Goal: Task Accomplishment & Management: Manage account settings

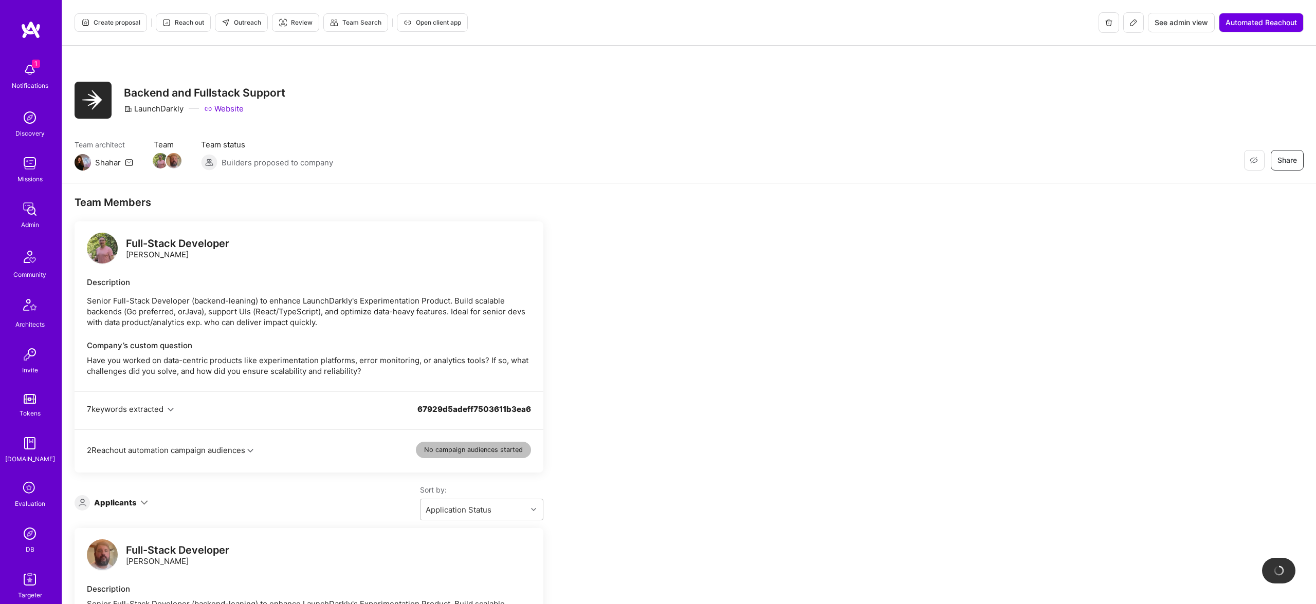
scroll to position [152, 0]
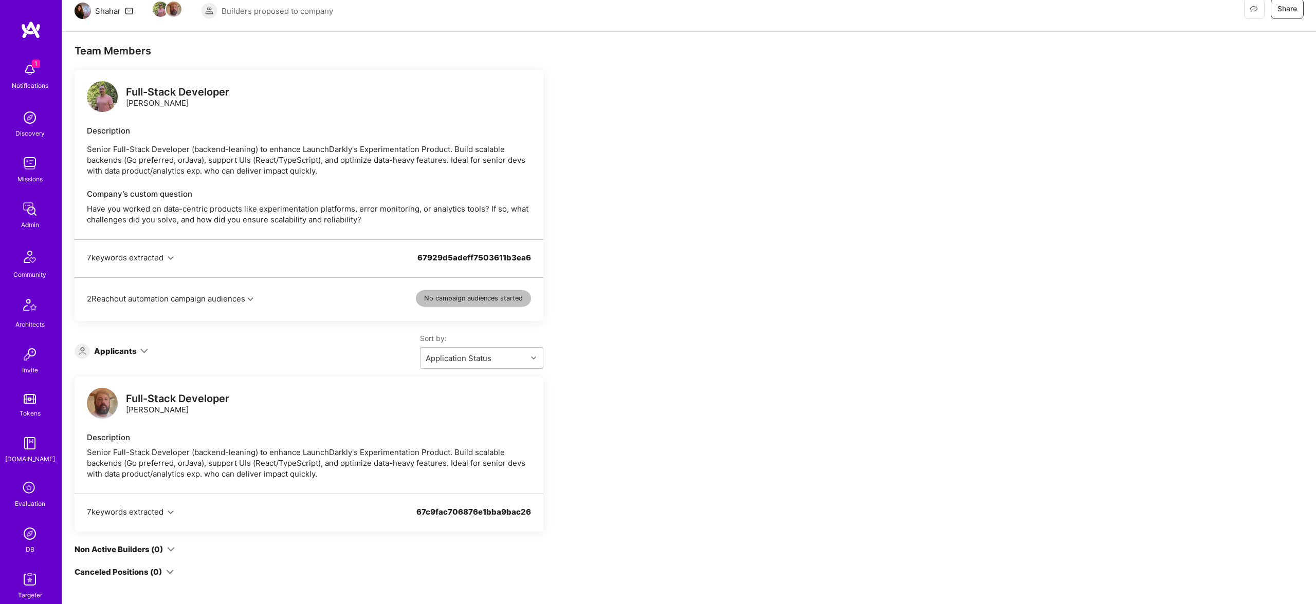
click at [107, 413] on img at bounding box center [102, 403] width 31 height 31
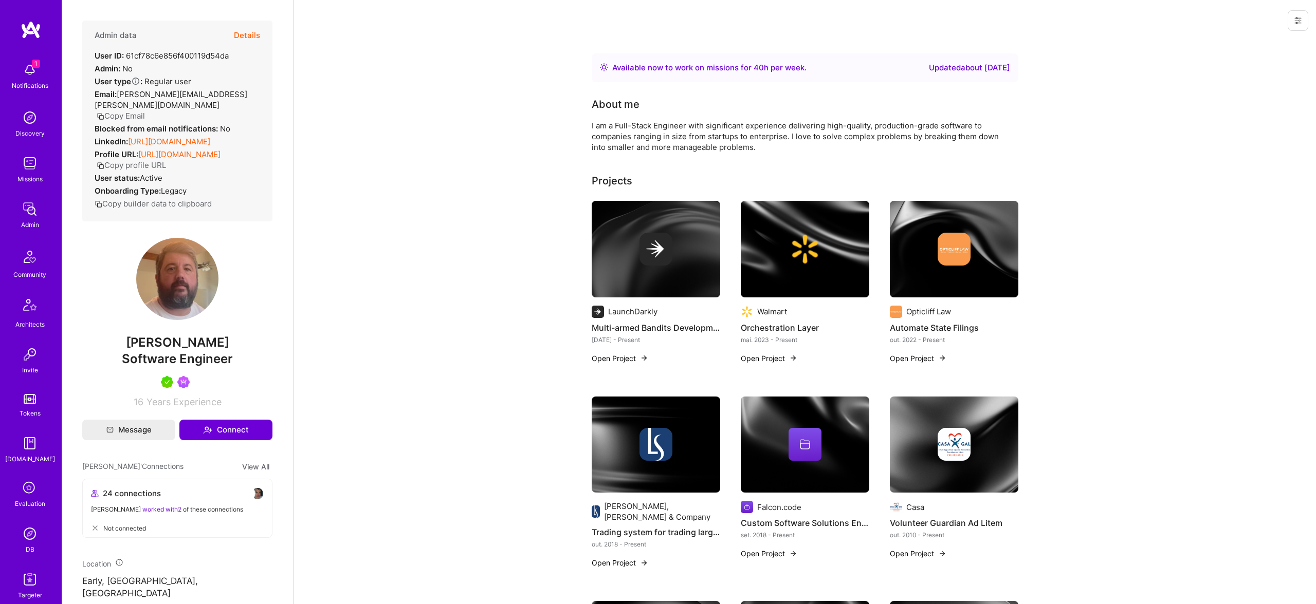
click at [241, 29] on button "Details" at bounding box center [247, 36] width 26 height 30
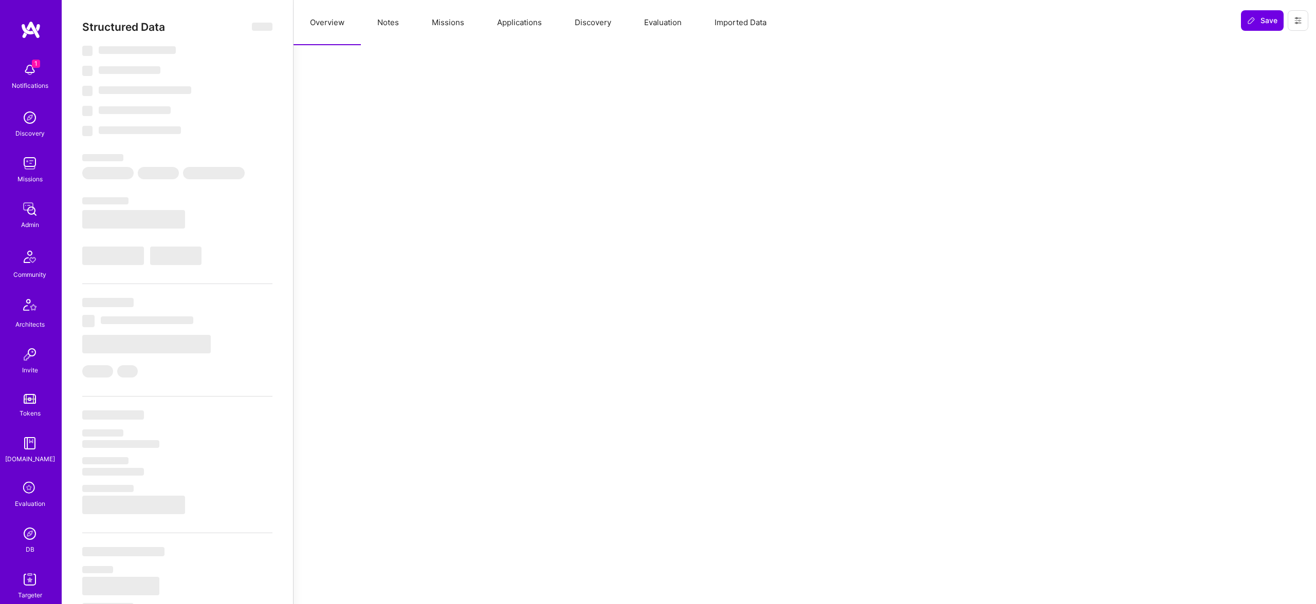
click at [434, 24] on button "Missions" at bounding box center [447, 22] width 65 height 45
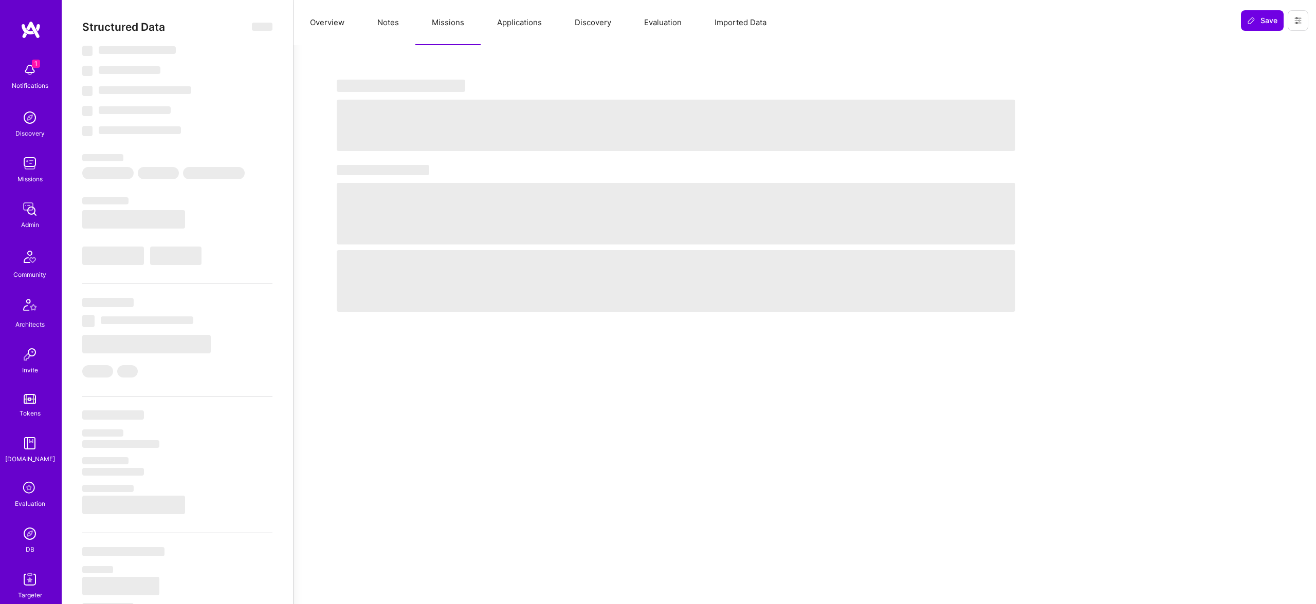
select select "Right Now"
select select "5"
select select "7"
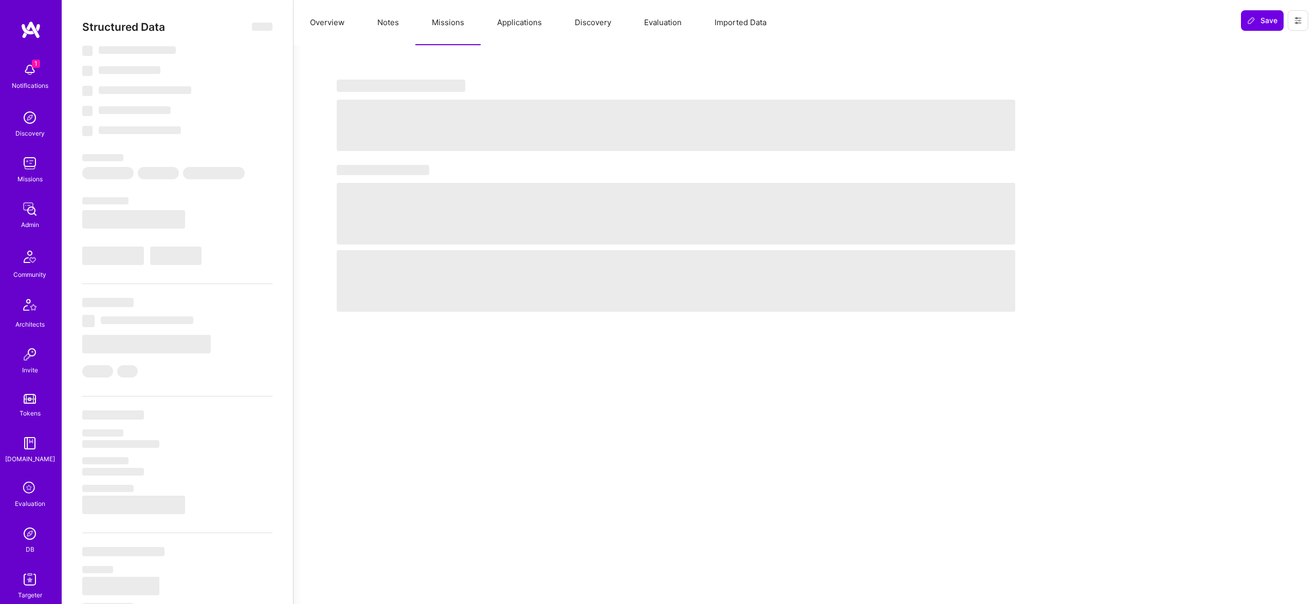
select select "US"
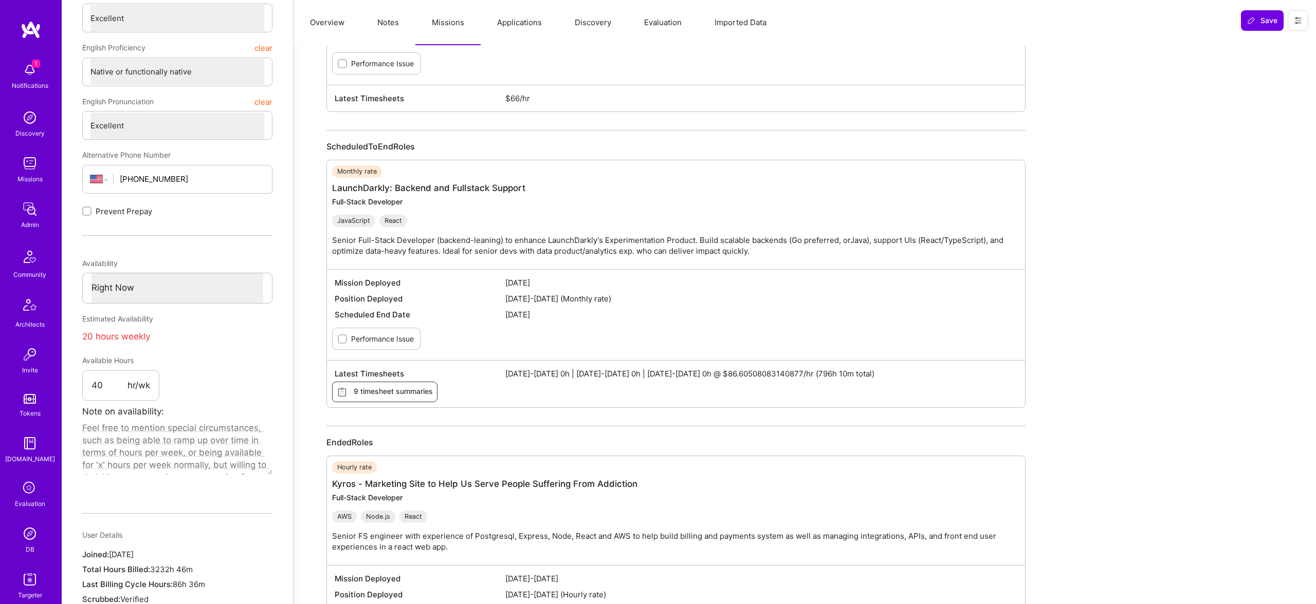
scroll to position [300, 0]
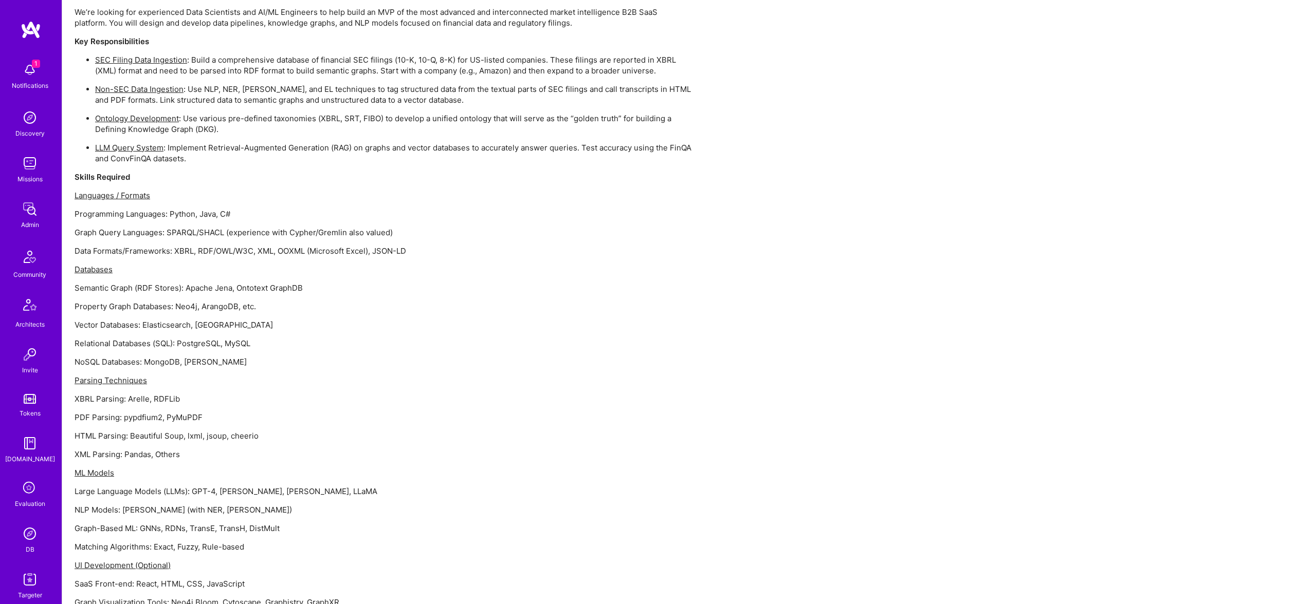
scroll to position [944, 0]
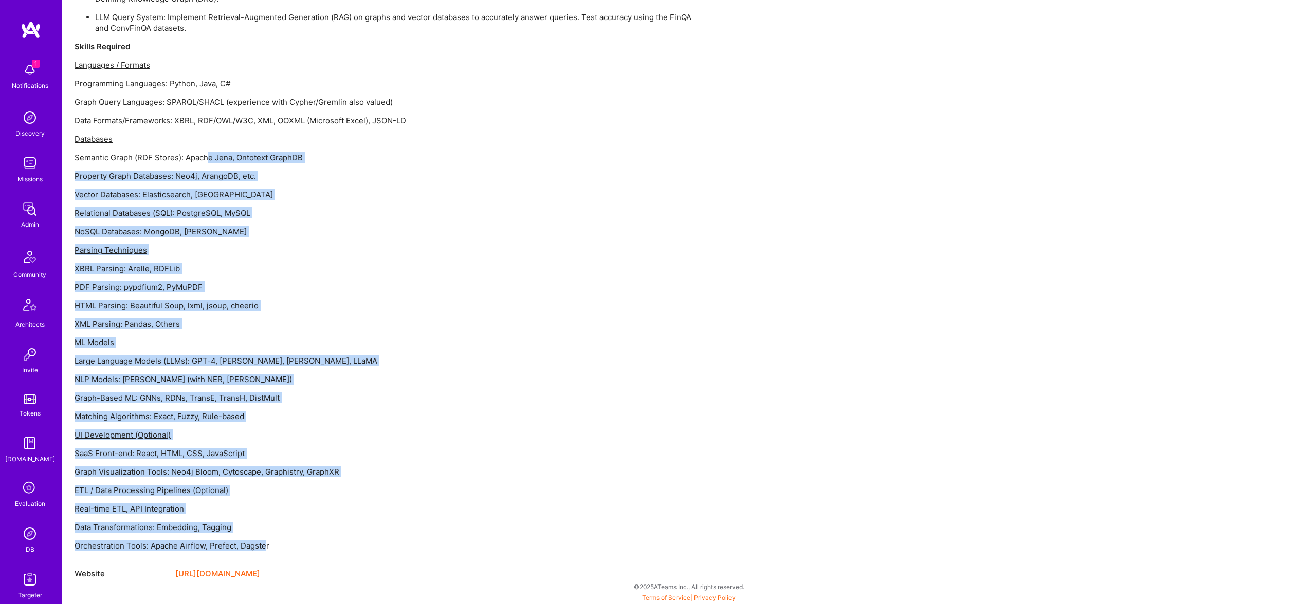
drag, startPoint x: 266, startPoint y: 549, endPoint x: 269, endPoint y: 190, distance: 359.8
click at [259, 184] on div "We’re looking for experienced Data Scientists and AI/ML Engineers to help build…" at bounding box center [383, 213] width 617 height 675
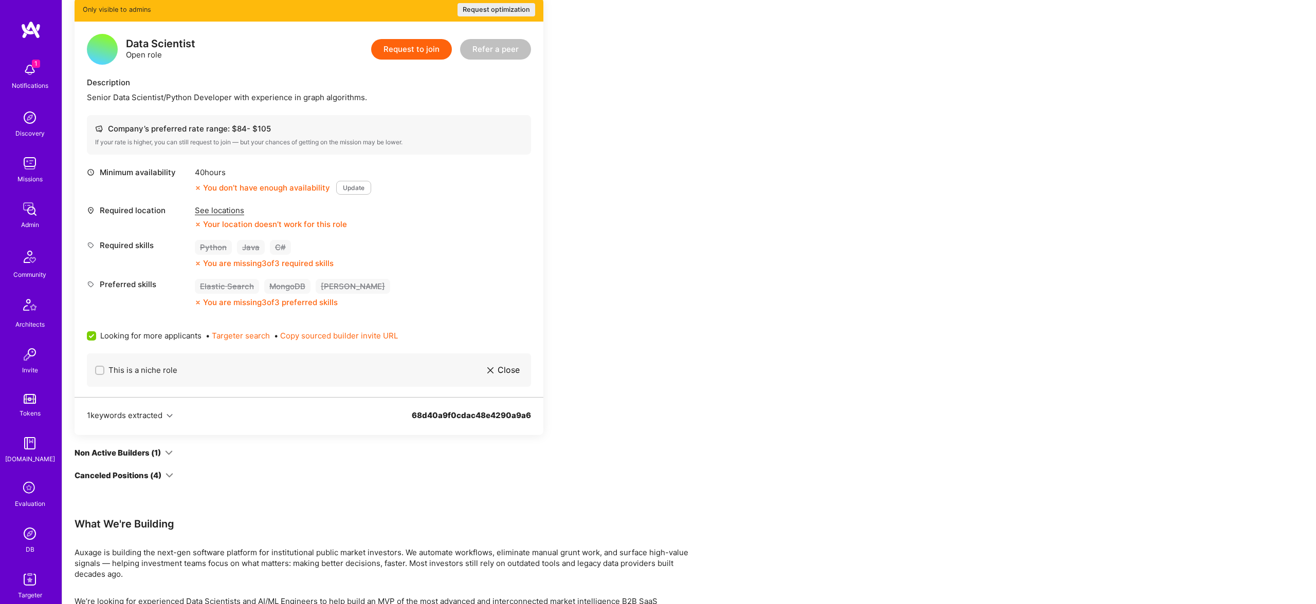
scroll to position [0, 0]
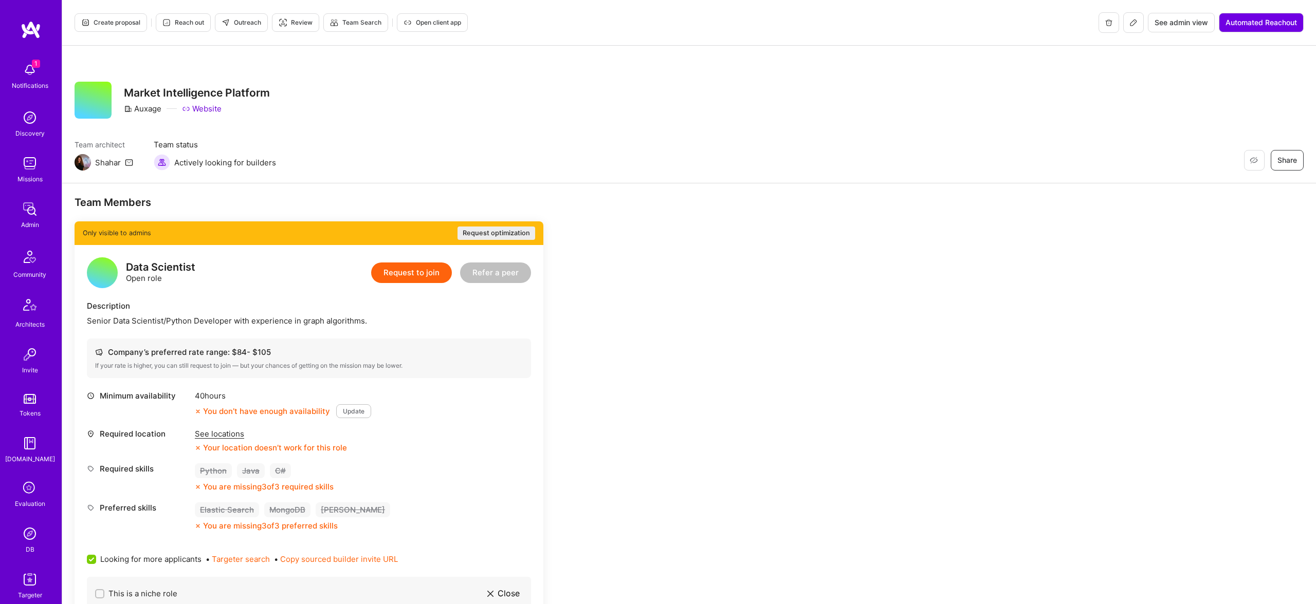
click at [1125, 19] on button at bounding box center [1133, 22] width 21 height 21
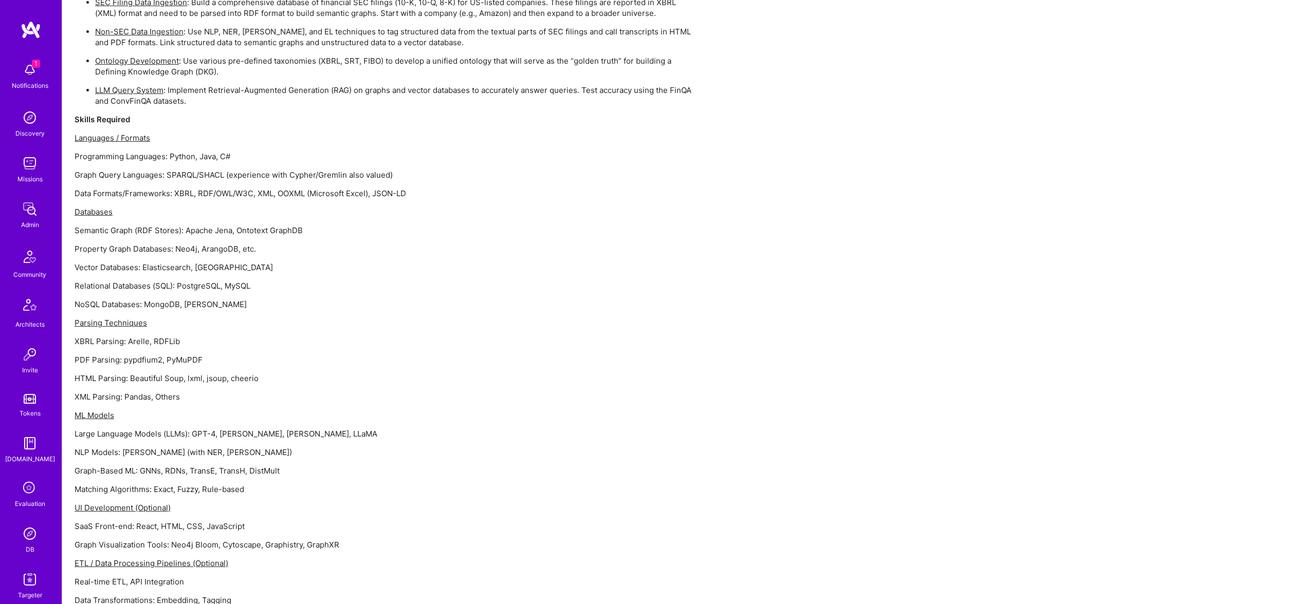
scroll to position [944, 0]
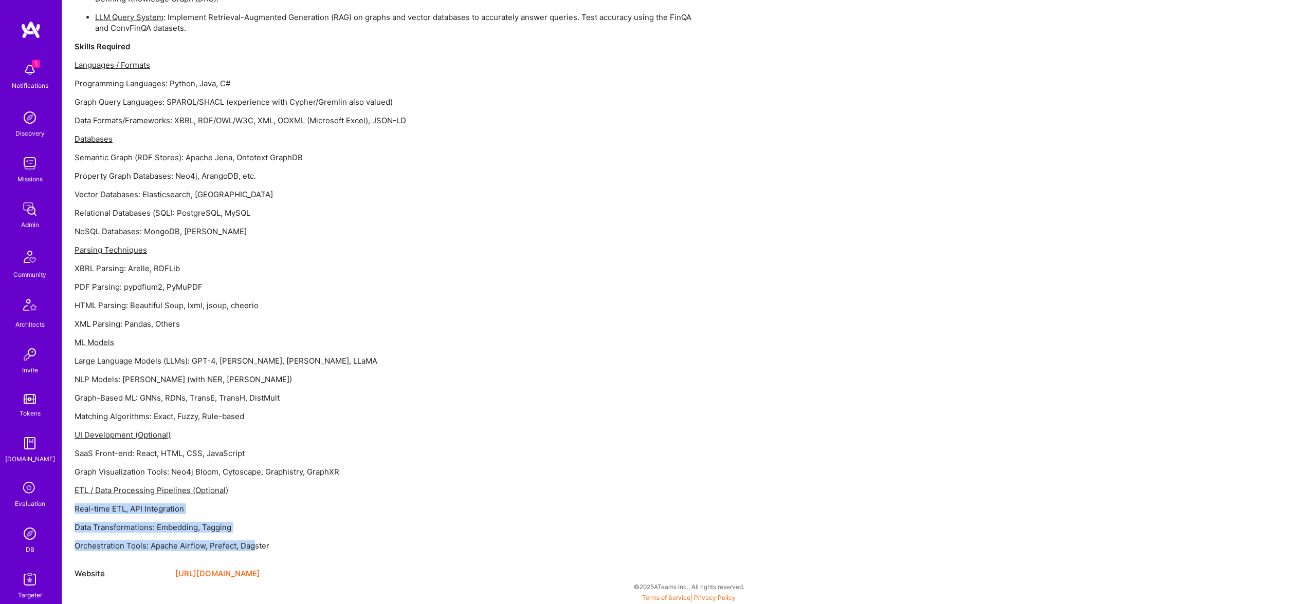
drag, startPoint x: 256, startPoint y: 547, endPoint x: 280, endPoint y: 499, distance: 53.8
click at [280, 499] on div "We’re looking for experienced Data Scientists and AI/ML Engineers to help build…" at bounding box center [383, 213] width 617 height 675
click at [278, 538] on div "We’re looking for experienced Data Scientists and AI/ML Engineers to help build…" at bounding box center [383, 213] width 617 height 675
drag, startPoint x: 278, startPoint y: 551, endPoint x: 236, endPoint y: 517, distance: 53.3
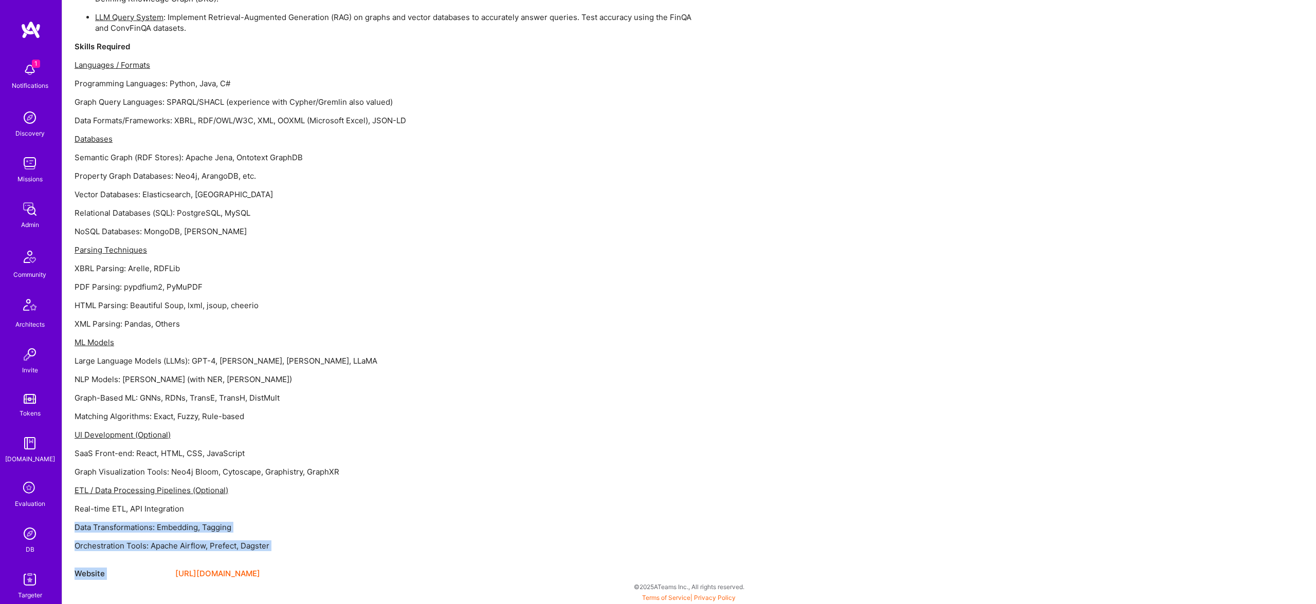
click at [236, 517] on div "We’re looking for experienced Data Scientists and AI/ML Engineers to help build…" at bounding box center [383, 213] width 617 height 675
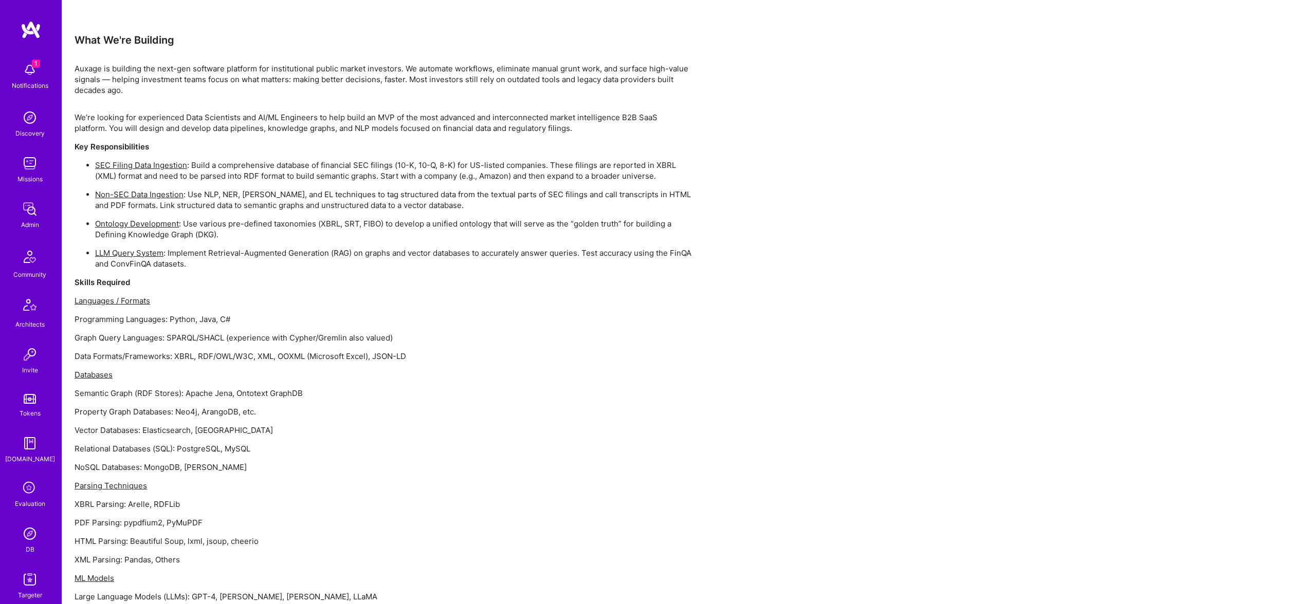
scroll to position [0, 0]
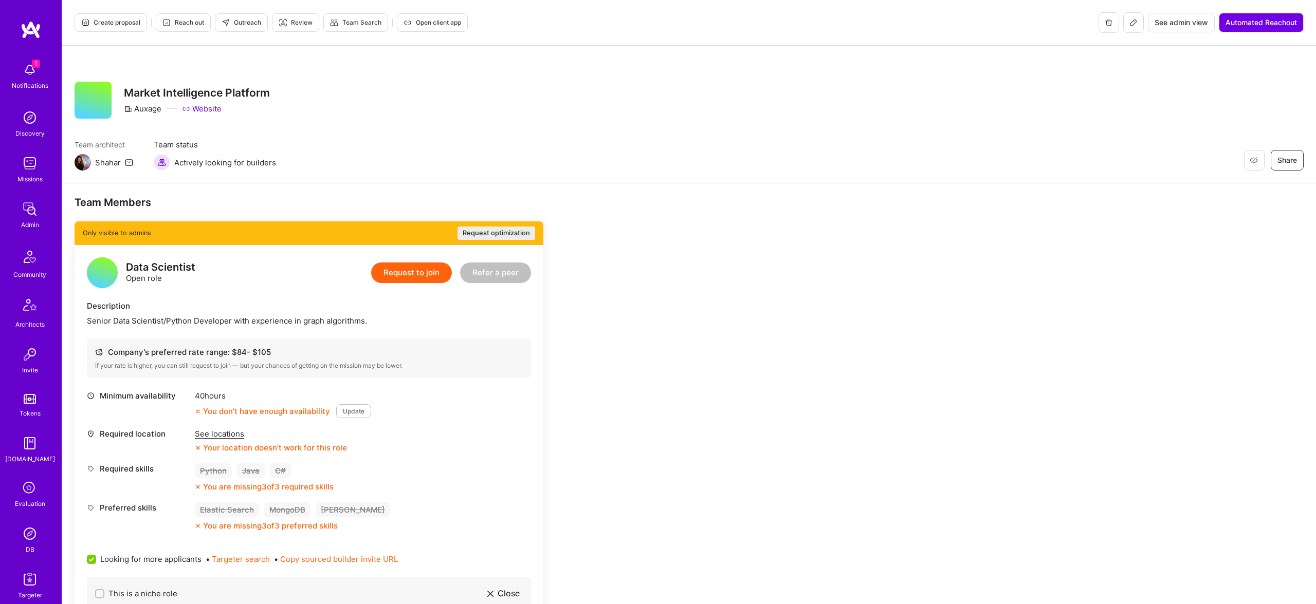
click at [256, 316] on div "Senior Data Scientist/Python Developer with experience in graph algorithms." at bounding box center [309, 321] width 444 height 11
click at [503, 232] on button "Request optimization" at bounding box center [496, 233] width 78 height 13
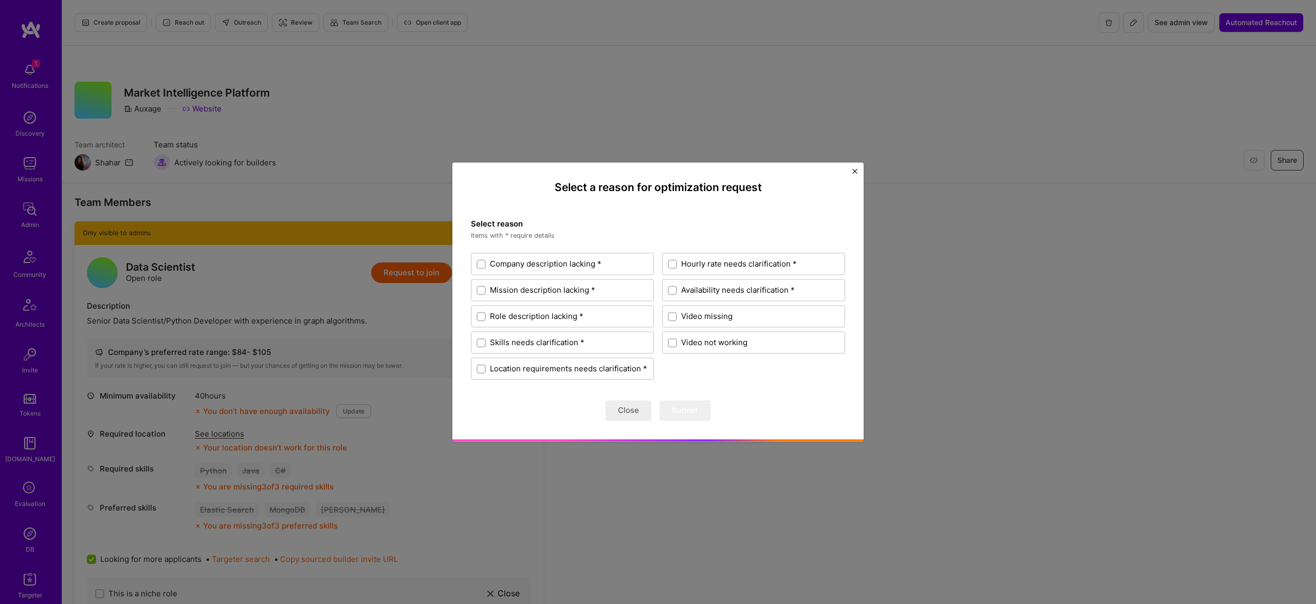
click at [554, 335] on label "Skills needs clarification *" at bounding box center [562, 343] width 182 height 21
click at [486, 340] on input "Skills needs clarification *" at bounding box center [481, 343] width 7 height 7
checkbox input "true"
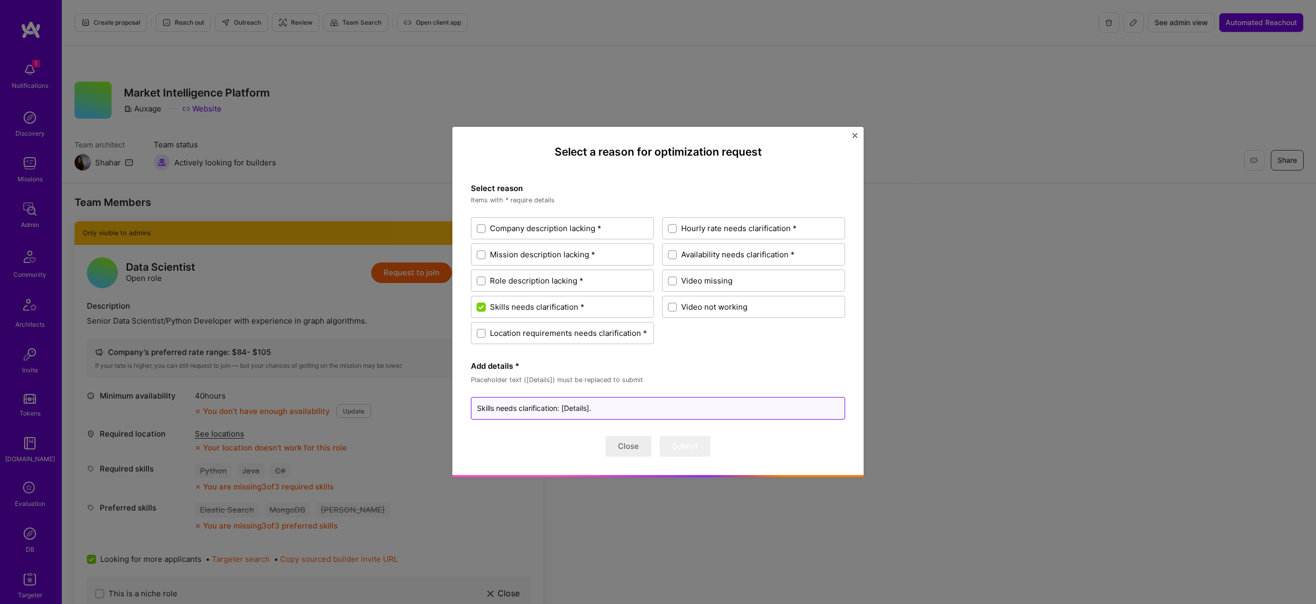
click at [561, 407] on textarea "Skills needs clarification: [Details]." at bounding box center [658, 408] width 374 height 23
drag, startPoint x: 563, startPoint y: 407, endPoint x: 588, endPoint y: 409, distance: 25.8
click at [588, 409] on textarea "Skills needs clarification: [Details]." at bounding box center [658, 408] width 374 height 23
type textarea "x"
type textarea "Skills needs clarification: T."
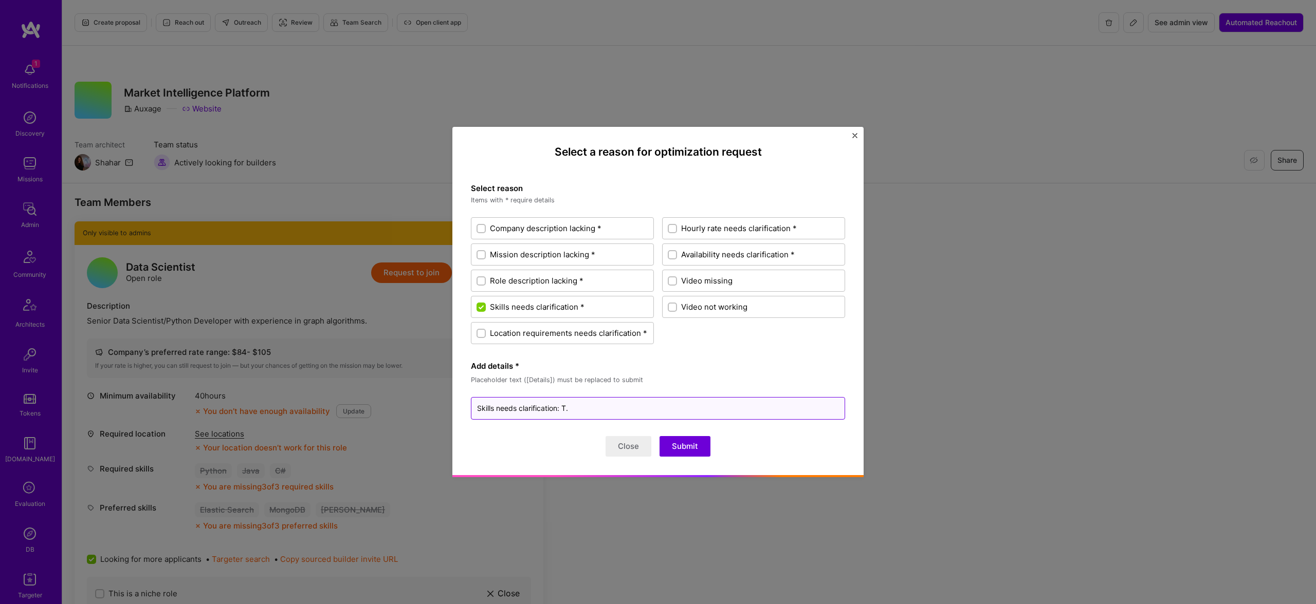
type textarea "x"
type textarea "Skills needs clarification: Th."
type textarea "x"
type textarea "Skills needs clarification: The."
type textarea "x"
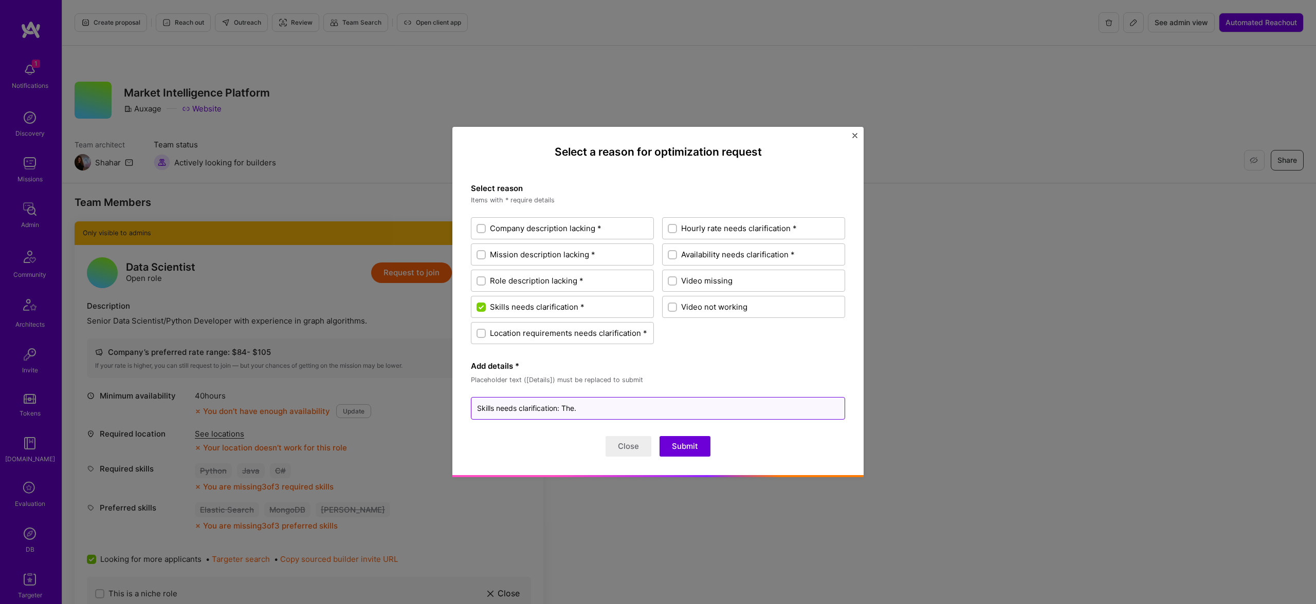
type textarea "Skills needs clarification: The ."
type textarea "x"
type textarea "Skills needs clarification: The r."
type textarea "x"
type textarea "Skills needs clarification: The ro."
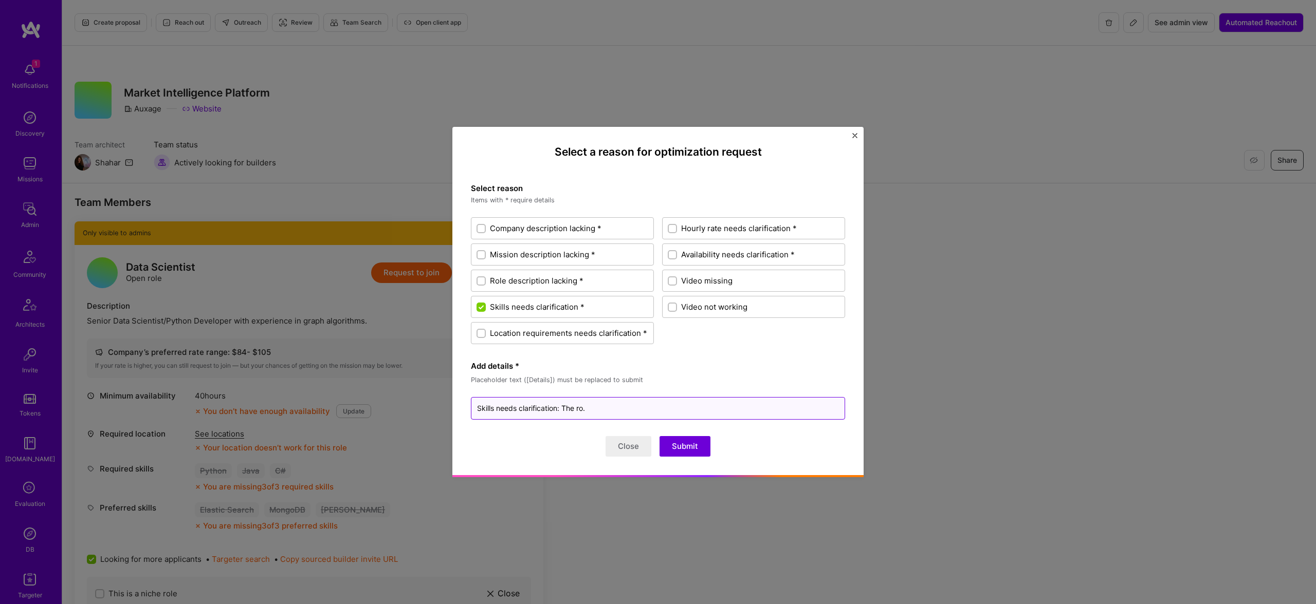
type textarea "x"
type textarea "Skills needs clarification: The rol."
type textarea "x"
type textarea "Skills needs clarification: The role."
type textarea "x"
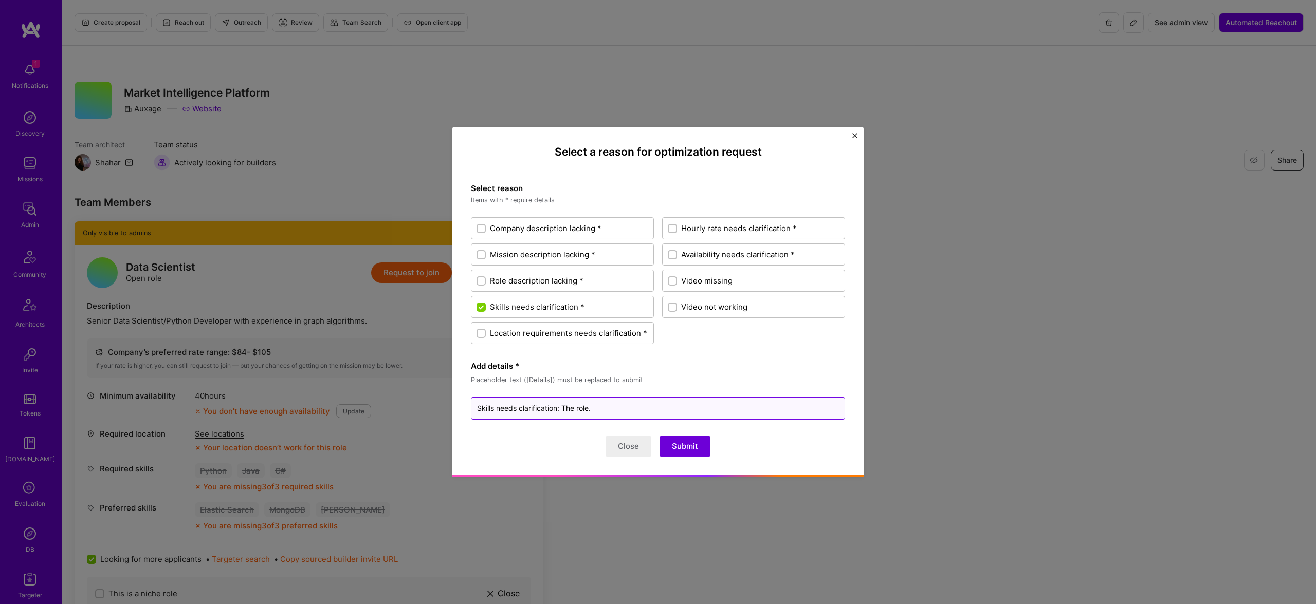
type textarea "Skills needs clarification: The role ."
type textarea "x"
type textarea "Skills needs clarification: The role a."
type textarea "x"
type textarea "Skills needs clarification: The role as."
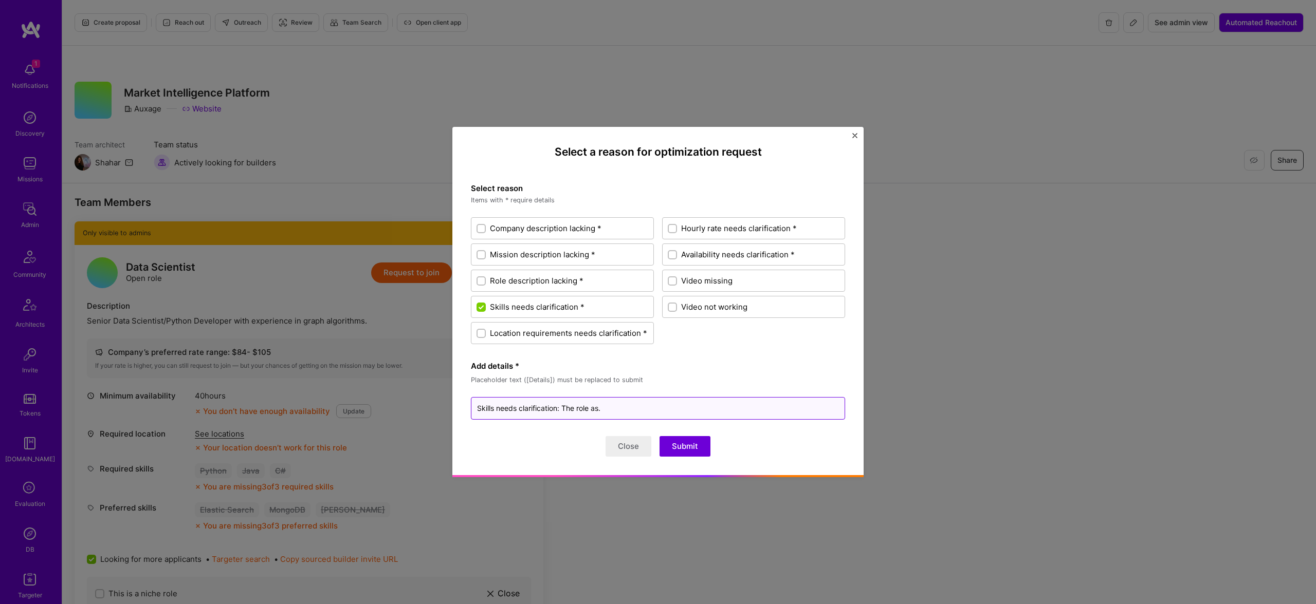
type textarea "x"
type textarea "Skills needs clarification: The role as ."
type textarea "x"
type textarea "Skills needs clarification: The role as a."
type textarea "x"
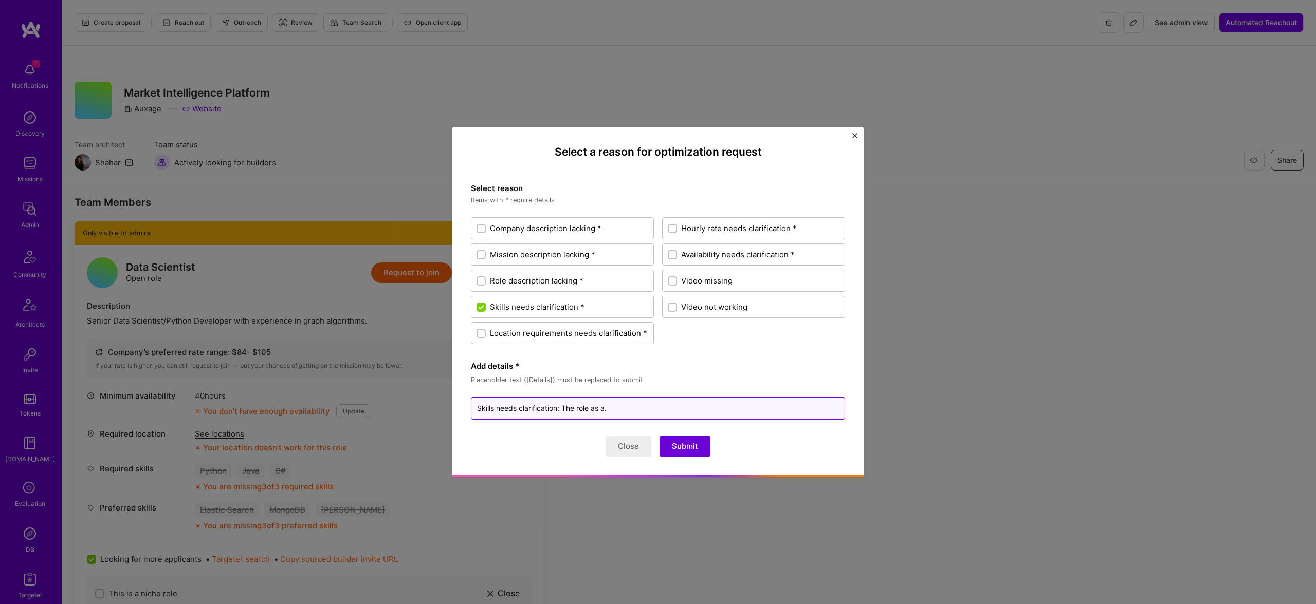
type textarea "Skills needs clarification: The role as ."
type textarea "x"
type textarea "Skills needs clarification: The role as."
type textarea "x"
type textarea "Skills needs clarification: The role ass."
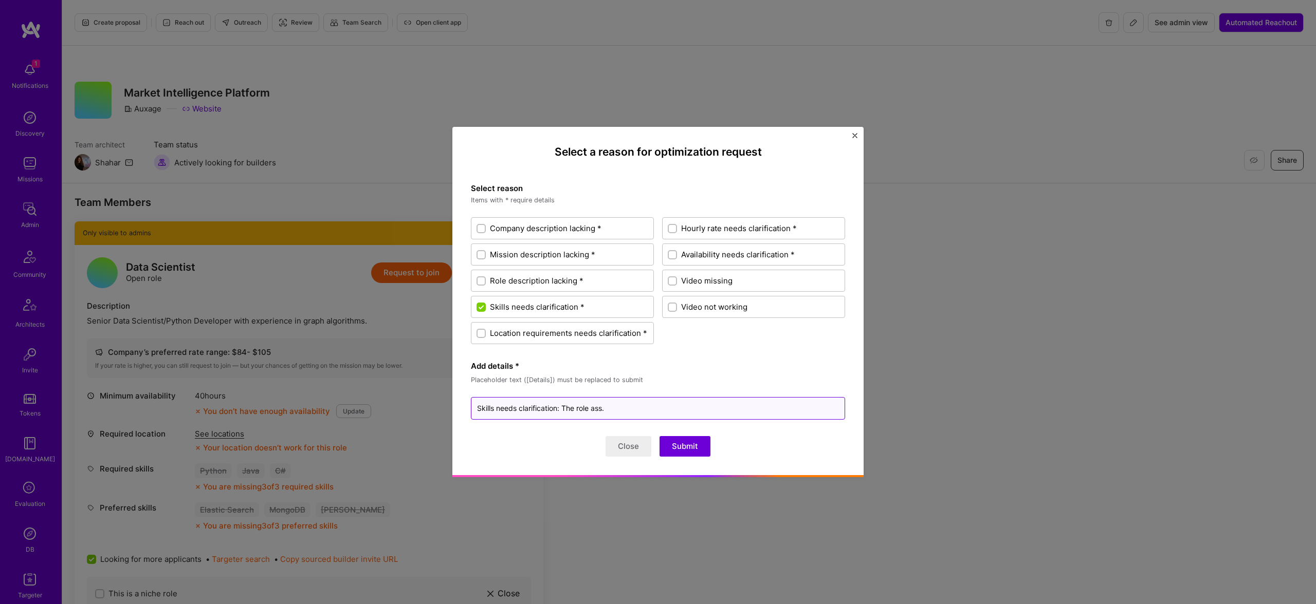
type textarea "x"
type textarea "Skills needs clarification: The role ass ."
type textarea "x"
type textarea "Skills needs clarification: The role ass."
type textarea "x"
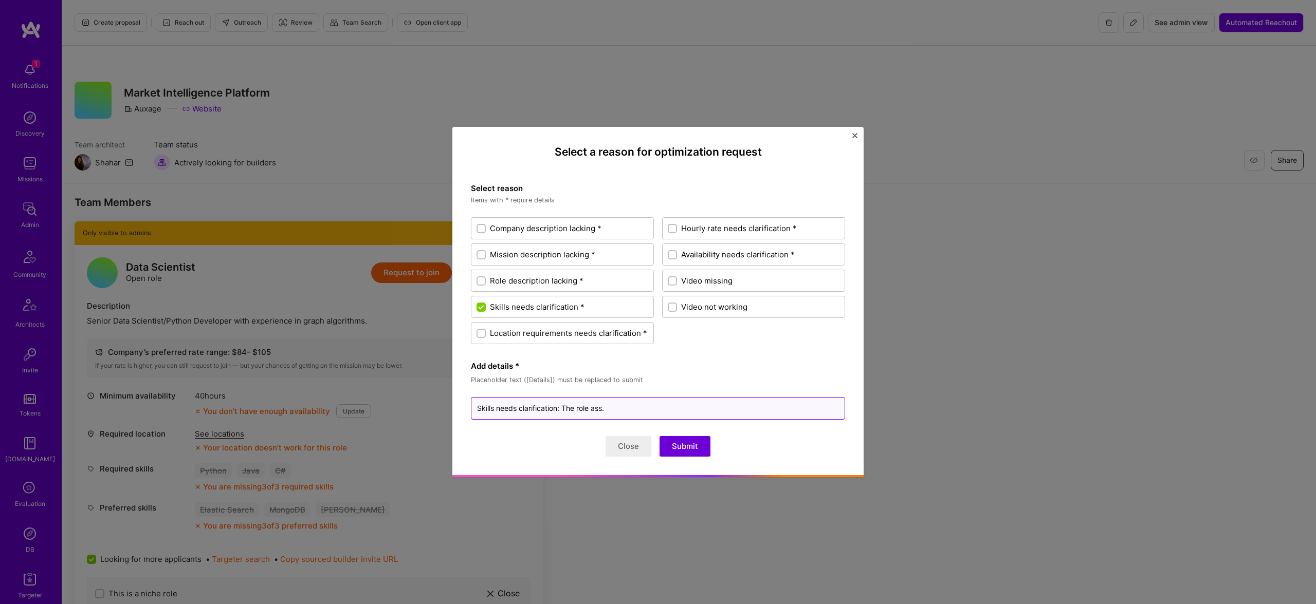
type textarea "Skills needs clarification: The role as."
type textarea "x"
type textarea "Skills needs clarification: The role ask."
type textarea "x"
type textarea "Skills needs clarification: The role ask ."
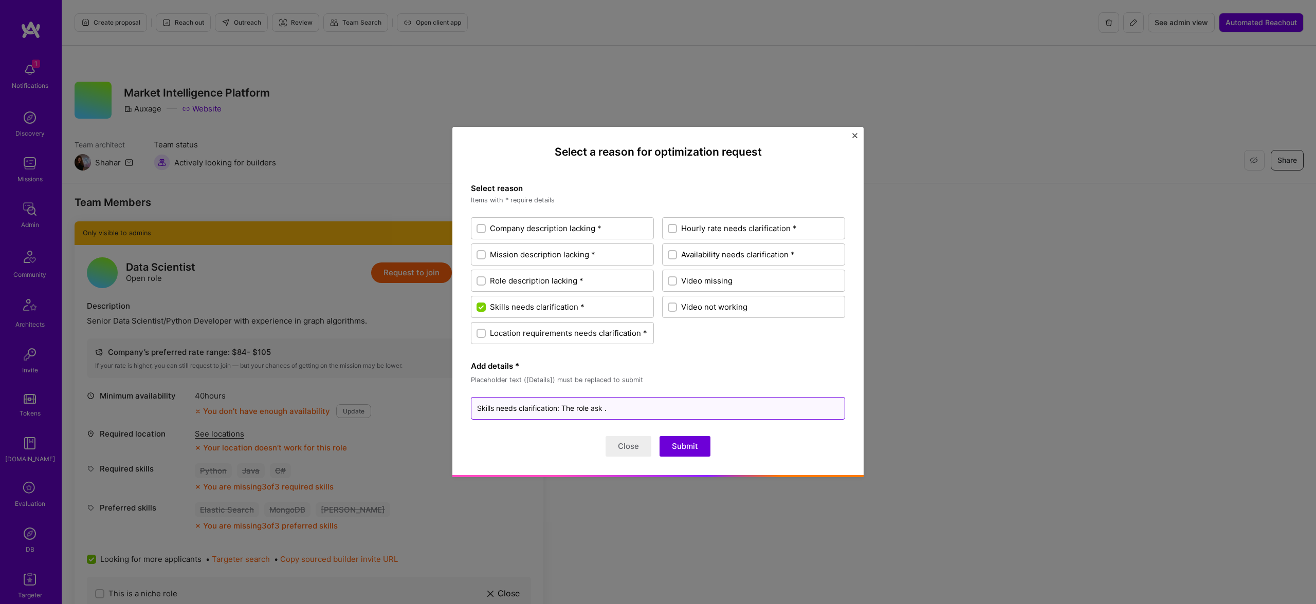
type textarea "x"
type textarea "Skills needs clarification: The role ask."
type textarea "x"
type textarea "Skills needs clarification: The role asks."
type textarea "x"
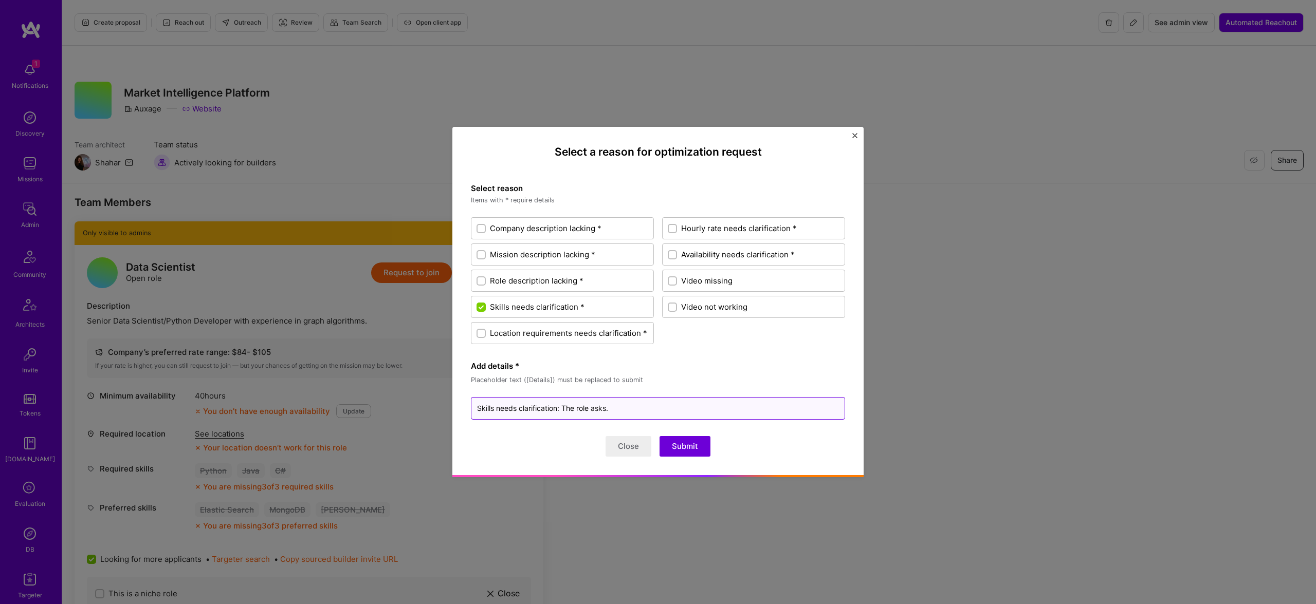
type textarea "Skills needs clarification: The role asks ."
type textarea "x"
type textarea "Skills needs clarification: The role asks."
type textarea "x"
type textarea "Skills needs clarification: The role ask."
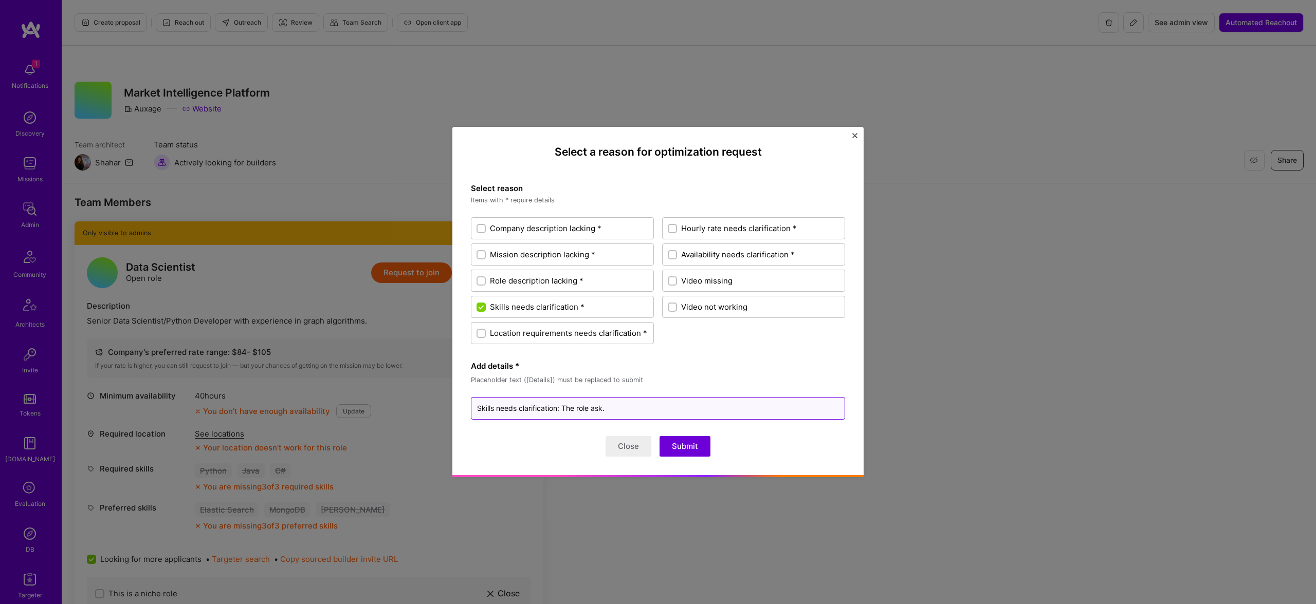
type textarea "x"
type textarea "Skills needs clarification: The role as."
type textarea "x"
type textarea "Skills needs clarification: The role a."
type textarea "x"
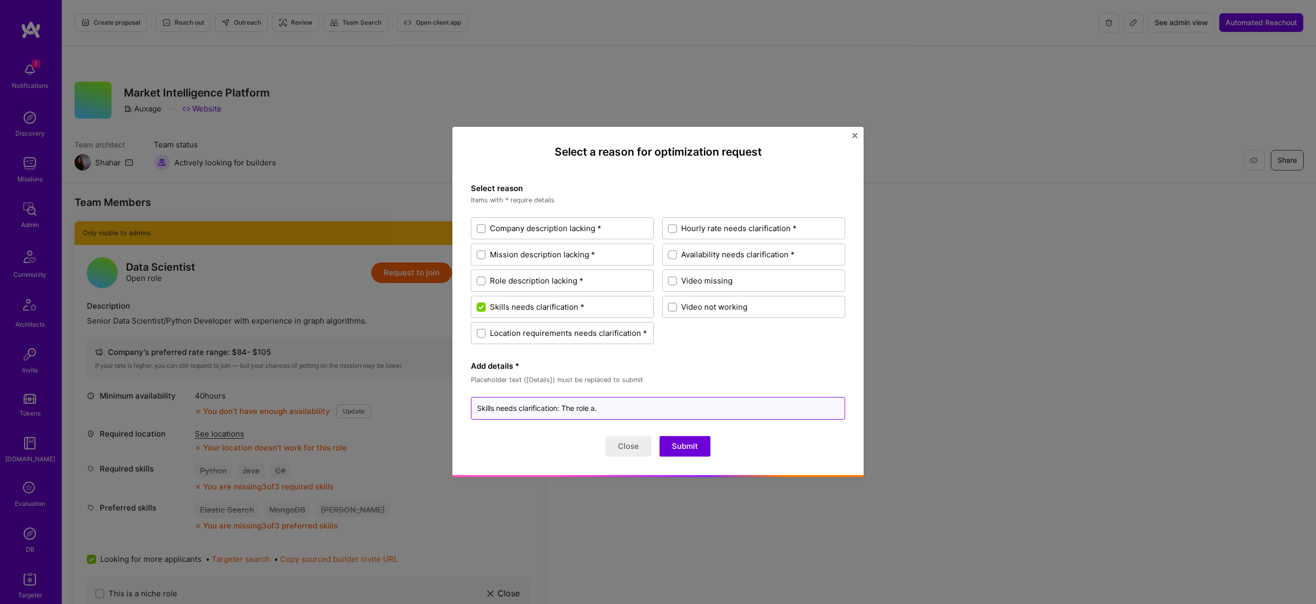
type textarea "Skills needs clarification: The role ."
type textarea "x"
type textarea "Skills needs clarification: The role."
type textarea "x"
type textarea "Skills needs clarification: The roled."
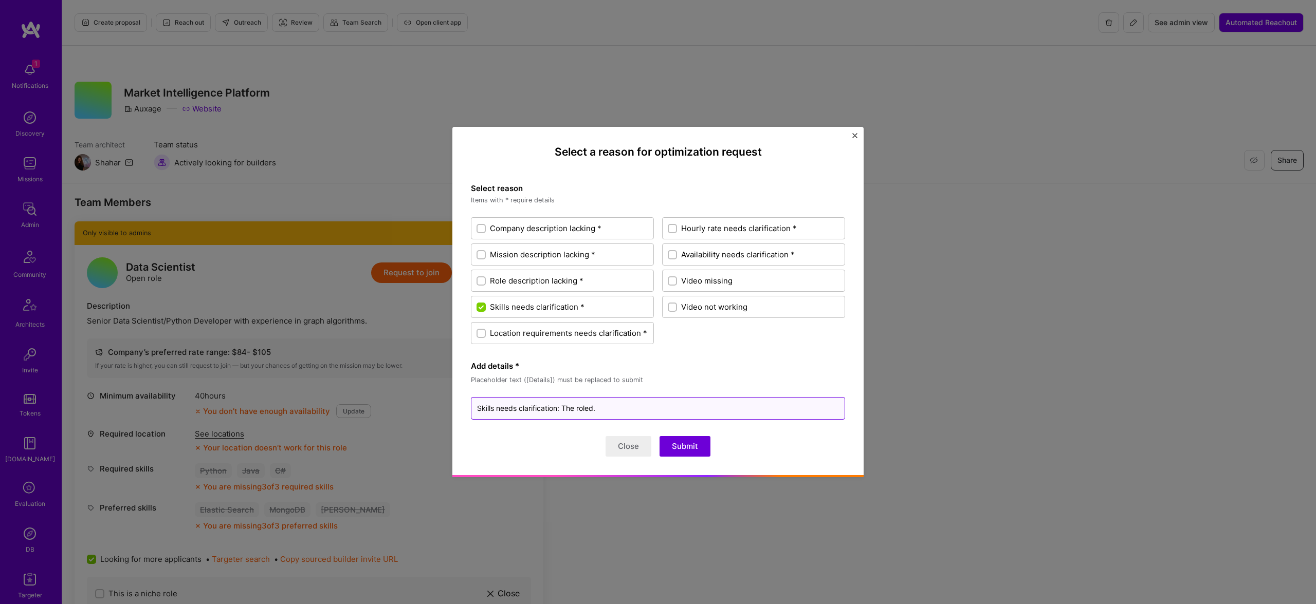
type textarea "x"
type textarea "Skills needs clarification: The rolede."
type textarea "x"
type textarea "Skills needs clarification: The roled."
type textarea "x"
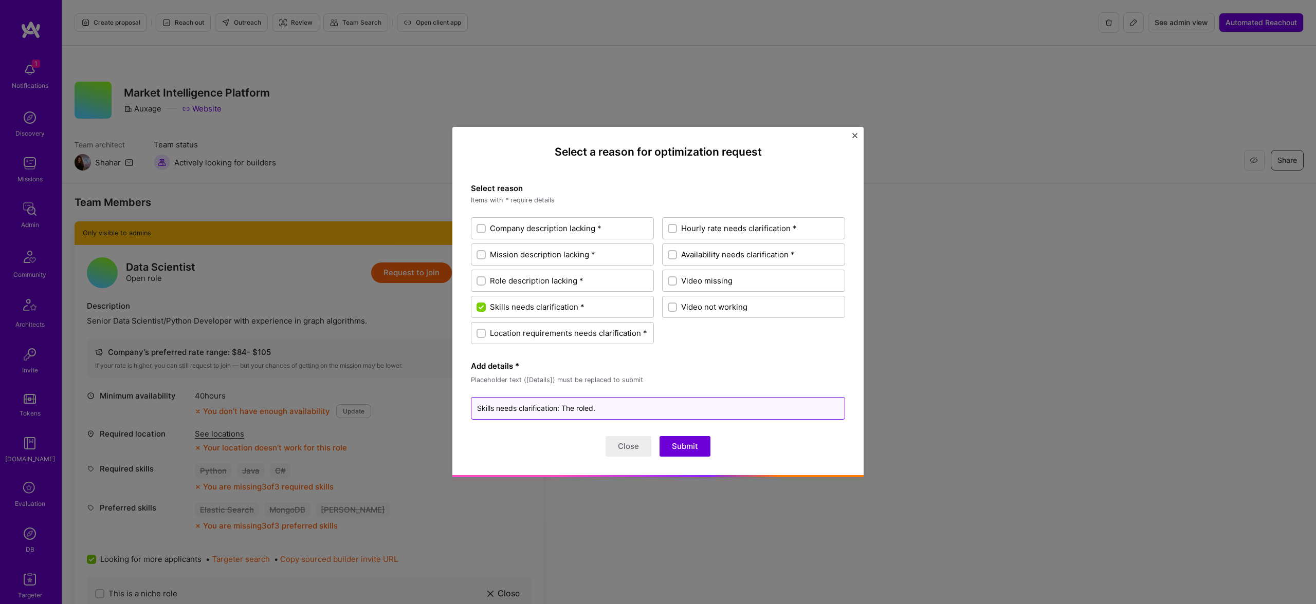
type textarea "Skills needs clarification: The roled ."
type textarea "x"
type textarea "Skills needs clarification: The roled."
type textarea "x"
type textarea "Skills needs clarification: The role."
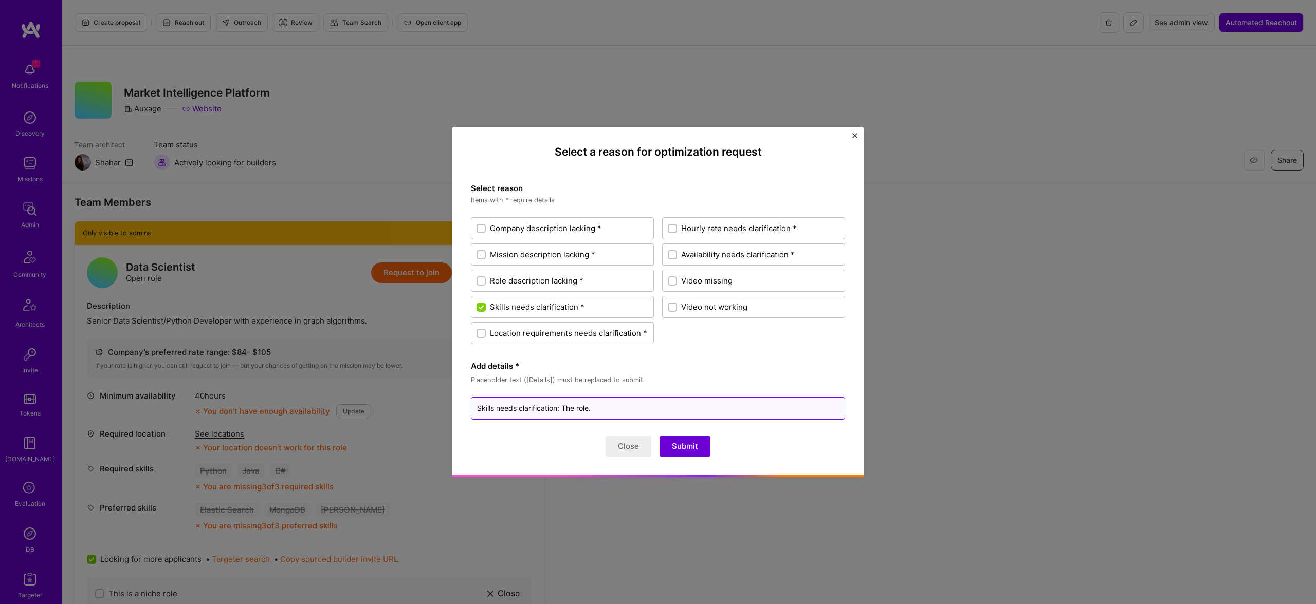
type textarea "x"
type textarea "Skills needs clarification: The role d."
type textarea "x"
type textarea "Skills needs clarification: The role de."
type textarea "x"
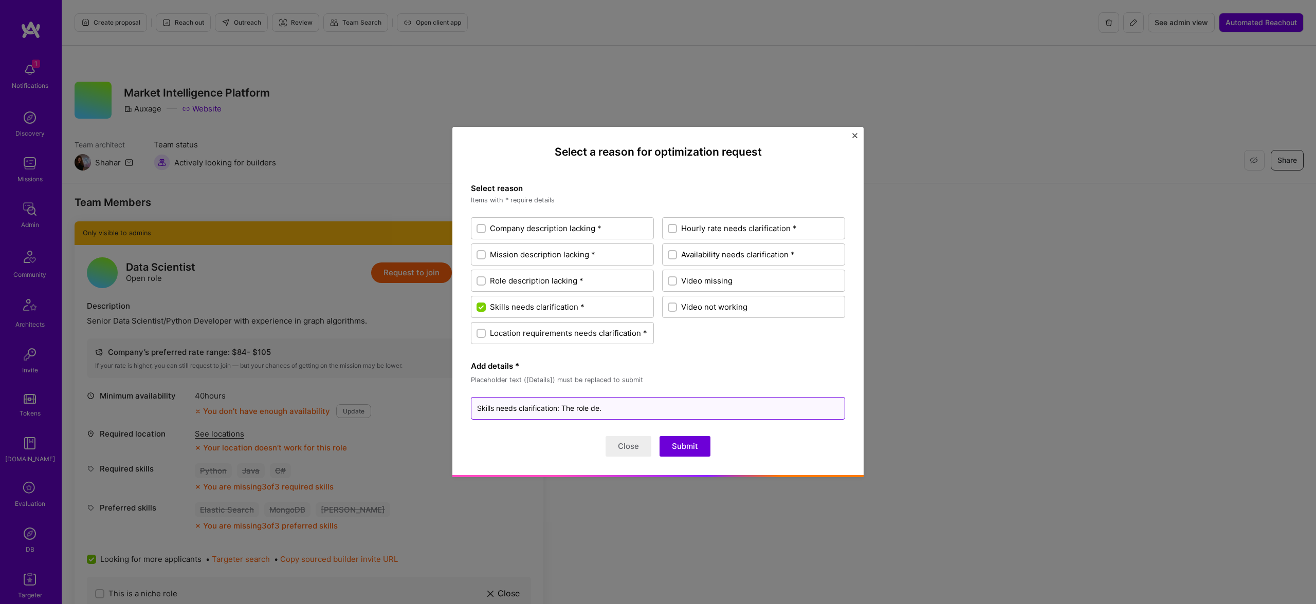
type textarea "Skills needs clarification: The role des."
type textarea "x"
type textarea "Skills needs clarification: The role desc."
type textarea "x"
type textarea "Skills needs clarification: The role descr."
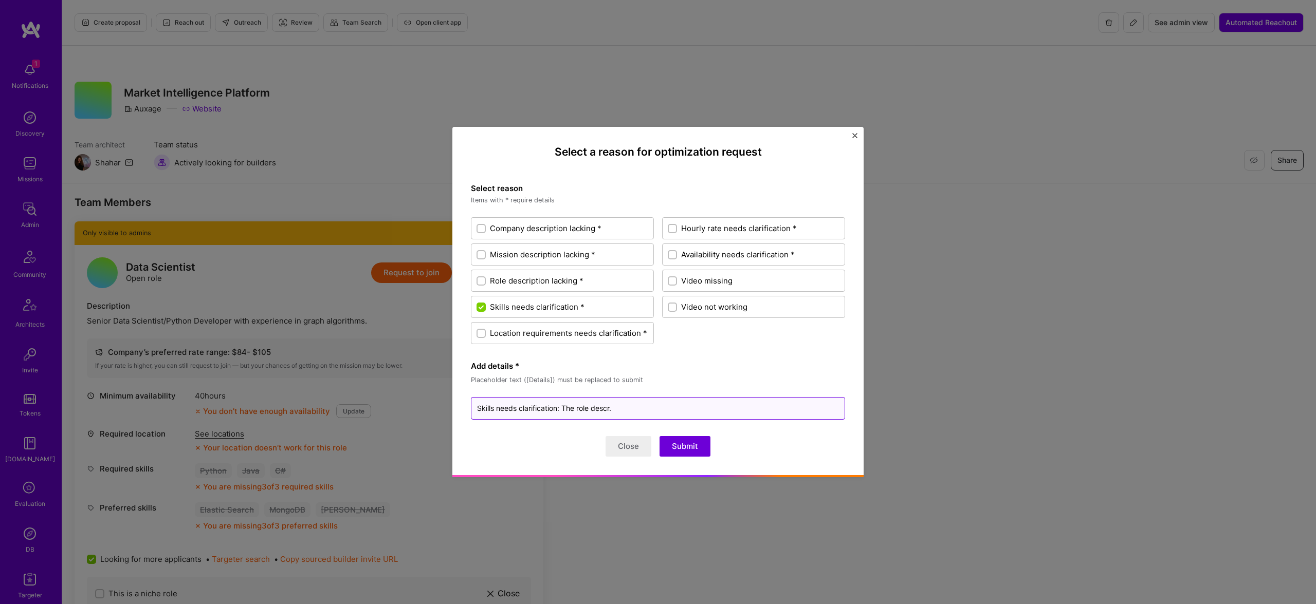
type textarea "x"
type textarea "Skills needs clarification: The role descru."
type textarea "x"
type textarea "Skills needs clarification: The role descrup."
type textarea "x"
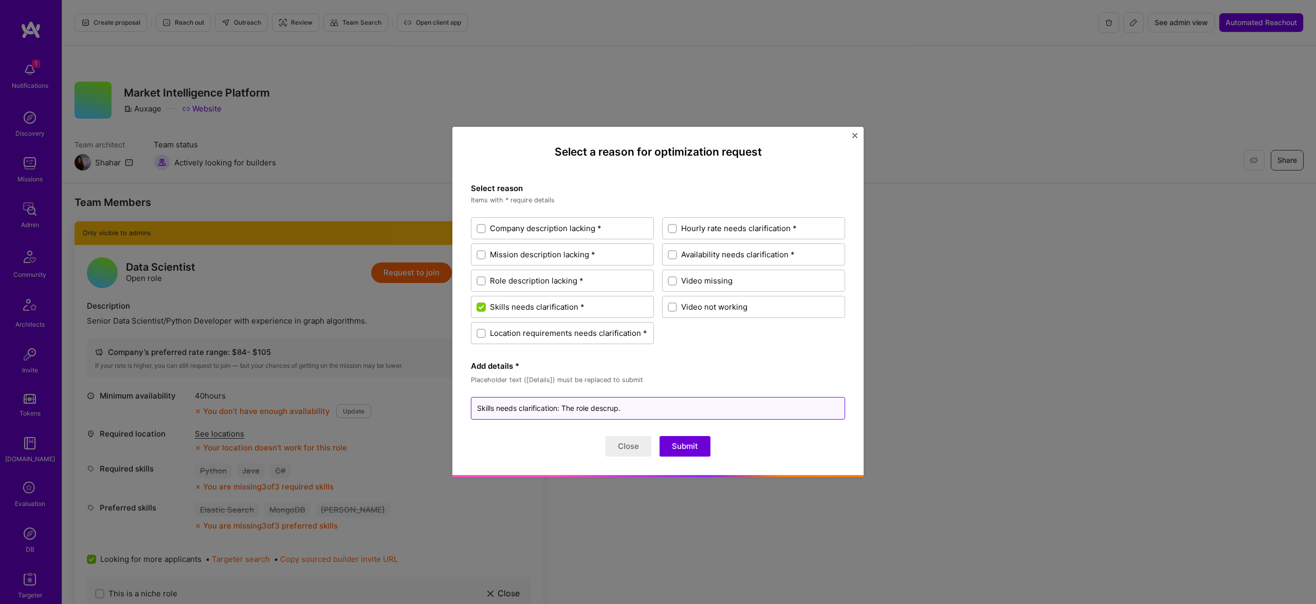
type textarea "Skills needs clarification: The role descrupo."
type textarea "x"
type textarea "Skills needs clarification: The role descrup."
type textarea "x"
type textarea "Skills needs clarification: The role descru."
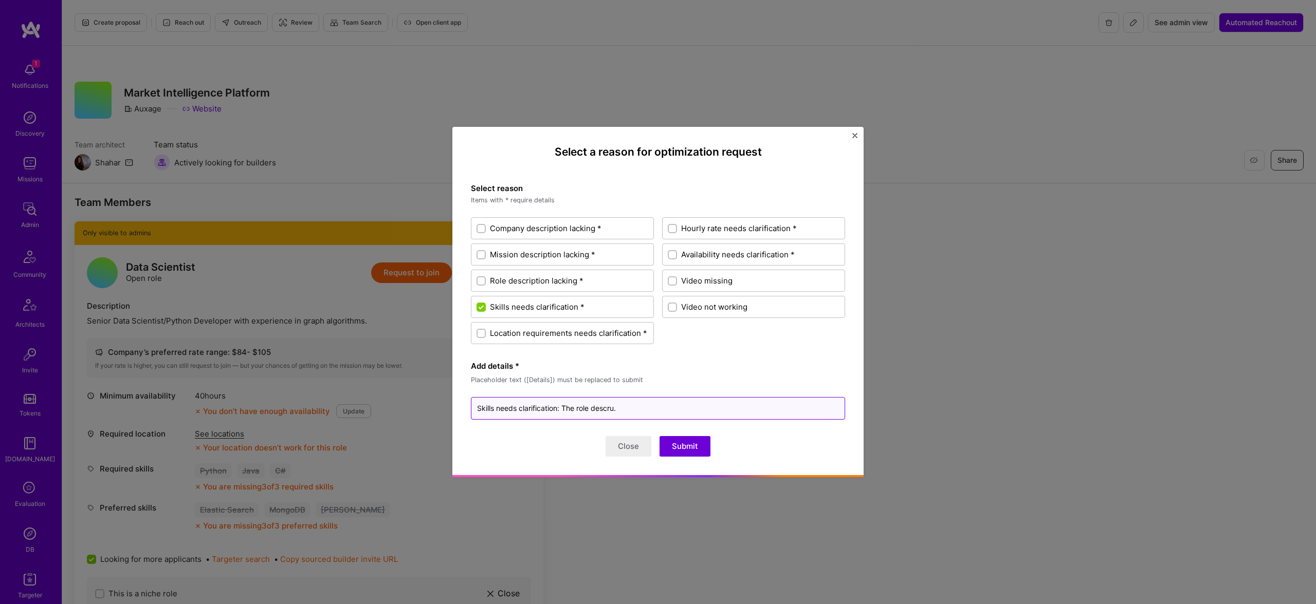
type textarea "x"
type textarea "Skills needs clarification: The role descr."
type textarea "x"
type textarea "Skills needs clarification: The role descri."
type textarea "x"
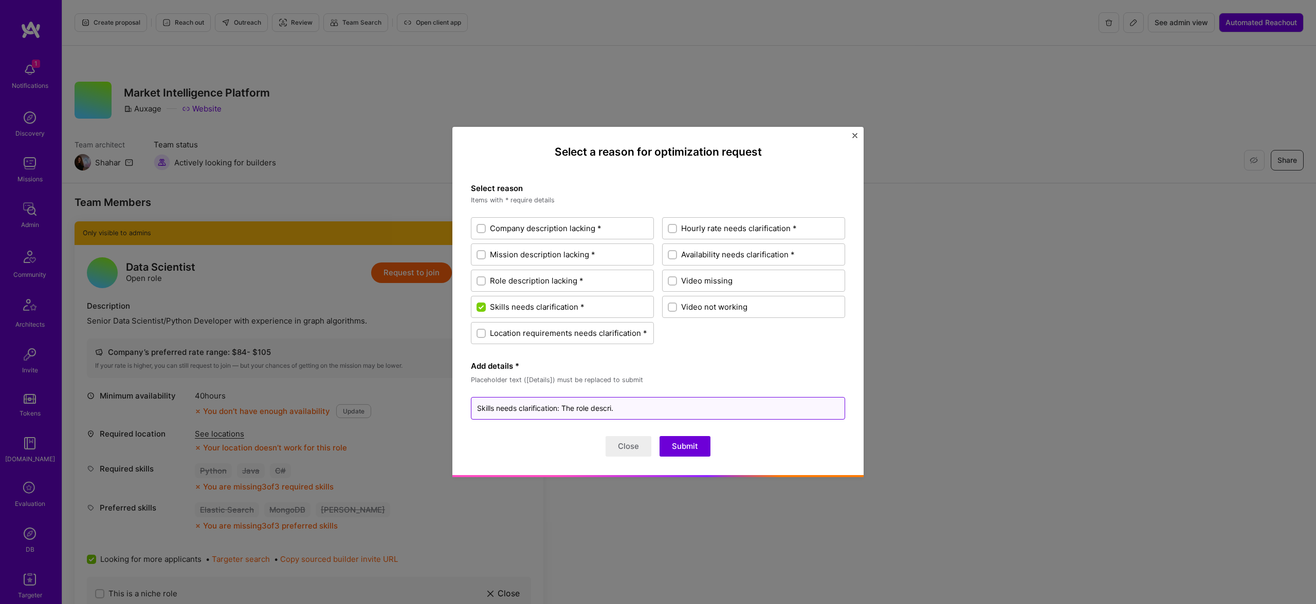
type textarea "Skills needs clarification: The role descrip."
type textarea "x"
type textarea "Skills needs clarification: The role descript."
type textarea "x"
type textarea "Skills needs clarification: The role descripti."
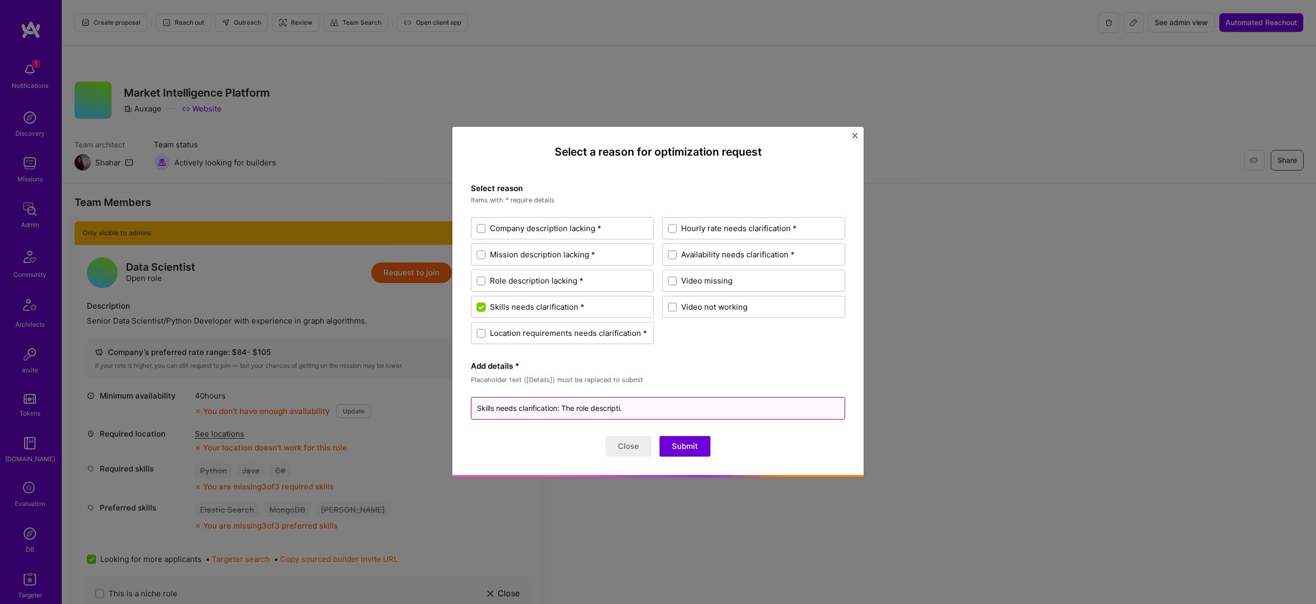
type textarea "x"
type textarea "Skills needs clarification: The role descriptio."
type textarea "x"
type textarea "Skills needs clarification: The role description."
type textarea "x"
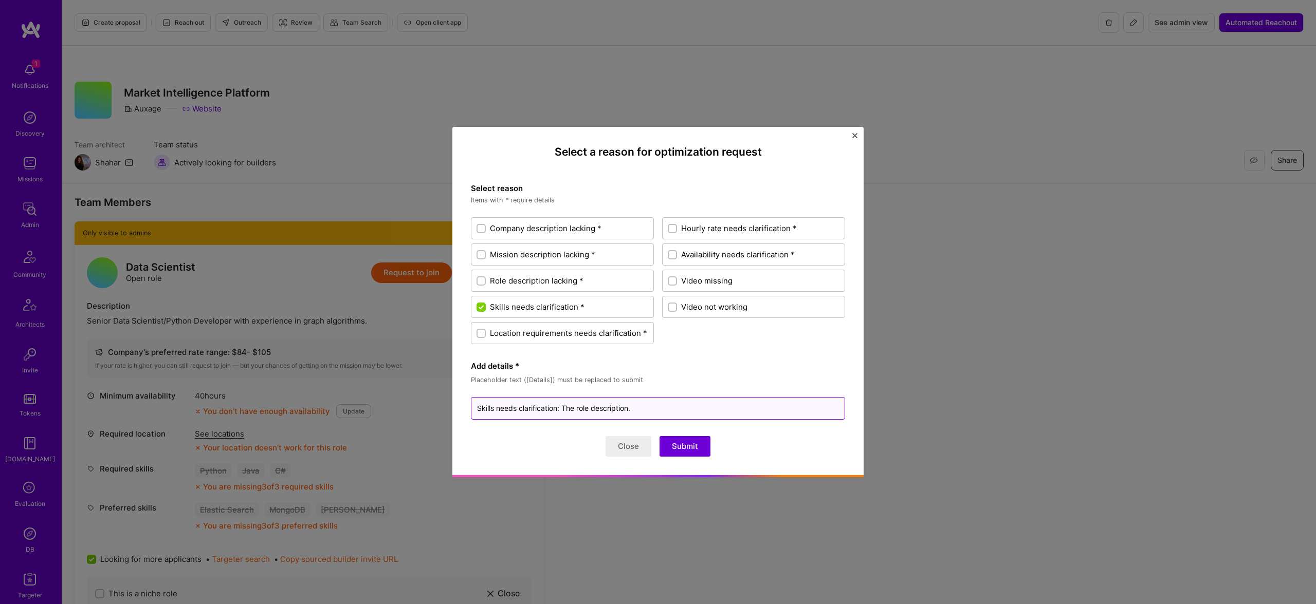
type textarea "Skills needs clarification: The role description ."
type textarea "x"
type textarea "Skills needs clarification: The role description m."
type textarea "x"
type textarea "Skills needs clarification: The role description me."
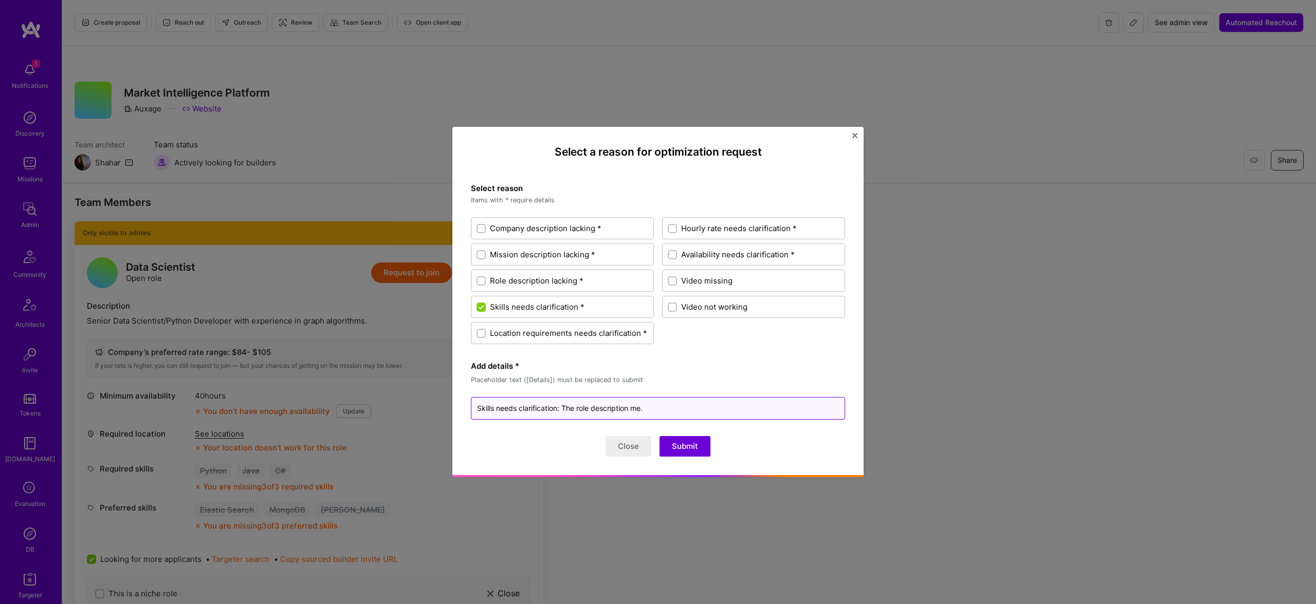
type textarea "x"
type textarea "Skills needs clarification: The role description men."
type textarea "x"
type textarea "Skills needs clarification: The role description ment."
type textarea "x"
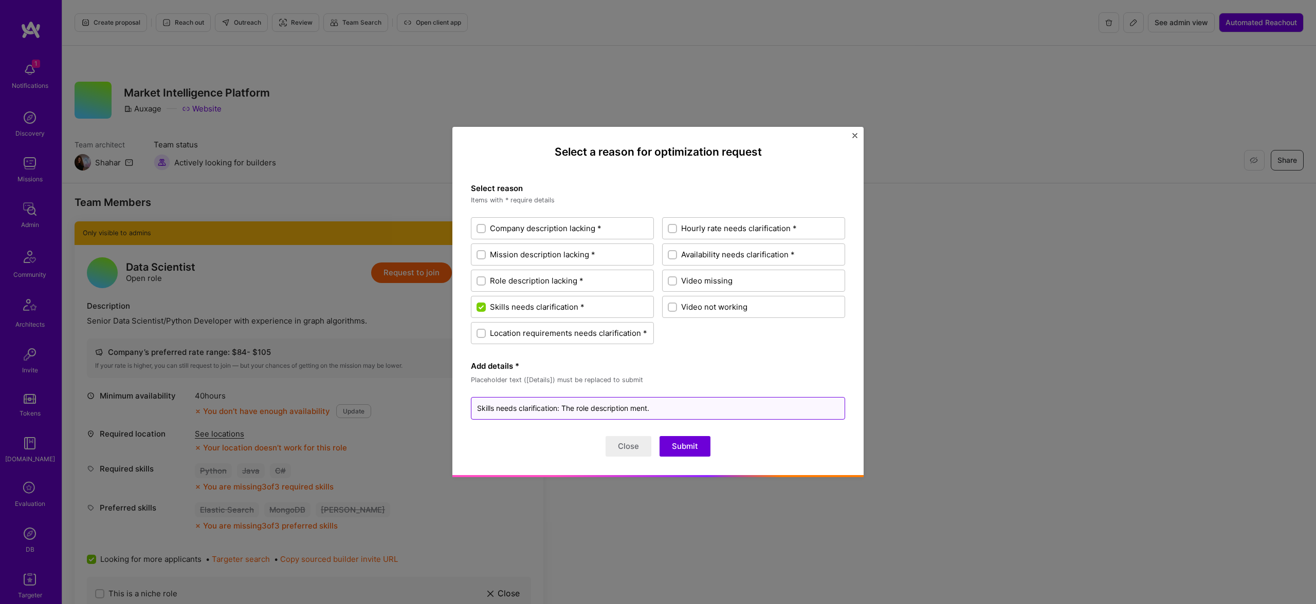
type textarea "Skills needs clarification: The role description menti."
type textarea "x"
type textarea "Skills needs clarification: The role description mentio."
type textarea "x"
type textarea "Skills needs clarification: The role description mention."
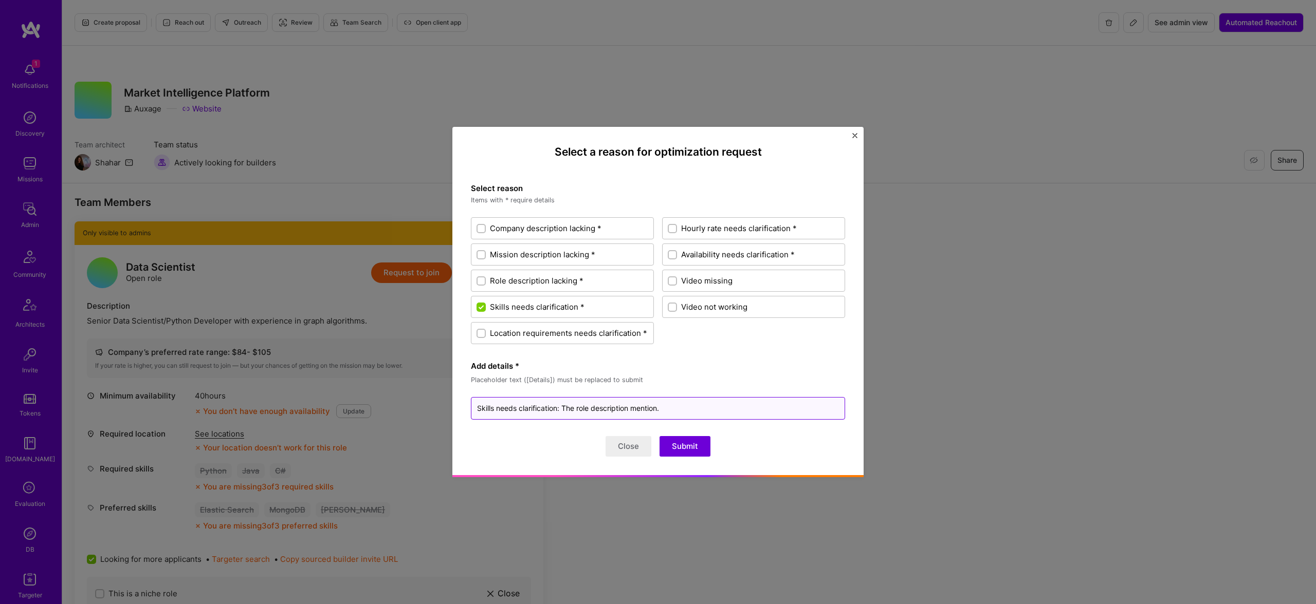
type textarea "x"
type textarea "Skills needs clarification: The role description mentioned."
type textarea "x"
type textarea "Skills needs clarification: The role description mentioned ."
type textarea "x"
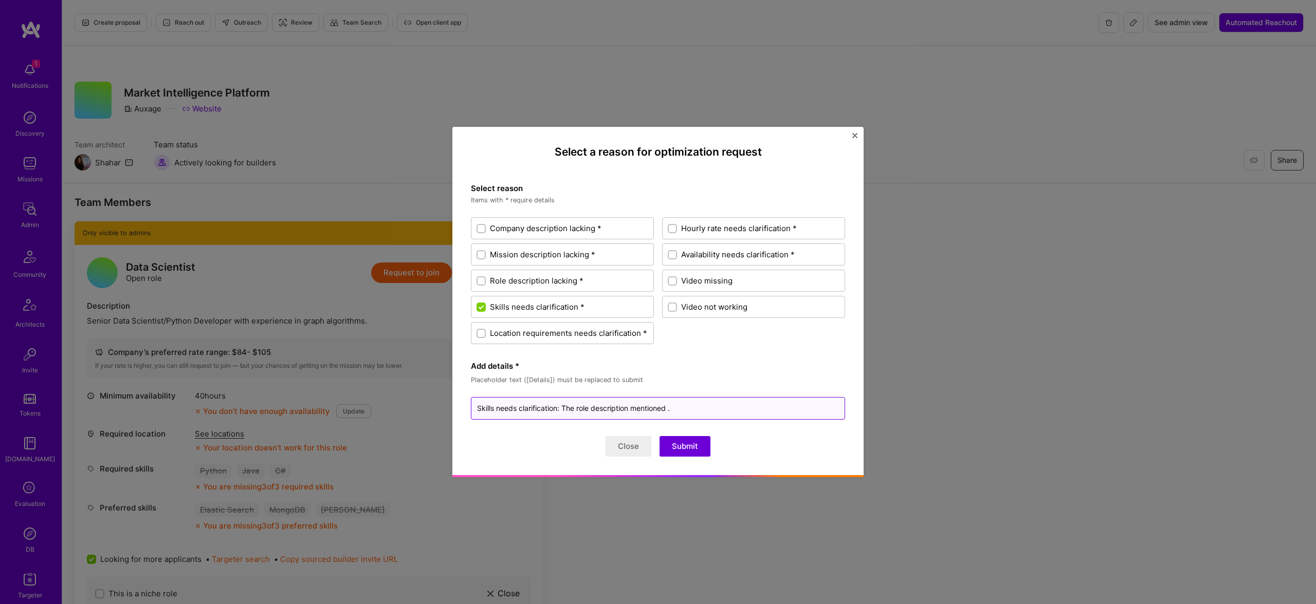
type textarea "Skills needs clarification: The role description mentioned."
type textarea "x"
type textarea "Skills needs clarification: The role description mentione."
type textarea "x"
type textarea "Skills needs clarification: The role description mention."
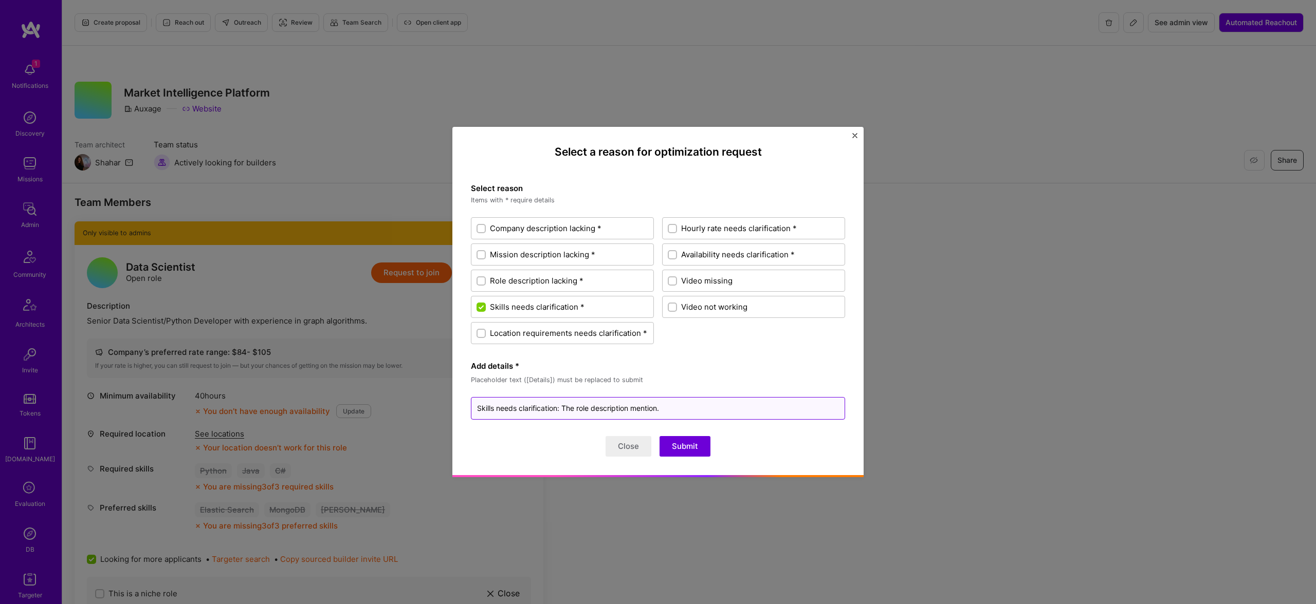
type textarea "x"
type textarea "Skills needs clarification: The role description mentions."
type textarea "x"
type textarea "Skills needs clarification: The role description mentions ."
type textarea "x"
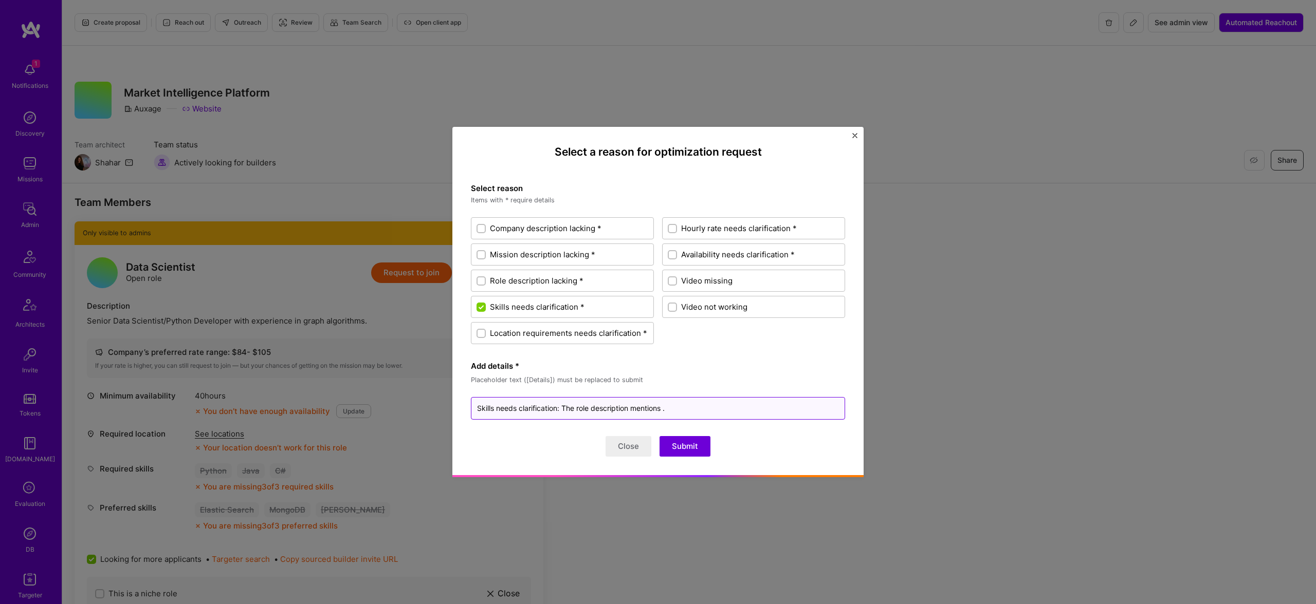
type textarea "Skills needs clarification: The role description mentions P."
type textarea "x"
type textarea "Skills needs clarification: The role description mentions Py."
type textarea "x"
type textarea "Skills needs clarification: The role description mentions Pyt."
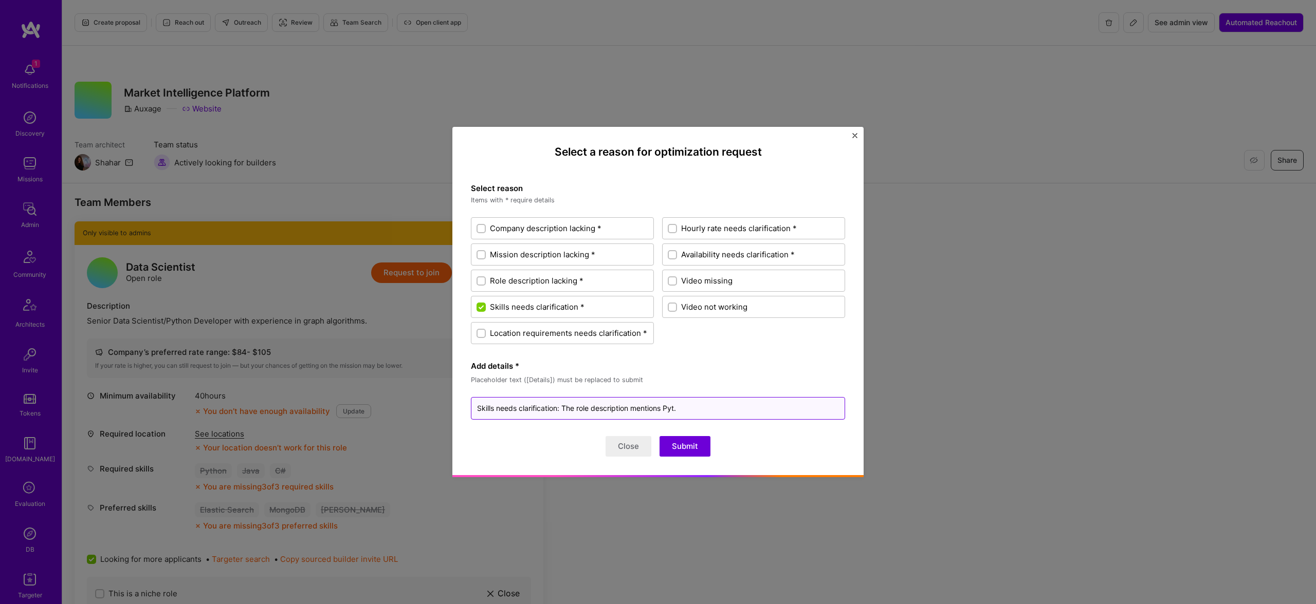
type textarea "x"
type textarea "Skills needs clarification: The role description mentions Pyth."
type textarea "x"
type textarea "Skills needs clarification: The role description mentions Pytho."
type textarea "x"
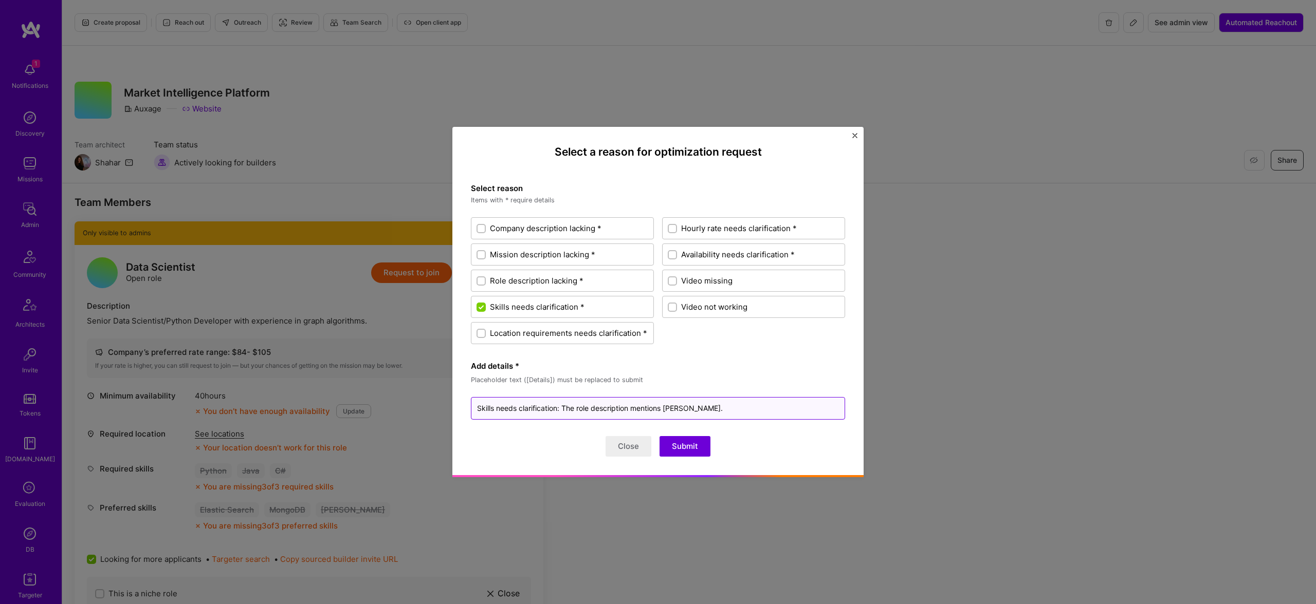
type textarea "Skills needs clarification: The role description mentions Python."
type textarea "x"
type textarea "Skills needs clarification: The role description mentions Python ."
type textarea "x"
type textarea "Skills needs clarification: The role description mentions Python b."
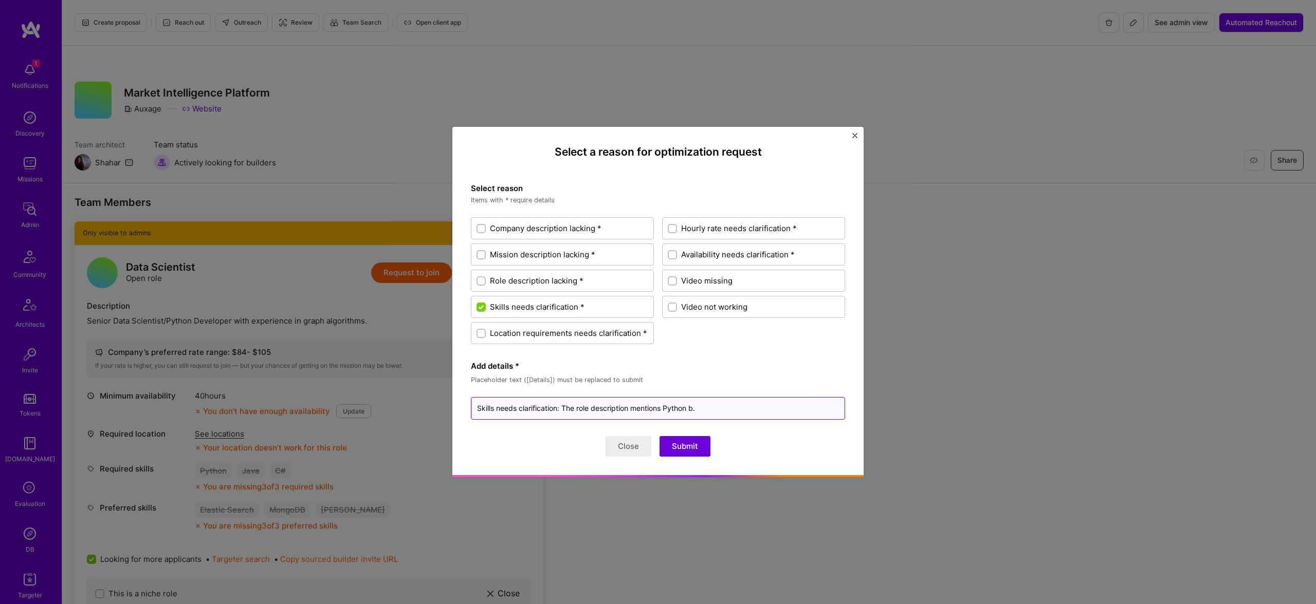
type textarea "x"
type textarea "Skills needs clarification: The role description mentions Python bu."
type textarea "x"
type textarea "Skills needs clarification: The role description mentions Python but."
type textarea "x"
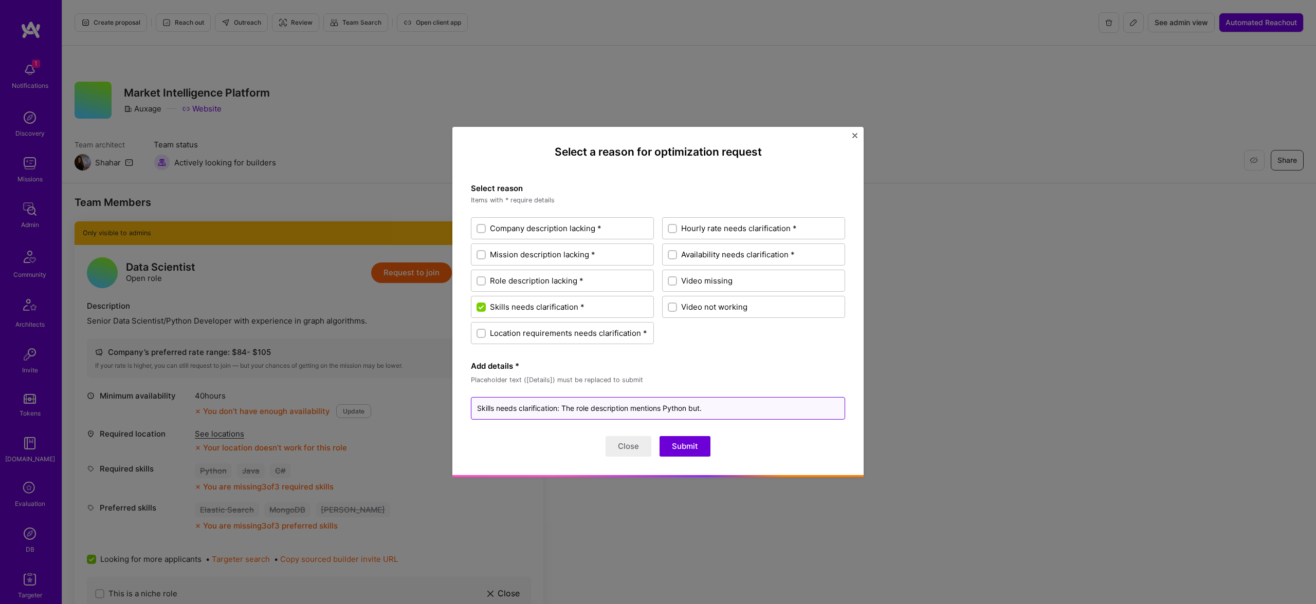
type textarea "Skills needs clarification: The role description mentions Python but ."
type textarea "x"
type textarea "Skills needs clarification: The role description mentions Python but i."
type textarea "x"
type textarea "Skills needs clarification: The role description mentions Python but it."
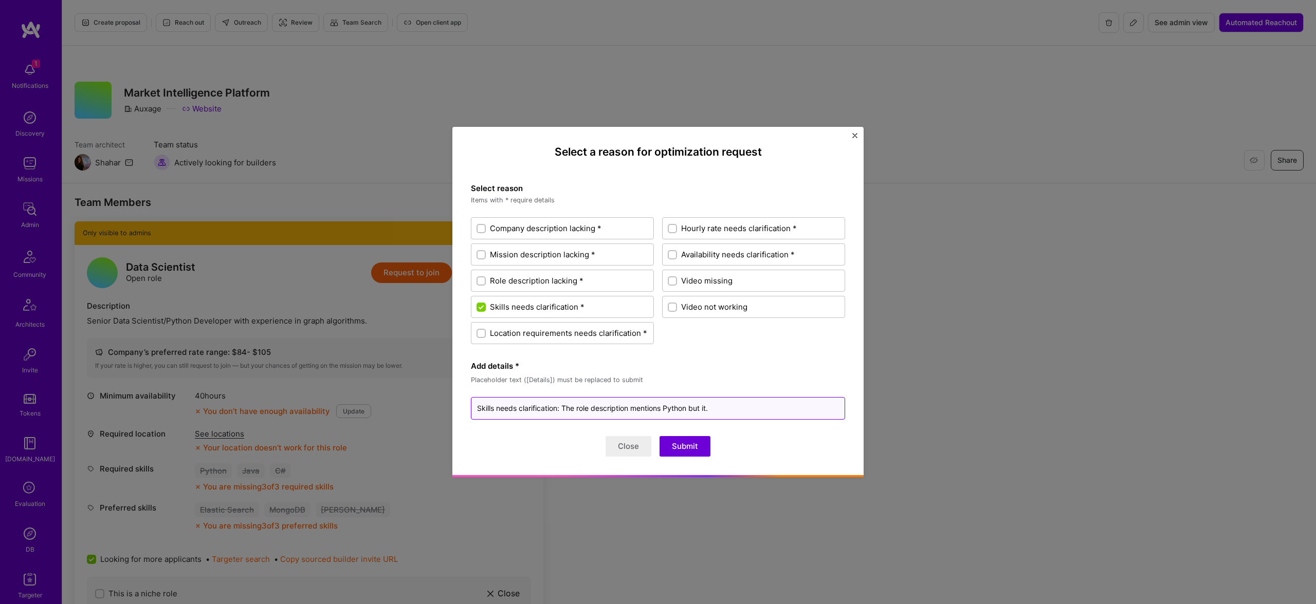
type textarea "x"
type textarea "Skills needs clarification: The role description mentions Python but it ."
type textarea "x"
type textarea "Skills needs clarification: The role description mentions Python but it i."
type textarea "x"
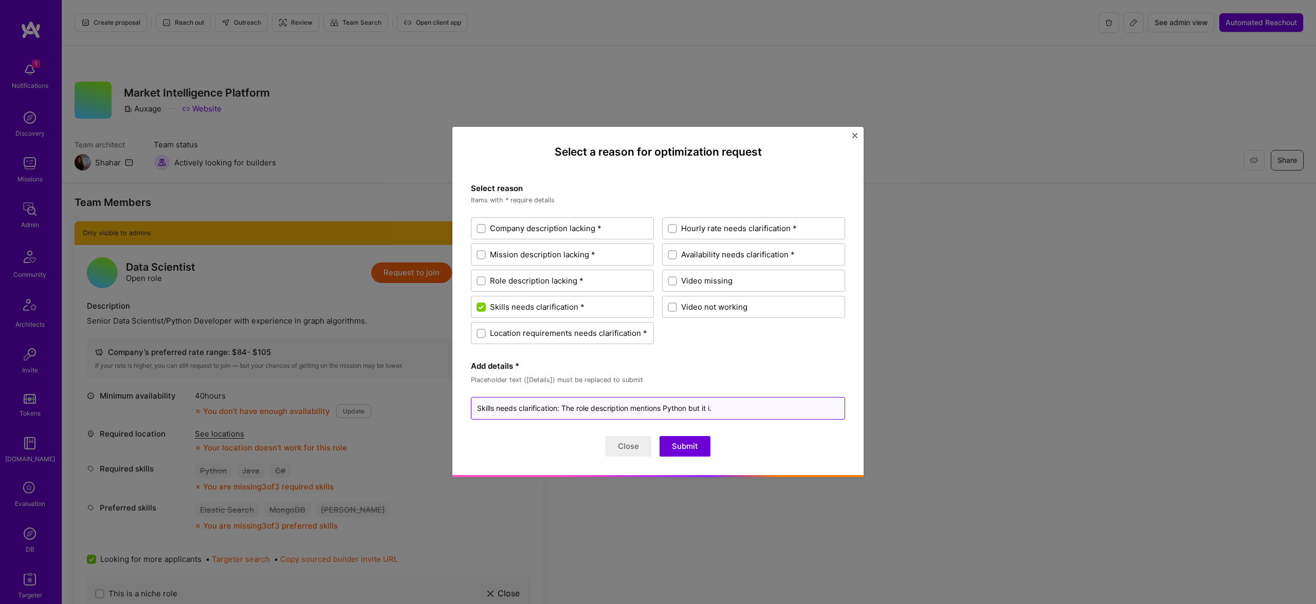
type textarea "Skills needs clarification: The role description mentions Python but it is."
type textarea "x"
type textarea "Skills needs clarification: The role description mentions Python but it is ."
type textarea "x"
type textarea "Skills needs clarification: The role description mentions Python but it is a."
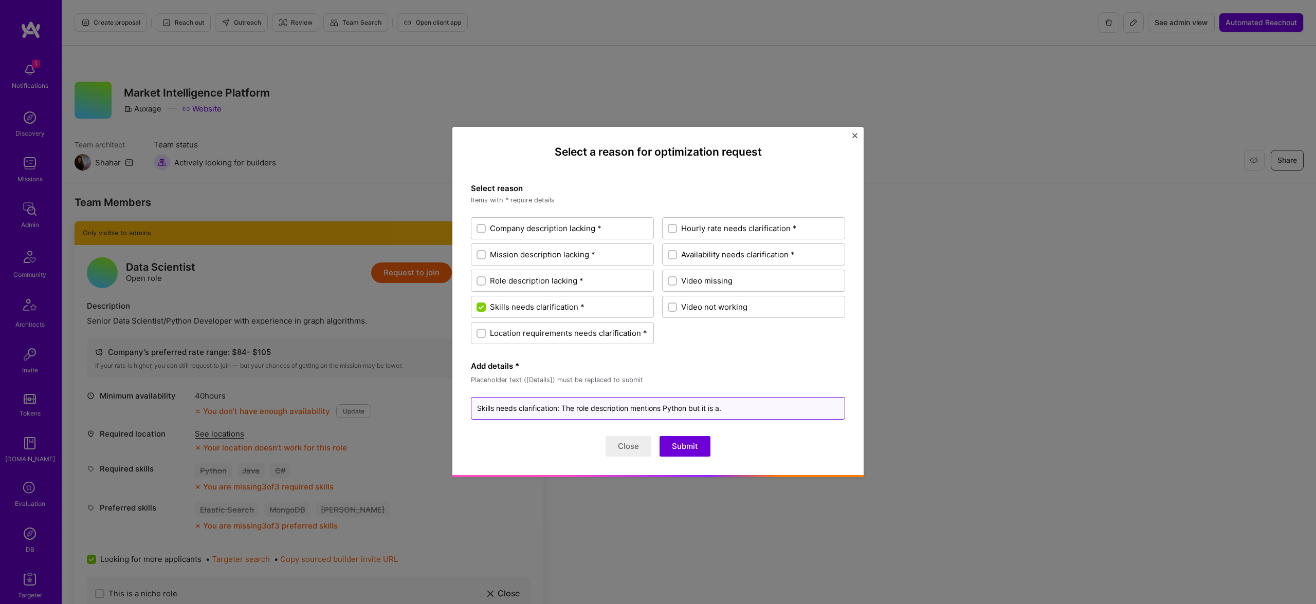
type textarea "x"
type textarea "Skills needs clarification: The role description mentions Python but it is al."
type textarea "x"
type textarea "Skills needs clarification: The role description mentions Python but it is als."
type textarea "x"
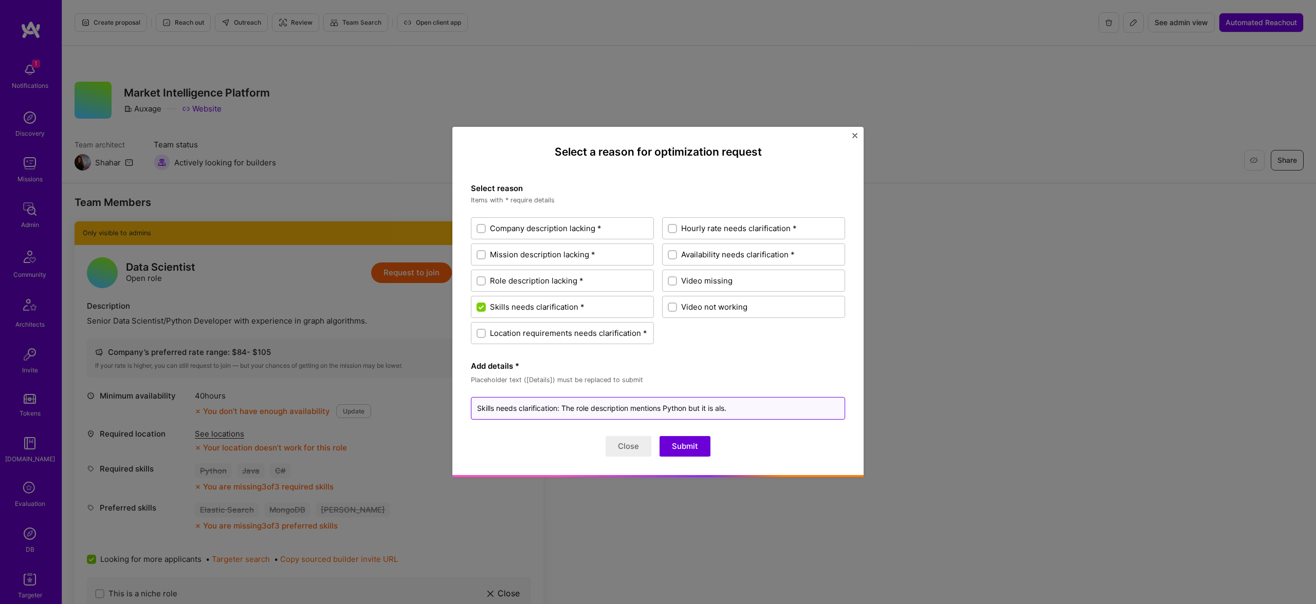
type textarea "Skills needs clarification: The role description mentions Python but it is also."
type textarea "x"
type textarea "Skills needs clarification: The role description mentions Python but it is also…"
type textarea "x"
type textarea "Skills needs clarification: The role description mentions Python but it is also…"
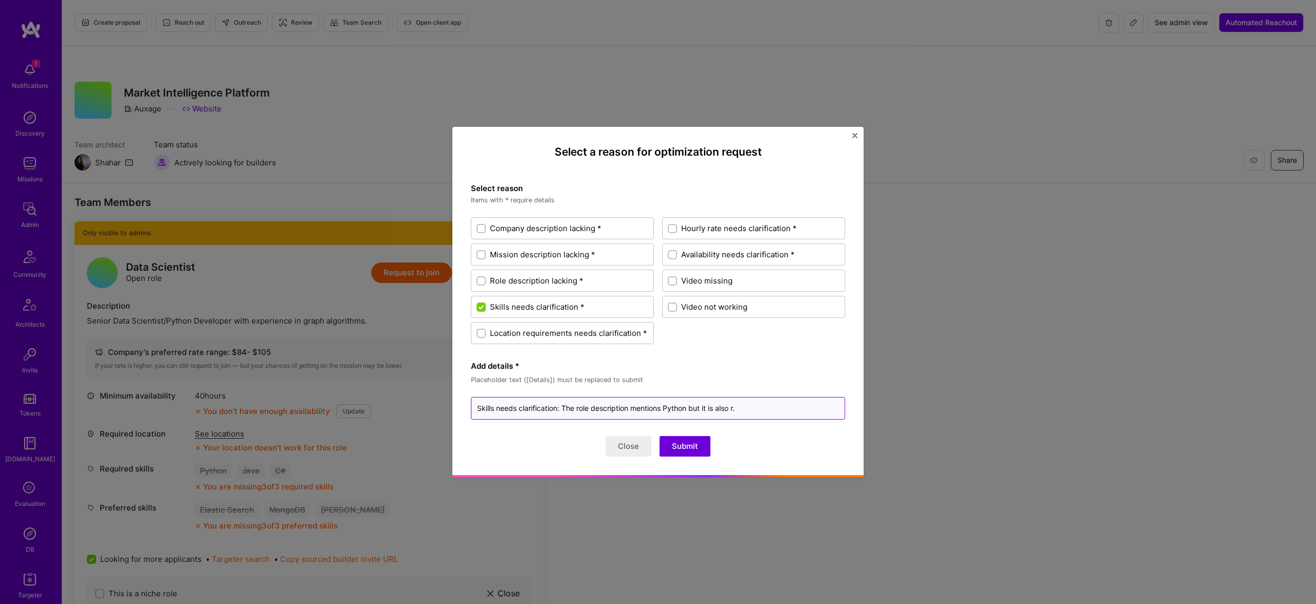
type textarea "x"
type textarea "Skills needs clarification: The role description mentions Python but it is also…"
type textarea "x"
type textarea "Skills needs clarification: The role description mentions Python but it is also…"
type textarea "x"
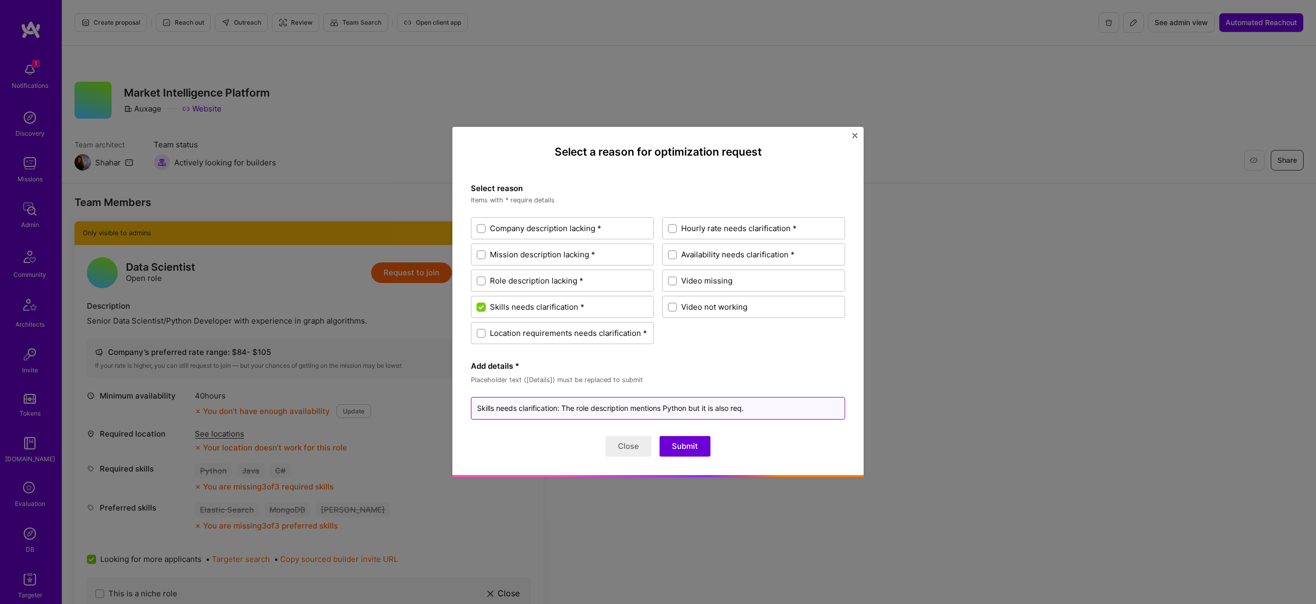
type textarea "Skills needs clarification: The role description mentions Python but it is also…"
type textarea "x"
type textarea "Skills needs clarification: The role description mentions Python but it is also…"
type textarea "x"
type textarea "Skills needs clarification: The role description mentions Python but it is also…"
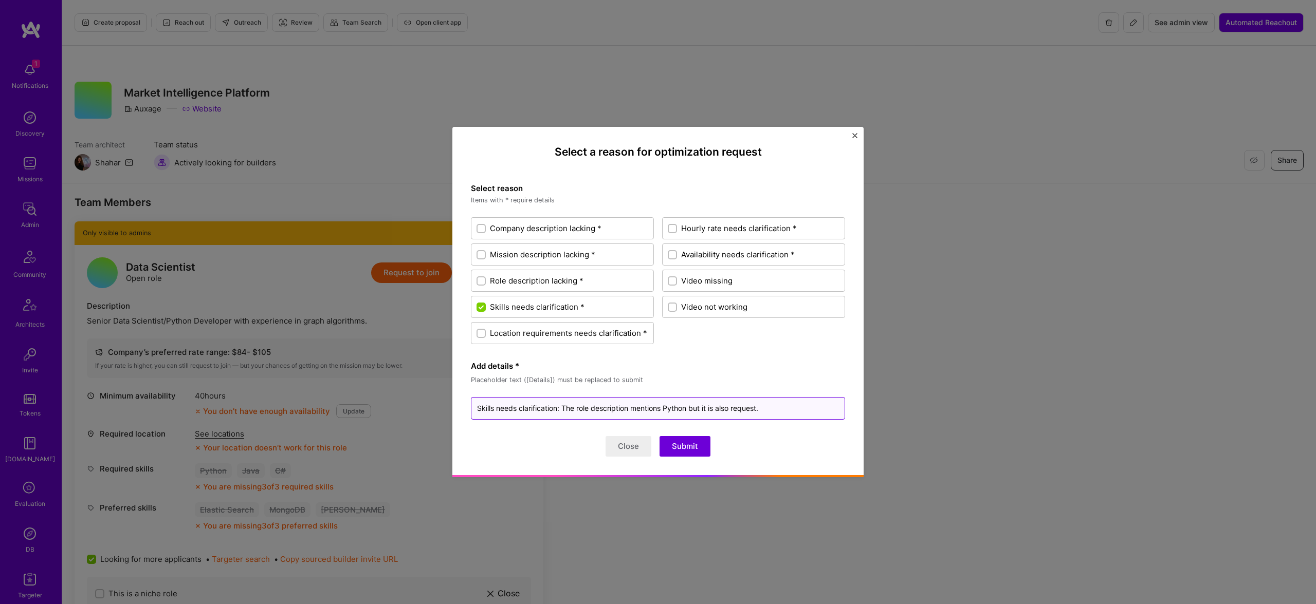
type textarea "x"
type textarea "Skills needs clarification: The role description mentions Python but it is also…"
type textarea "x"
type textarea "Skills needs clarification: The role description mentions Python but it is also…"
type textarea "x"
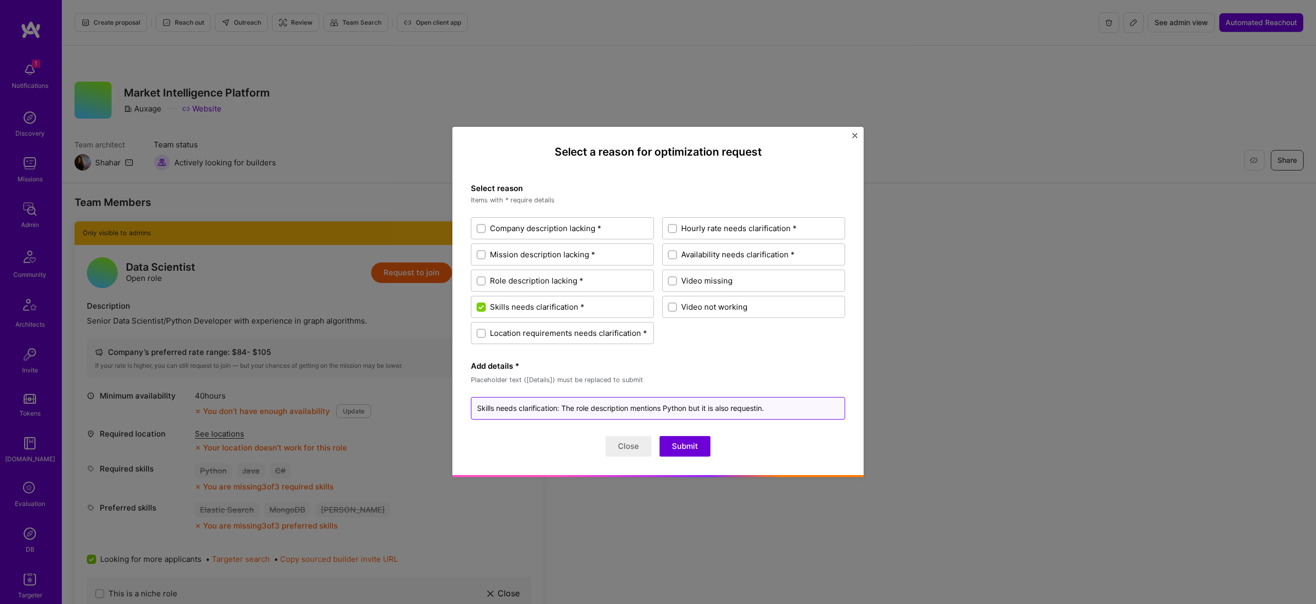
type textarea "Skills needs clarification: The role description mentions Python but it is also…"
type textarea "x"
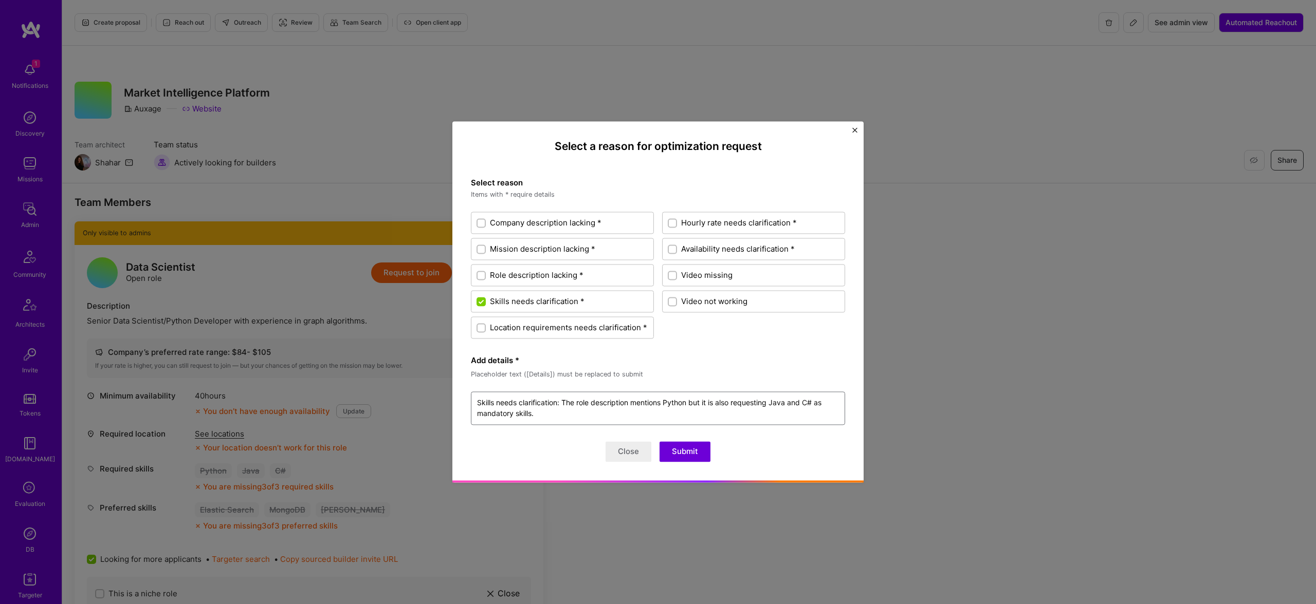
click at [562, 275] on span "Role description lacking *" at bounding box center [537, 275] width 94 height 11
click at [486, 275] on input "Role description lacking *" at bounding box center [481, 275] width 7 height 7
drag, startPoint x: 623, startPoint y: 413, endPoint x: 686, endPoint y: 395, distance: 64.7
click at [652, 412] on textarea "Skills needs clarification: The role description mentions Python but it is also…" at bounding box center [658, 408] width 374 height 33
click at [696, 456] on button "Submit" at bounding box center [684, 452] width 51 height 21
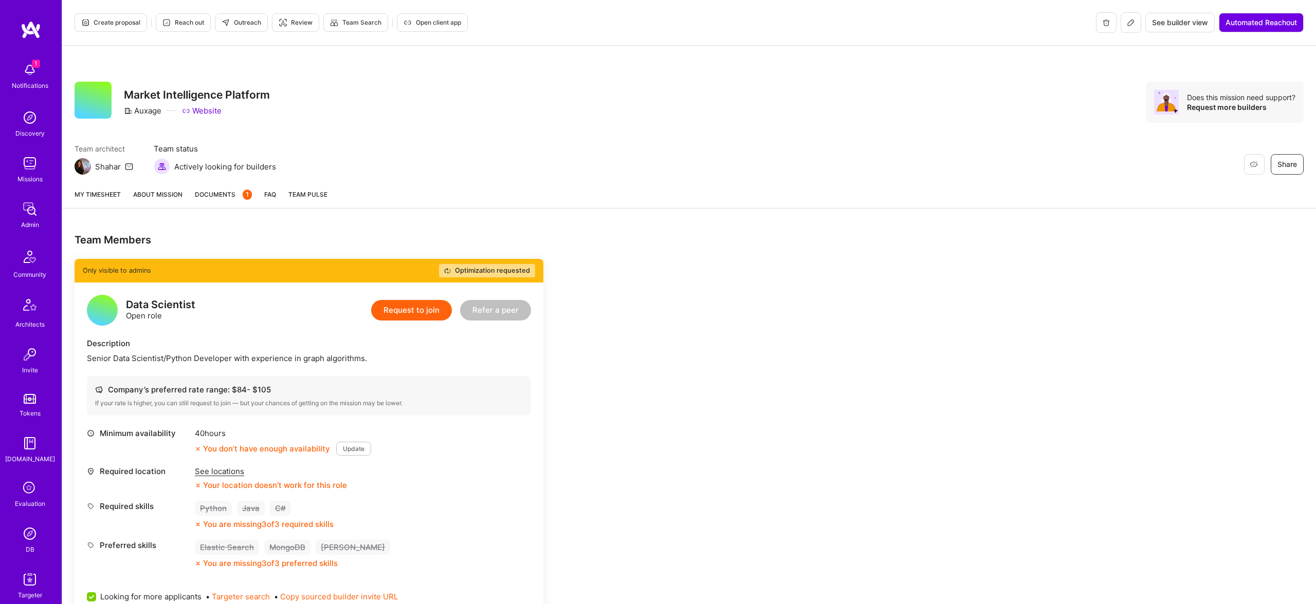
click at [212, 192] on span "Documents 1" at bounding box center [223, 194] width 57 height 11
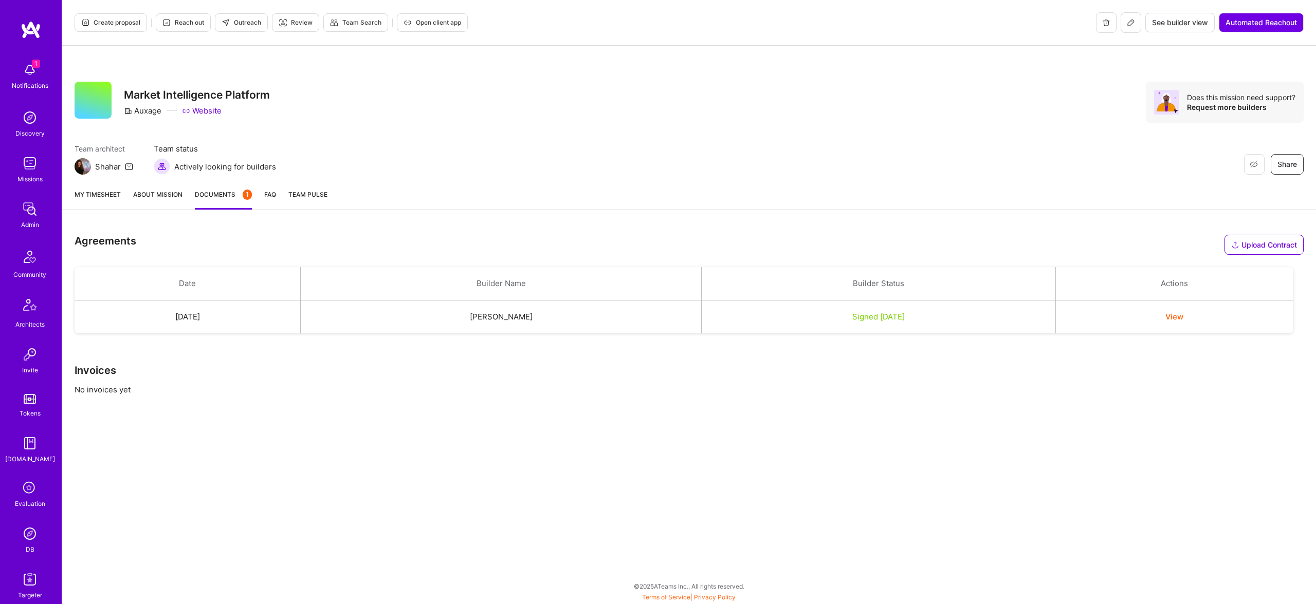
drag, startPoint x: 126, startPoint y: 199, endPoint x: 105, endPoint y: 194, distance: 21.6
click at [126, 199] on div "My timesheet About Mission Documents 1 FAQ Team Pulse" at bounding box center [688, 195] width 1253 height 29
click at [105, 194] on link "My timesheet" at bounding box center [98, 199] width 46 height 21
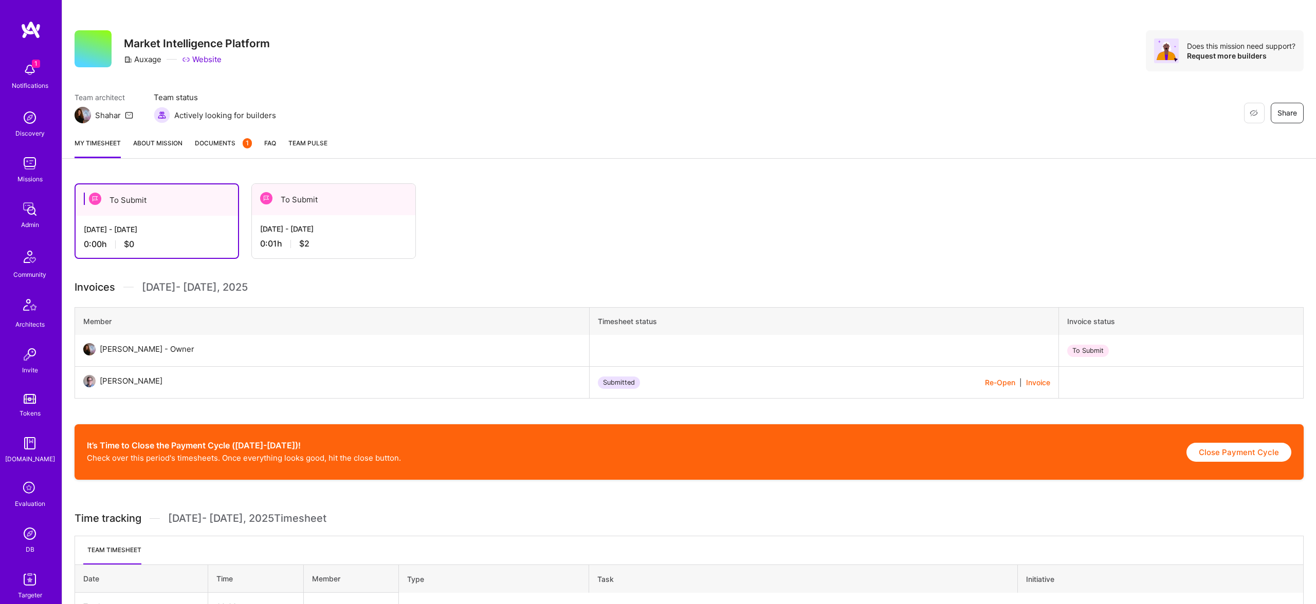
click at [138, 189] on div "To Submit" at bounding box center [157, 200] width 162 height 31
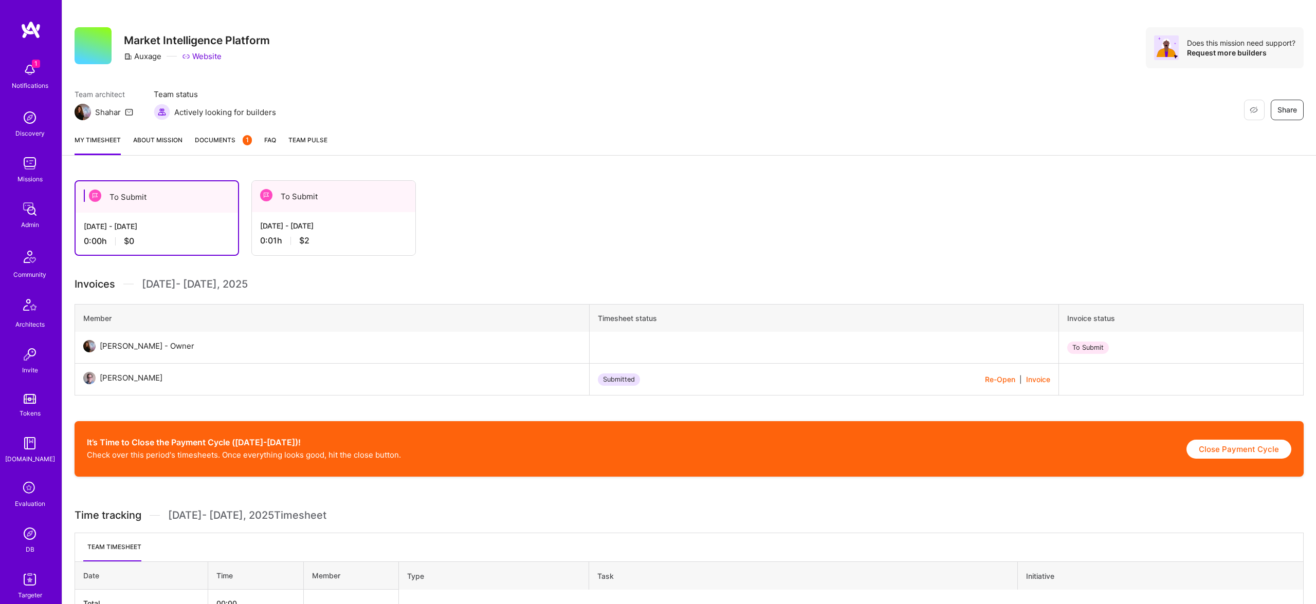
click at [165, 135] on link "About Mission" at bounding box center [157, 145] width 49 height 21
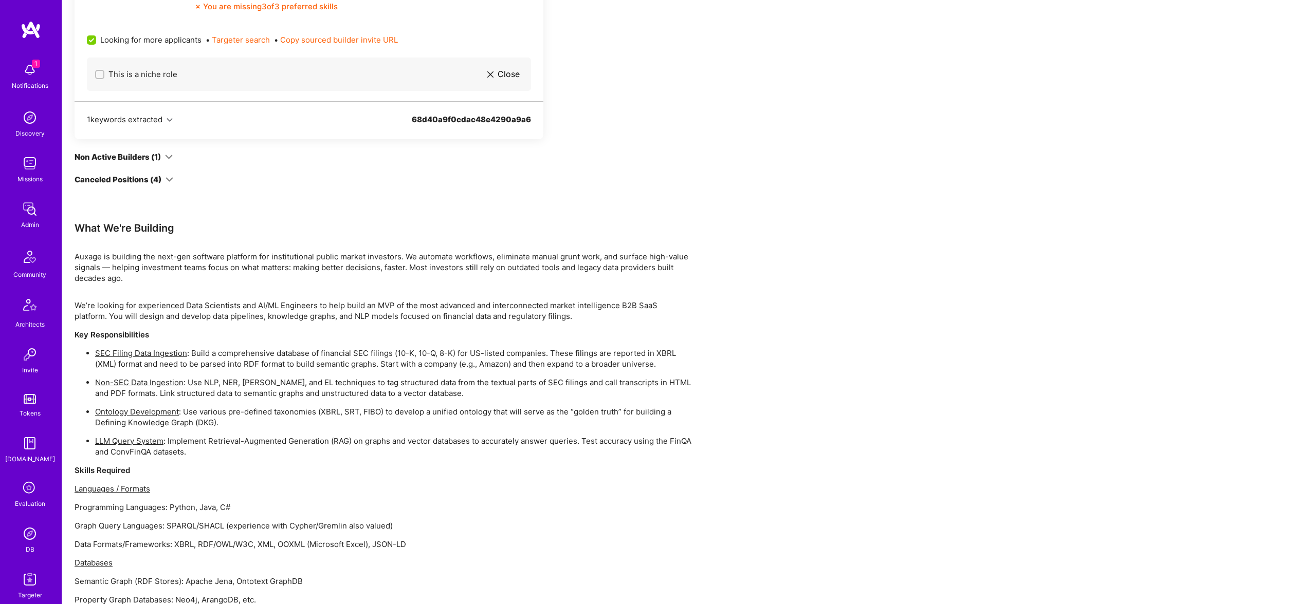
scroll to position [557, 0]
click at [147, 157] on div "Non Active Builders (1)" at bounding box center [118, 158] width 86 height 11
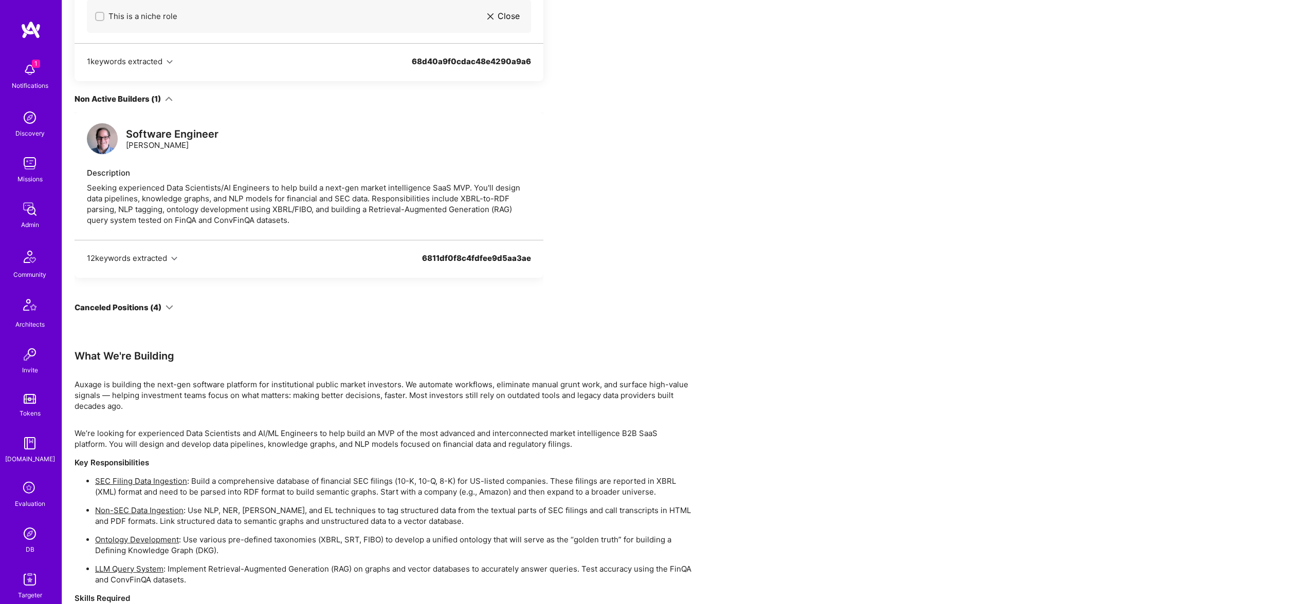
scroll to position [611, 0]
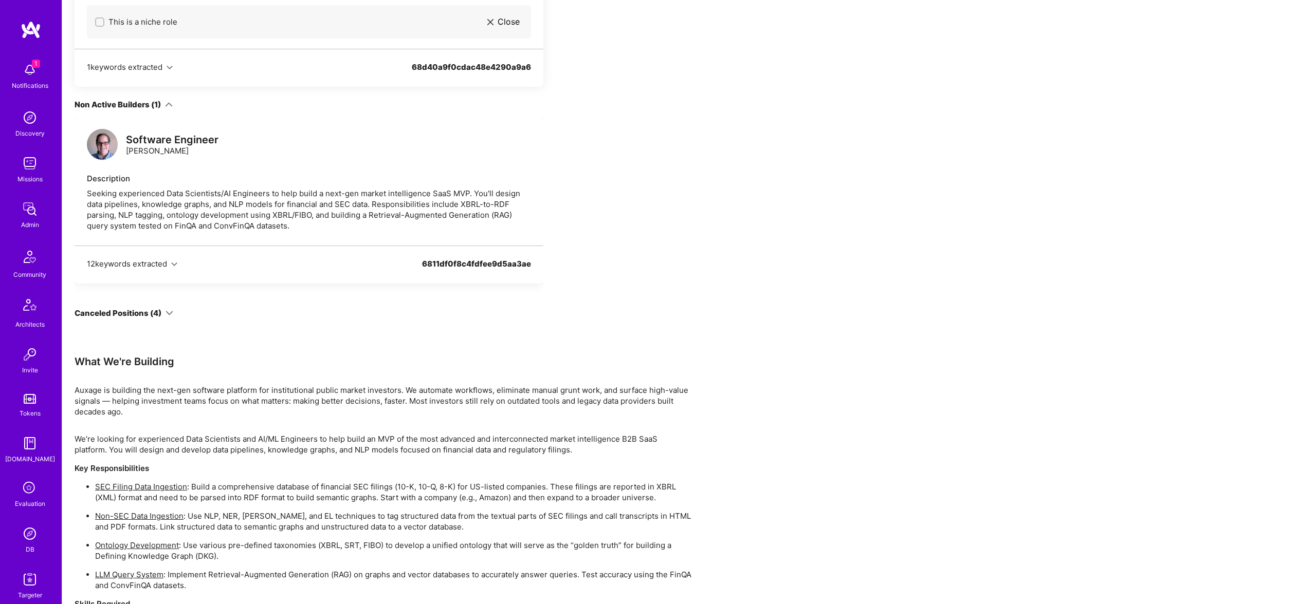
click at [160, 312] on div "Canceled Positions (4)" at bounding box center [118, 313] width 87 height 11
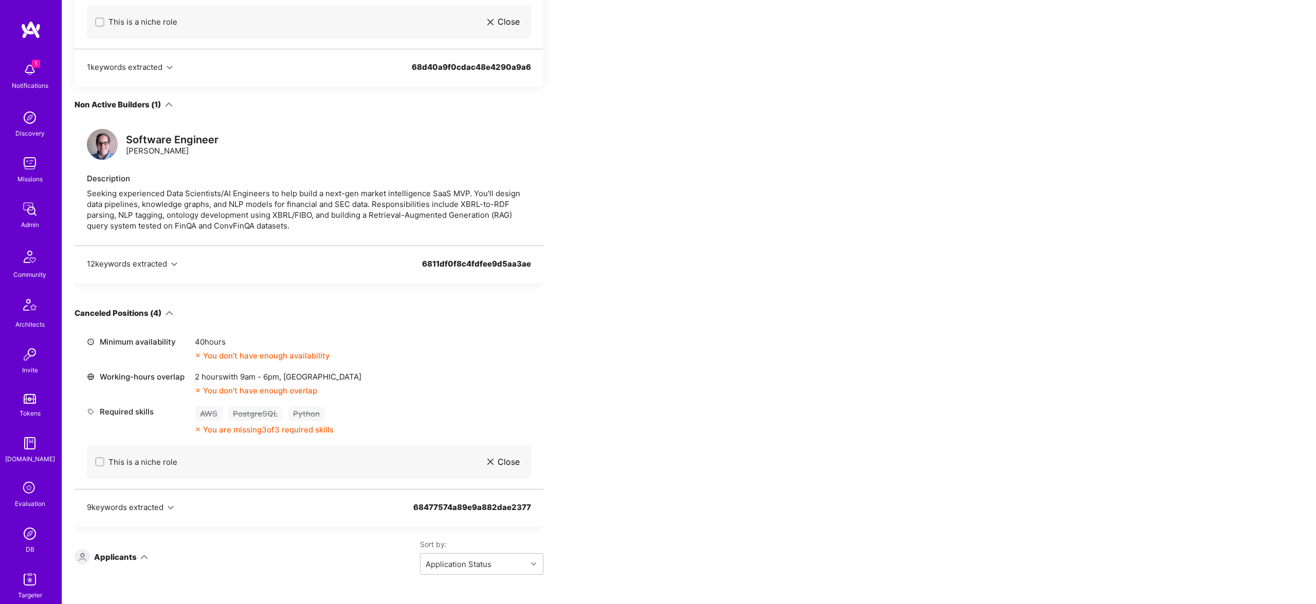
scroll to position [0, 0]
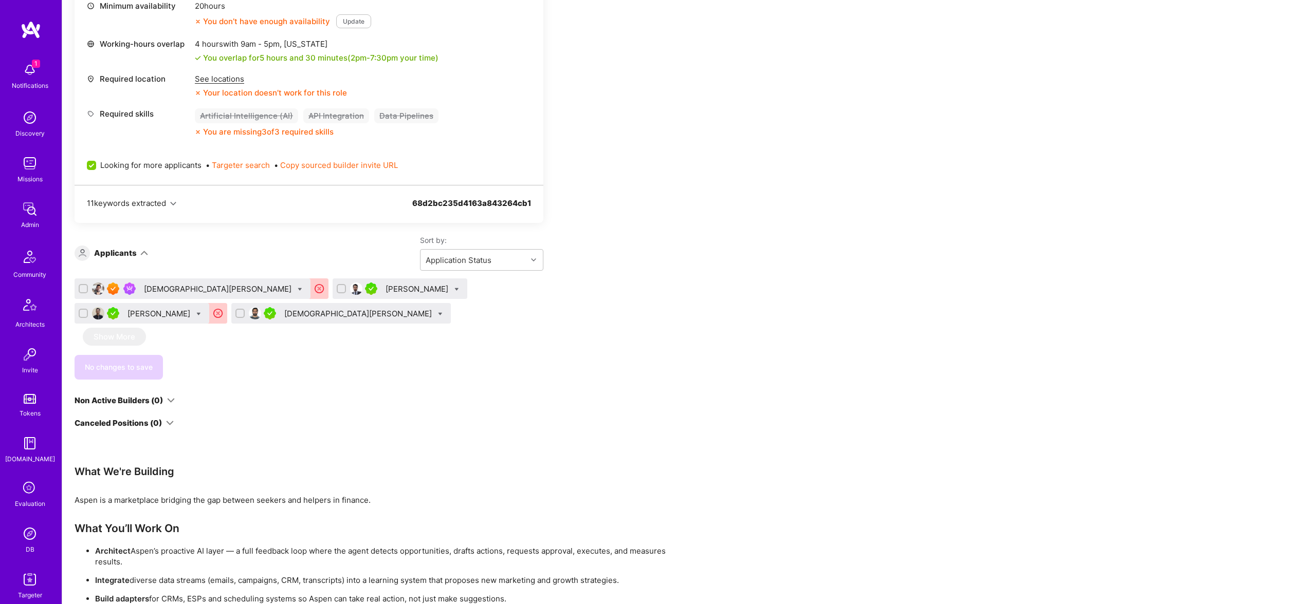
scroll to position [446, 0]
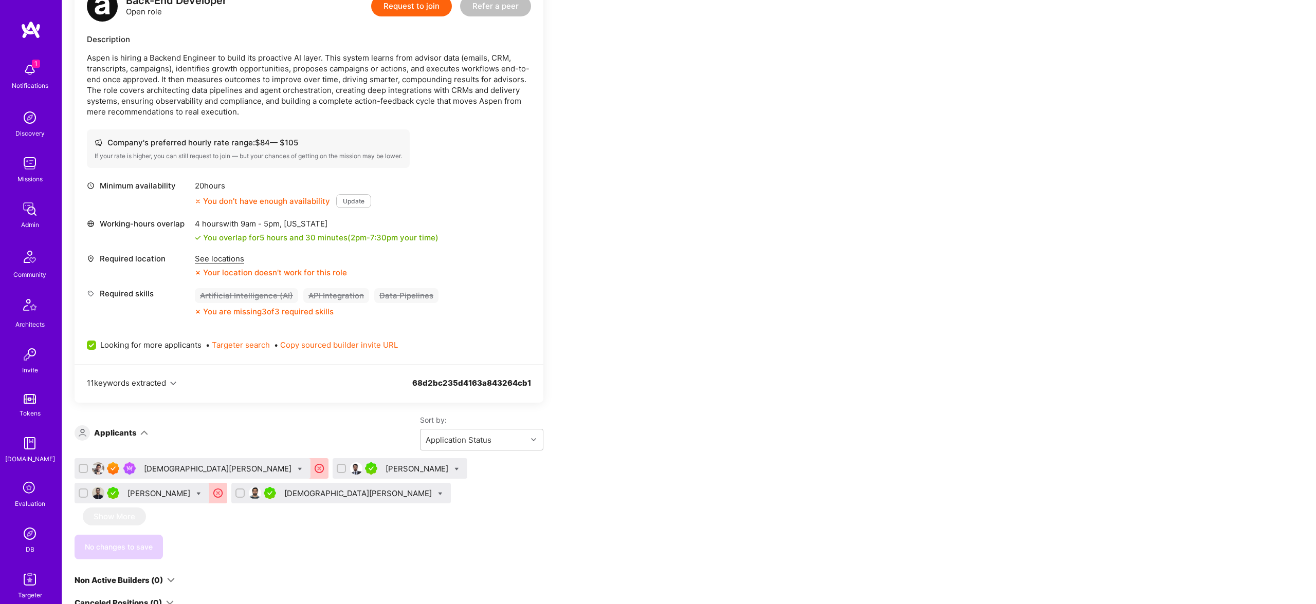
scroll to position [266, 0]
click at [223, 260] on div "See locations" at bounding box center [271, 259] width 152 height 11
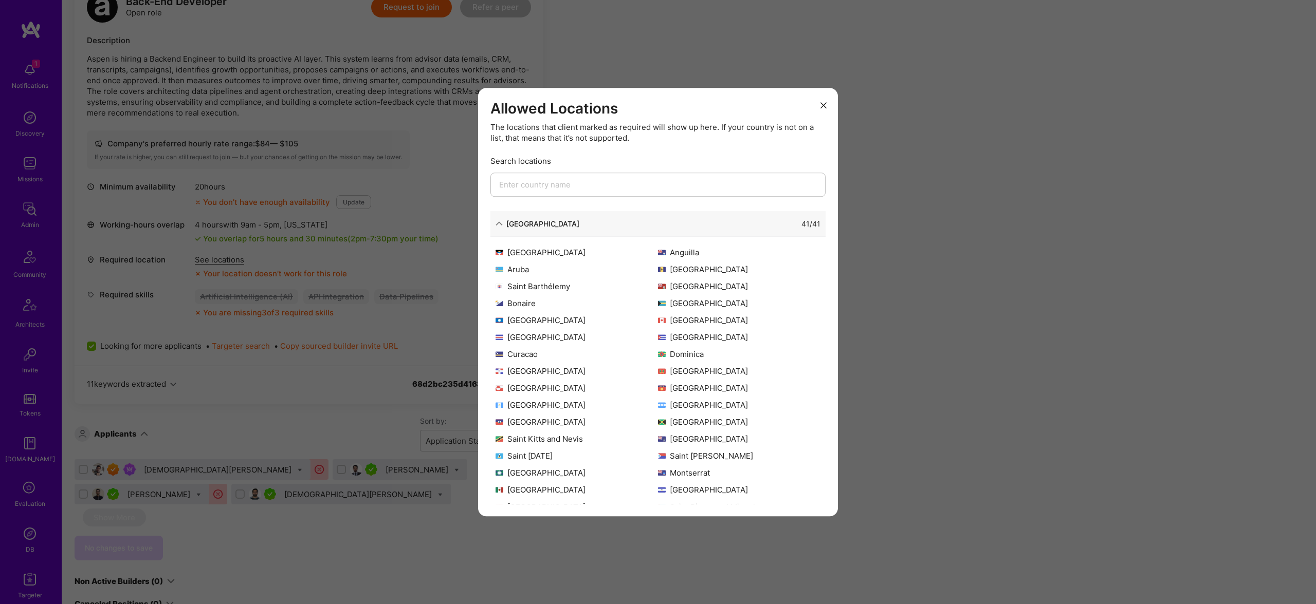
scroll to position [99, 0]
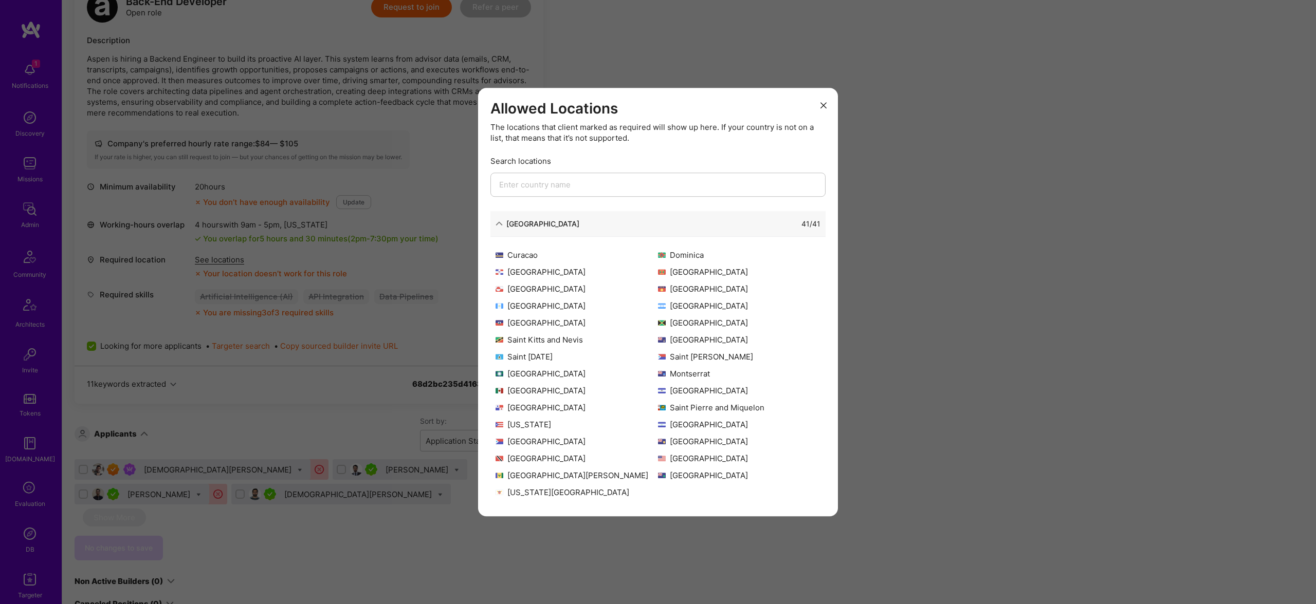
click at [285, 418] on div "Allowed Locations The locations that client marked as required will show up her…" at bounding box center [658, 302] width 1316 height 604
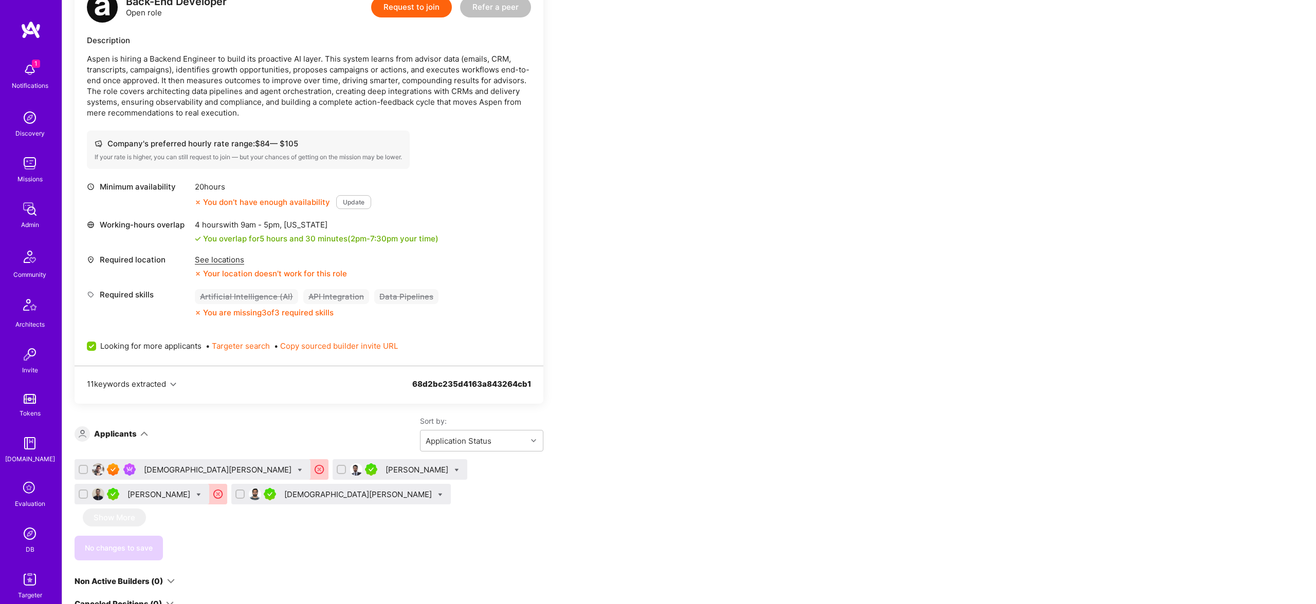
click at [298, 468] on icon at bounding box center [300, 470] width 5 height 5
checkbox input "true"
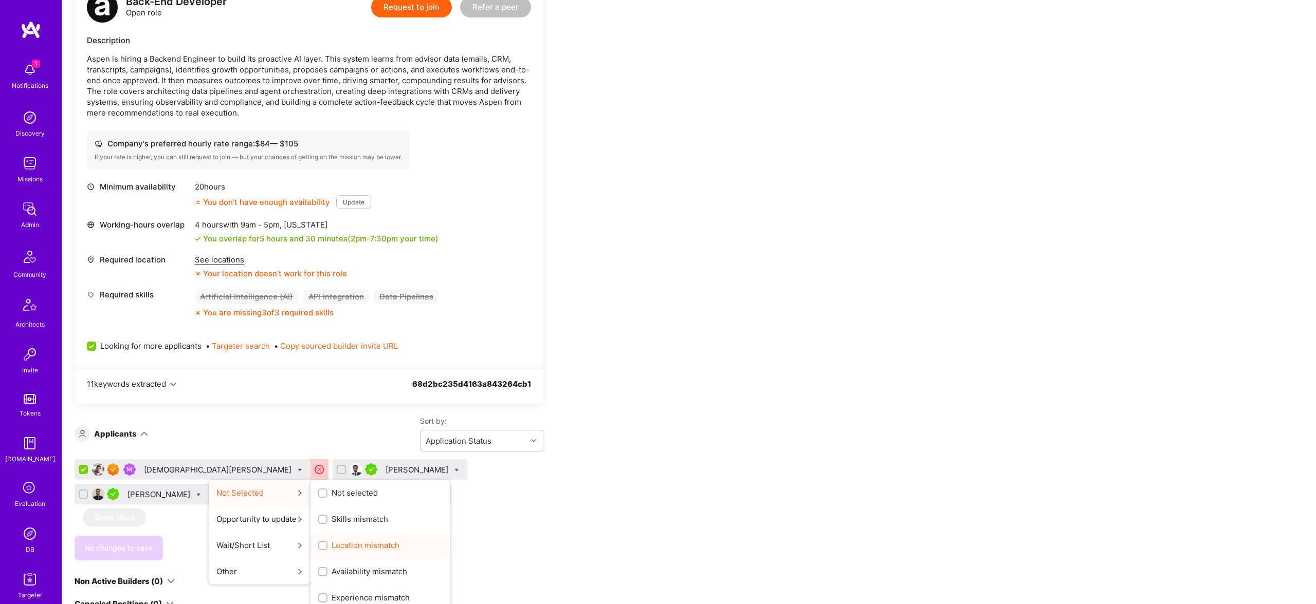
click at [331, 542] on span "Location mismatch" at bounding box center [365, 545] width 68 height 11
click at [320, 543] on input "Location mismatch" at bounding box center [323, 546] width 7 height 7
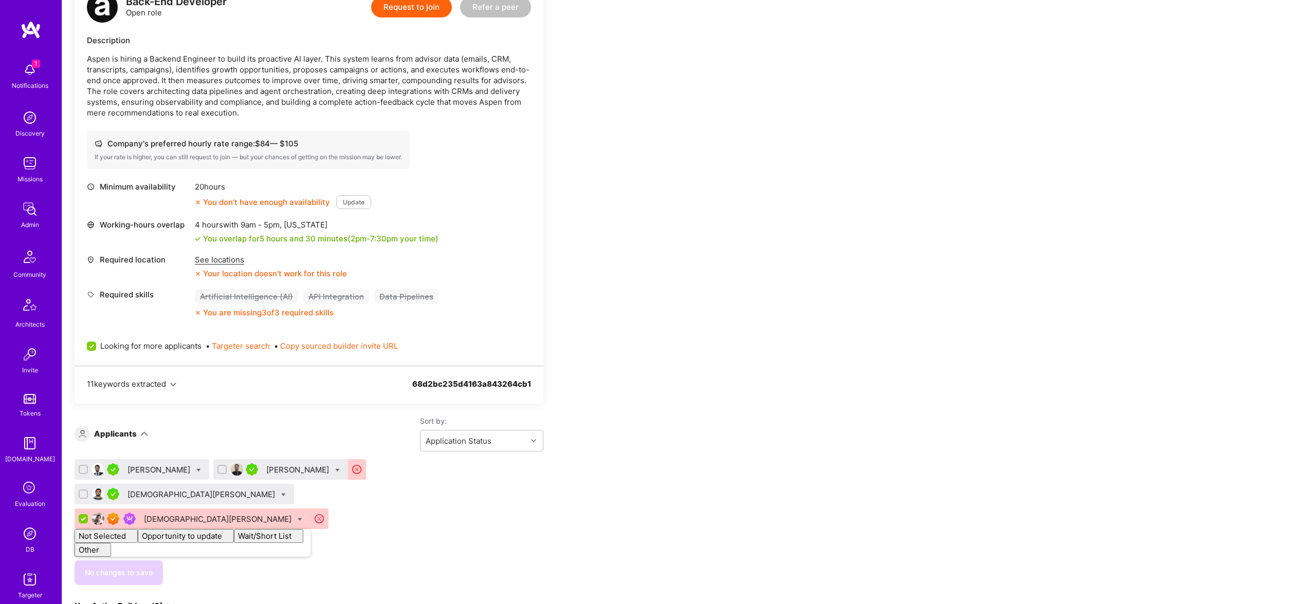
checkbox input "false"
click at [484, 521] on div "Oscar Garavito Saurabh Lodha Muhammad Usman Vedhavyas Singareddi Show More Disc…" at bounding box center [309, 568] width 469 height 219
click at [335, 470] on icon at bounding box center [337, 470] width 5 height 5
checkbox input "true"
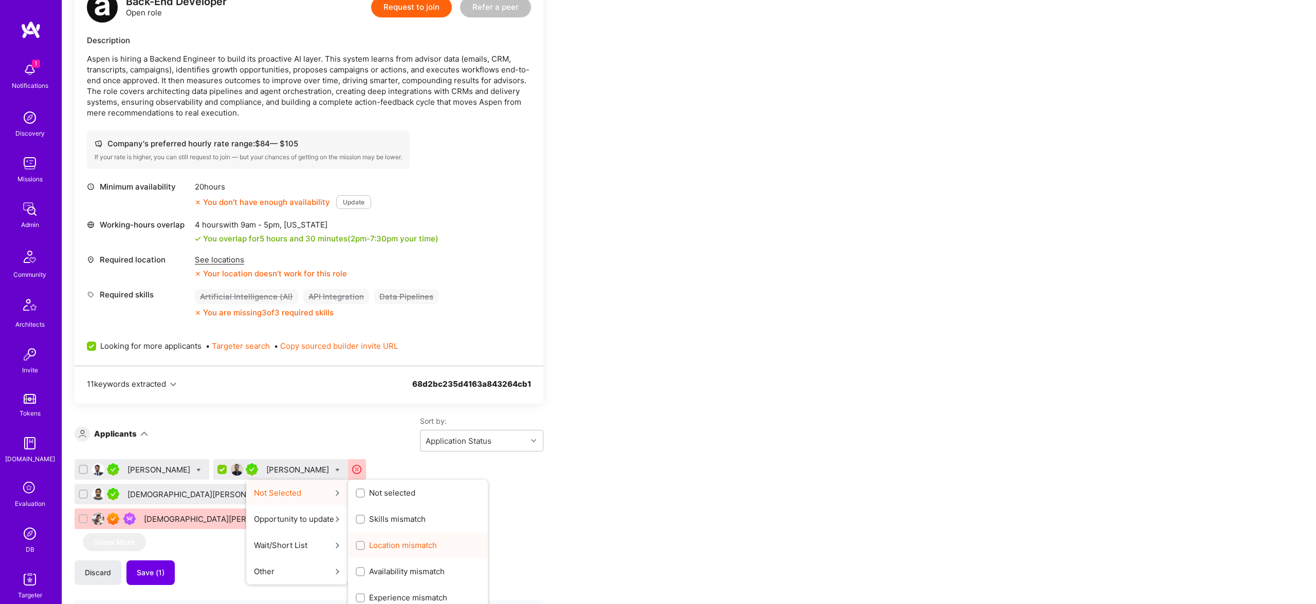
click at [379, 537] on div "Location mismatch" at bounding box center [418, 545] width 140 height 26
click at [373, 538] on div "Location mismatch" at bounding box center [418, 545] width 140 height 26
click at [361, 538] on div "Location mismatch" at bounding box center [418, 545] width 140 height 26
click at [0, 0] on input "Location mismatch" at bounding box center [0, 0] width 0 height 0
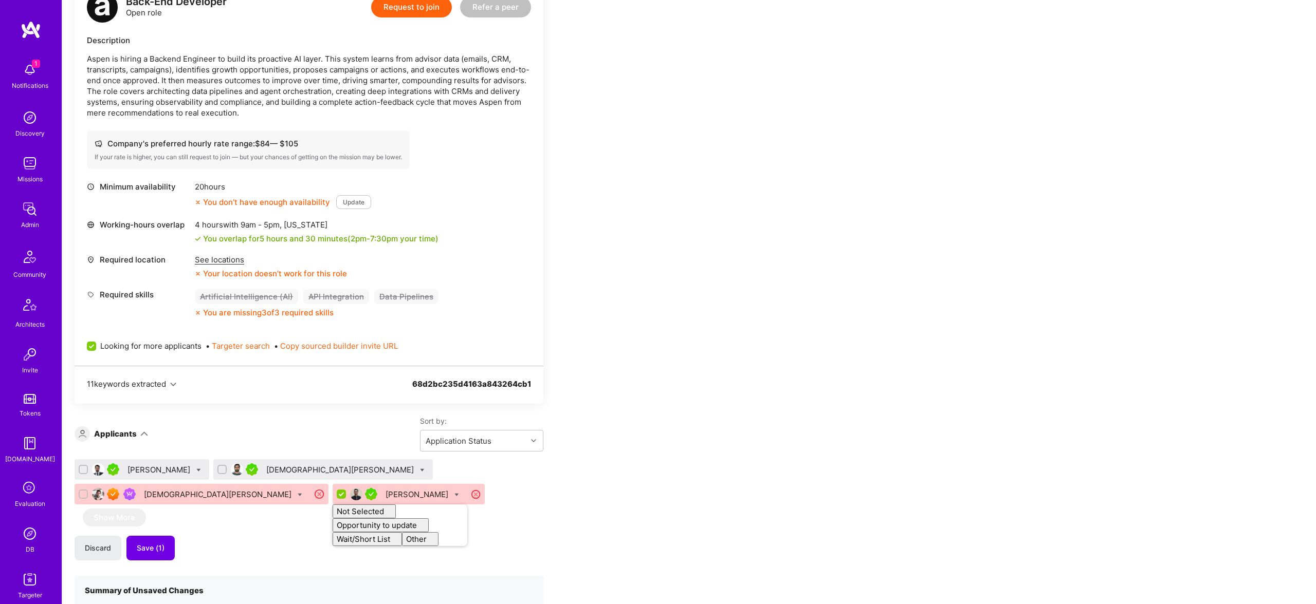
checkbox input "false"
click at [588, 419] on div "Apply for a Mission Role We’re actively looking for builders. This is the best …" at bounding box center [383, 439] width 617 height 1019
click at [152, 551] on span "Save (2)" at bounding box center [151, 548] width 29 height 10
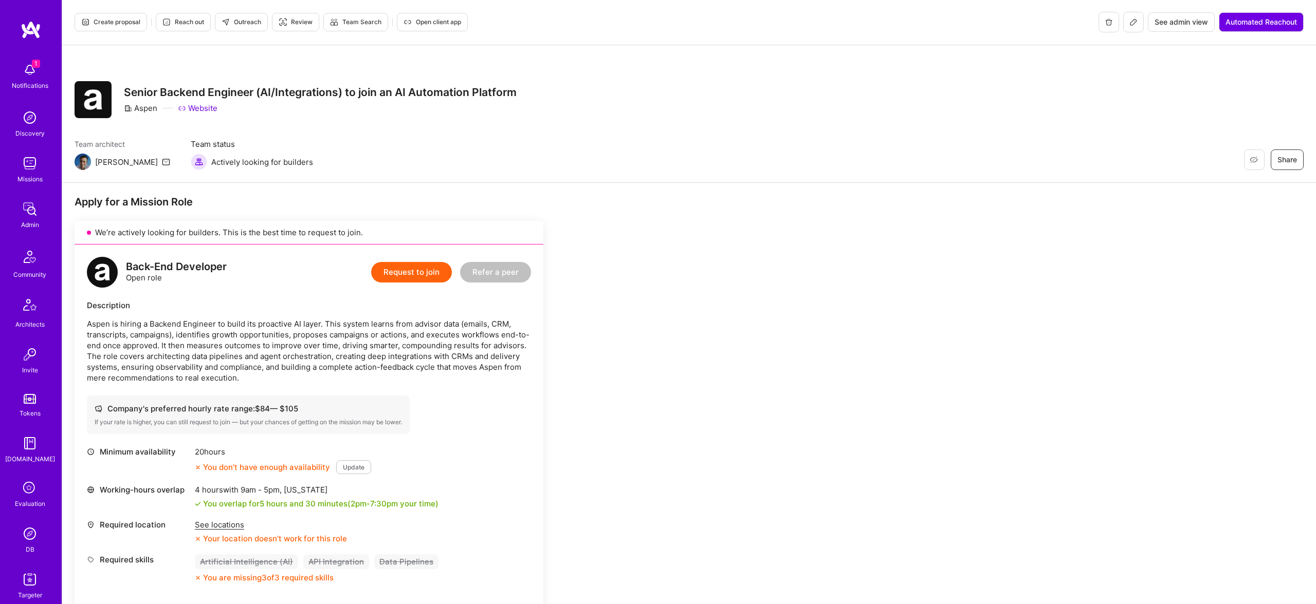
scroll to position [13, 0]
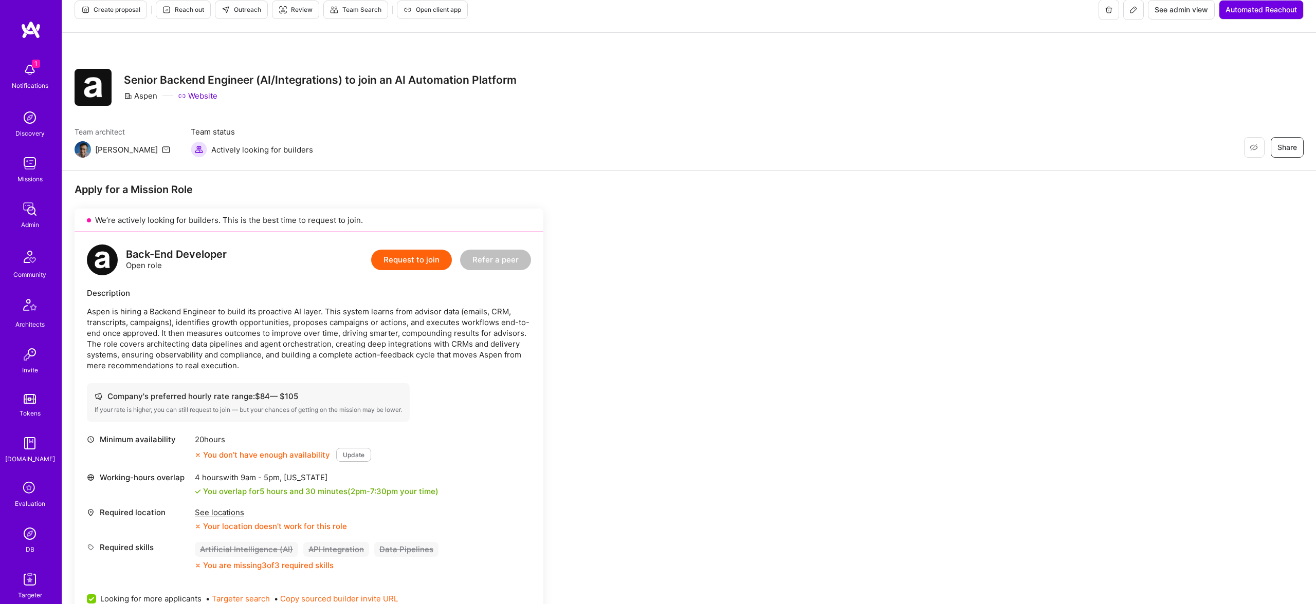
click at [242, 8] on span "Outreach" at bounding box center [242, 9] width 40 height 9
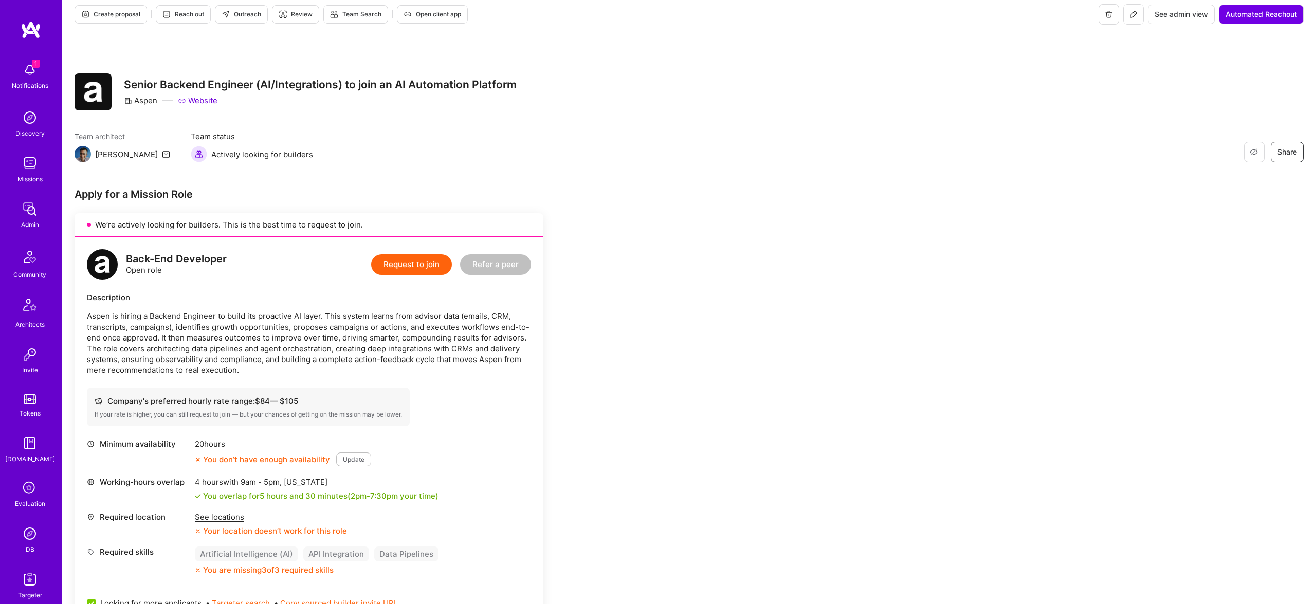
click at [422, 223] on div "We’re actively looking for builders. This is the best time to request to join." at bounding box center [309, 225] width 469 height 24
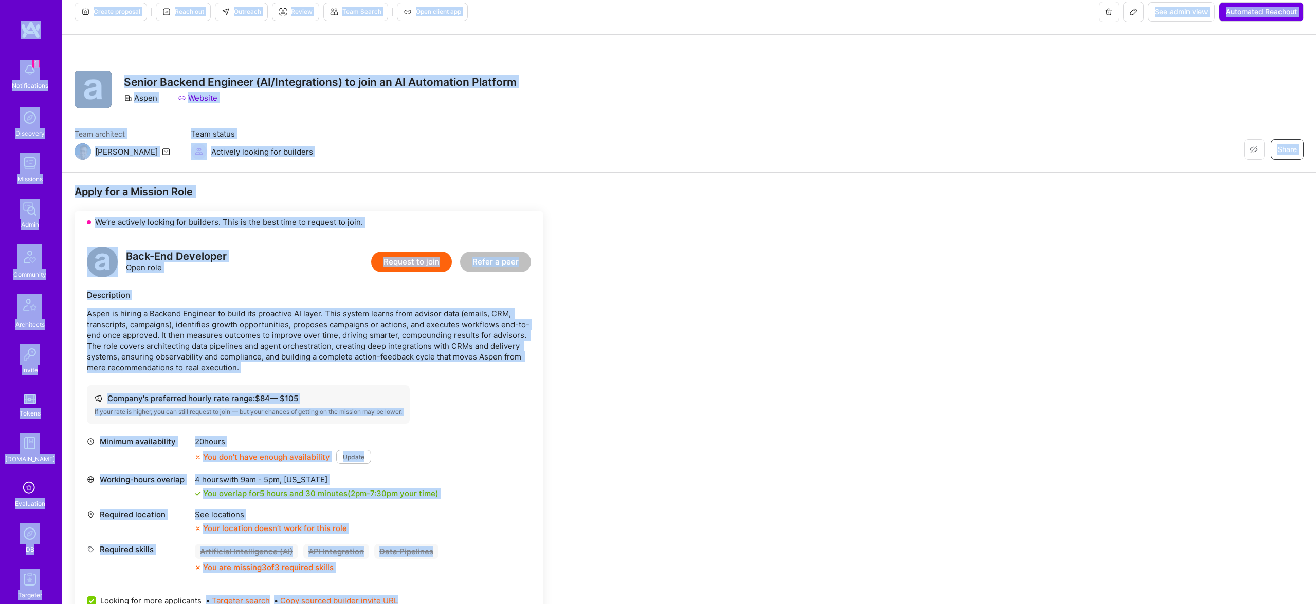
scroll to position [15, 0]
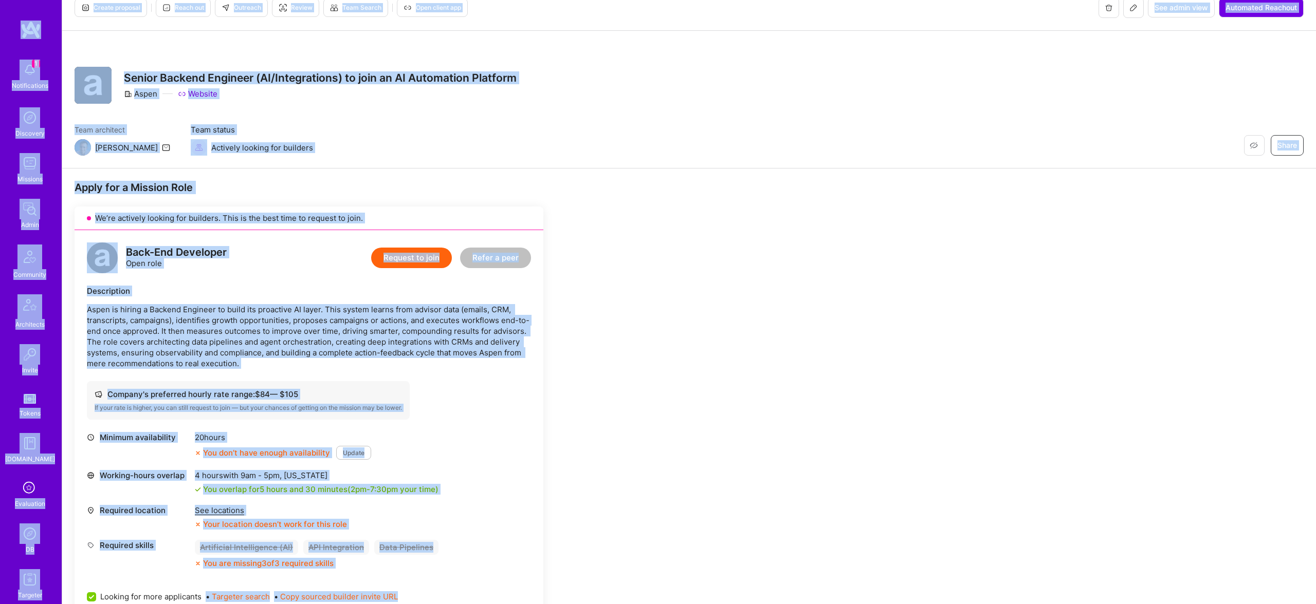
copy div "1 Notifications Discovery Missions Admin Community Architects Invite Tokens A.G…"
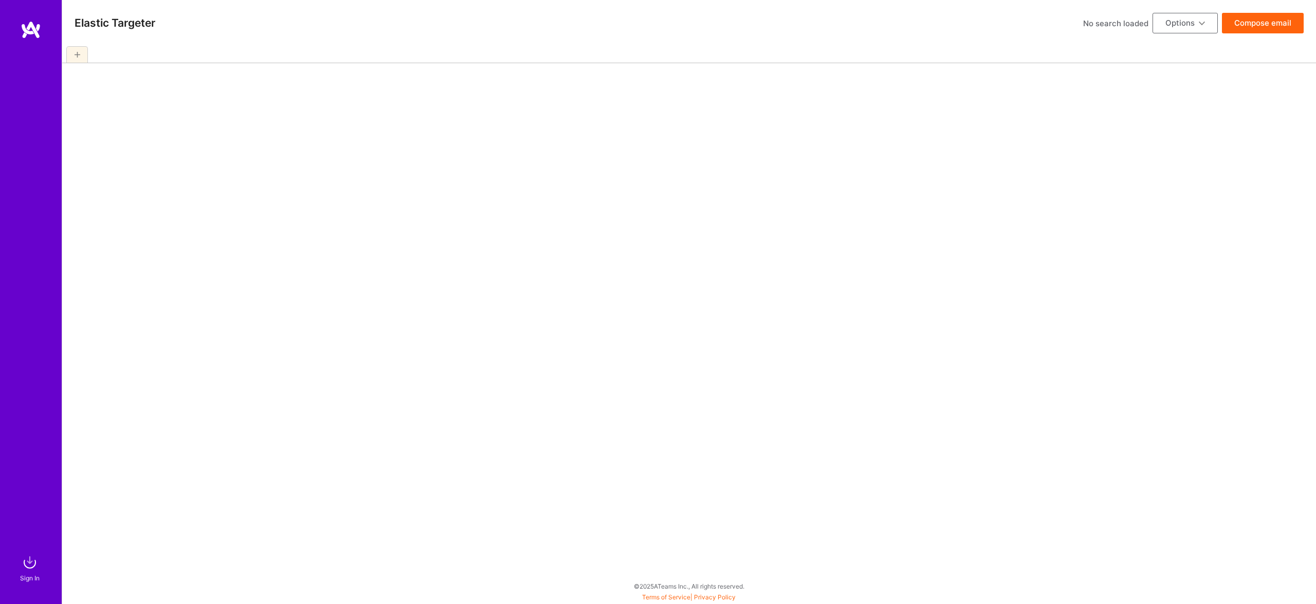
click at [328, 95] on div at bounding box center [688, 325] width 1253 height 558
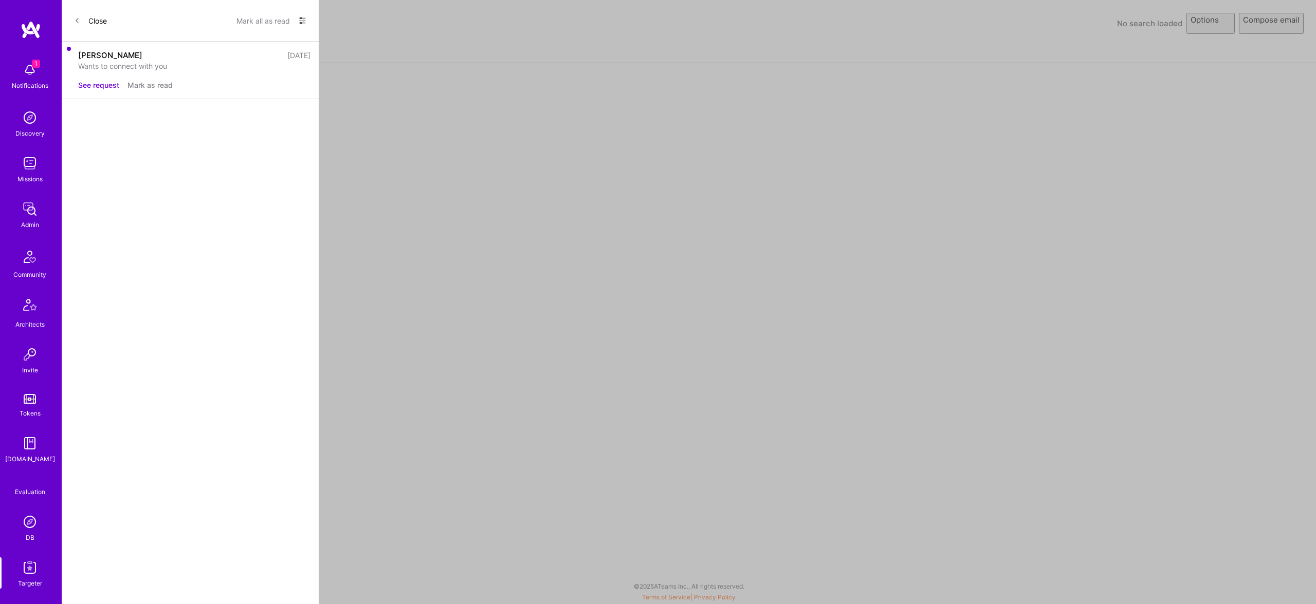
select select "rich-reachout"
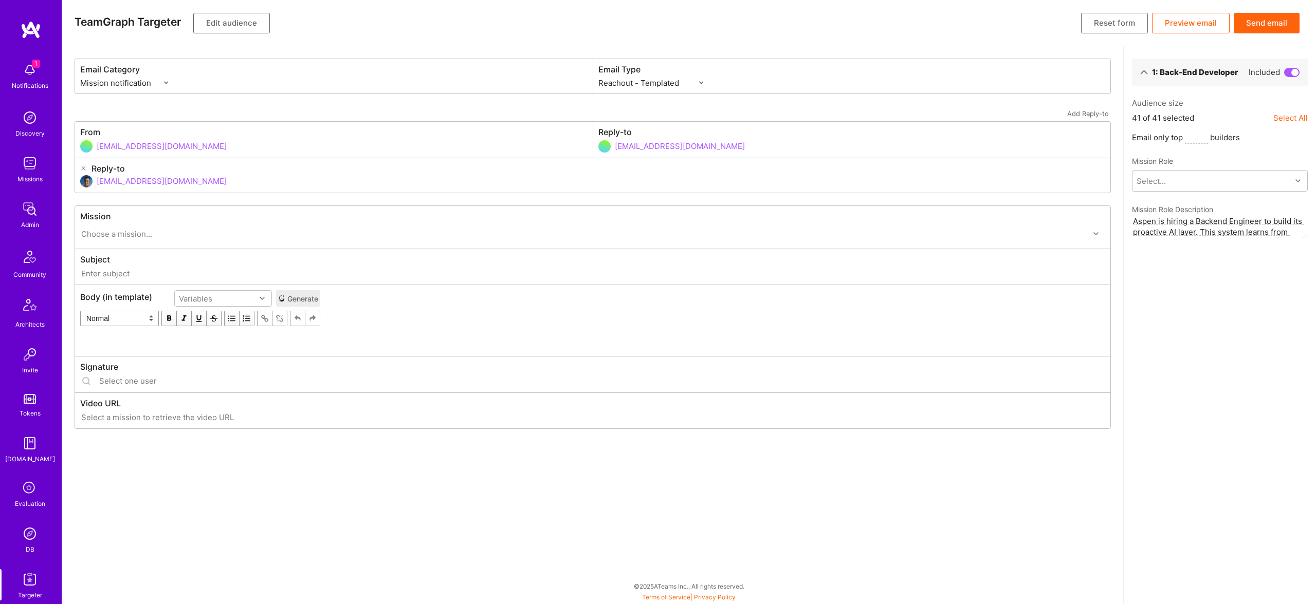
type input "[DOMAIN_NAME] // Aspen: Senior Backend Engineer (AI/Integrations) to join an AI…"
type input "[EMAIL_ADDRESS][DOMAIN_NAME]"
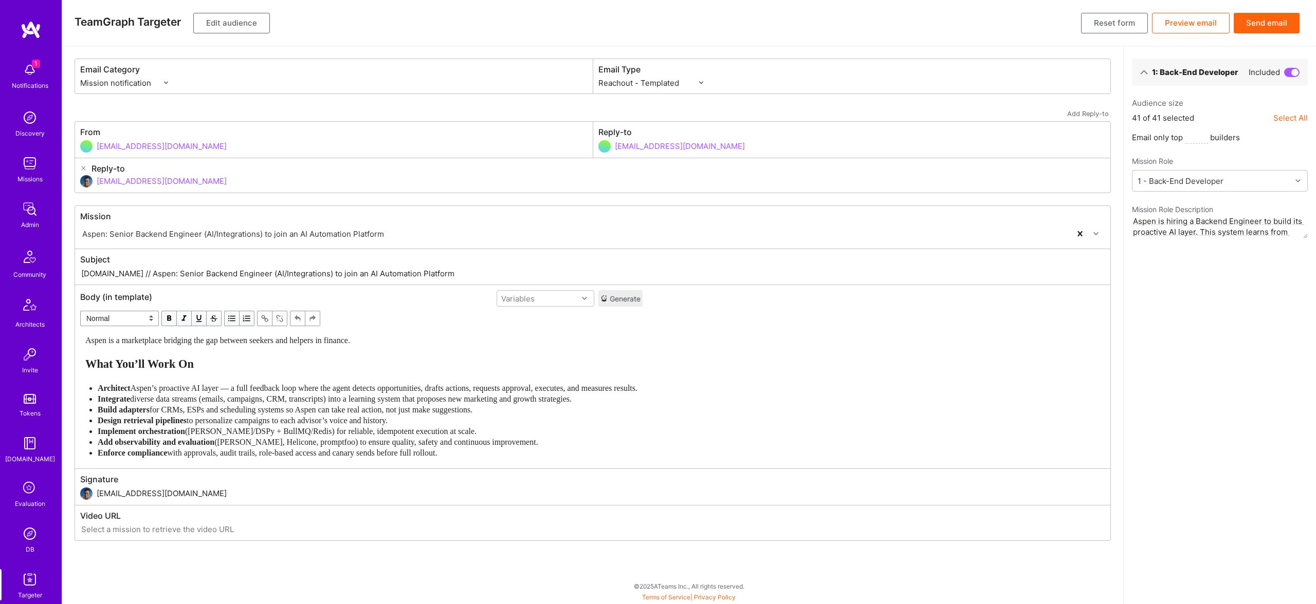
click at [317, 390] on span "Aspen’s proactive AI layer — a full feedback loop where the agent detects oppor…" at bounding box center [384, 388] width 507 height 9
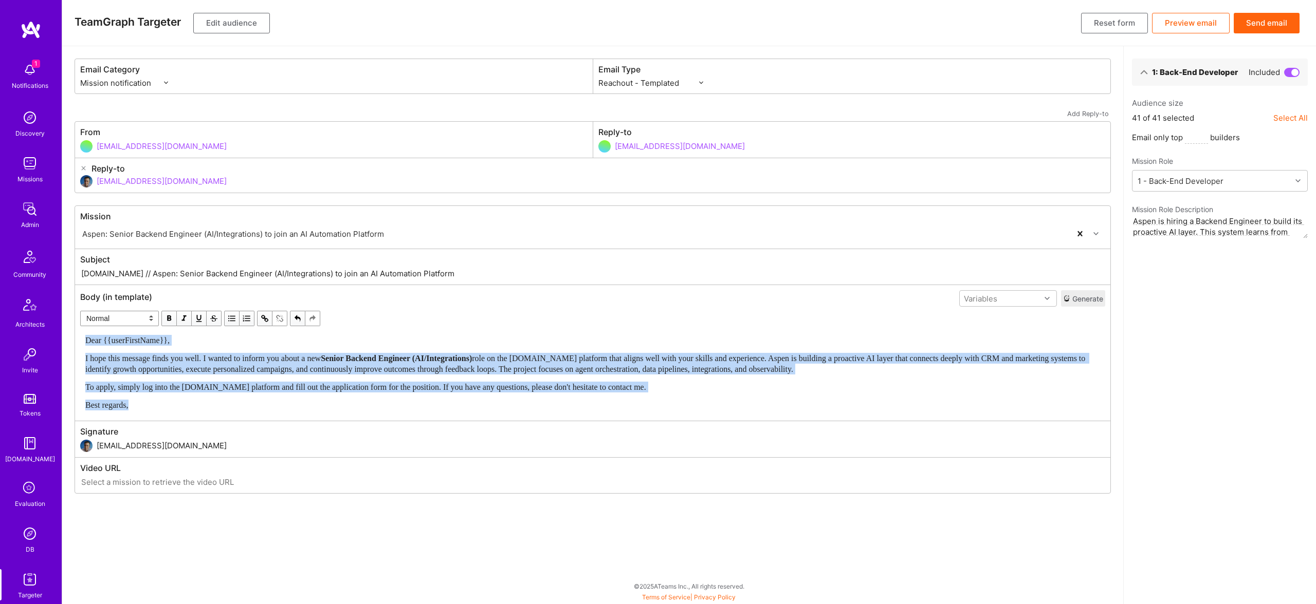
click at [168, 316] on span "button" at bounding box center [168, 318] width 11 height 11
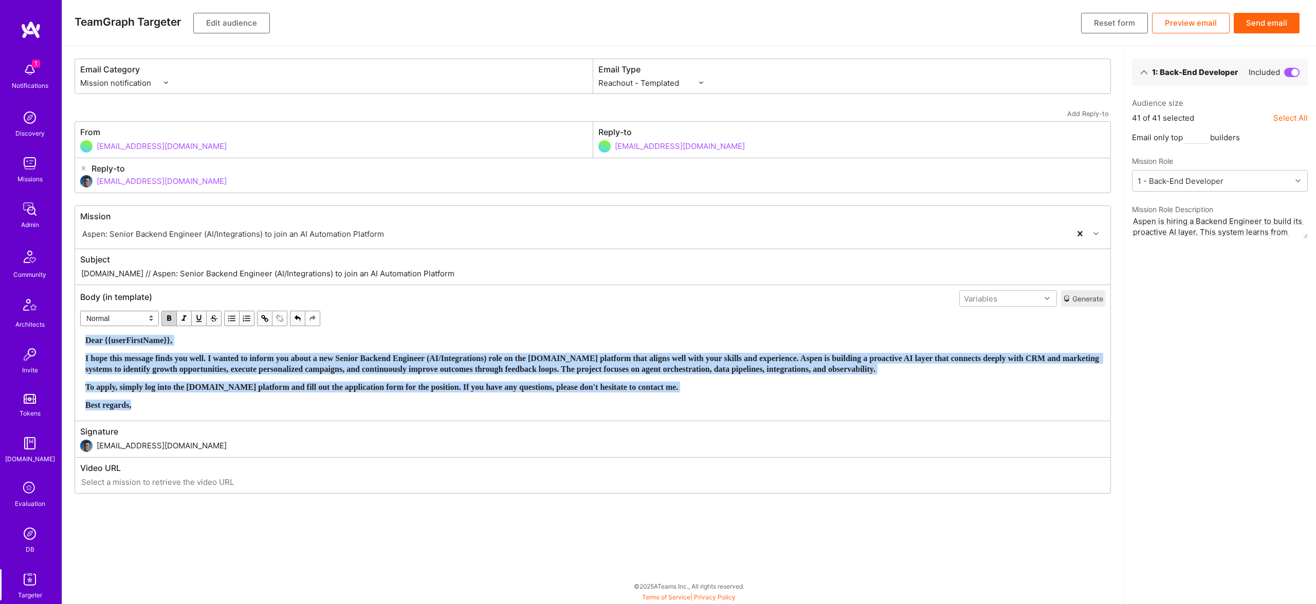
click at [168, 316] on span "button" at bounding box center [168, 318] width 11 height 11
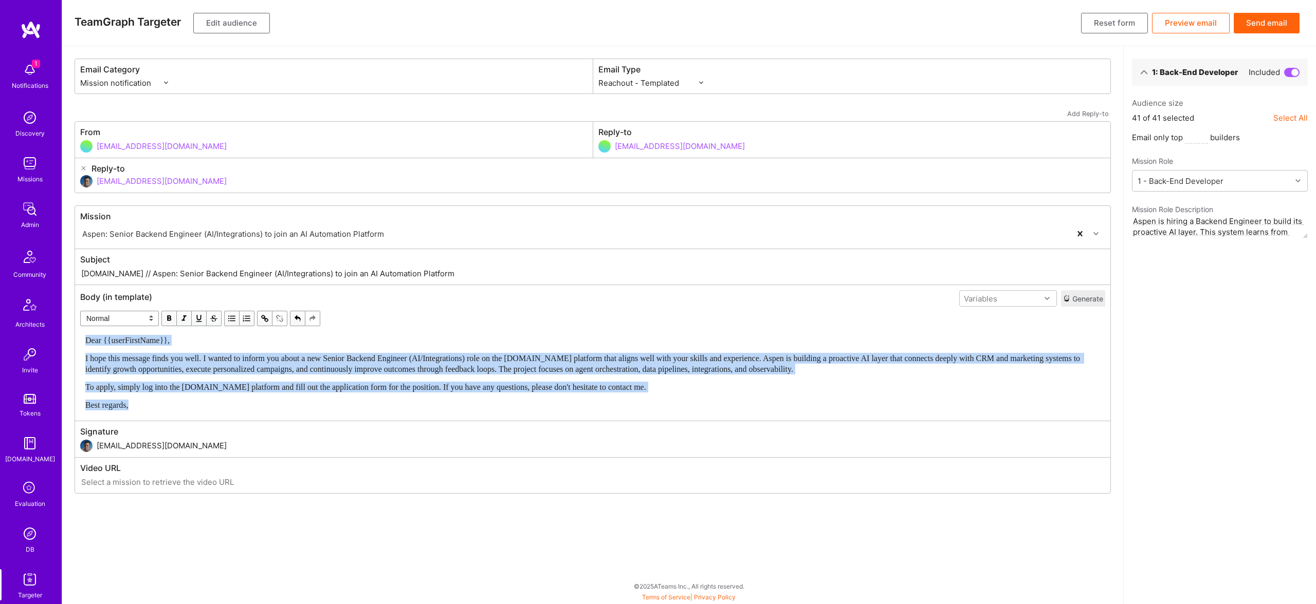
click at [475, 360] on span "I hope this message finds you well. I wanted to inform you about a new Senior B…" at bounding box center [583, 364] width 997 height 20
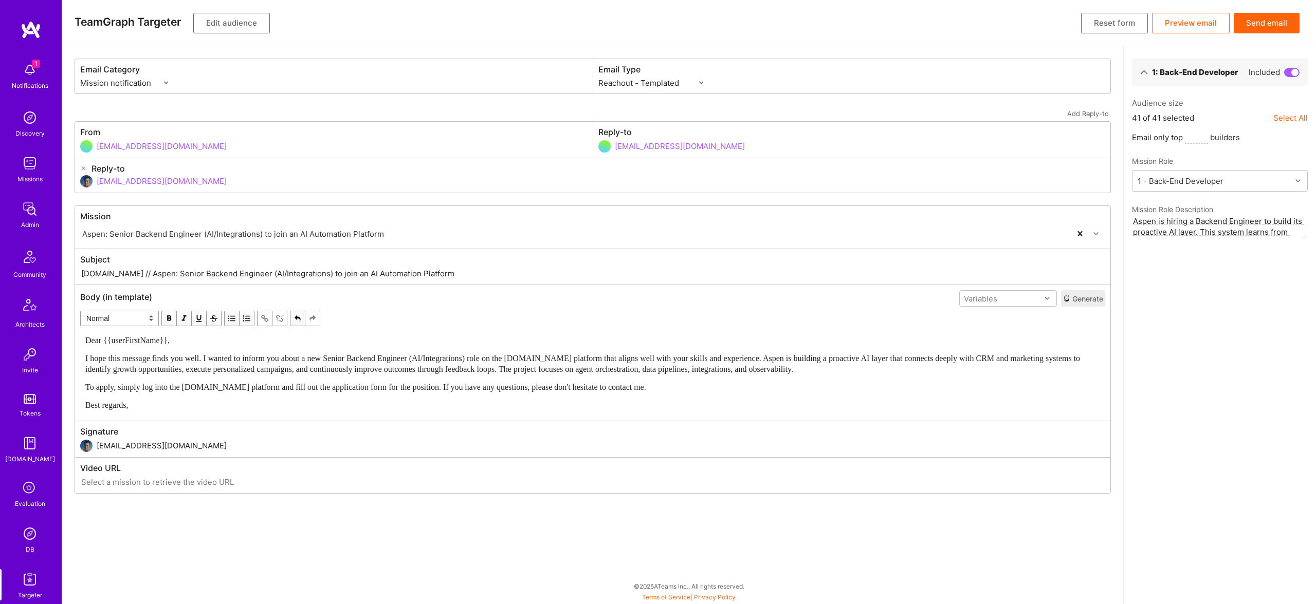
drag, startPoint x: 119, startPoint y: 274, endPoint x: 445, endPoint y: 270, distance: 325.9
click at [445, 270] on input "A.Team // Aspen: Senior Backend Engineer (AI/Integrations) to join an AI Automa…" at bounding box center [592, 274] width 1025 height 12
paste input "New Role: Senior Backend Engineer (AI/Integrations) at Aspen"
drag, startPoint x: 313, startPoint y: 273, endPoint x: 382, endPoint y: 273, distance: 69.4
click at [381, 275] on input "A.Team // New Role: Senior Backend Engineer (AI/Integrations) at Aspen" at bounding box center [592, 274] width 1025 height 12
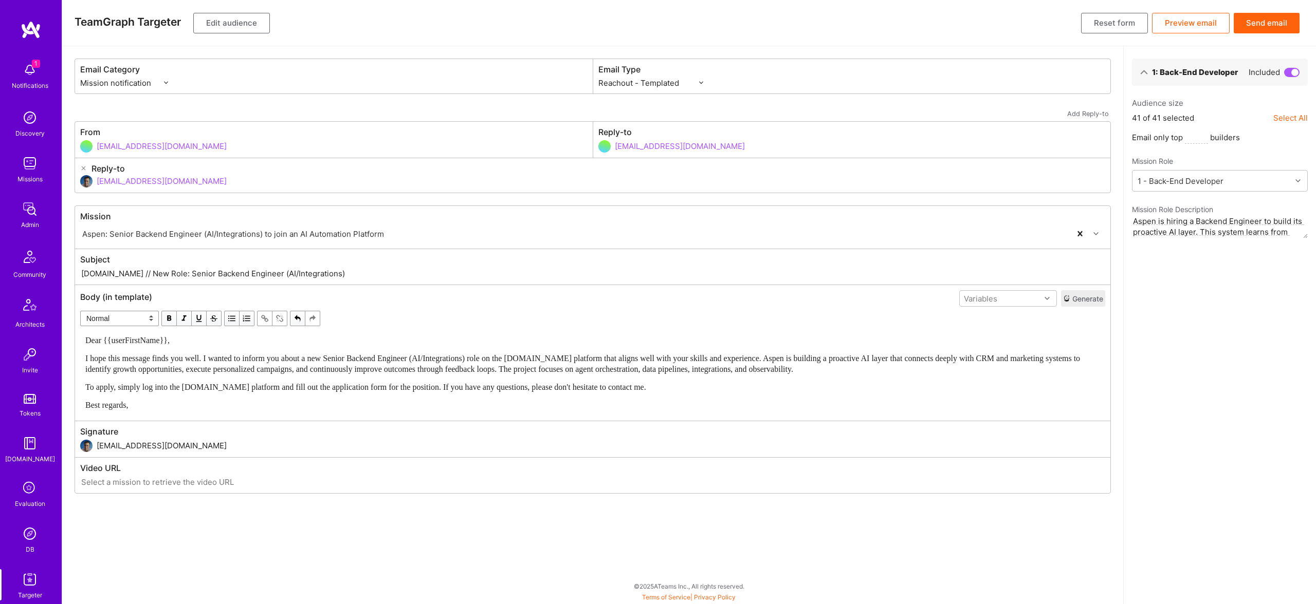
type input "A.Team // New Role: Senior Backend Engineer (AI/Integrations)"
click at [235, 25] on button "Edit audience" at bounding box center [231, 23] width 77 height 21
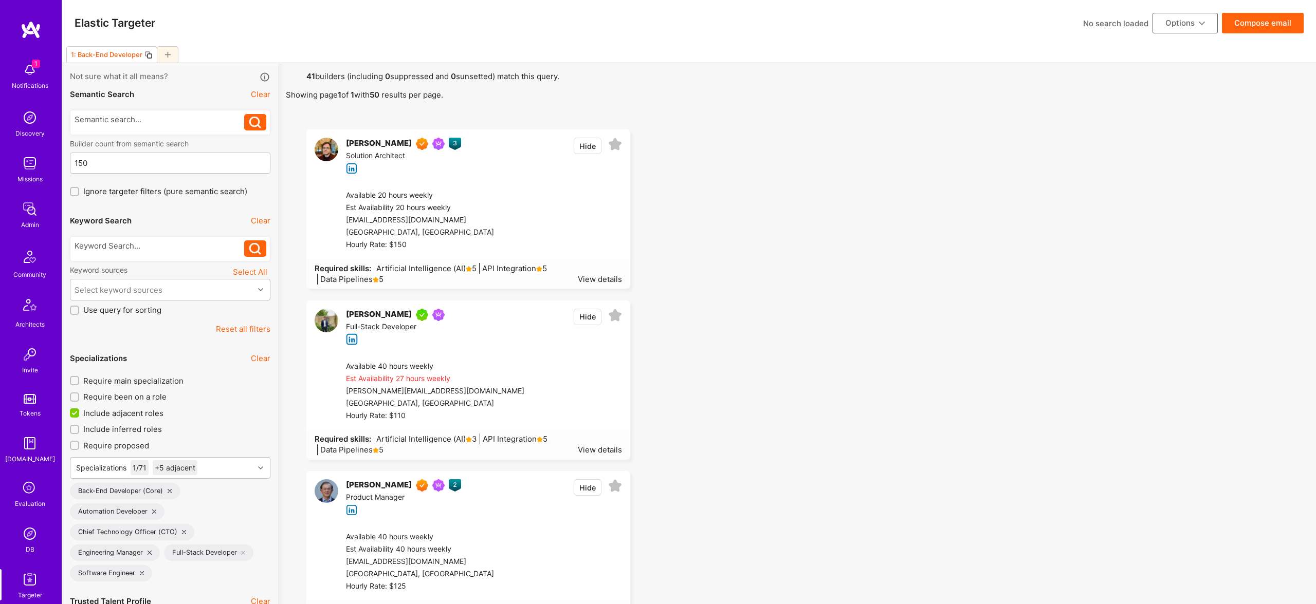
click at [1255, 24] on button "Compose email" at bounding box center [1263, 23] width 82 height 21
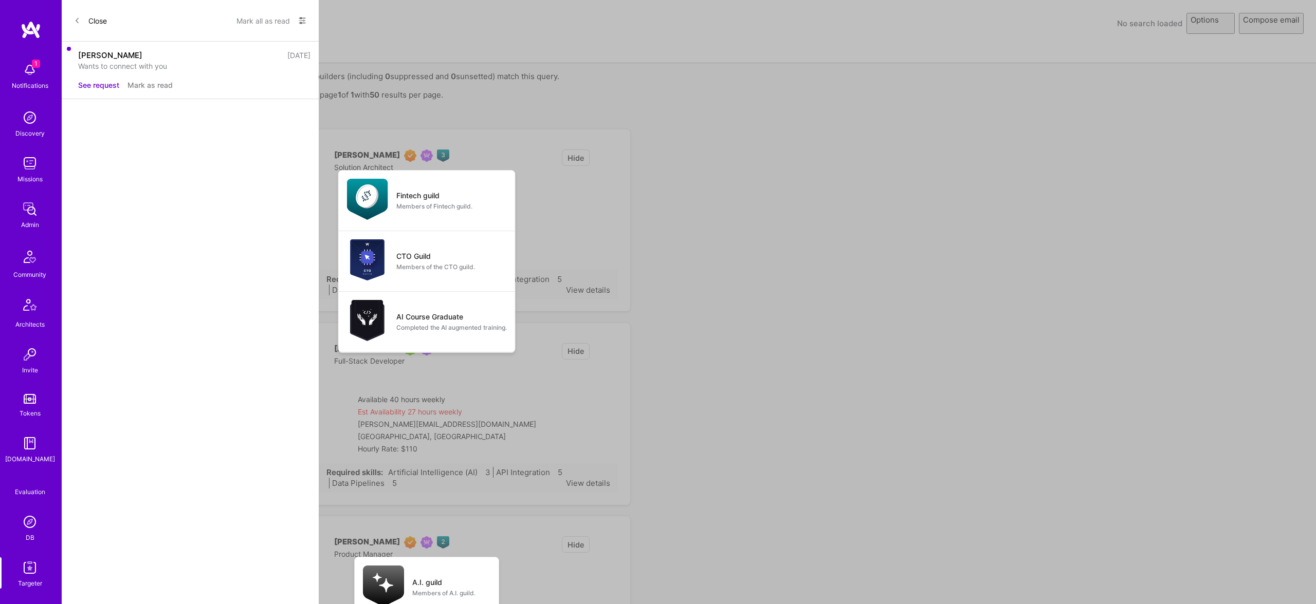
select select "rich-reachout"
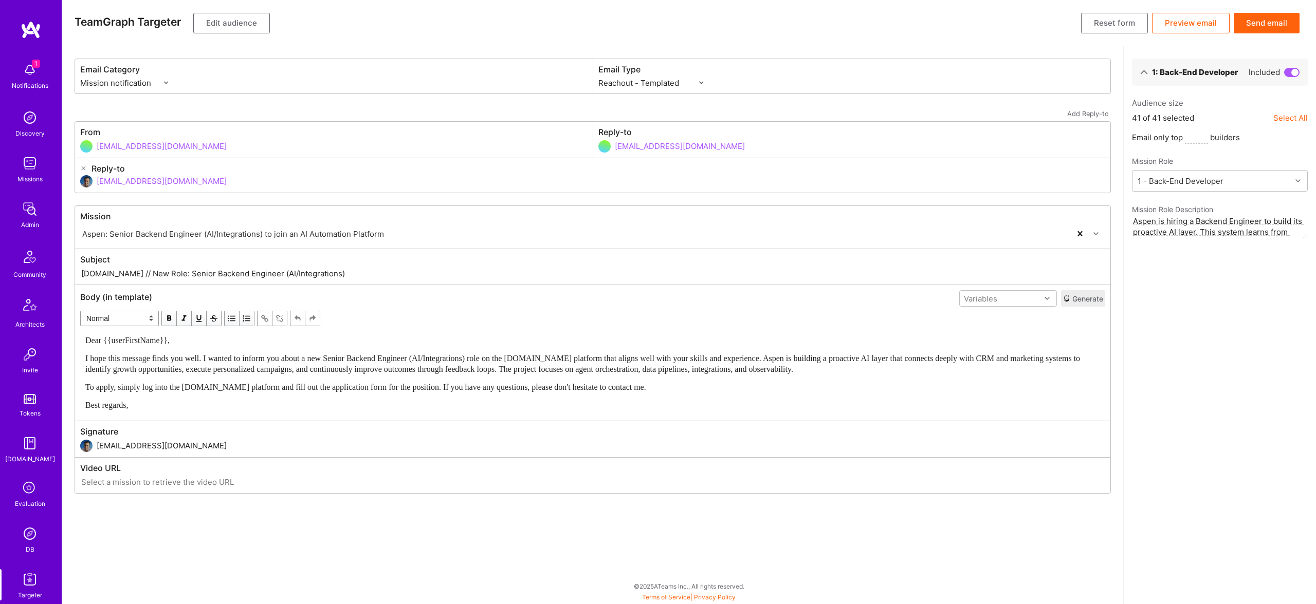
click at [1277, 21] on button "Send email" at bounding box center [1266, 23] width 66 height 21
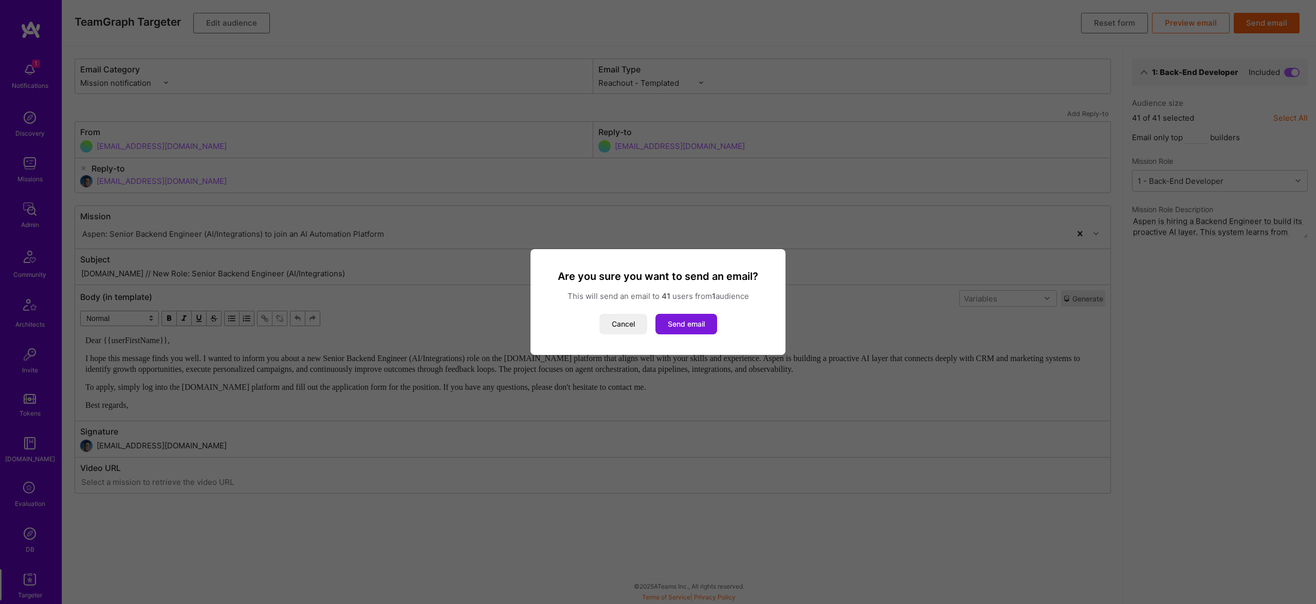
click at [678, 323] on button "Send email" at bounding box center [686, 324] width 62 height 21
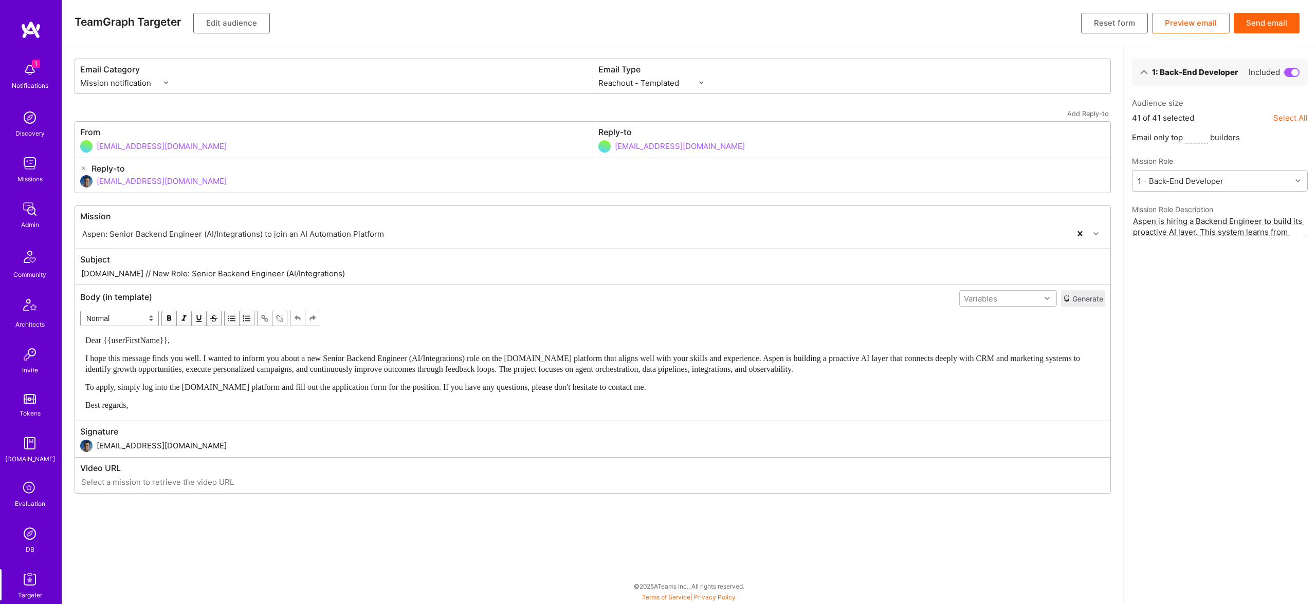
click at [1271, 24] on button "Send email" at bounding box center [1266, 23] width 66 height 21
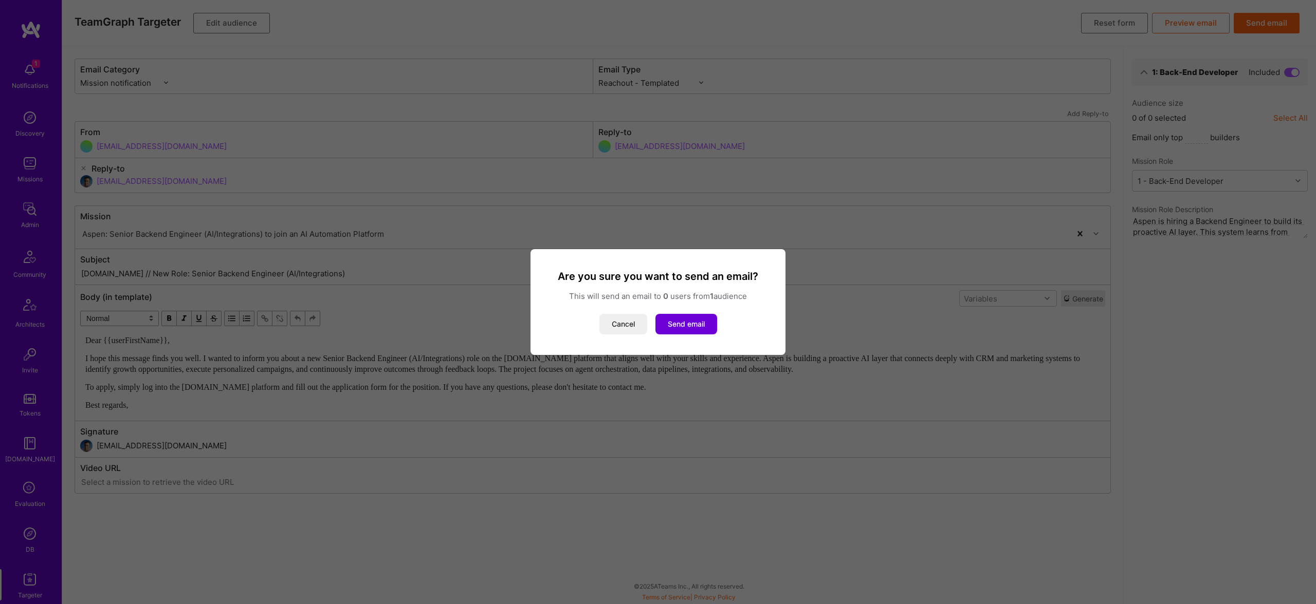
click at [670, 313] on div "Are you sure you want to send an email? This will send an email to 0 users from…" at bounding box center [658, 302] width 230 height 65
click at [587, 329] on div "Cancel Send email" at bounding box center [658, 324] width 230 height 21
click at [618, 324] on button "Cancel" at bounding box center [623, 324] width 48 height 21
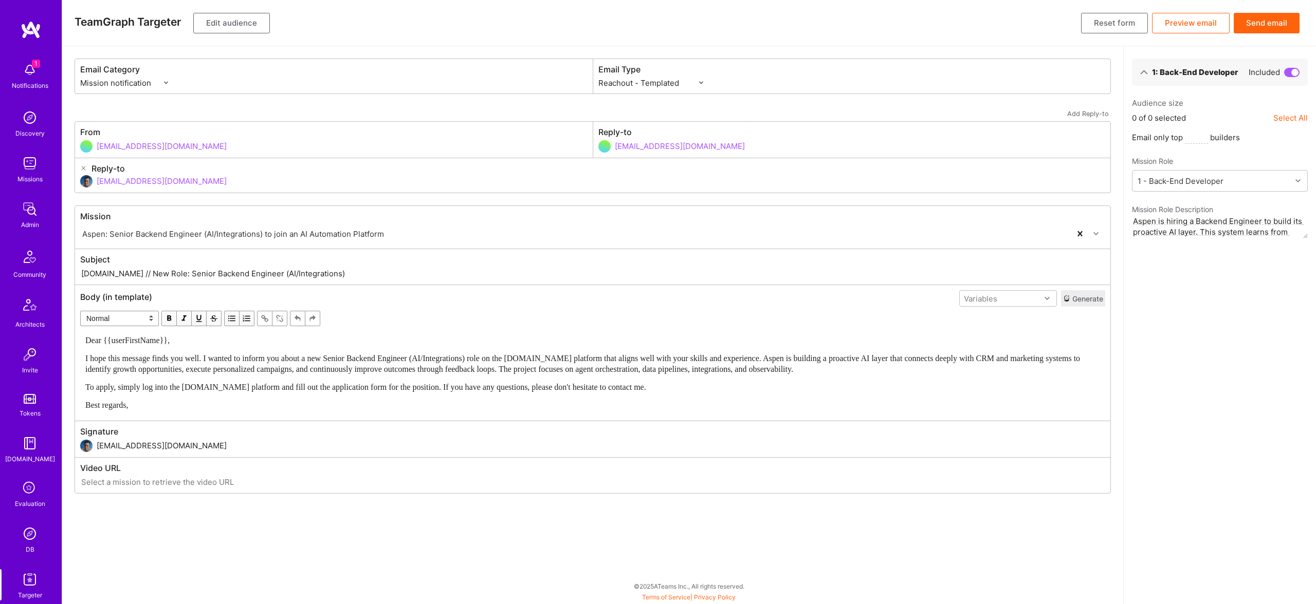
drag, startPoint x: 253, startPoint y: 273, endPoint x: 305, endPoint y: 275, distance: 51.9
click at [305, 275] on input "A.Team // New Role: Senior Backend Engineer (AI/Integrations)" at bounding box center [592, 274] width 1025 height 12
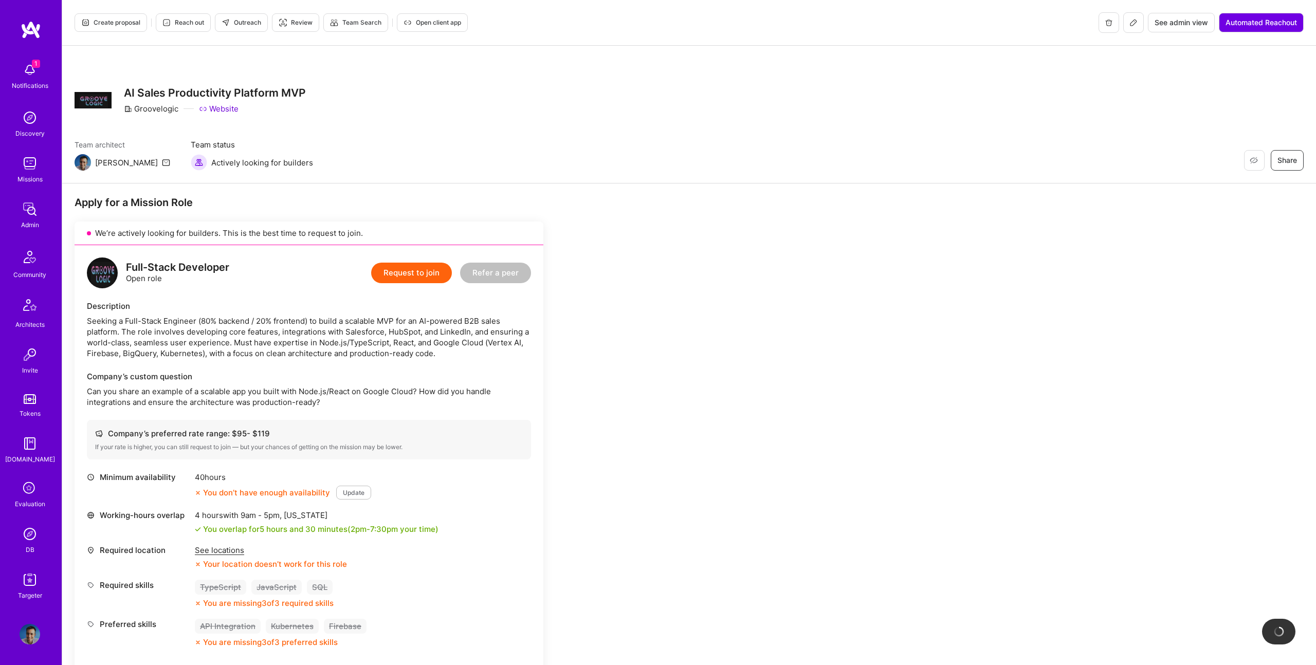
scroll to position [660, 0]
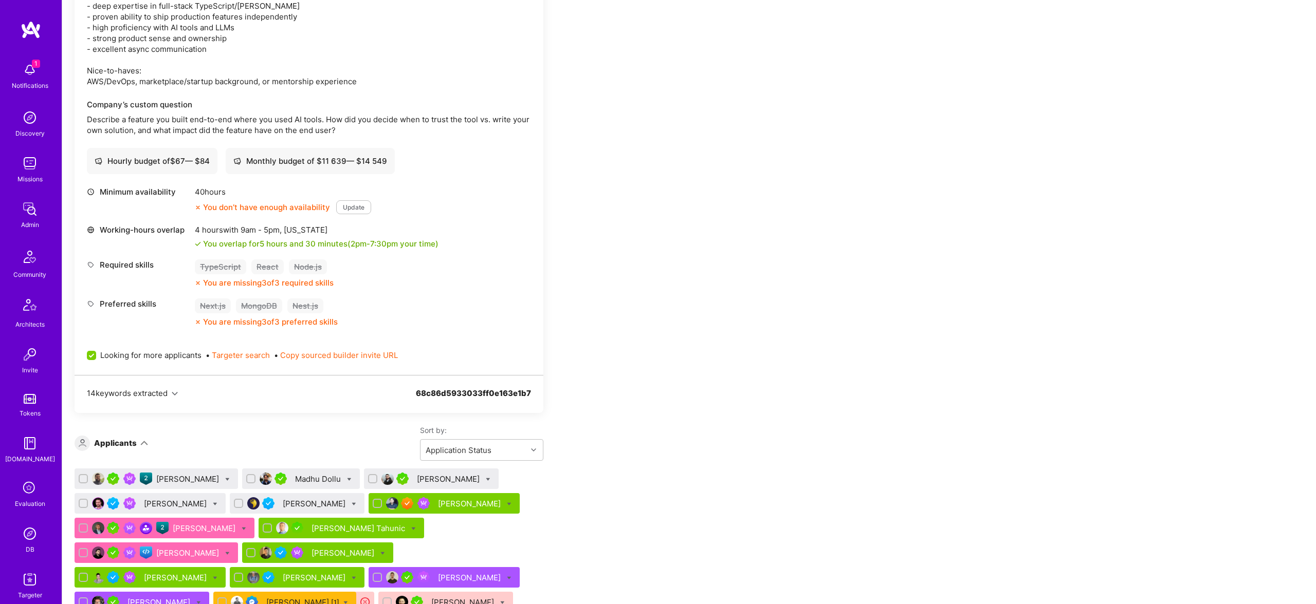
scroll to position [421, 0]
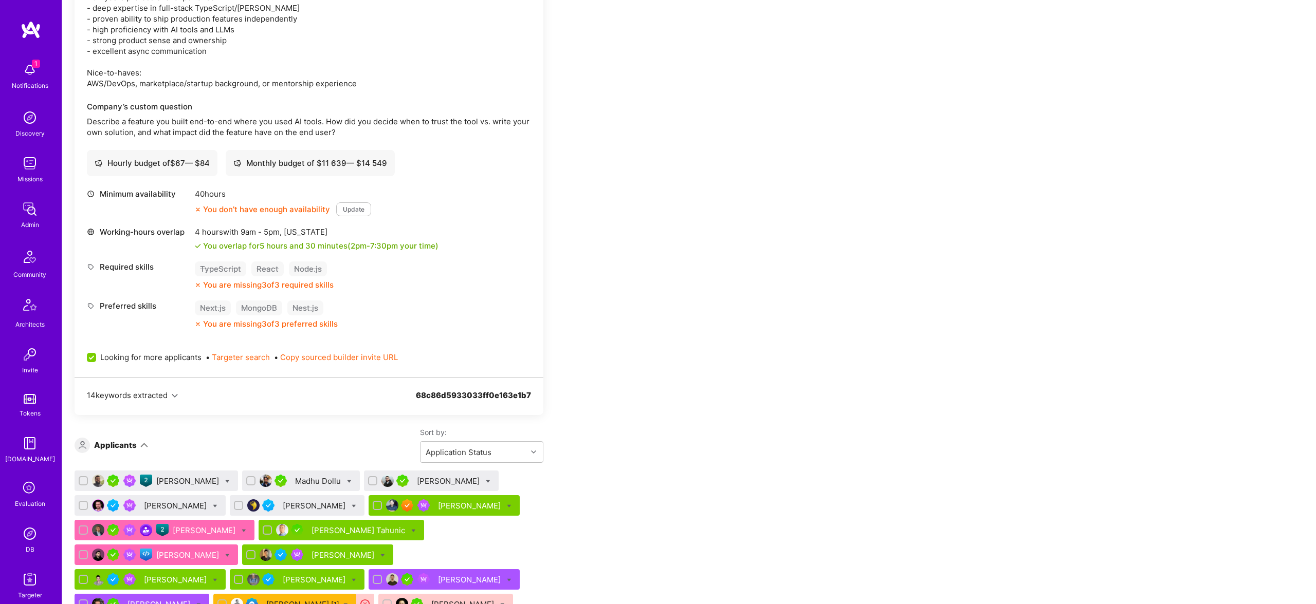
click at [30, 534] on img at bounding box center [30, 534] width 21 height 21
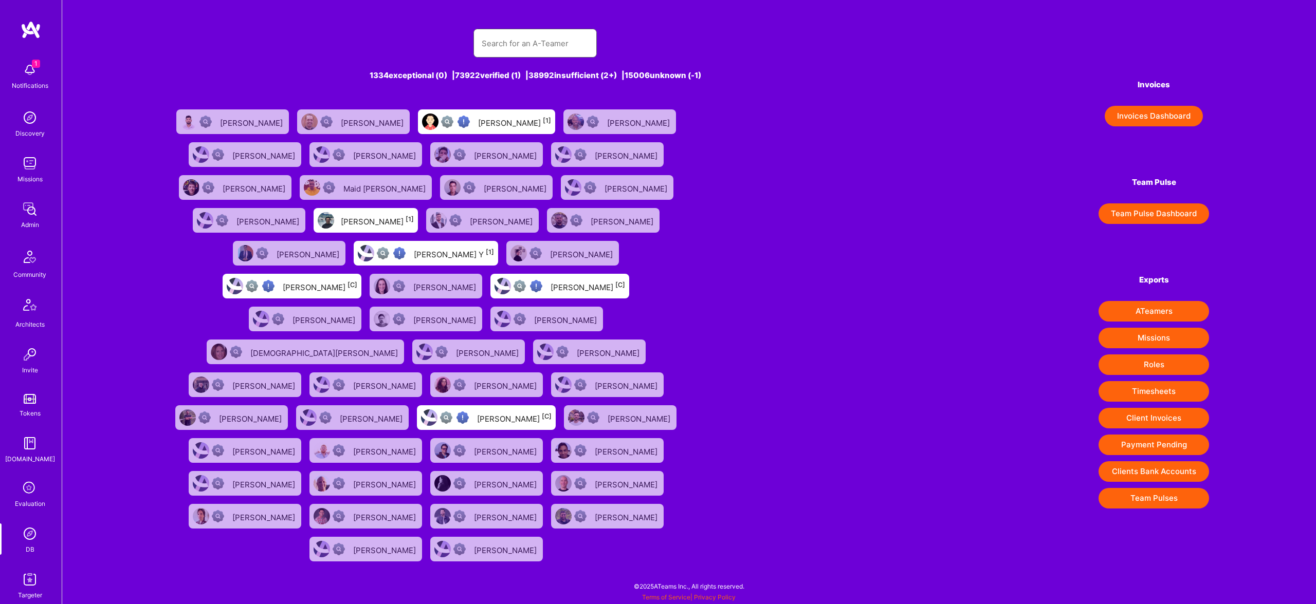
click at [508, 43] on input "text" at bounding box center [535, 43] width 107 height 26
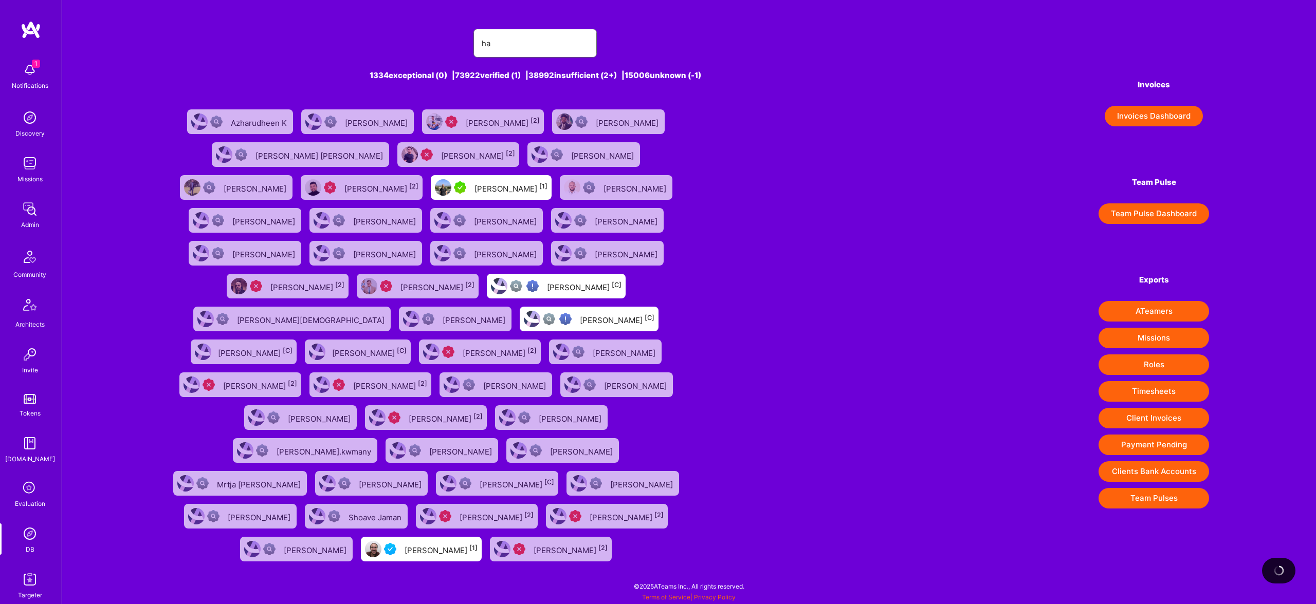
type input "h"
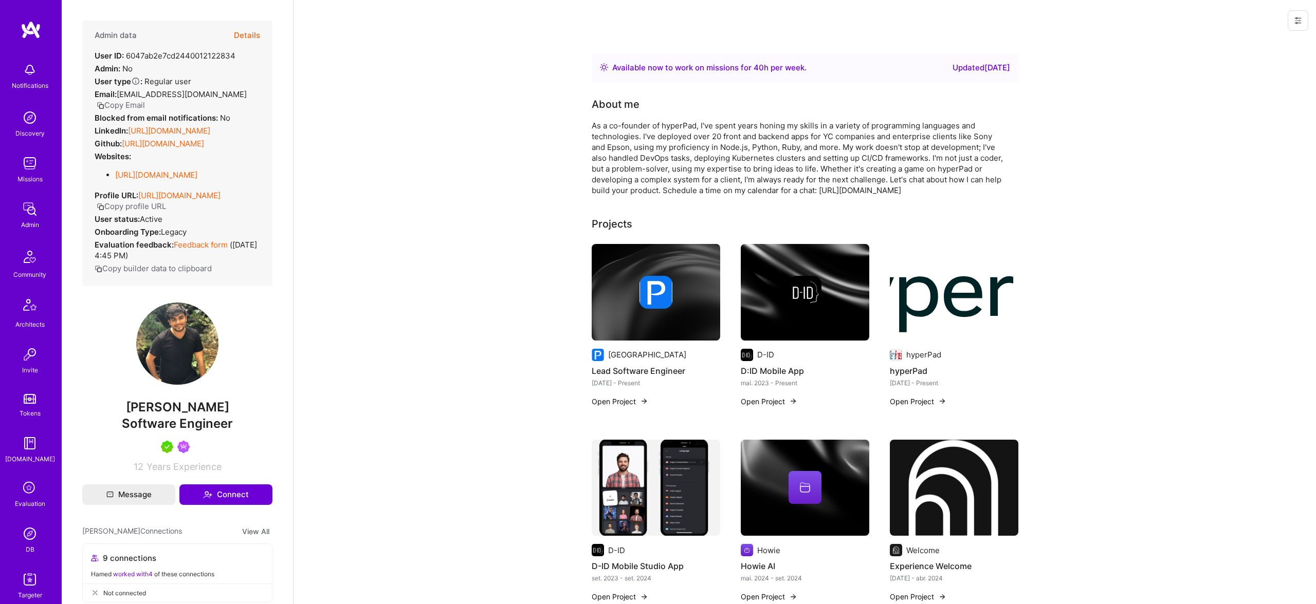
click at [242, 28] on button "Details" at bounding box center [247, 36] width 26 height 30
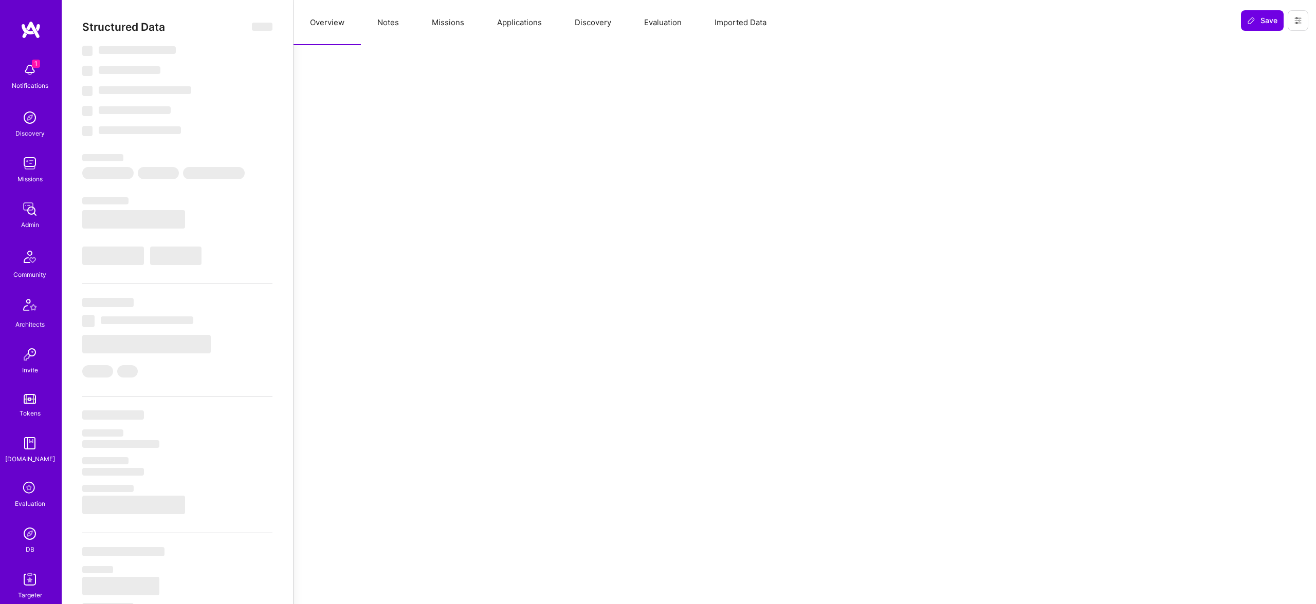
click at [448, 30] on button "Missions" at bounding box center [447, 22] width 65 height 45
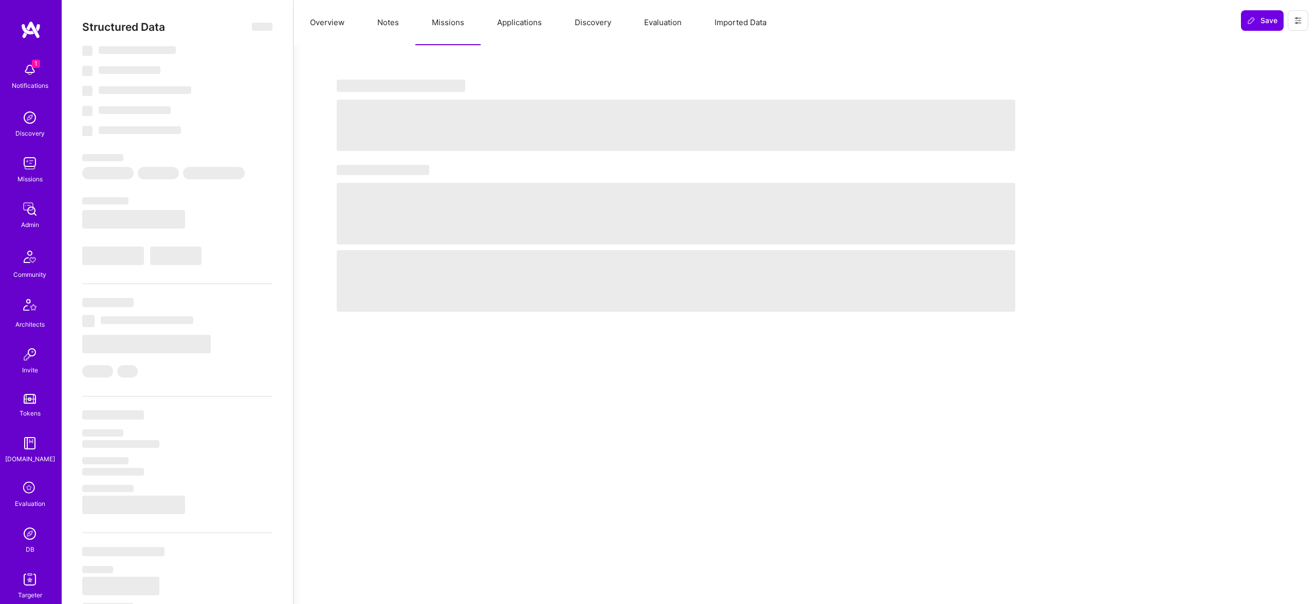
select select "Right Now"
select select "5"
select select "4"
select select "7"
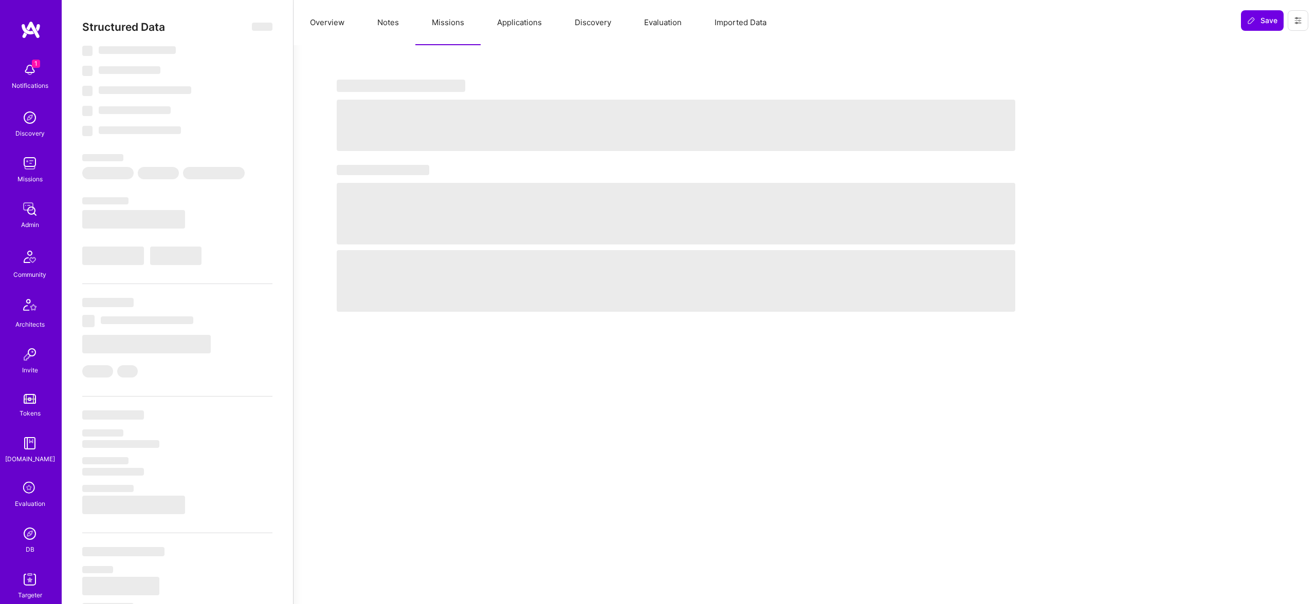
select select "CA"
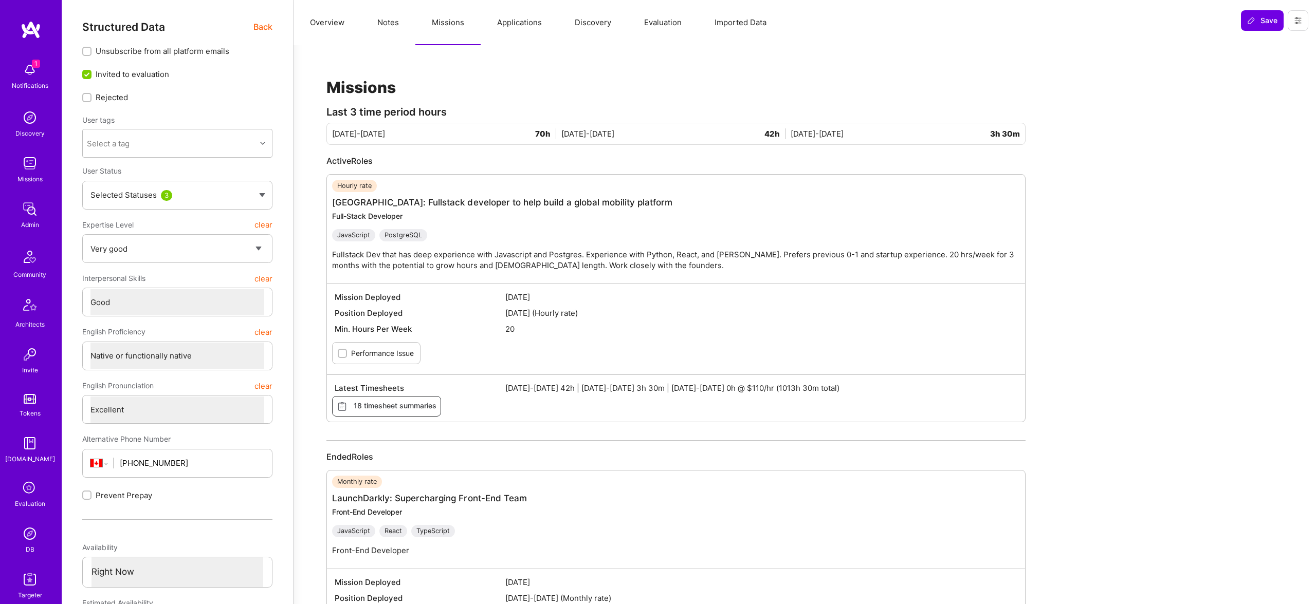
click at [394, 22] on button "Notes" at bounding box center [388, 22] width 54 height 45
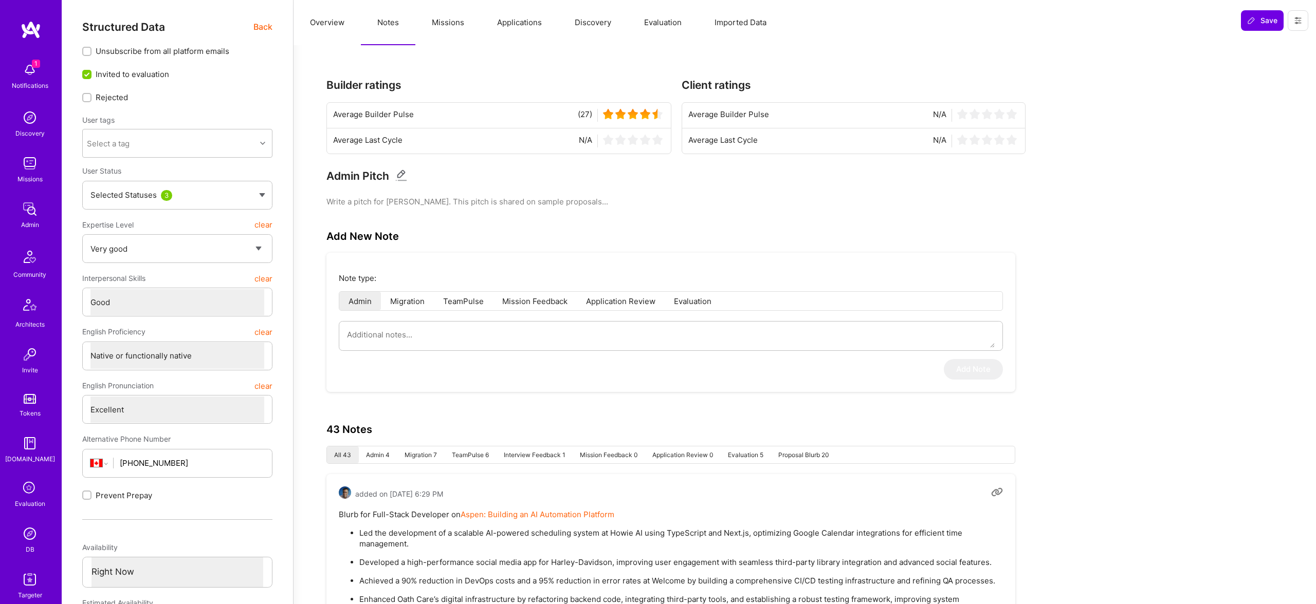
click at [268, 25] on span "Back" at bounding box center [262, 27] width 19 height 13
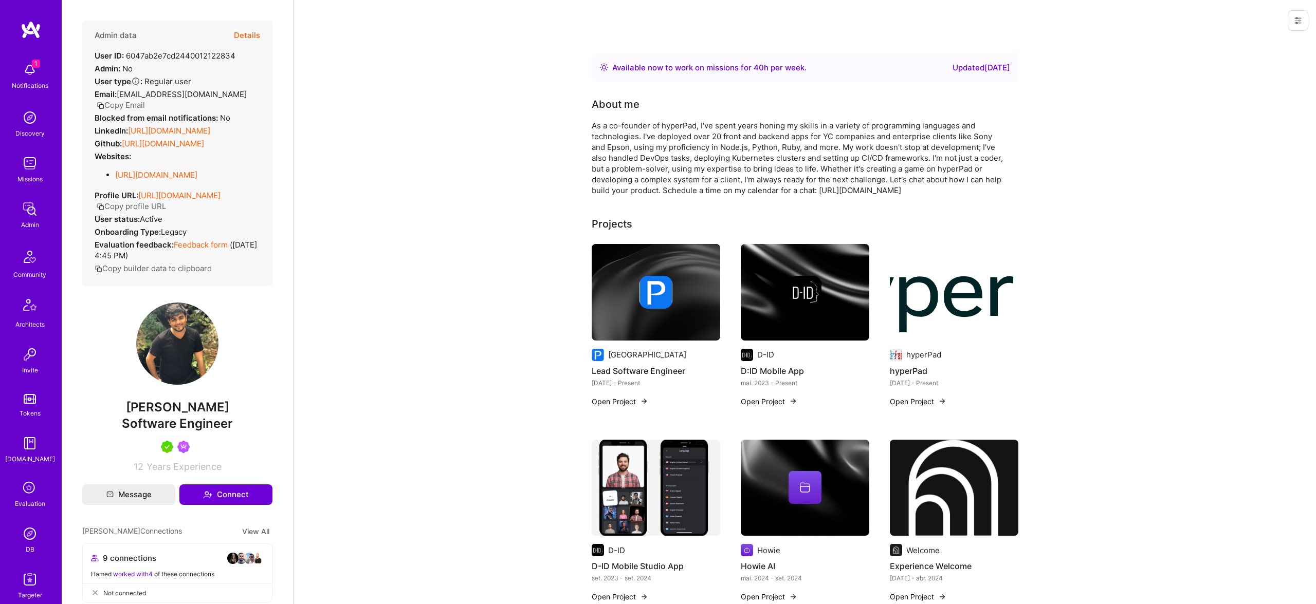
click at [241, 42] on button "Details" at bounding box center [247, 36] width 26 height 30
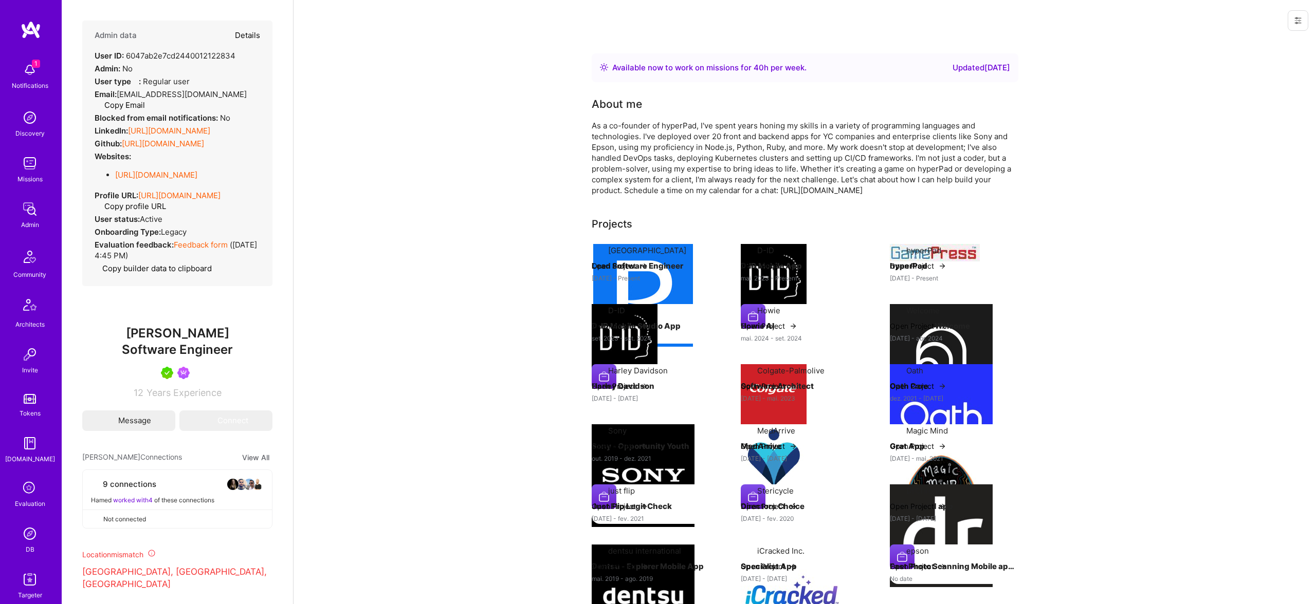
type textarea "x"
select select "5"
select select "4"
select select "7"
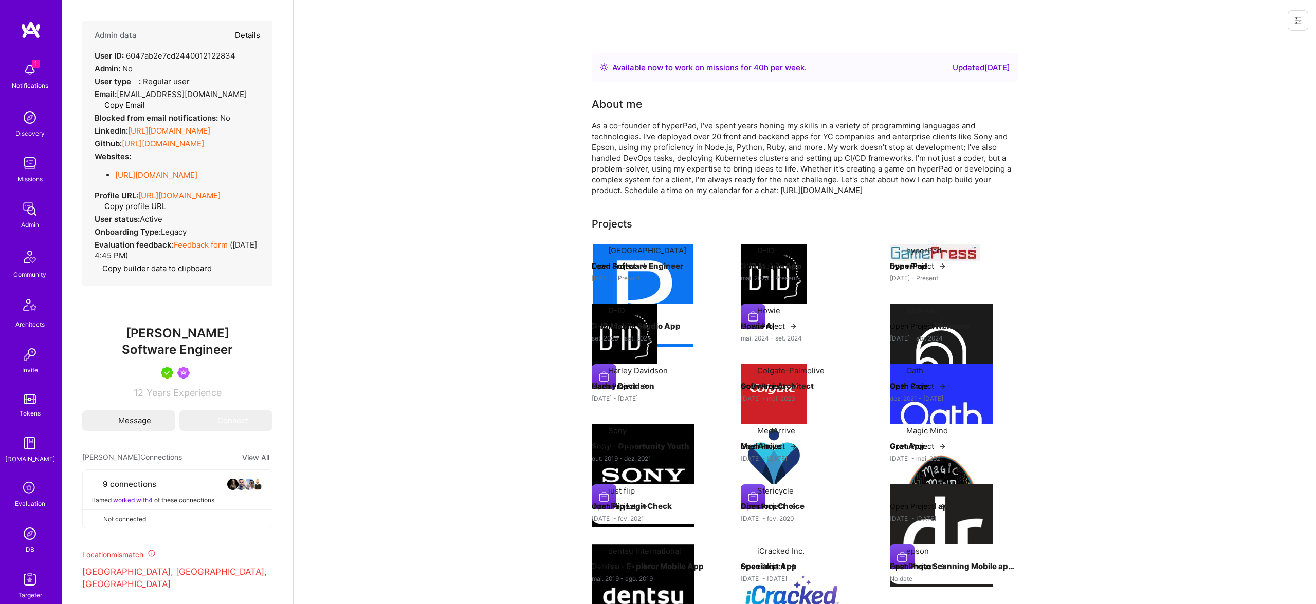
select select "CA"
select select "Right Now"
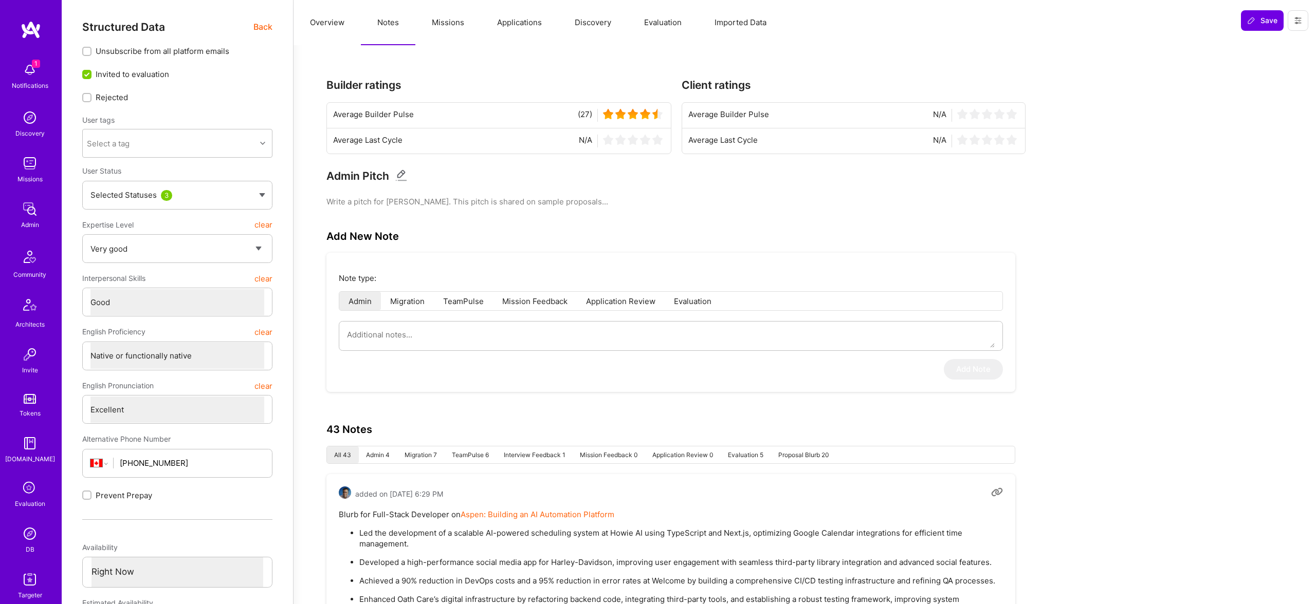
click at [755, 20] on button "Imported Data" at bounding box center [740, 22] width 85 height 45
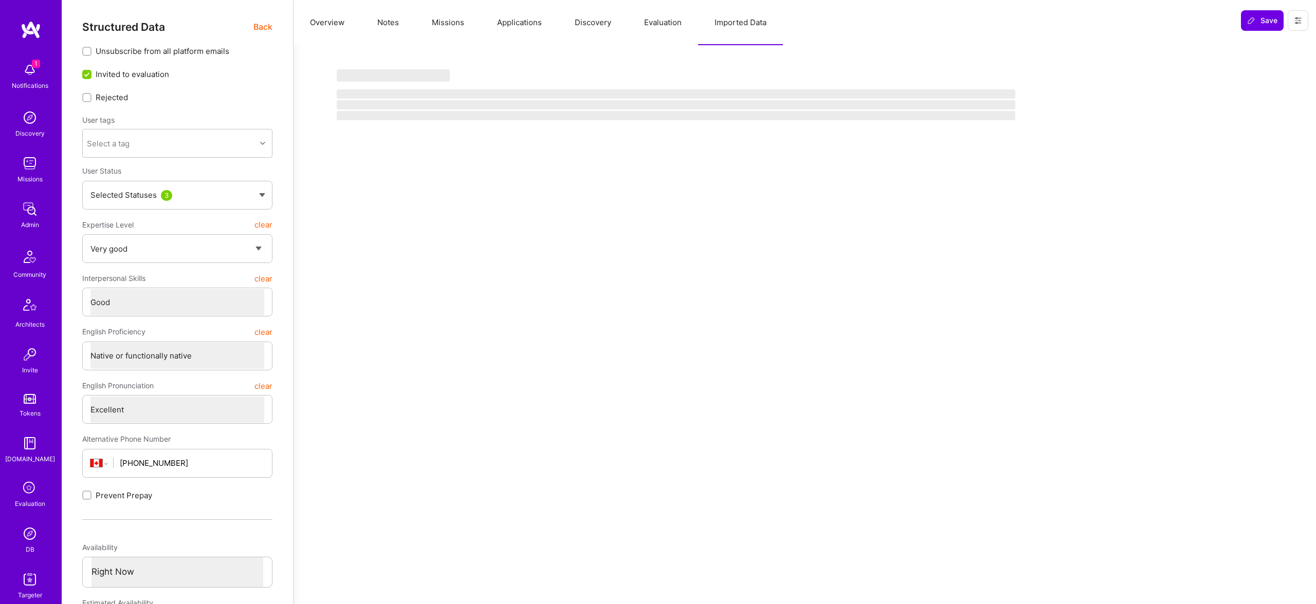
click at [657, 22] on button "Evaluation" at bounding box center [663, 22] width 70 height 45
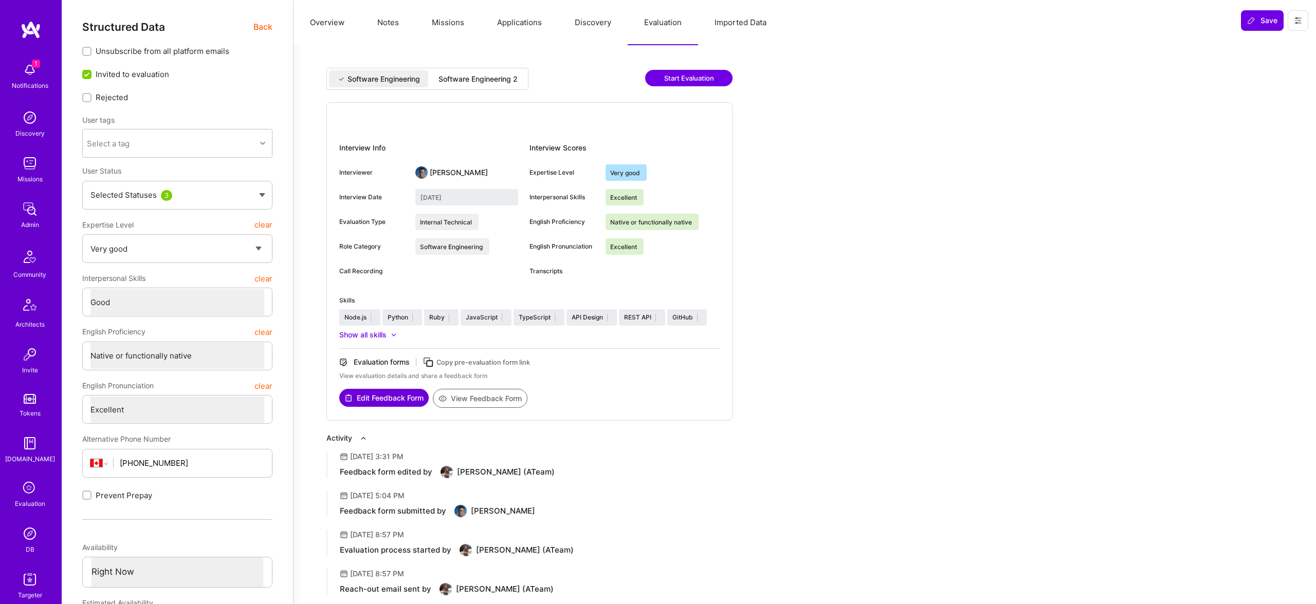
click at [332, 28] on button "Overview" at bounding box center [326, 22] width 67 height 45
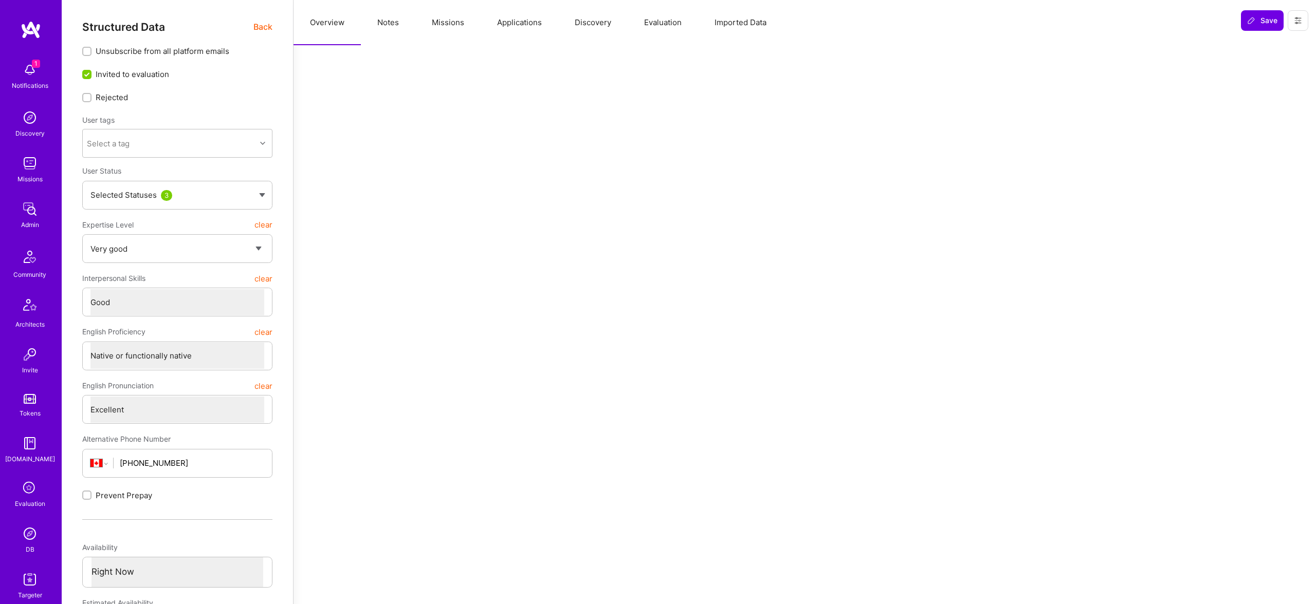
drag, startPoint x: 259, startPoint y: 21, endPoint x: 429, endPoint y: 14, distance: 170.7
click at [259, 21] on span "Back" at bounding box center [262, 27] width 19 height 13
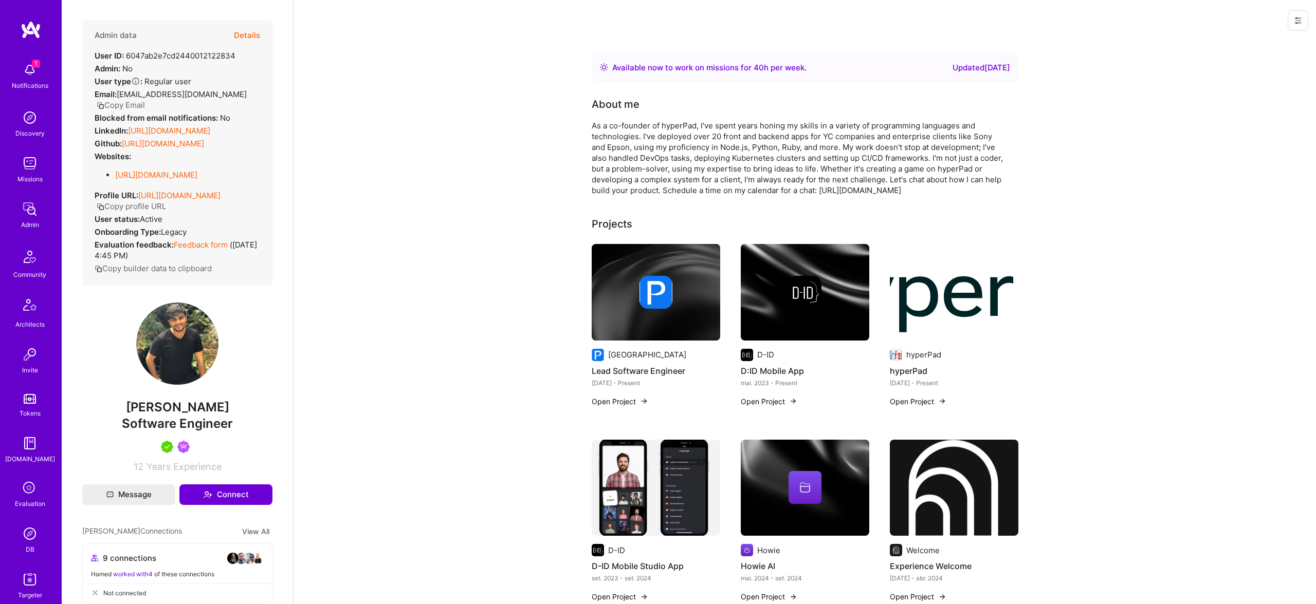
scroll to position [2, 0]
click at [234, 30] on button "Details" at bounding box center [247, 34] width 26 height 30
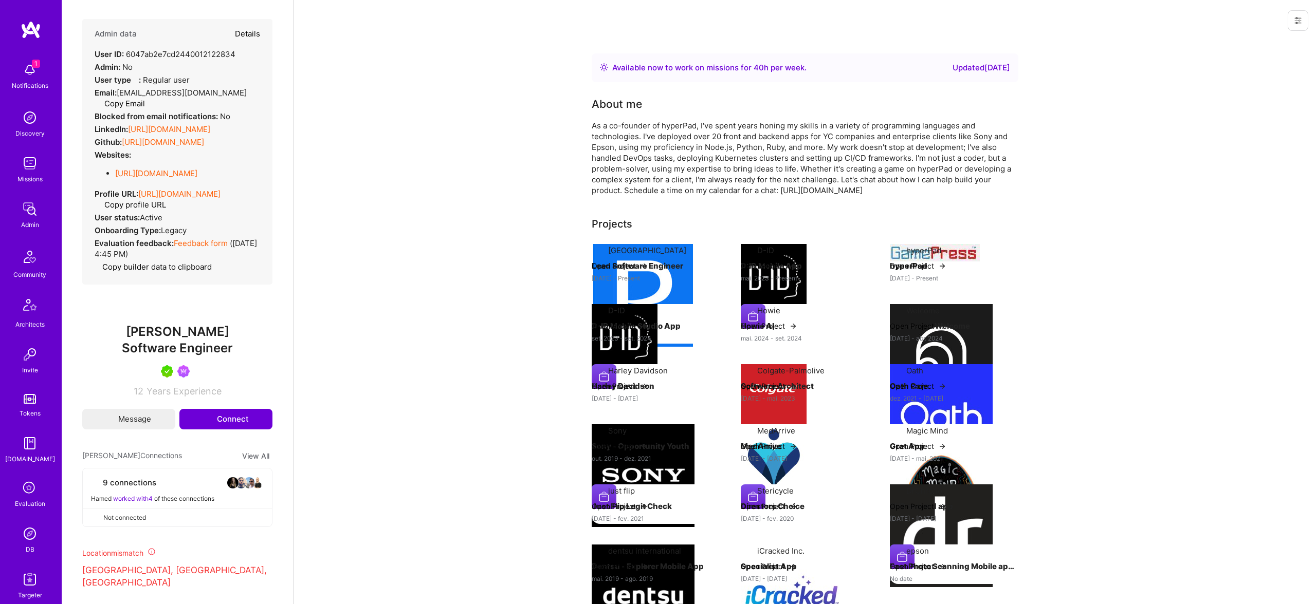
type textarea "x"
select select "5"
select select "4"
select select "7"
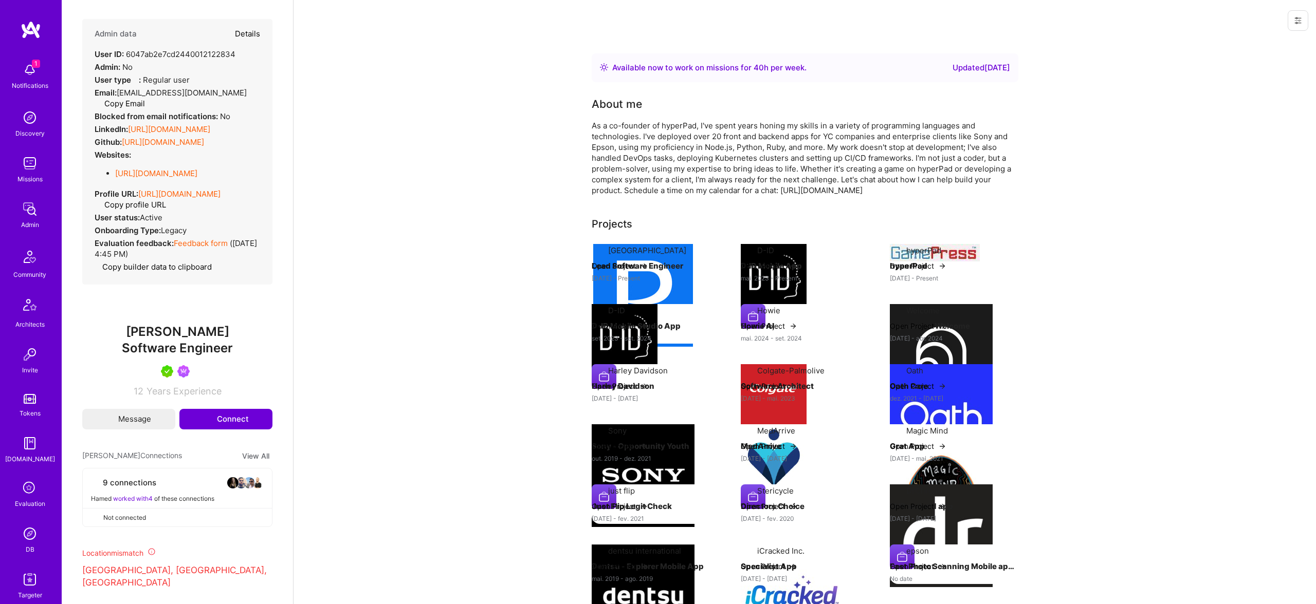
select select "CA"
select select "Right Now"
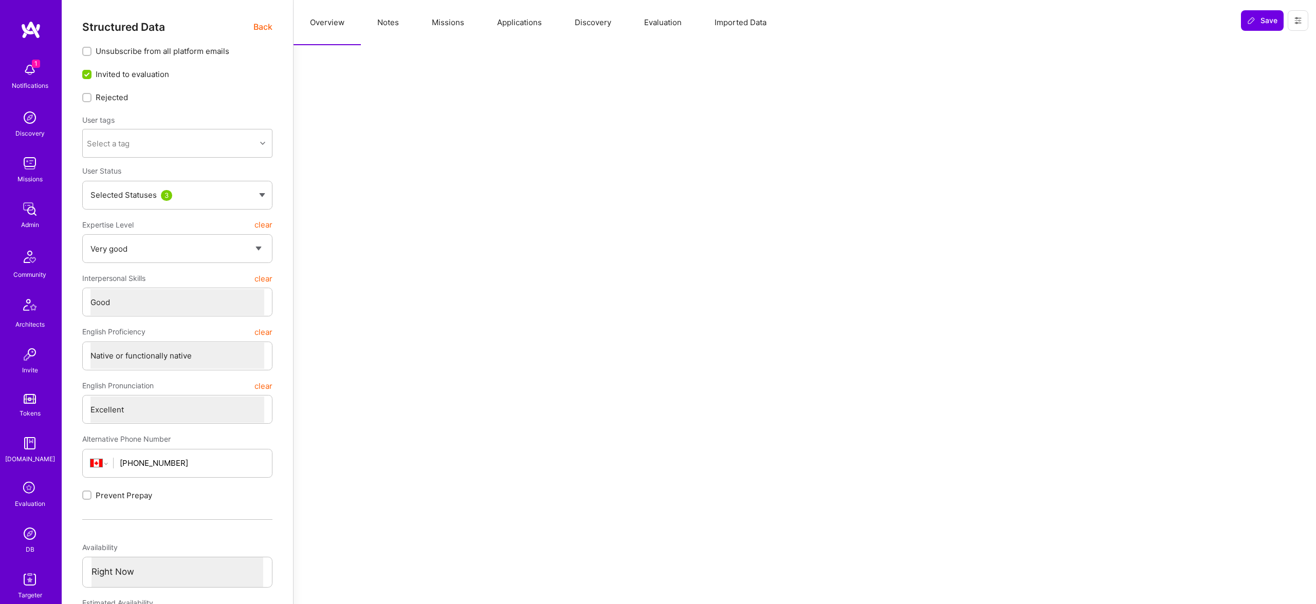
click at [401, 22] on button "Notes" at bounding box center [388, 22] width 54 height 45
type textarea "x"
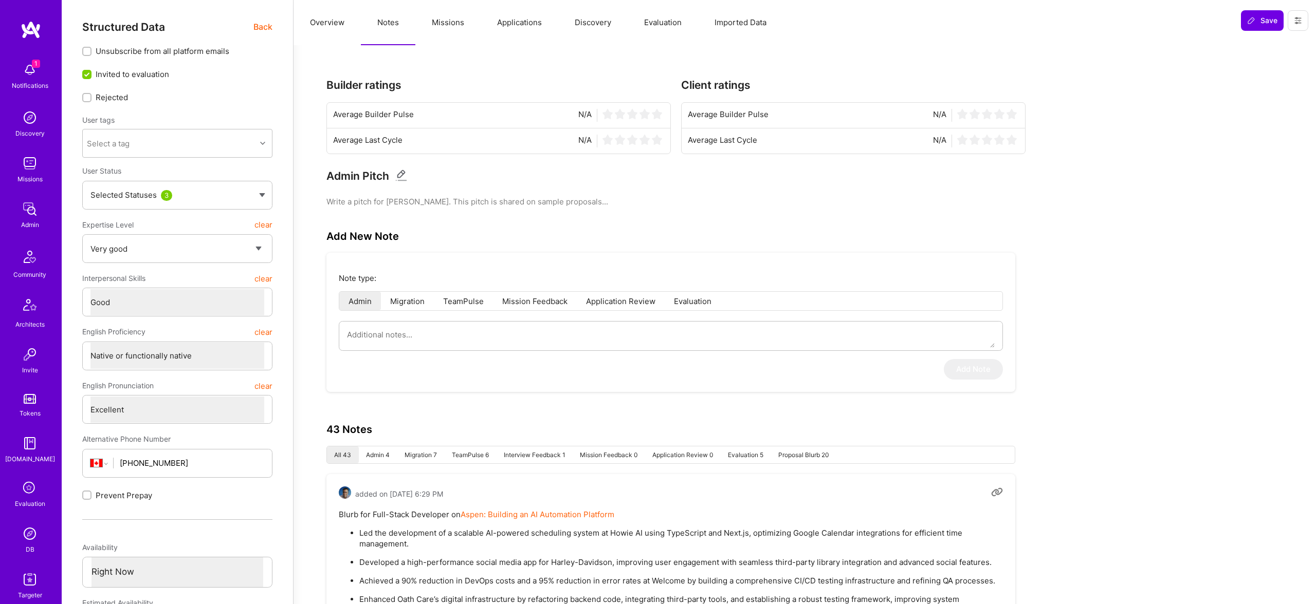
click at [445, 21] on button "Missions" at bounding box center [447, 22] width 65 height 45
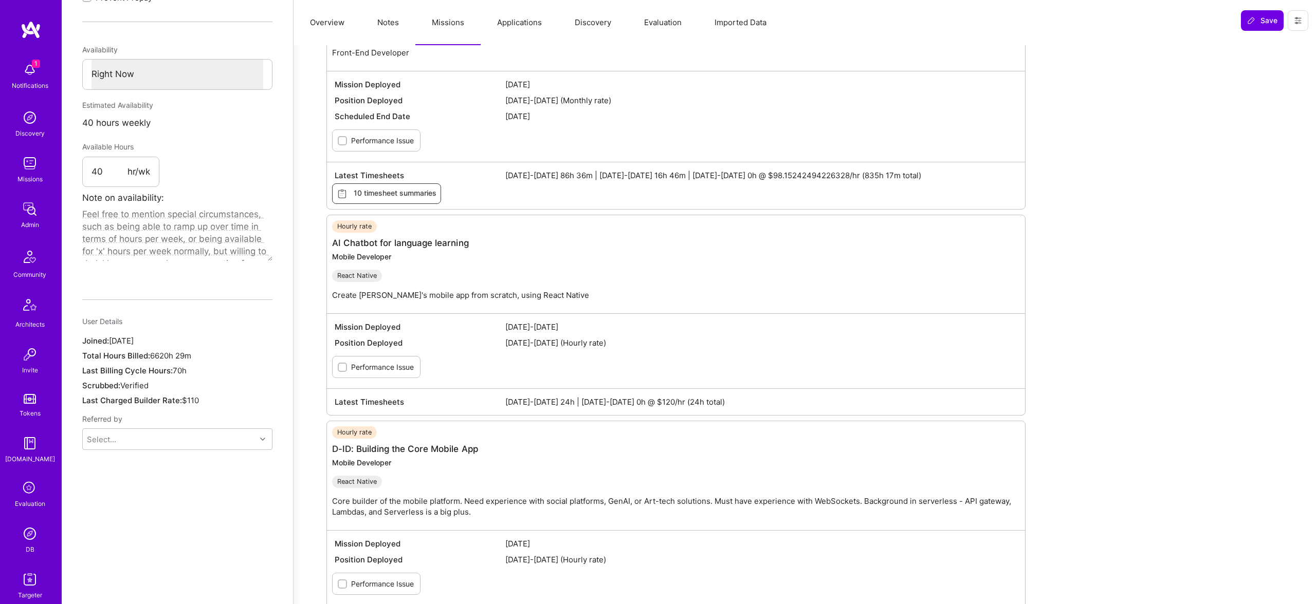
scroll to position [448, 0]
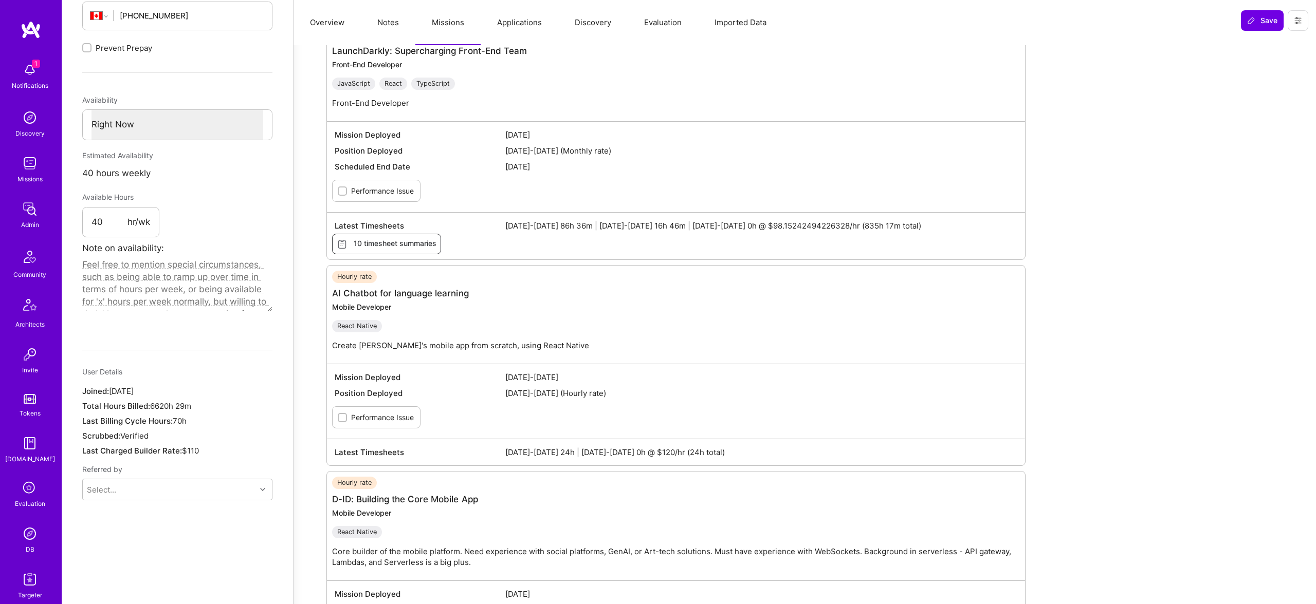
click at [32, 538] on img at bounding box center [30, 534] width 21 height 21
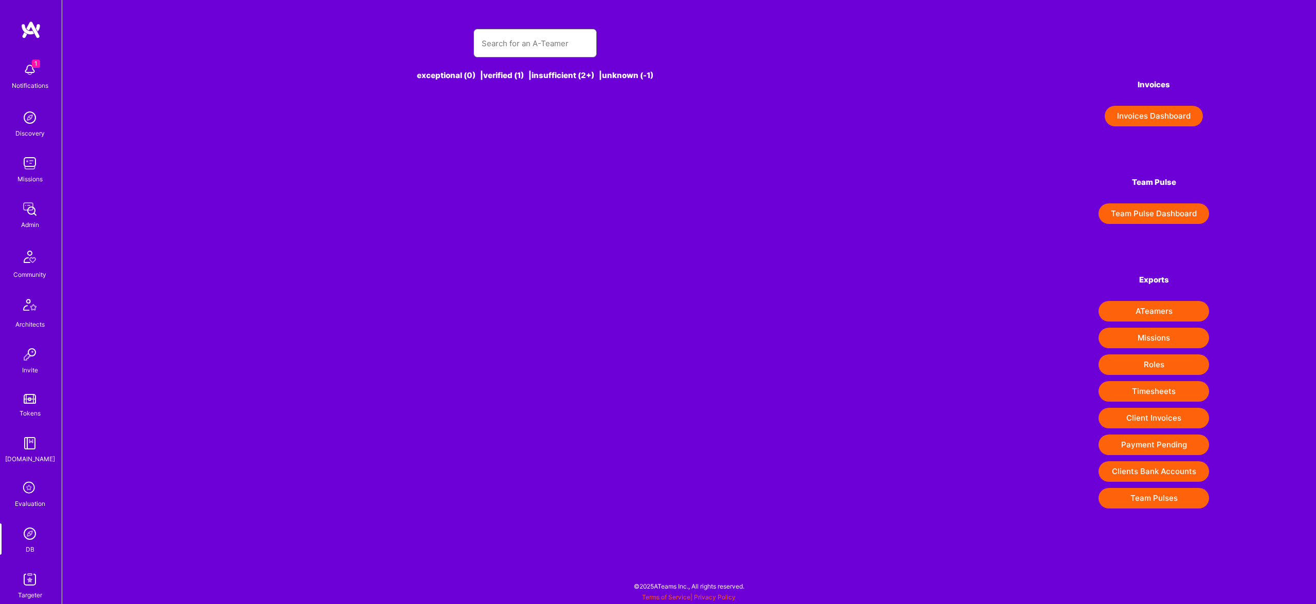
drag, startPoint x: 493, startPoint y: 56, endPoint x: 500, endPoint y: 49, distance: 9.4
click at [495, 54] on input "text" at bounding box center [535, 43] width 107 height 26
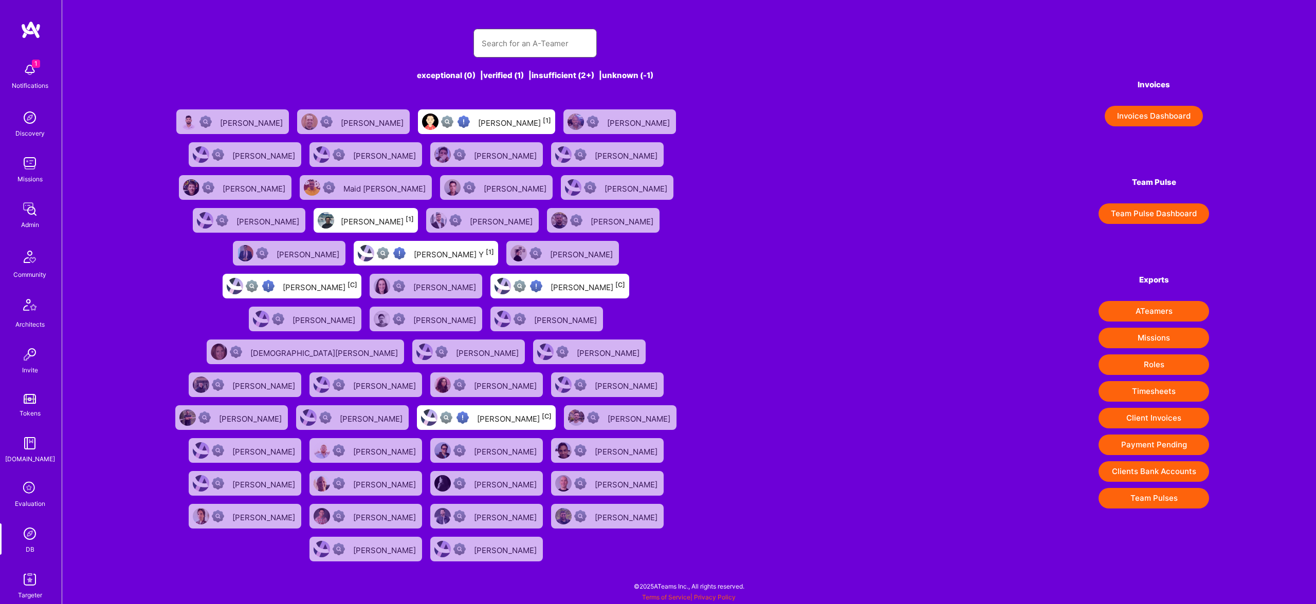
click at [504, 45] on input "text" at bounding box center [535, 43] width 107 height 26
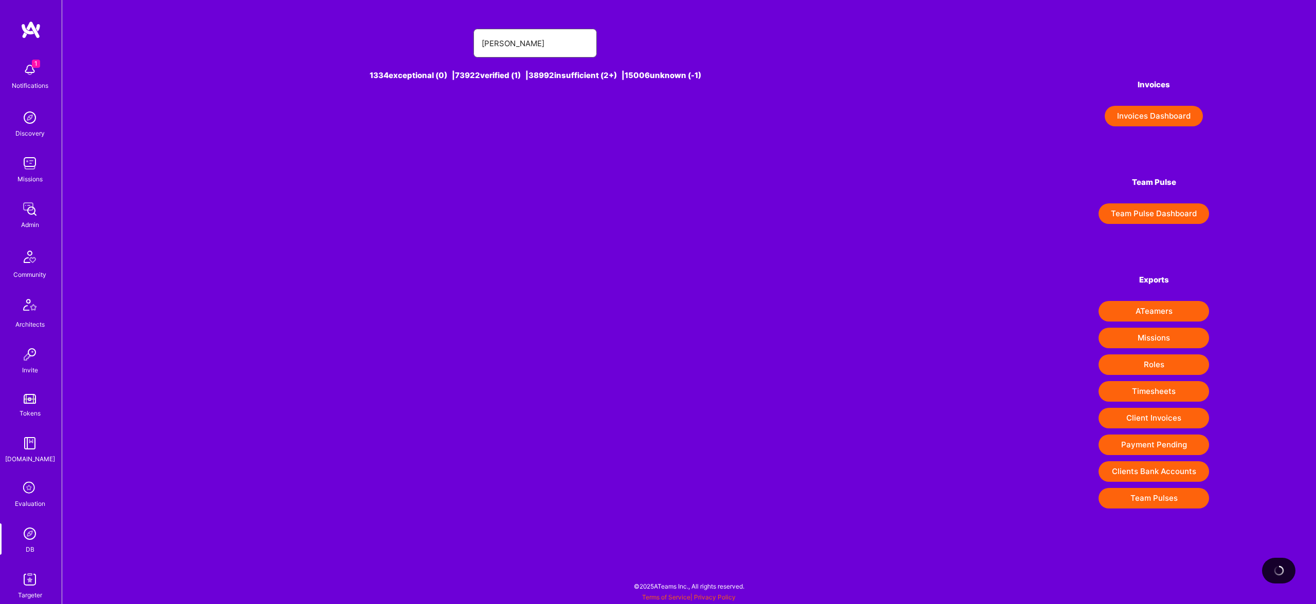
type input "Francisco Richardson"
click at [461, 124] on div "Francisco Richardson [1]" at bounding box center [445, 121] width 73 height 13
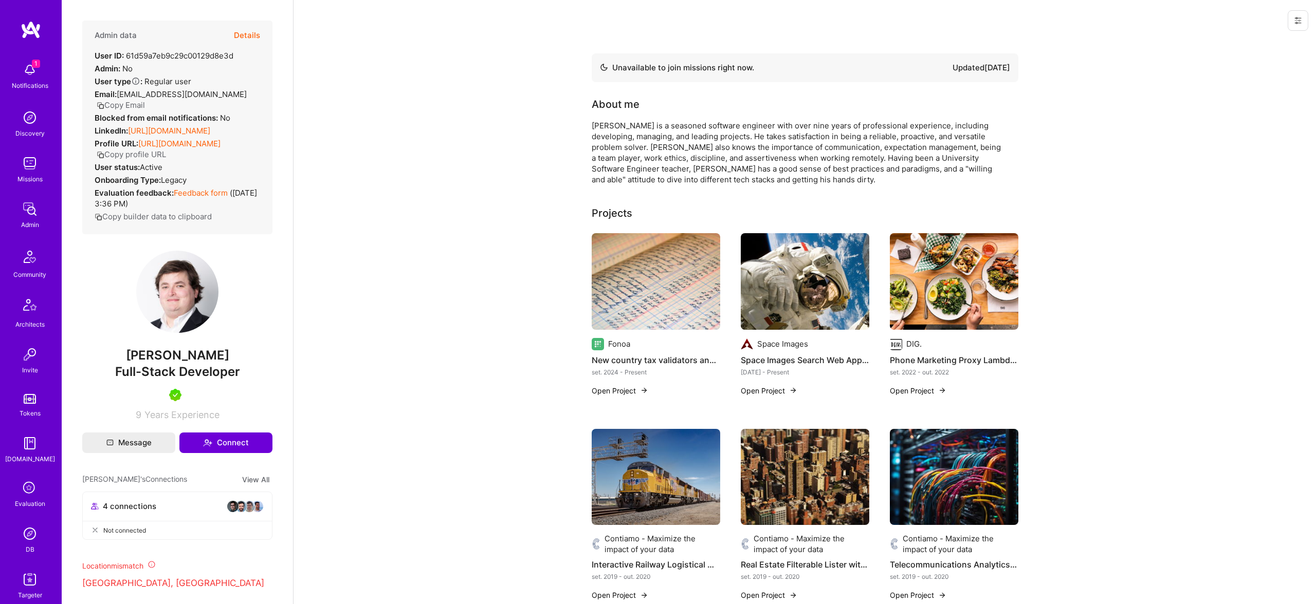
click at [30, 532] on img at bounding box center [30, 534] width 21 height 21
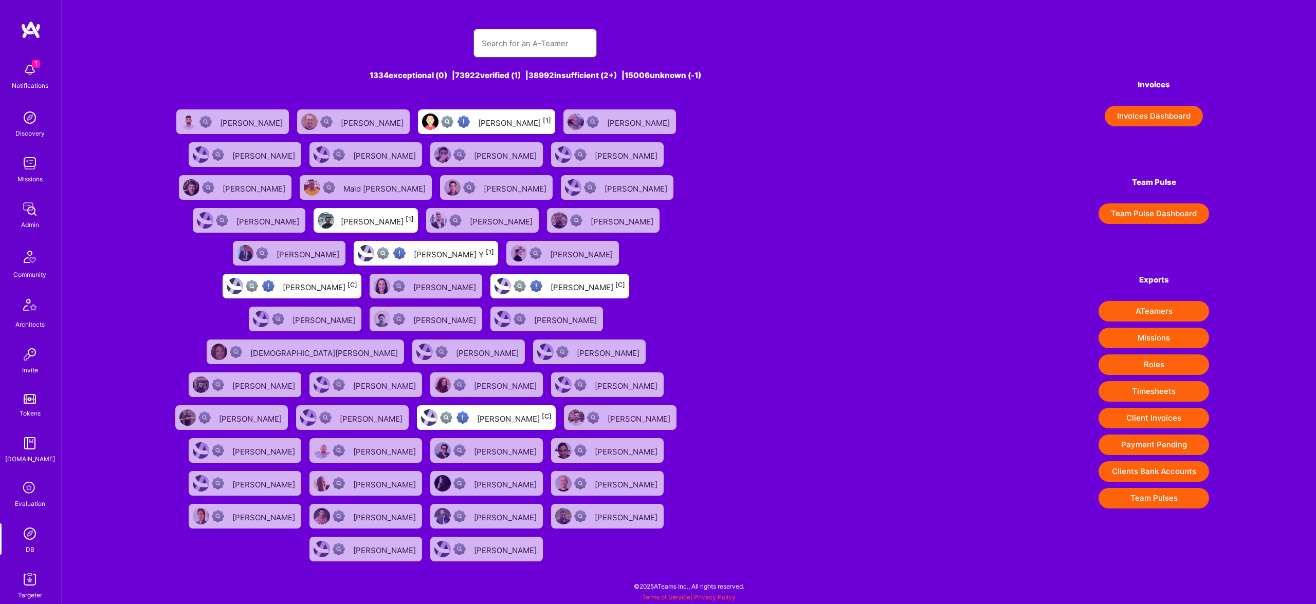
click at [533, 34] on input "text" at bounding box center [535, 43] width 107 height 26
type input "a"
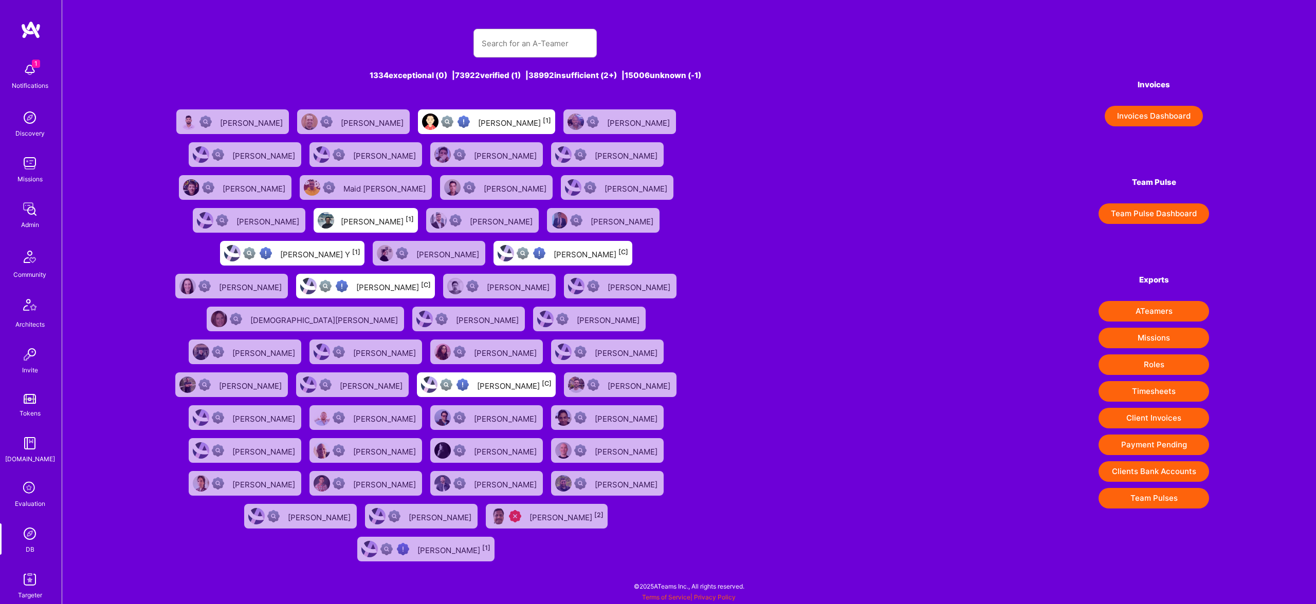
click at [27, 210] on img at bounding box center [30, 209] width 21 height 21
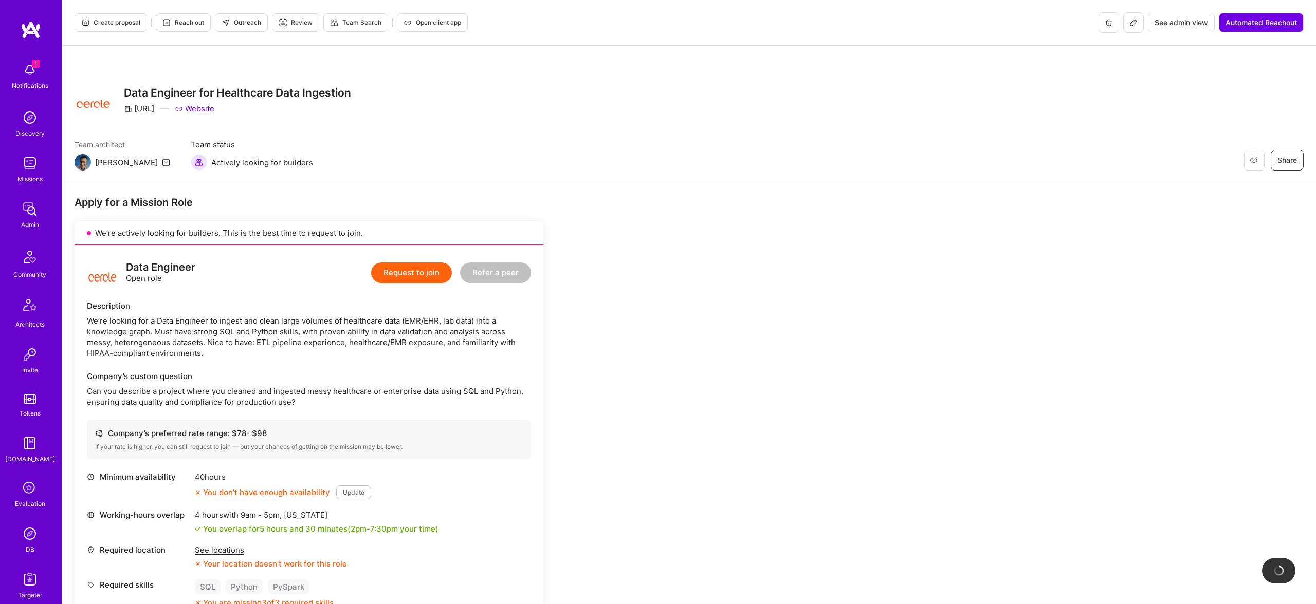
scroll to position [456, 0]
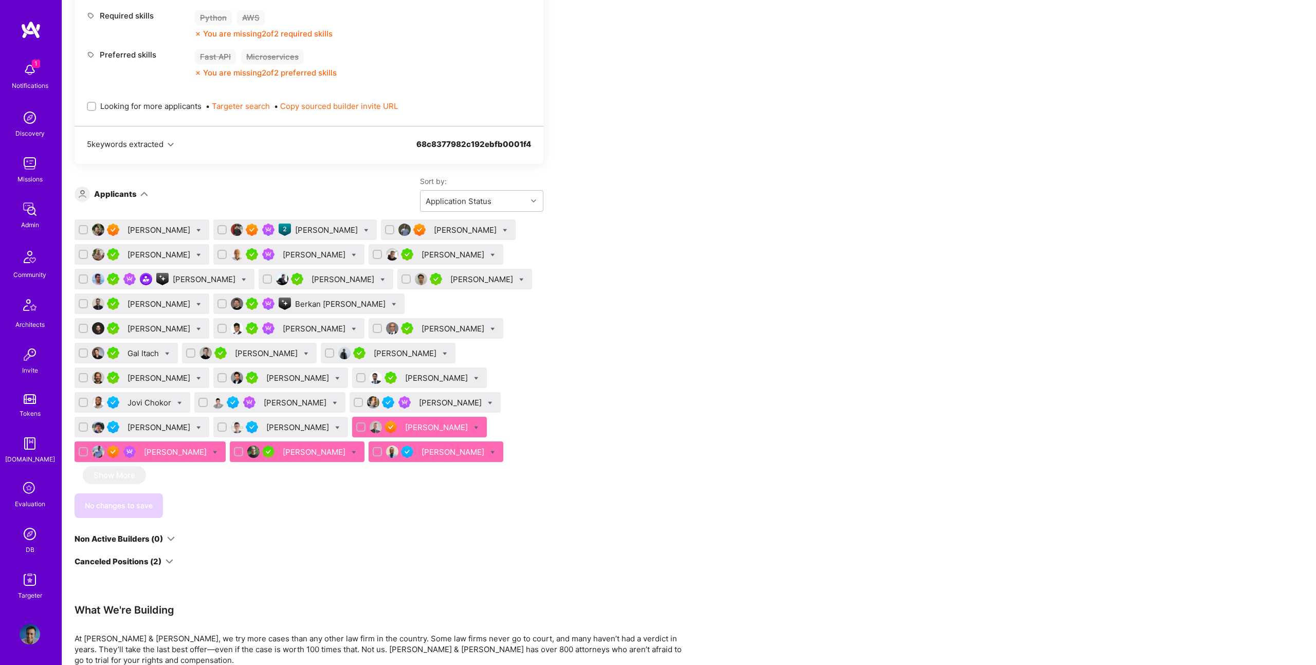
scroll to position [504, 0]
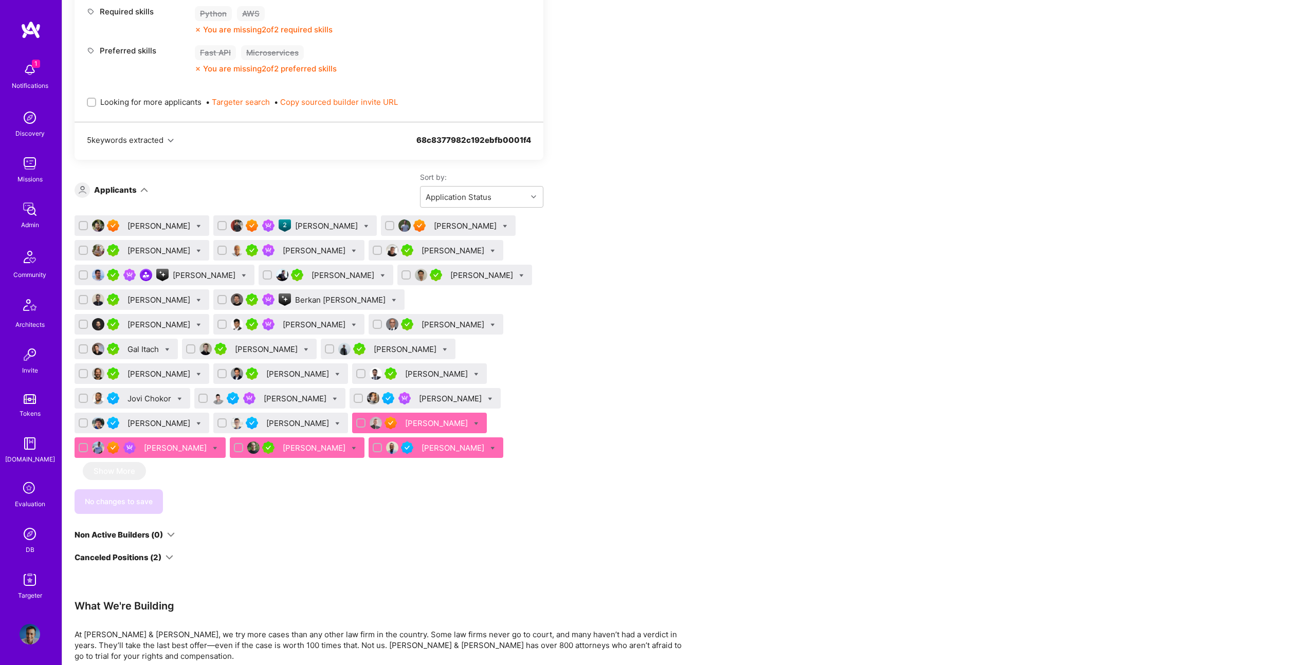
click at [677, 349] on div "Apply for a Mission Role We've proposed builders to the client. You can still a…" at bounding box center [383, 447] width 617 height 1511
click at [201, 421] on icon at bounding box center [198, 423] width 5 height 5
checkbox input "true"
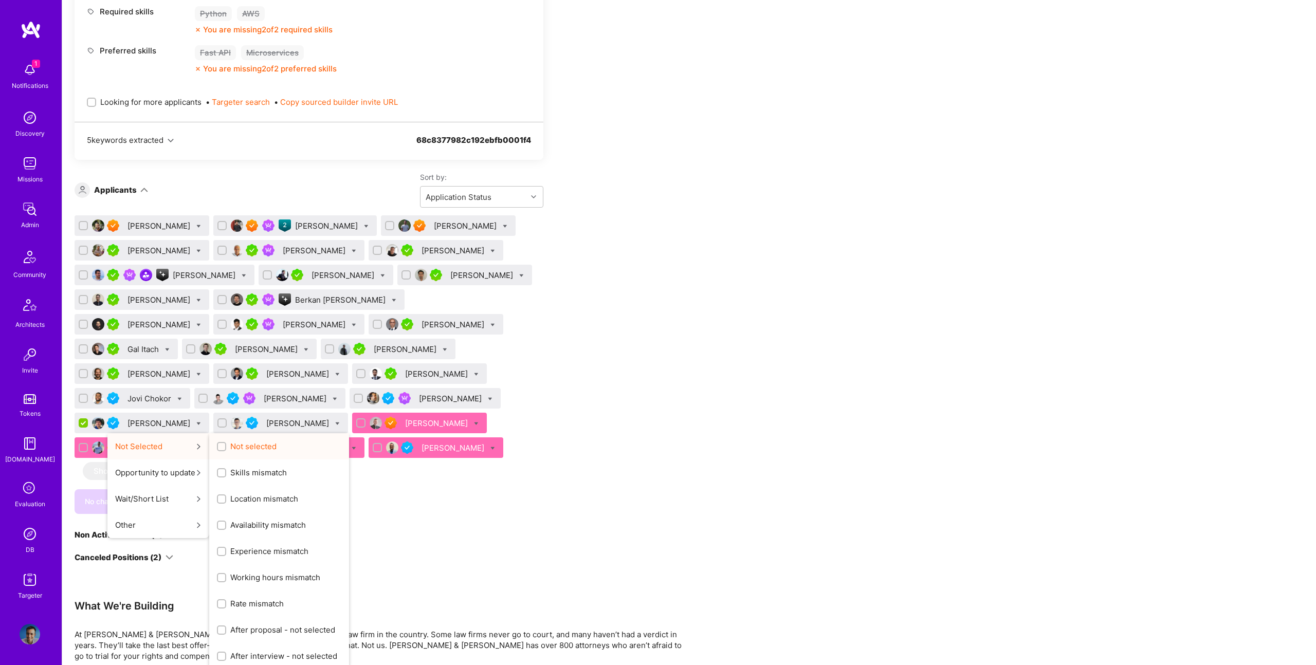
click at [276, 441] on span "Not selected" at bounding box center [253, 446] width 46 height 11
click at [226, 444] on input "Not selected" at bounding box center [222, 447] width 7 height 7
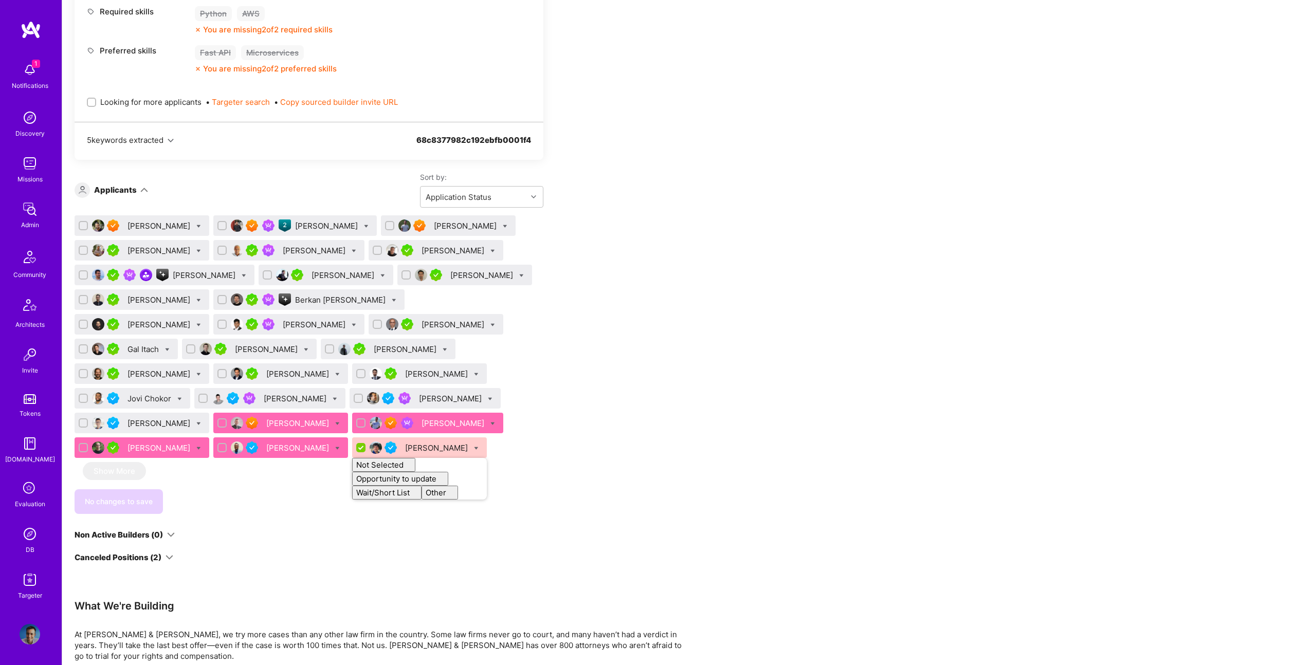
checkbox input "false"
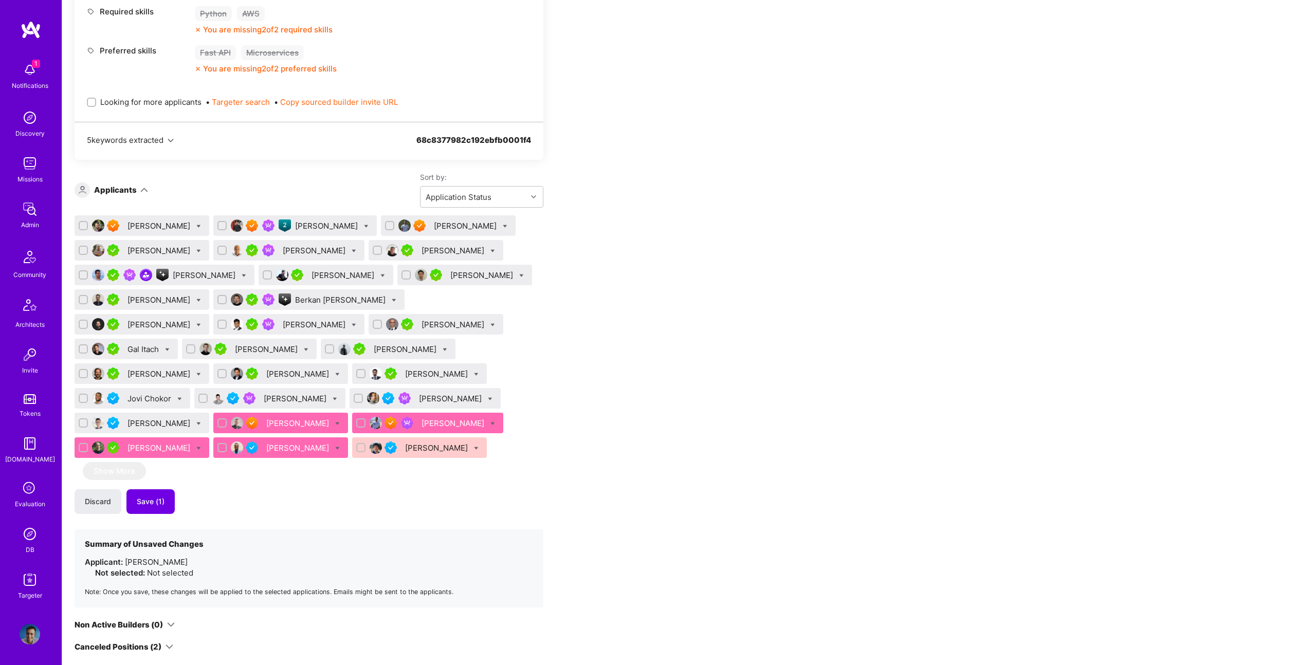
click at [528, 375] on div "Luve Singh Mohan Singh Theo Han Bruno Sampaio Andrea De Rinaldis Fran Hrzenjak …" at bounding box center [309, 338] width 469 height 247
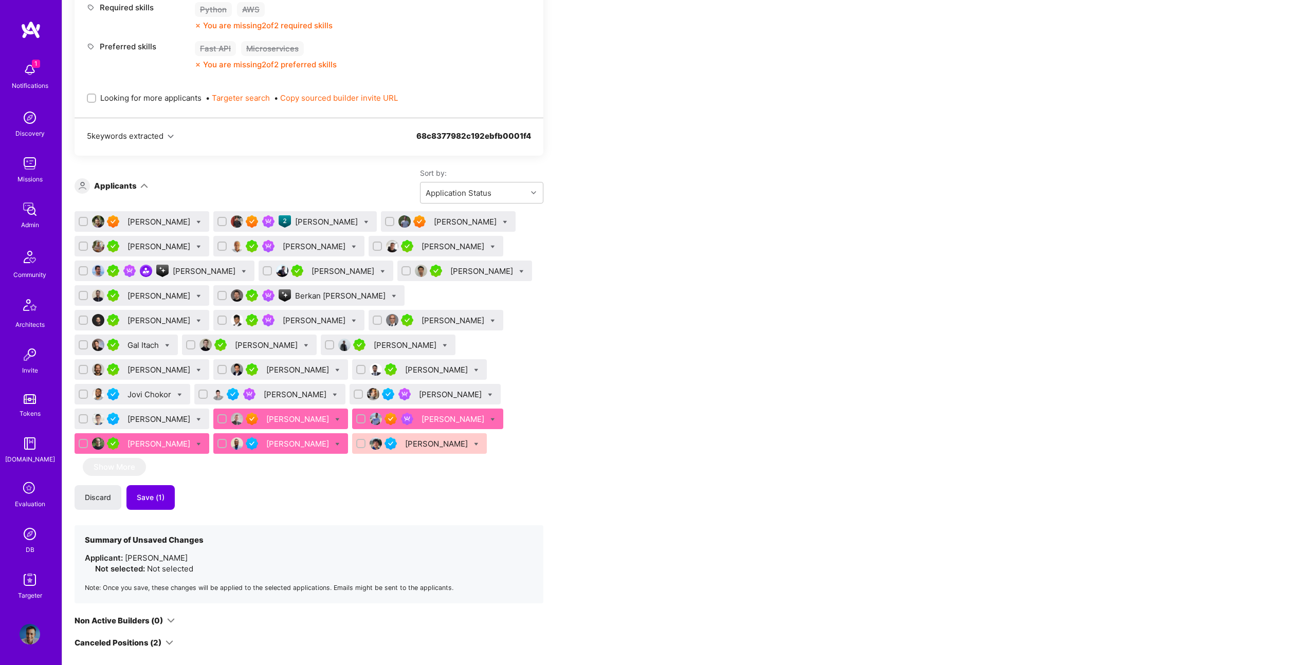
scroll to position [489, 0]
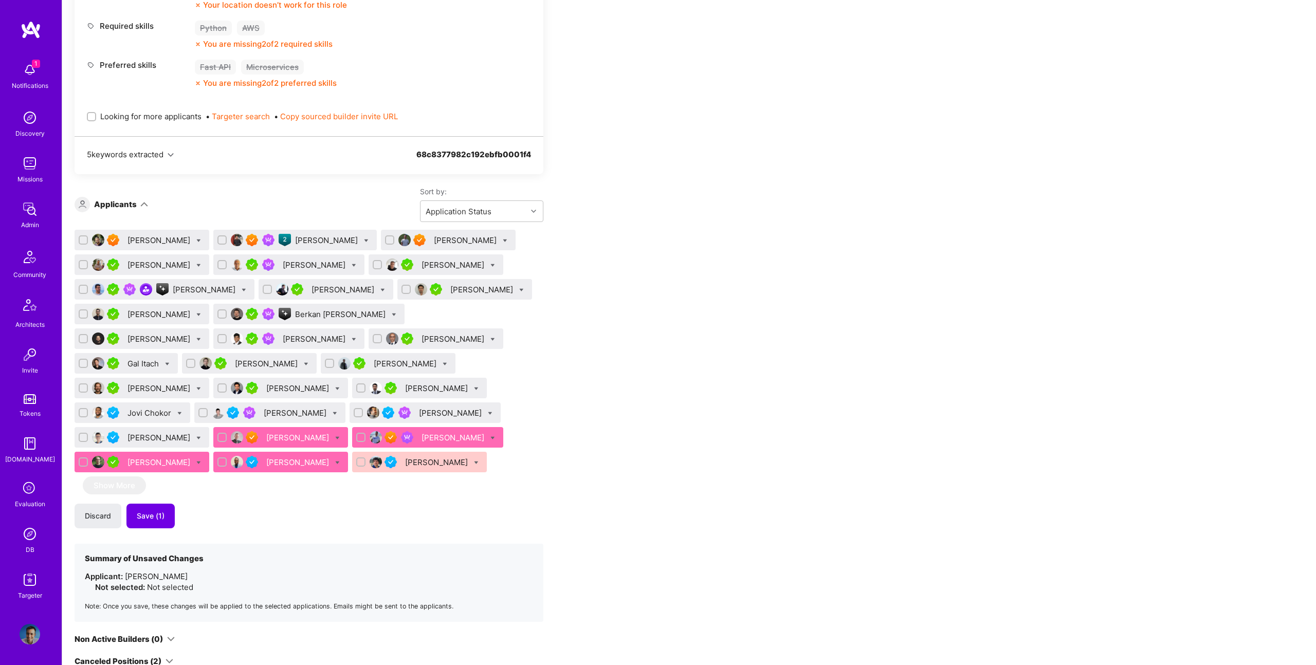
click at [525, 336] on div "Luve Singh Mohan Singh Theo Han Bruno Sampaio Andrea De Rinaldis Fran Hrzenjak …" at bounding box center [309, 353] width 469 height 247
click at [380, 289] on icon at bounding box center [382, 290] width 5 height 5
checkbox input "true"
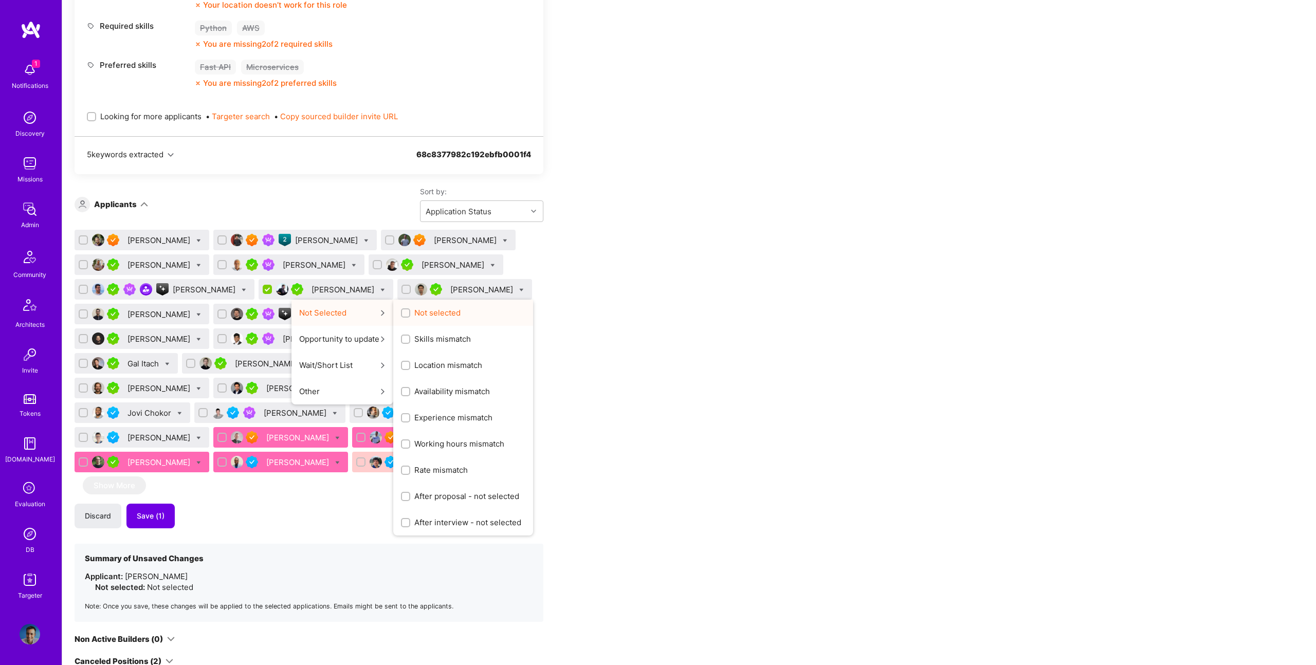
click at [414, 312] on span "Not selected" at bounding box center [437, 312] width 46 height 11
click at [410, 312] on input "Not selected" at bounding box center [406, 313] width 7 height 7
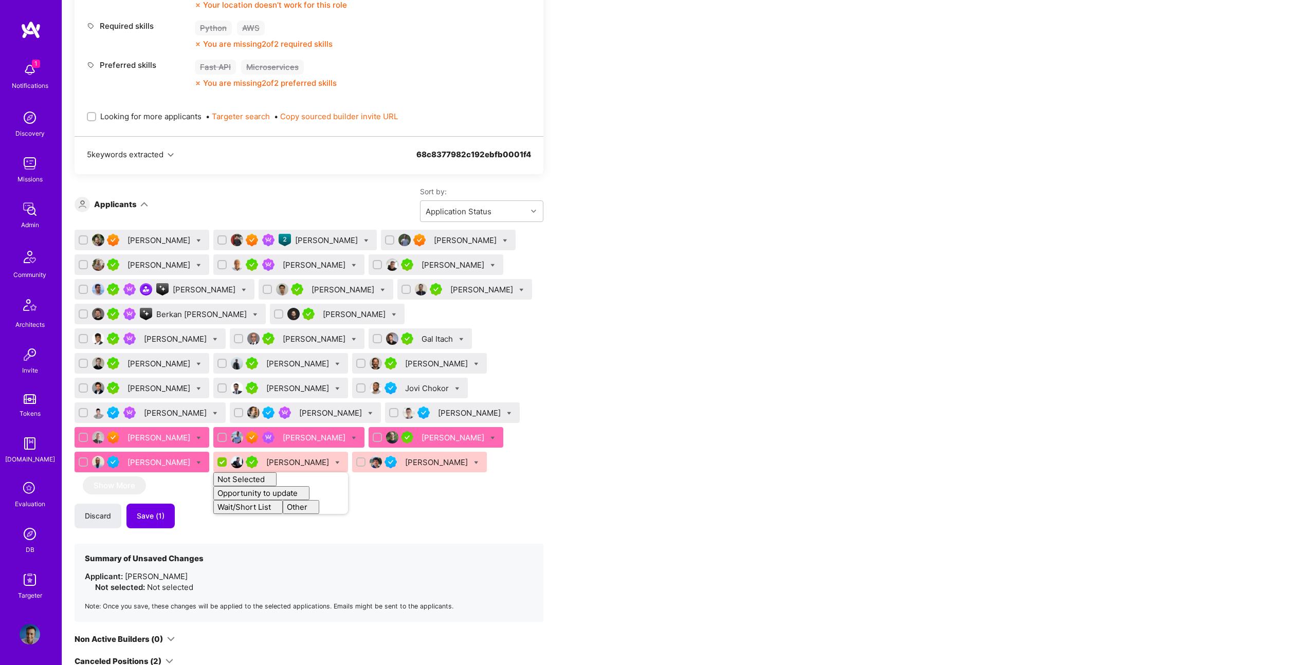
checkbox input "false"
click at [533, 278] on div "Luve Singh Mohan Singh Theo Han Bruno Sampaio Andrea De Rinaldis Fran Hrzenjak …" at bounding box center [309, 353] width 469 height 247
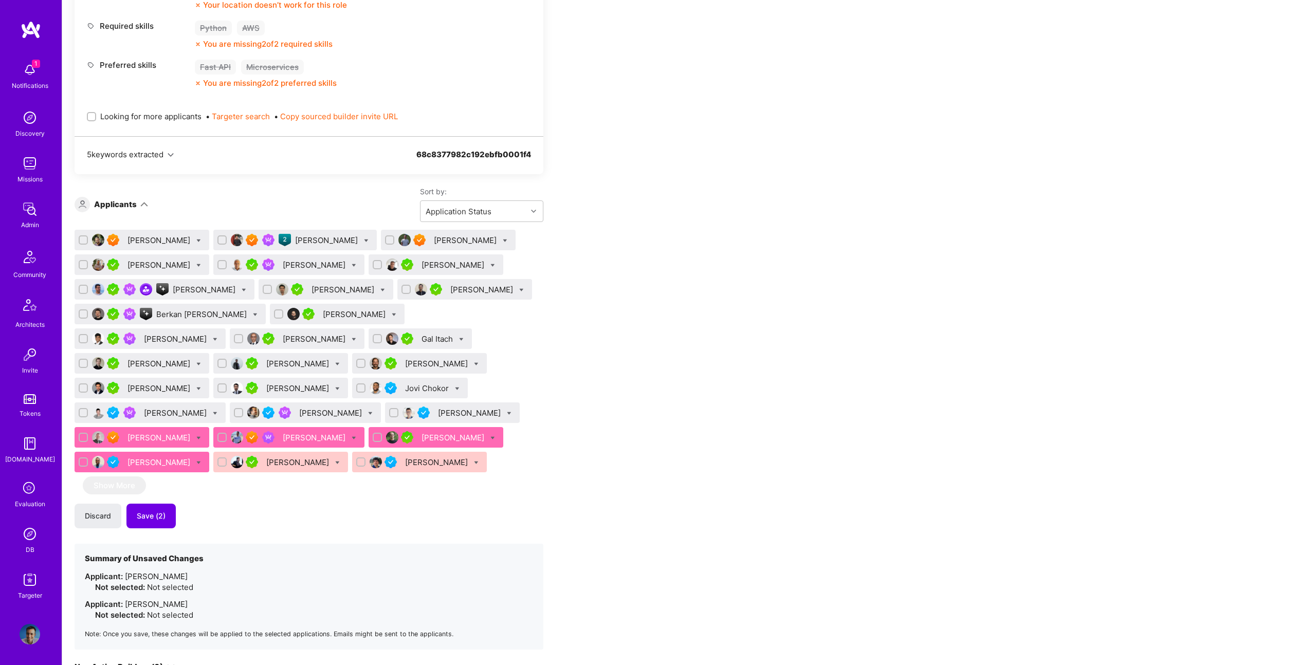
click at [352, 338] on icon at bounding box center [354, 339] width 5 height 5
checkbox input "true"
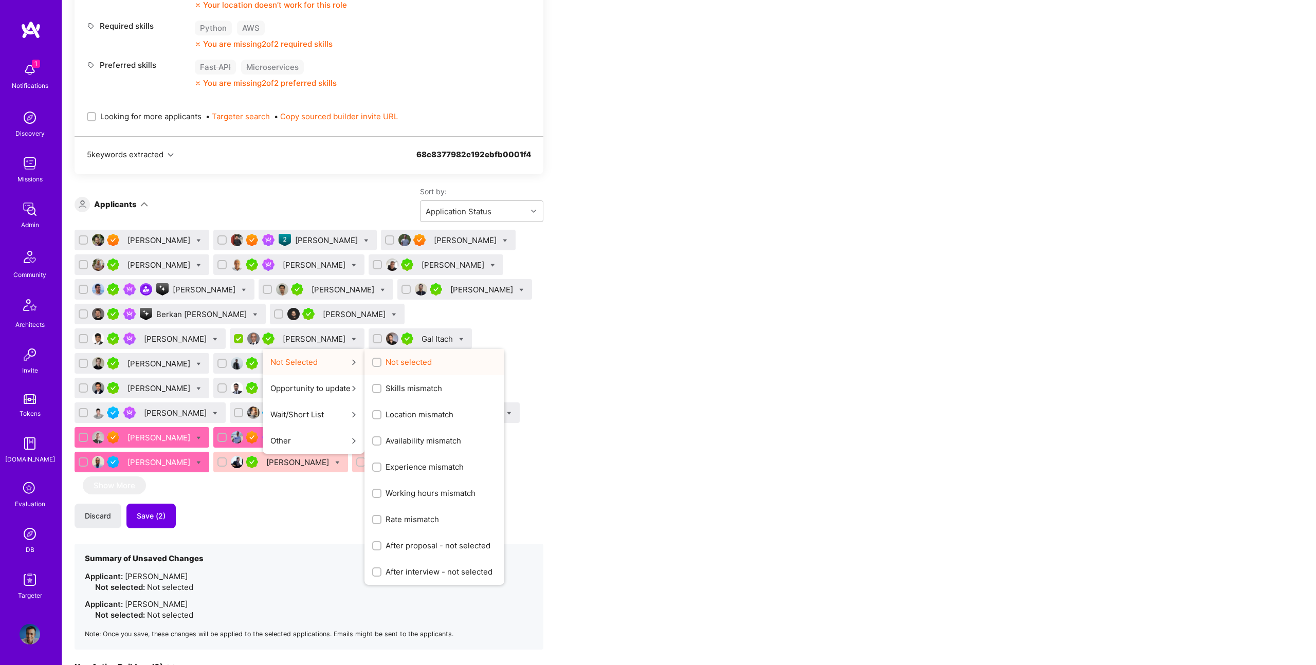
click at [385, 362] on span "Not selected" at bounding box center [408, 362] width 46 height 11
click at [374, 362] on input "Not selected" at bounding box center [377, 362] width 7 height 7
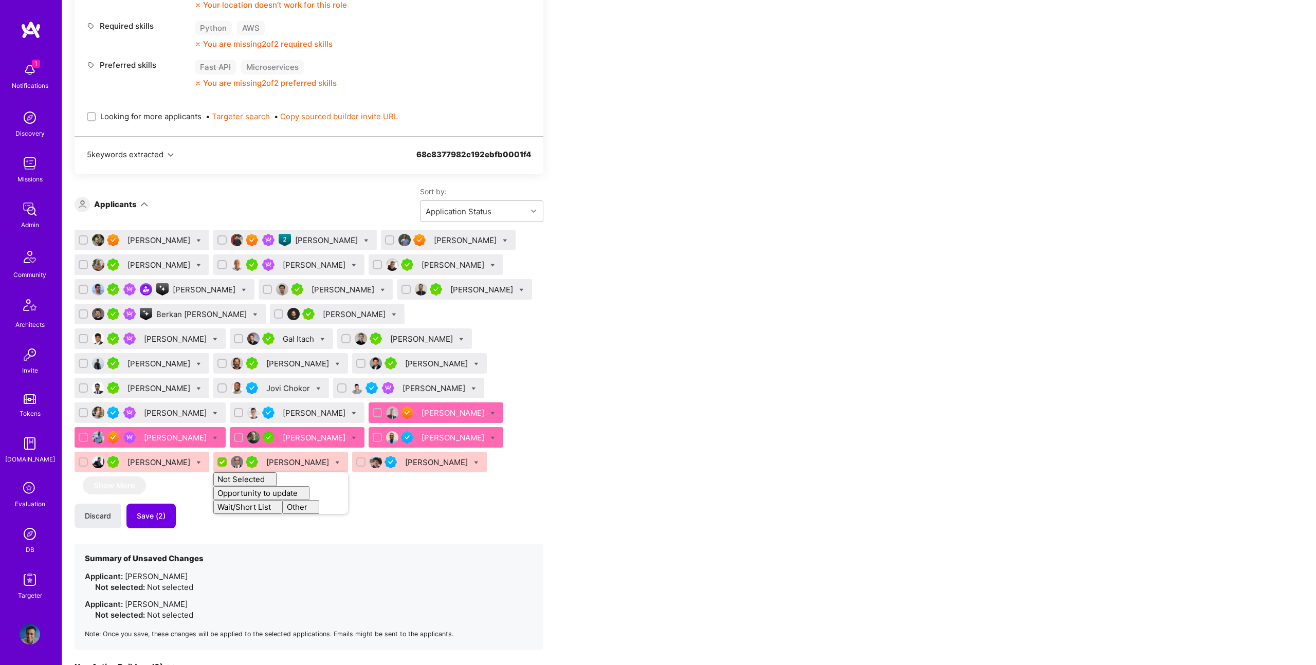
checkbox input "false"
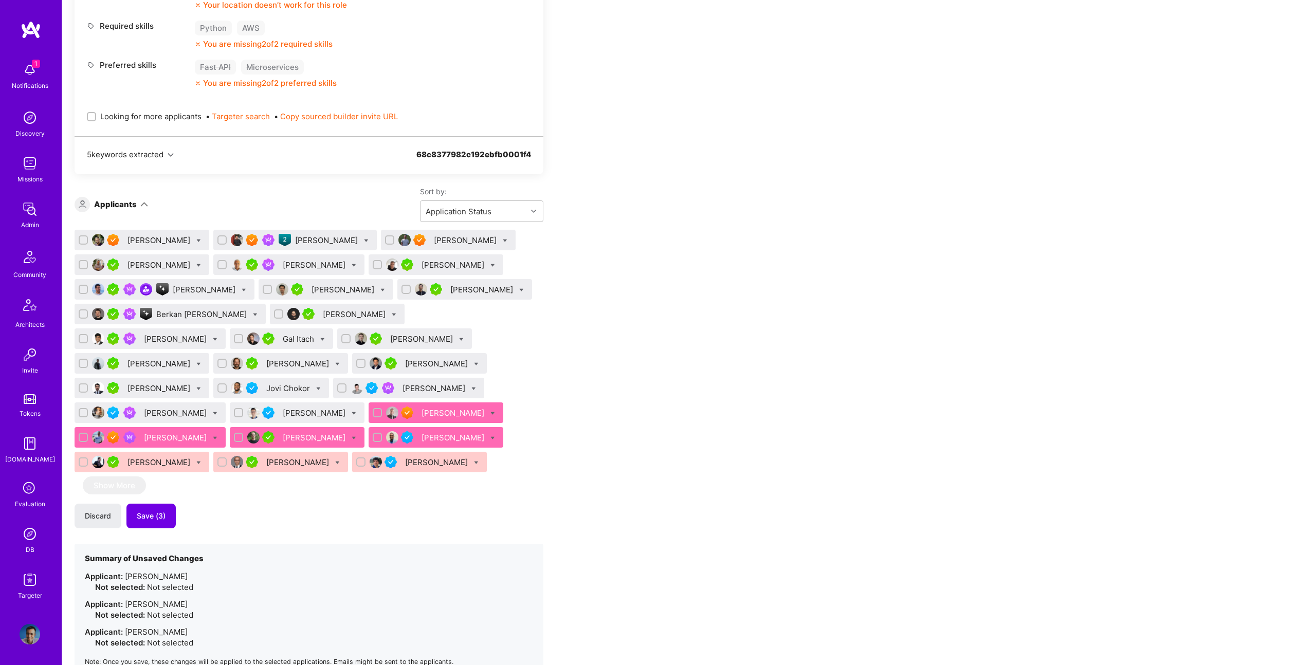
click at [651, 329] on div "Apply for a Mission Role We've proposed builders to the client. You can still a…" at bounding box center [383, 535] width 617 height 1656
click at [196, 266] on icon at bounding box center [198, 265] width 5 height 5
checkbox input "true"
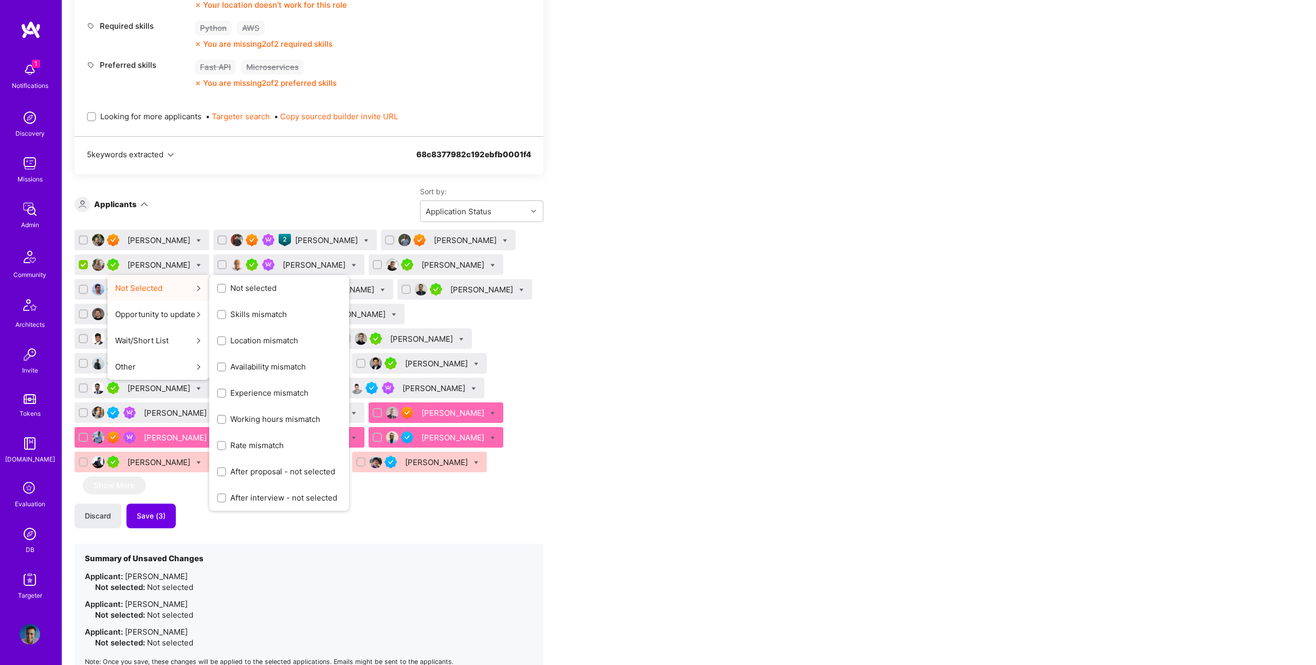
click at [260, 289] on span "Not selected" at bounding box center [253, 288] width 46 height 11
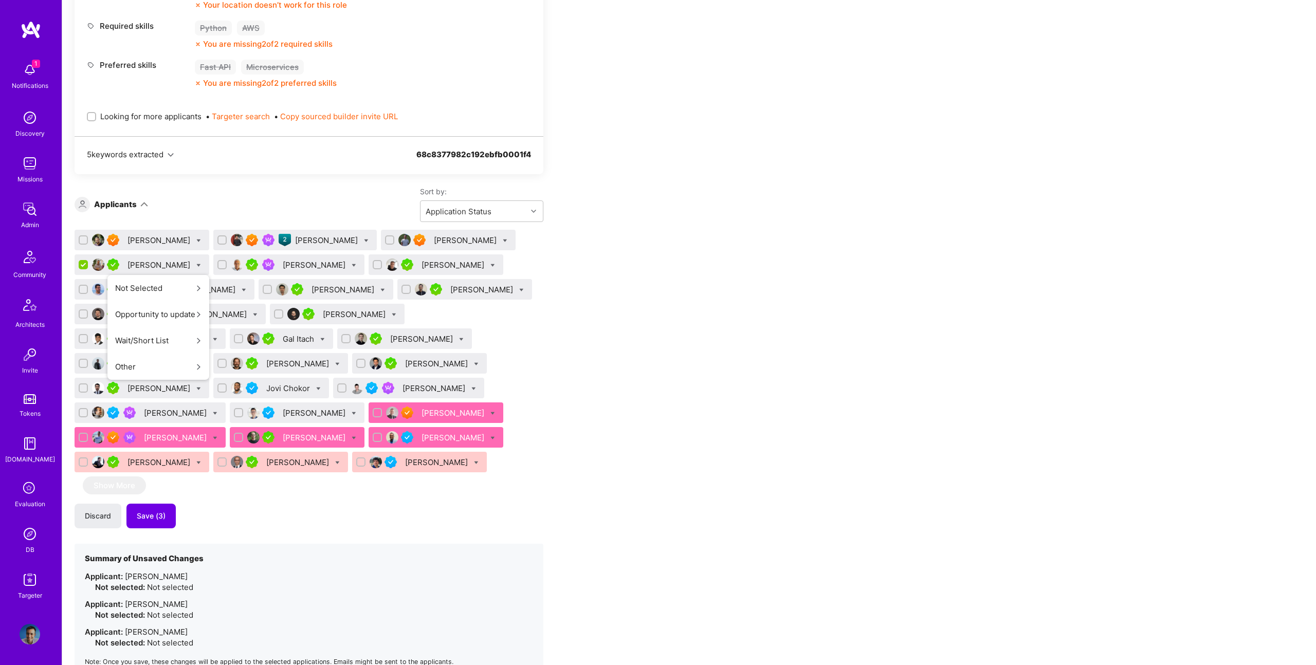
click at [0, 0] on input "Not selected" at bounding box center [0, 0] width 0 height 0
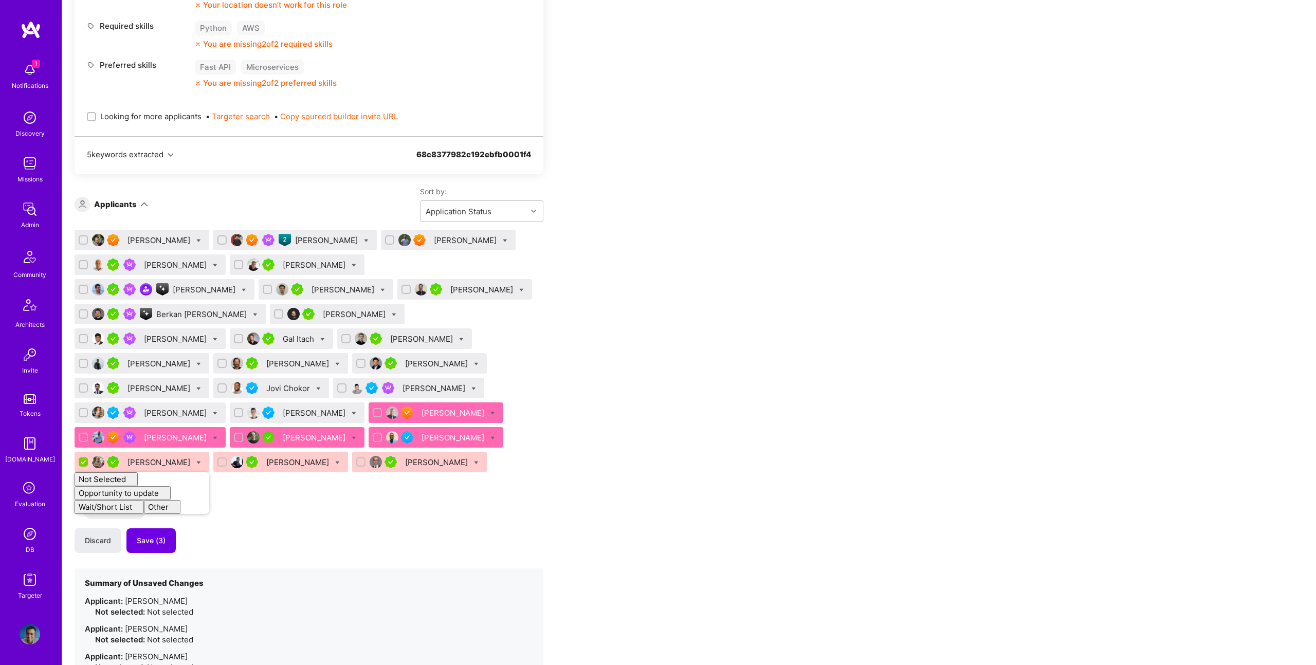
checkbox input "false"
click at [775, 242] on div "Apply for a Mission Role We've proposed builders to the client. You can still a…" at bounding box center [688, 570] width 1253 height 1753
click at [196, 239] on icon at bounding box center [198, 240] width 5 height 5
checkbox input "true"
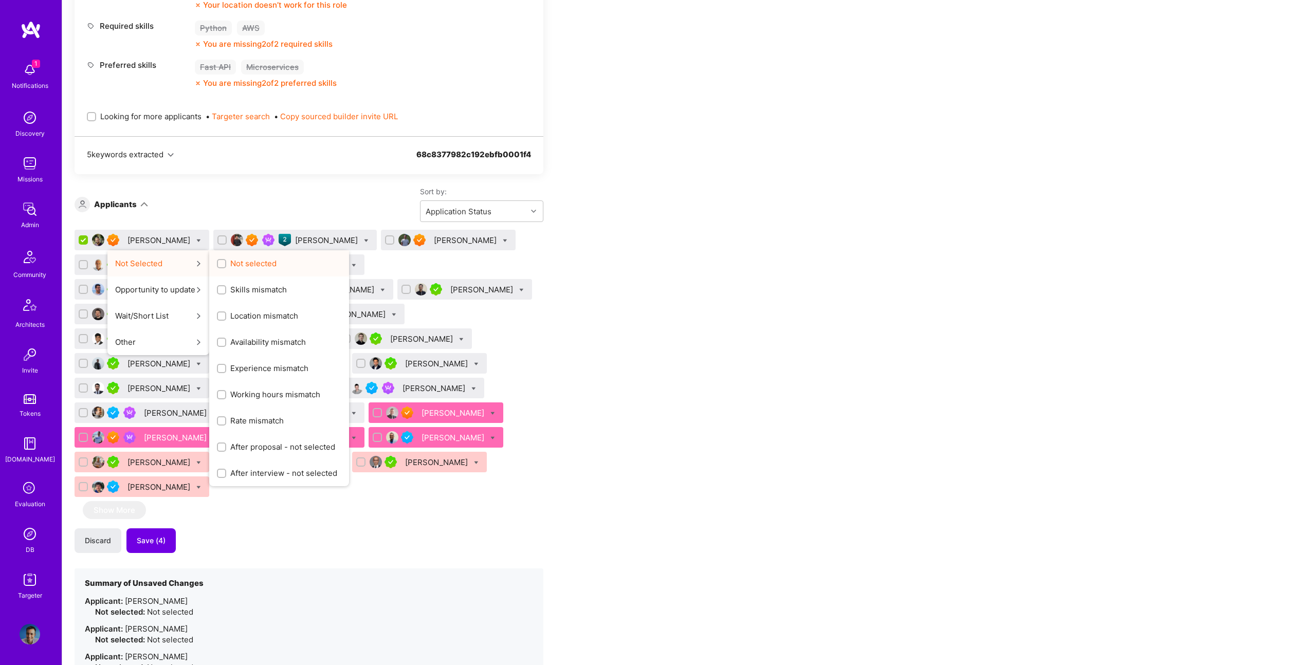
click at [242, 265] on span "Not selected" at bounding box center [253, 263] width 46 height 11
click at [226, 265] on input "Not selected" at bounding box center [222, 264] width 7 height 7
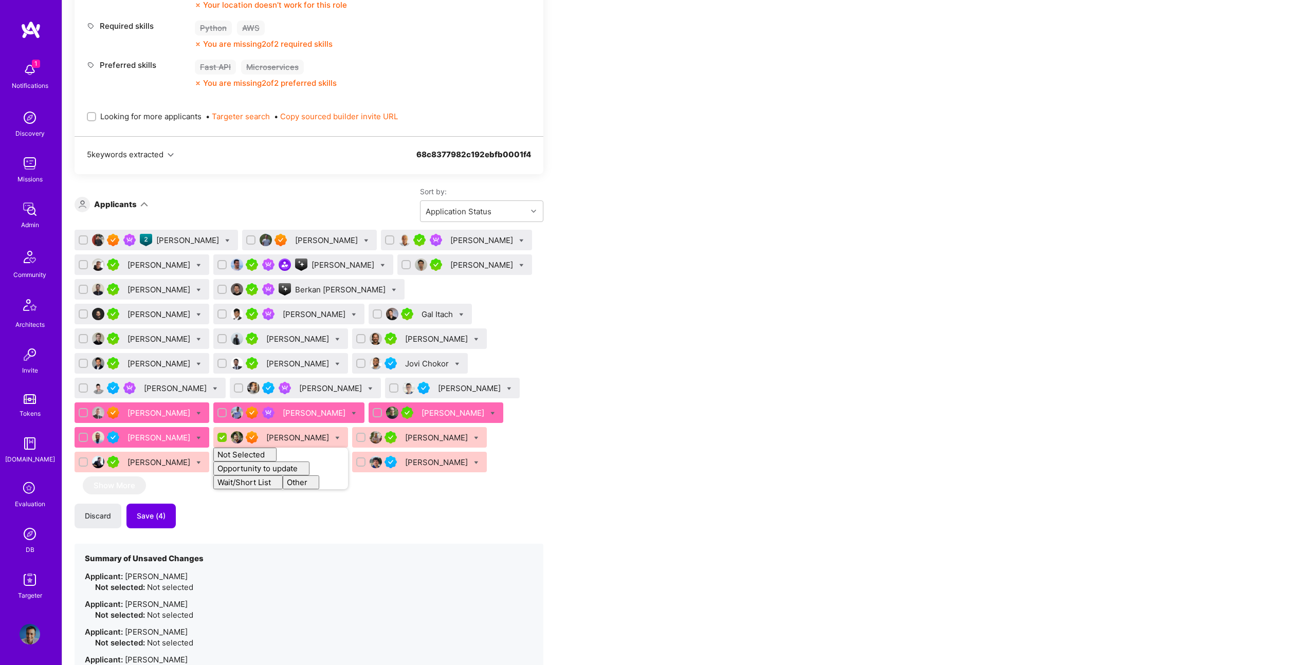
checkbox input "false"
click at [881, 263] on div "Apply for a Mission Role We've proposed builders to the client. You can still a…" at bounding box center [688, 572] width 1253 height 1756
click at [871, 202] on div "Apply for a Mission Role We've proposed builders to the client. You can still a…" at bounding box center [688, 572] width 1253 height 1756
click at [201, 362] on icon at bounding box center [198, 364] width 5 height 5
checkbox input "true"
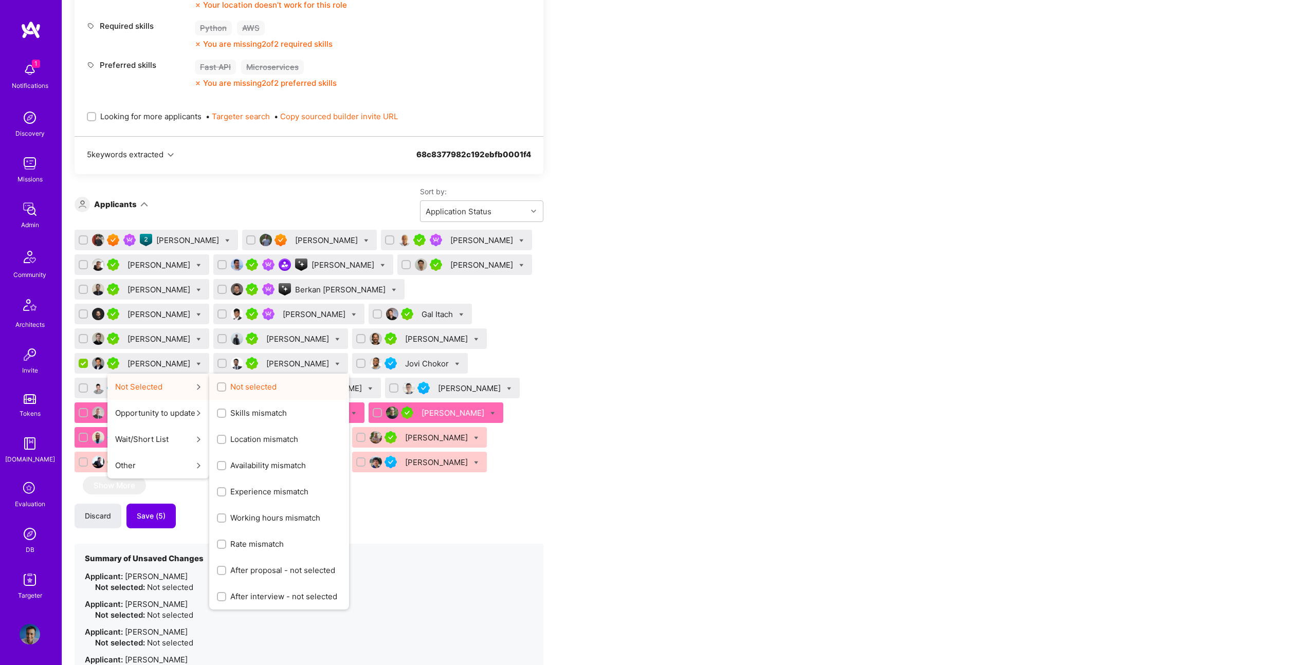
click at [276, 381] on span "Not selected" at bounding box center [253, 386] width 46 height 11
click at [226, 384] on input "Not selected" at bounding box center [222, 387] width 7 height 7
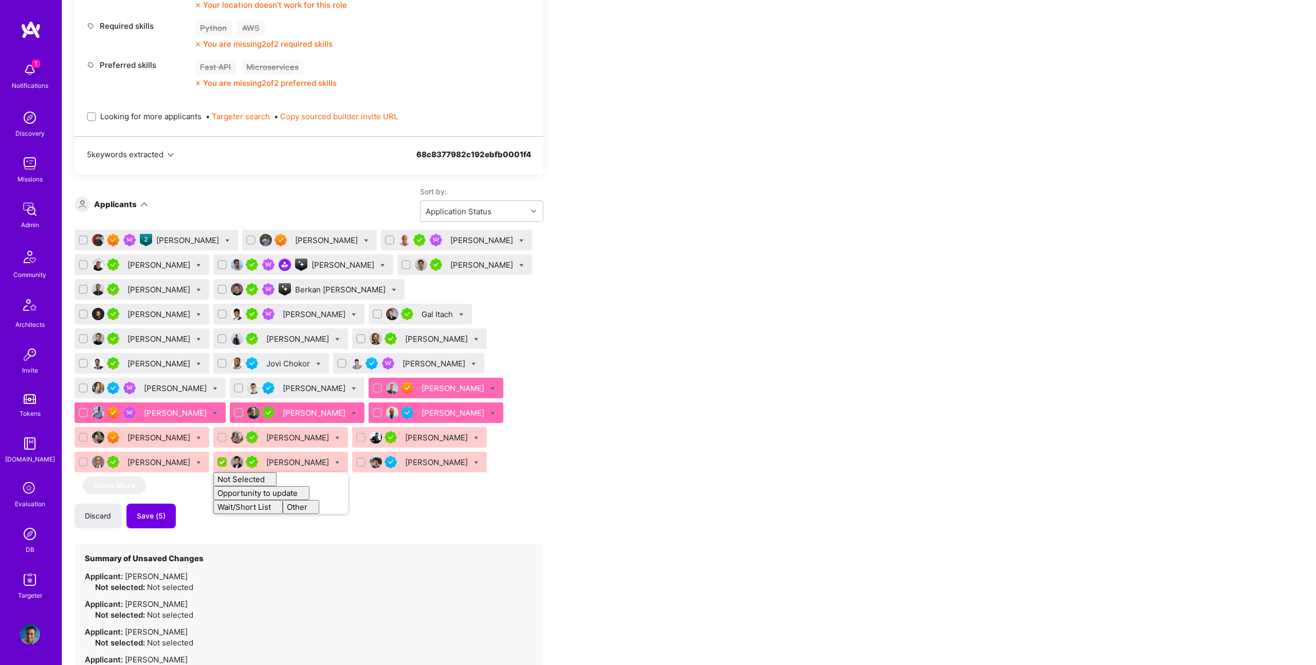
checkbox input "false"
click at [519, 264] on icon at bounding box center [521, 265] width 5 height 5
checkbox input "true"
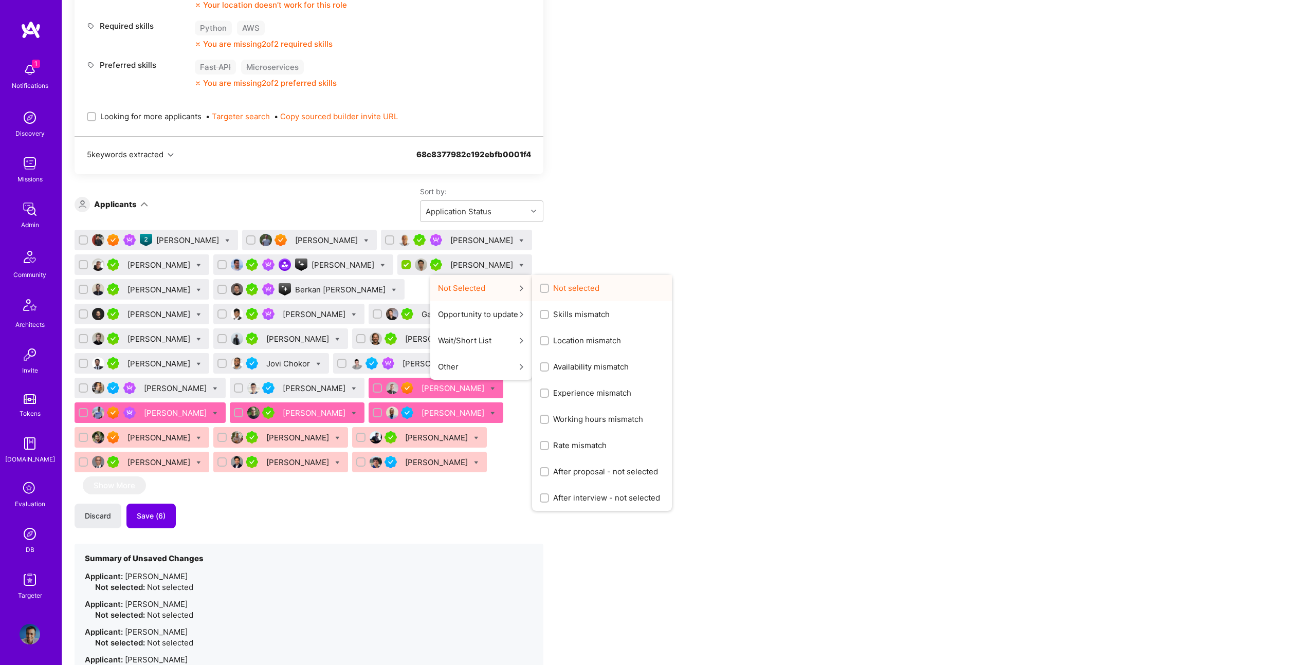
click at [553, 289] on span "Not selected" at bounding box center [576, 288] width 46 height 11
click at [542, 289] on input "Not selected" at bounding box center [545, 288] width 7 height 7
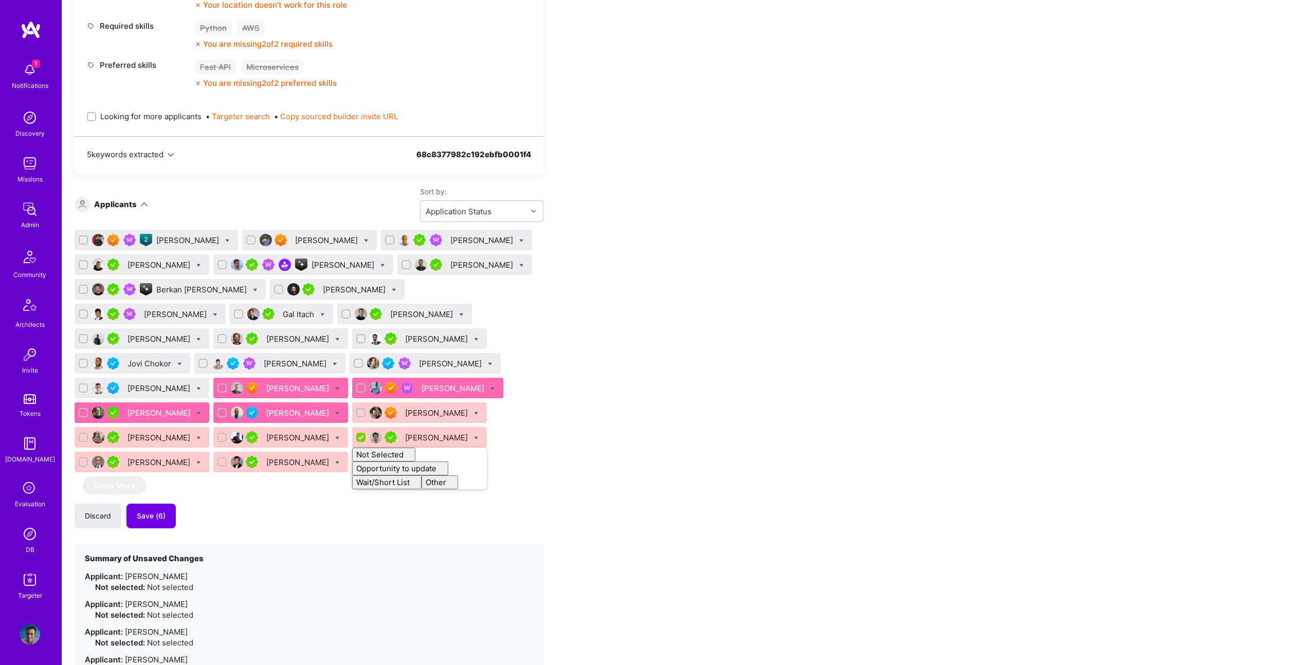
checkbox input "false"
click at [540, 316] on div "Mohan Singh Theo Han Andrea De Rinaldis Fran Hrzenjak Gonçalo Peres Saurabh Lod…" at bounding box center [309, 353] width 469 height 247
click at [335, 338] on icon at bounding box center [337, 339] width 5 height 5
checkbox input "true"
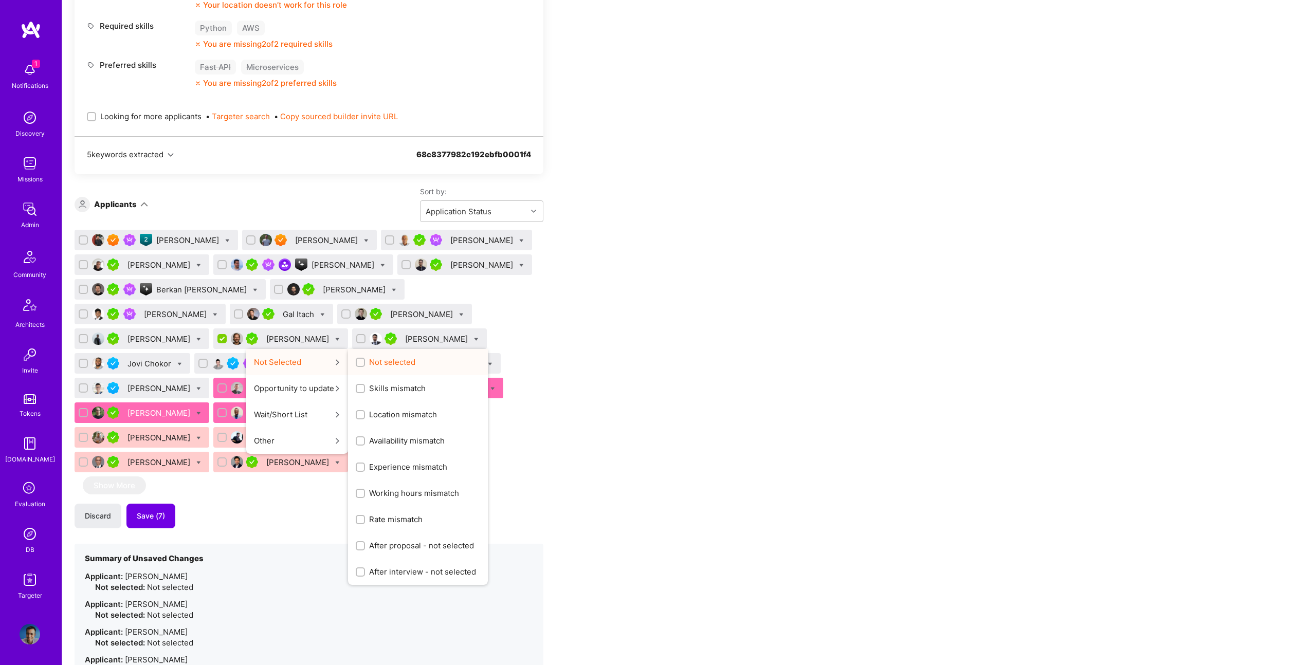
click at [369, 357] on span "Not selected" at bounding box center [392, 362] width 46 height 11
click at [358, 359] on input "Not selected" at bounding box center [361, 362] width 7 height 7
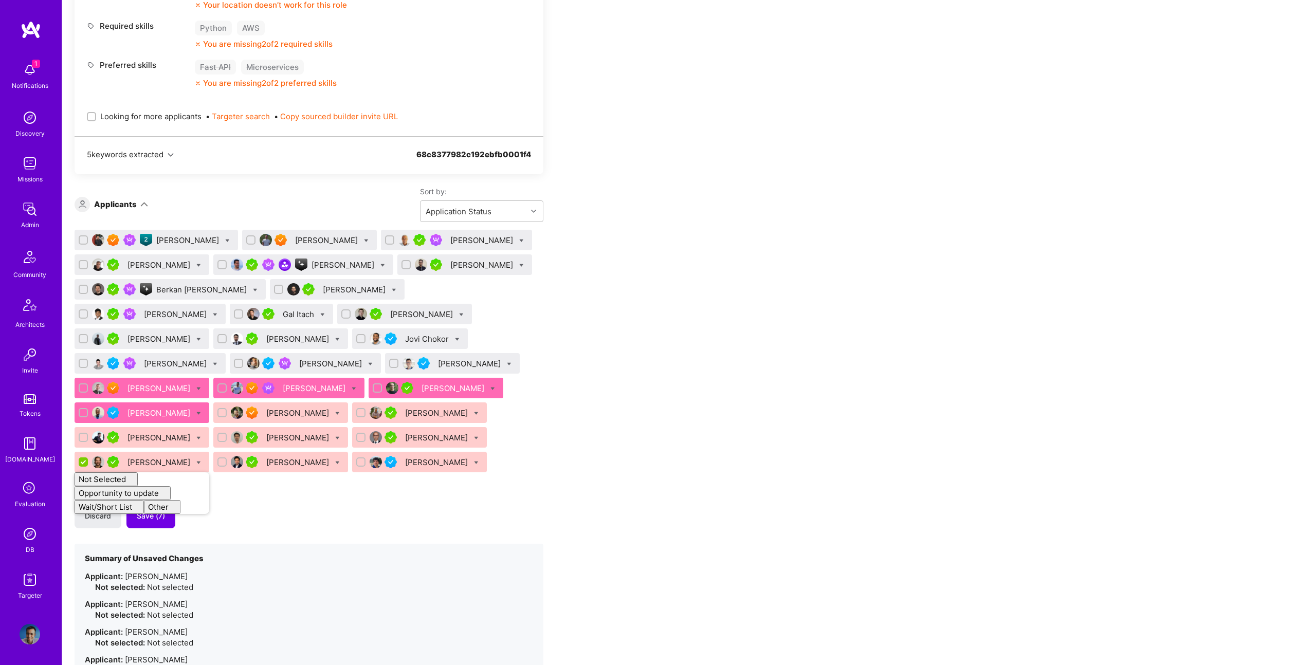
checkbox input "false"
click at [685, 306] on div "Apply for a Mission Role We've proposed builders to the client. You can still a…" at bounding box center [383, 590] width 617 height 1767
click at [209, 328] on div "Chuong Ngo" at bounding box center [142, 338] width 135 height 21
click at [201, 337] on icon at bounding box center [198, 339] width 5 height 5
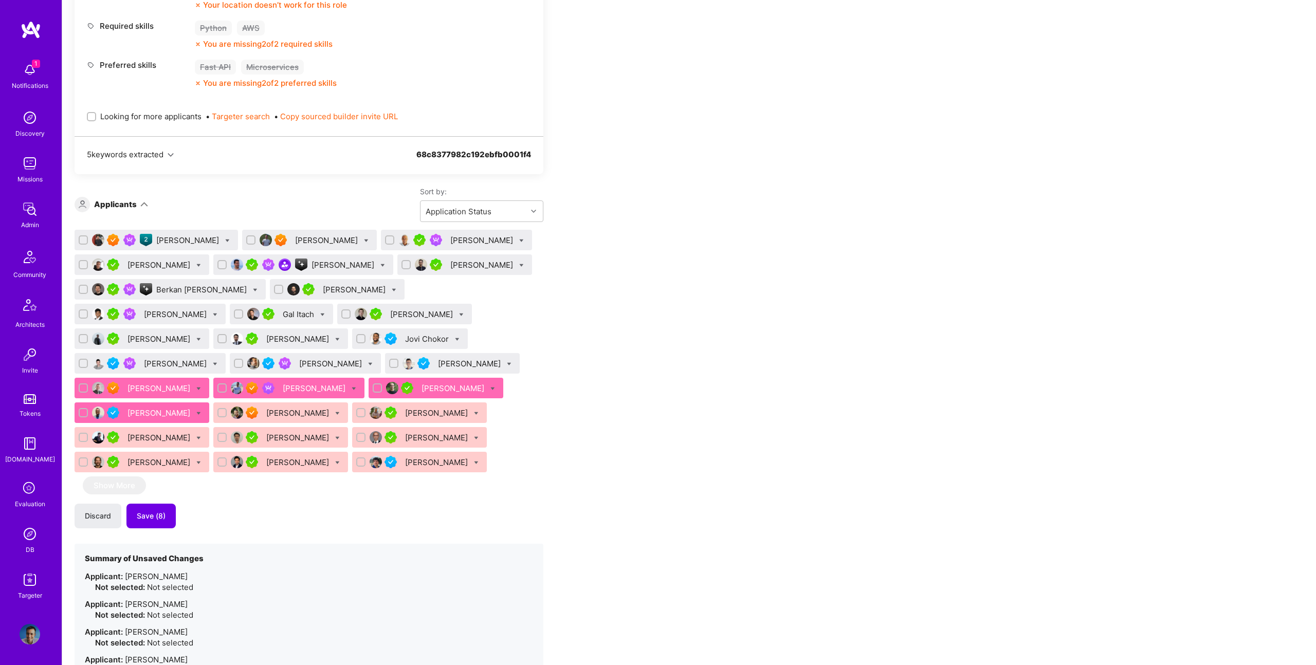
checkbox input "true"
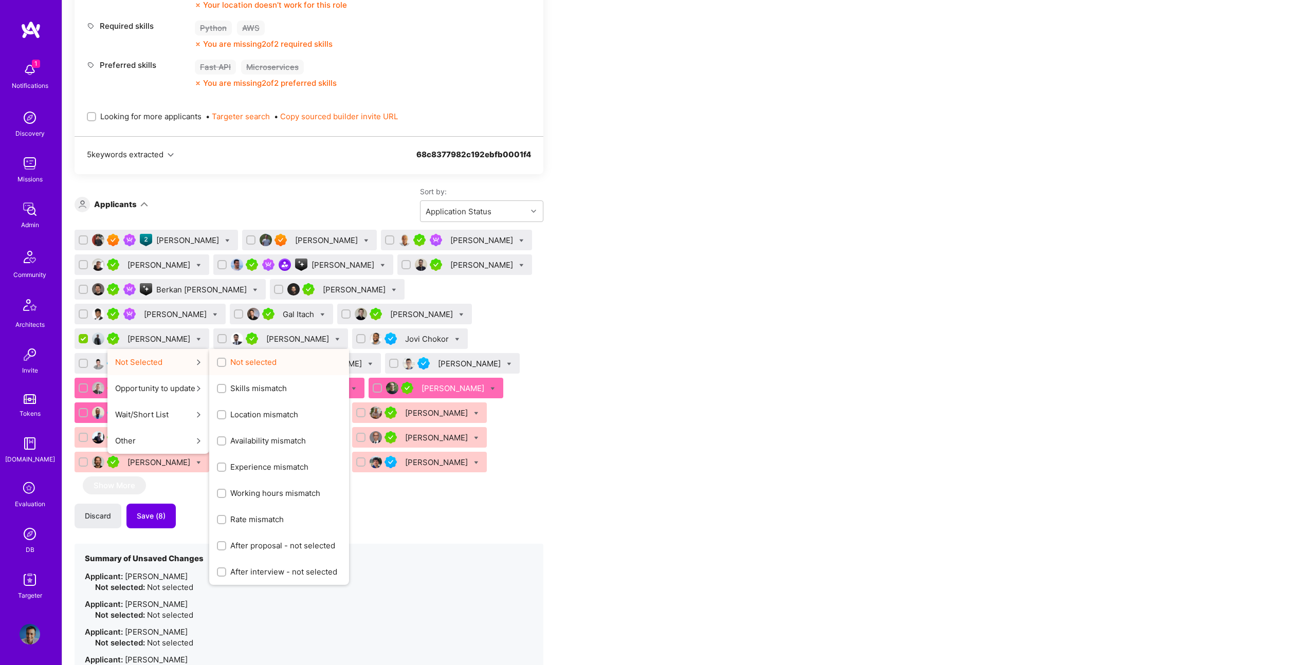
click at [276, 357] on span "Not selected" at bounding box center [253, 362] width 46 height 11
click at [226, 359] on input "Not selected" at bounding box center [222, 362] width 7 height 7
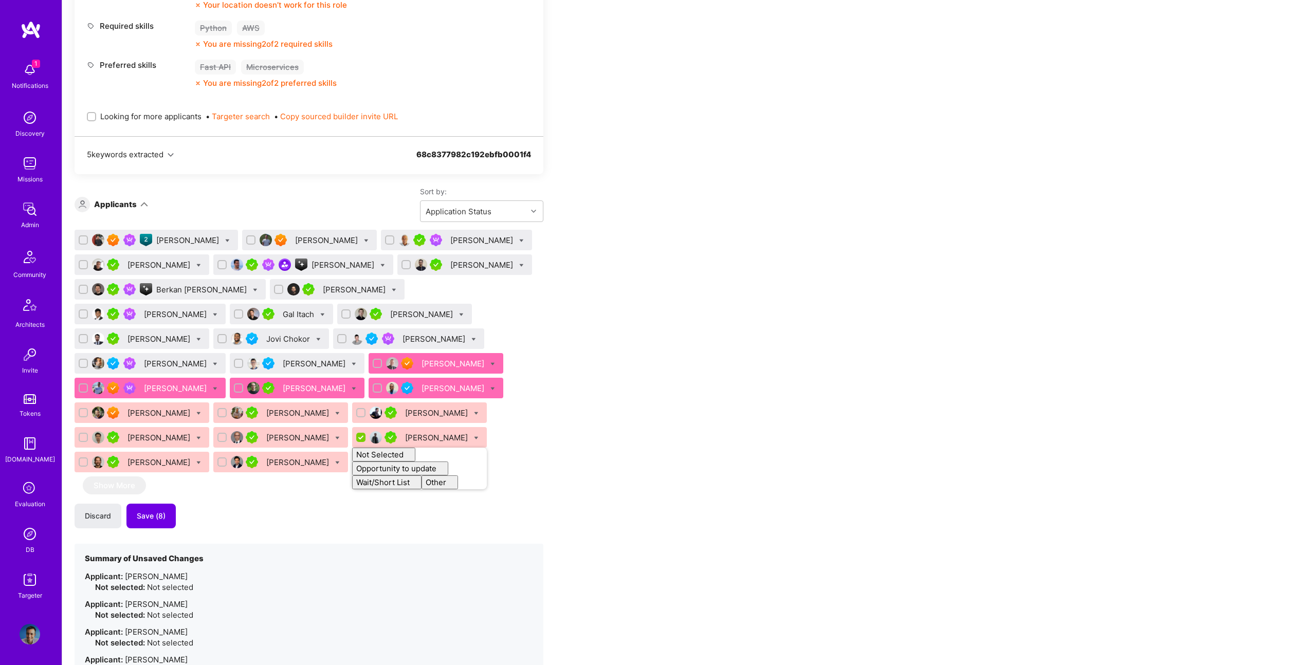
checkbox input "false"
click at [217, 312] on icon at bounding box center [215, 314] width 5 height 5
checkbox input "true"
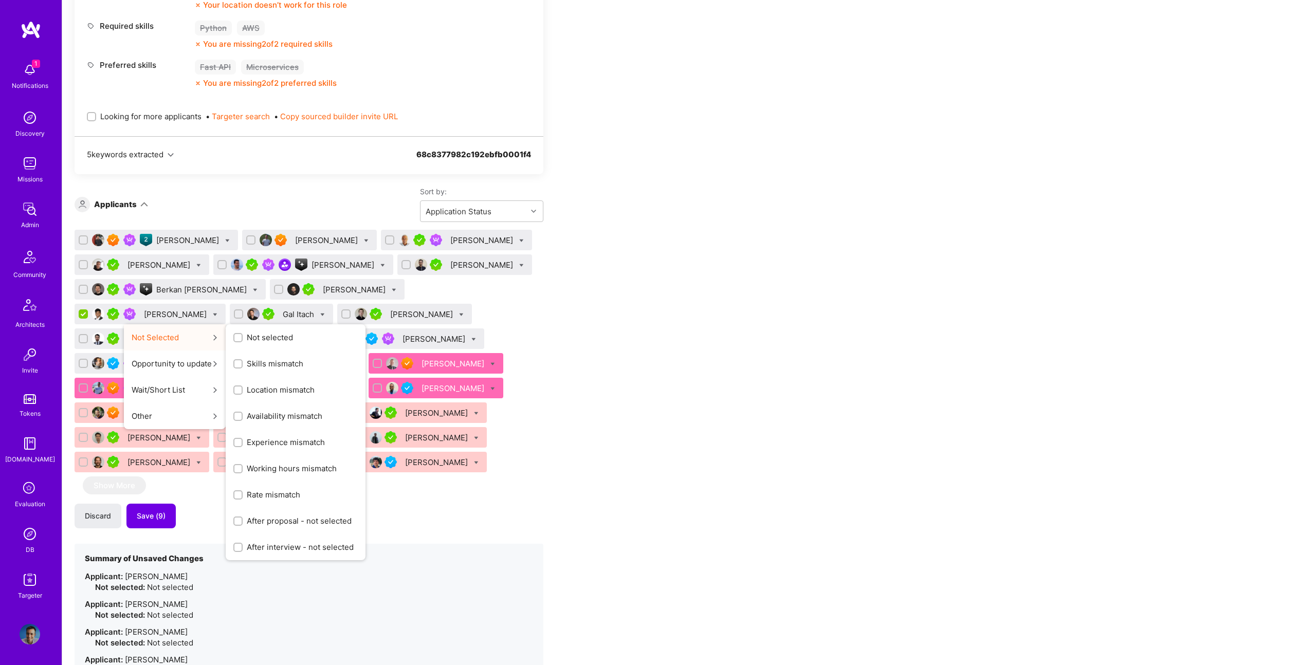
click at [226, 324] on button "Not Selected Not selected Skills mismatch Location mismatch Availability mismat…" at bounding box center [175, 337] width 102 height 26
click at [243, 335] on input "Not selected" at bounding box center [238, 338] width 7 height 7
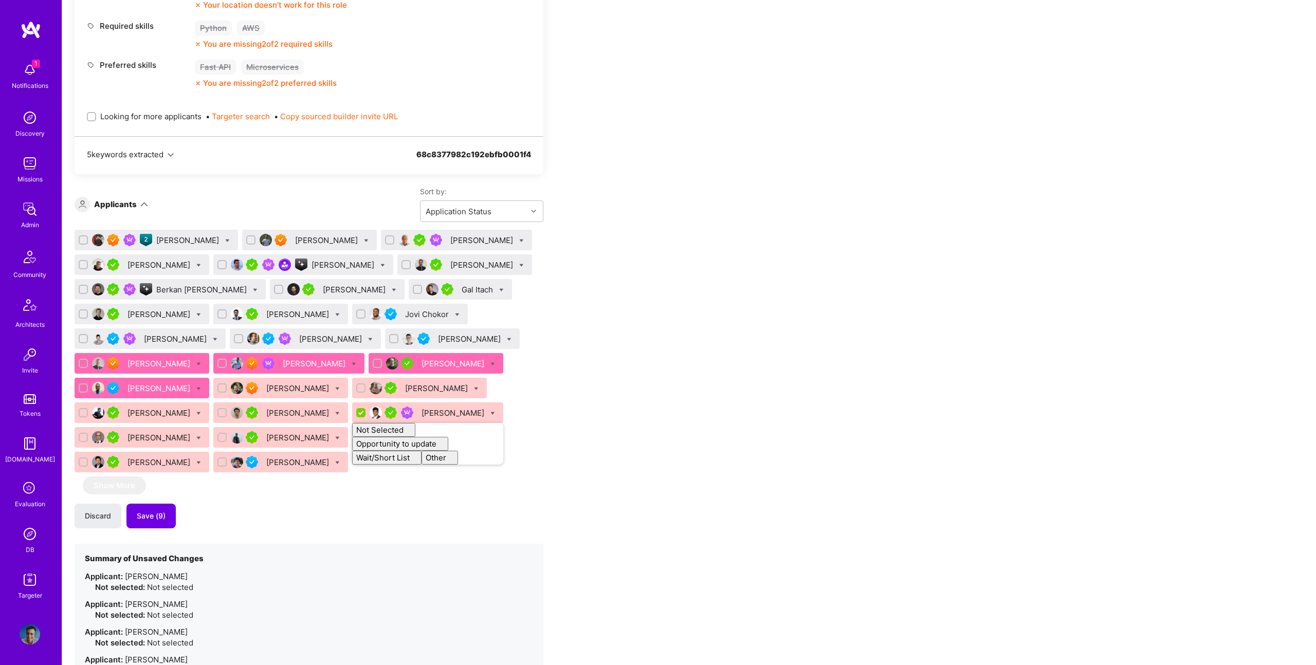
checkbox input "false"
drag, startPoint x: 606, startPoint y: 298, endPoint x: 528, endPoint y: 288, distance: 78.2
click at [606, 298] on div "Apply for a Mission Role We've proposed builders to the client. You can still a…" at bounding box center [383, 618] width 617 height 1822
drag, startPoint x: 679, startPoint y: 308, endPoint x: 615, endPoint y: 305, distance: 64.3
click at [674, 308] on div "Apply for a Mission Role We've proposed builders to the client. You can still a…" at bounding box center [383, 632] width 617 height 1850
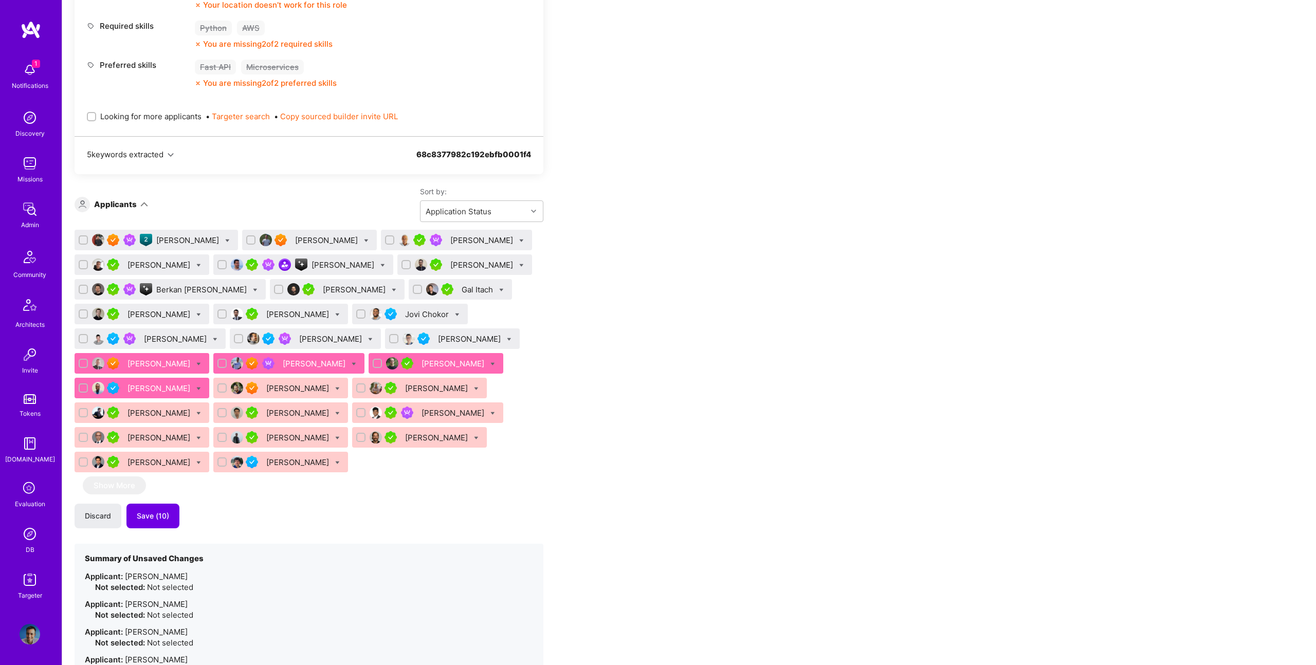
click at [455, 313] on icon at bounding box center [457, 314] width 5 height 5
checkbox input "true"
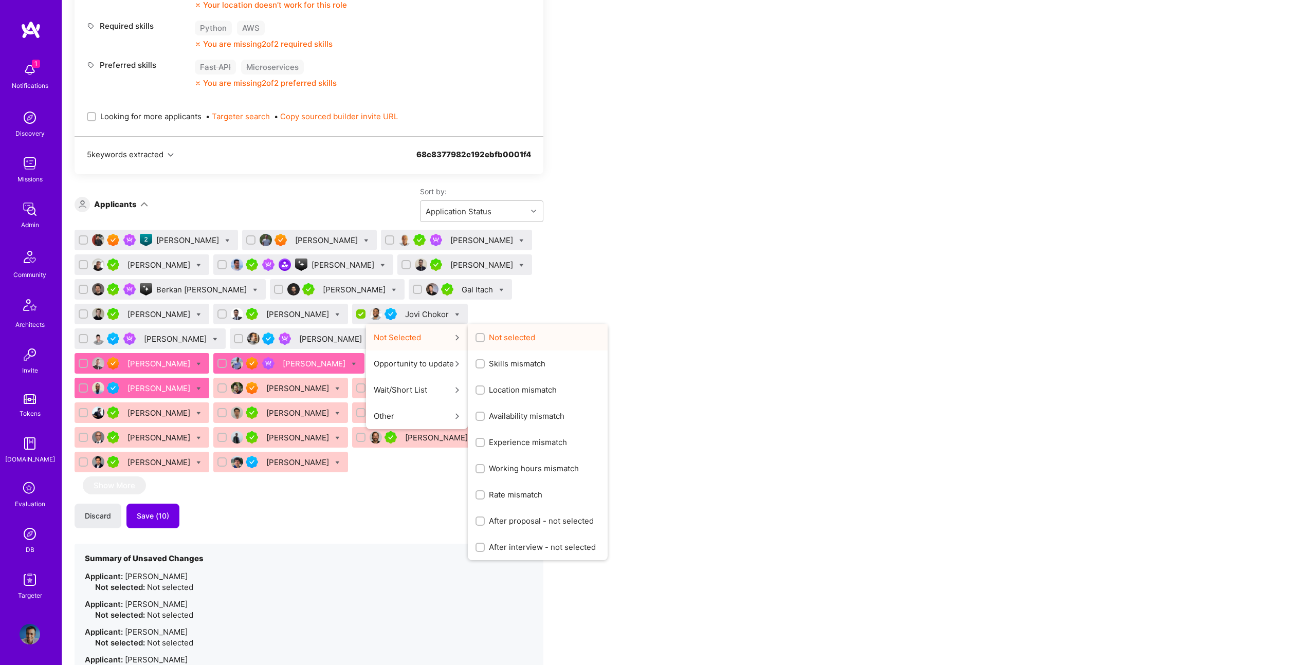
click at [492, 335] on span "Not selected" at bounding box center [512, 337] width 46 height 11
click at [485, 335] on input "Not selected" at bounding box center [480, 338] width 7 height 7
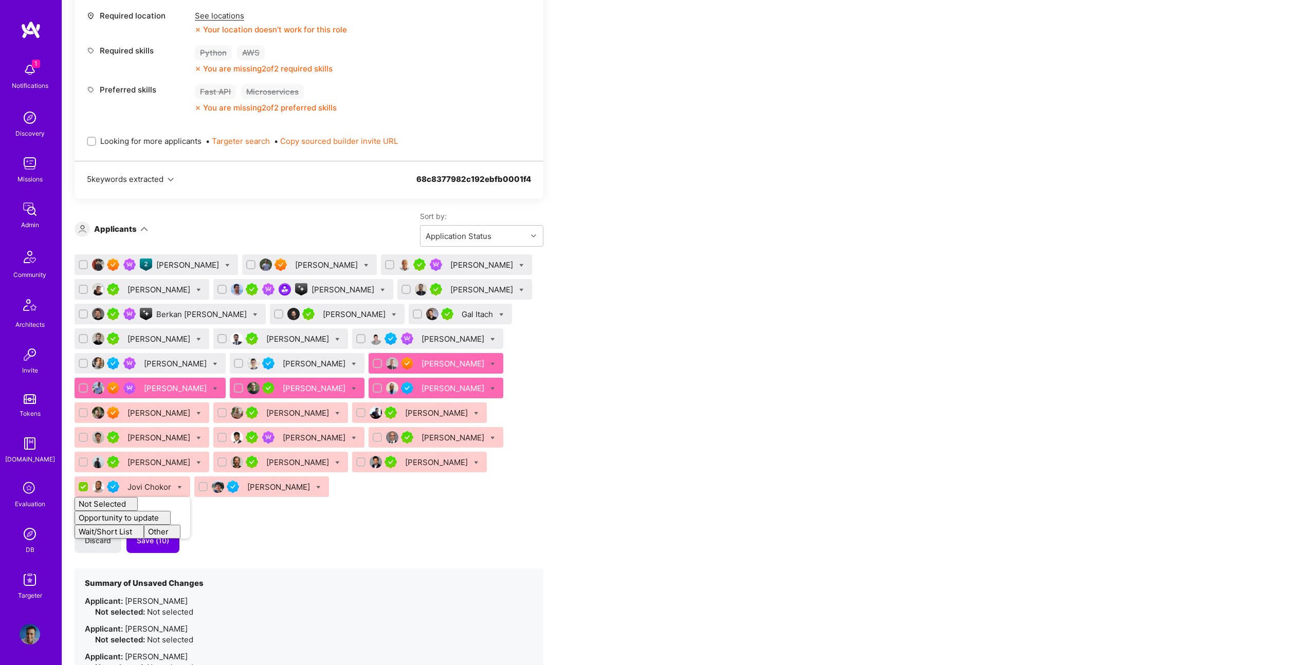
checkbox input "false"
click at [544, 274] on div "Apply for a Mission Role We've proposed builders to the client. You can still a…" at bounding box center [383, 670] width 617 height 1878
click at [519, 292] on icon at bounding box center [521, 290] width 5 height 5
checkbox input "true"
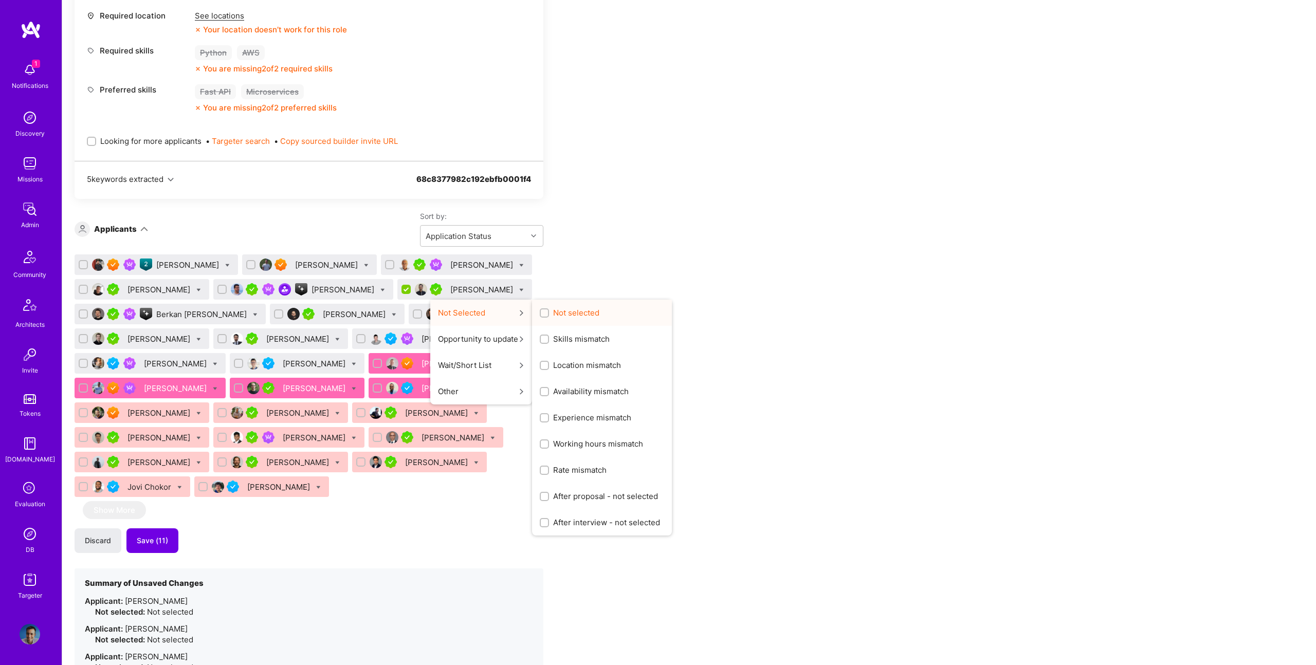
click at [553, 311] on span "Not selected" at bounding box center [576, 312] width 46 height 11
click at [542, 311] on input "Not selected" at bounding box center [545, 313] width 7 height 7
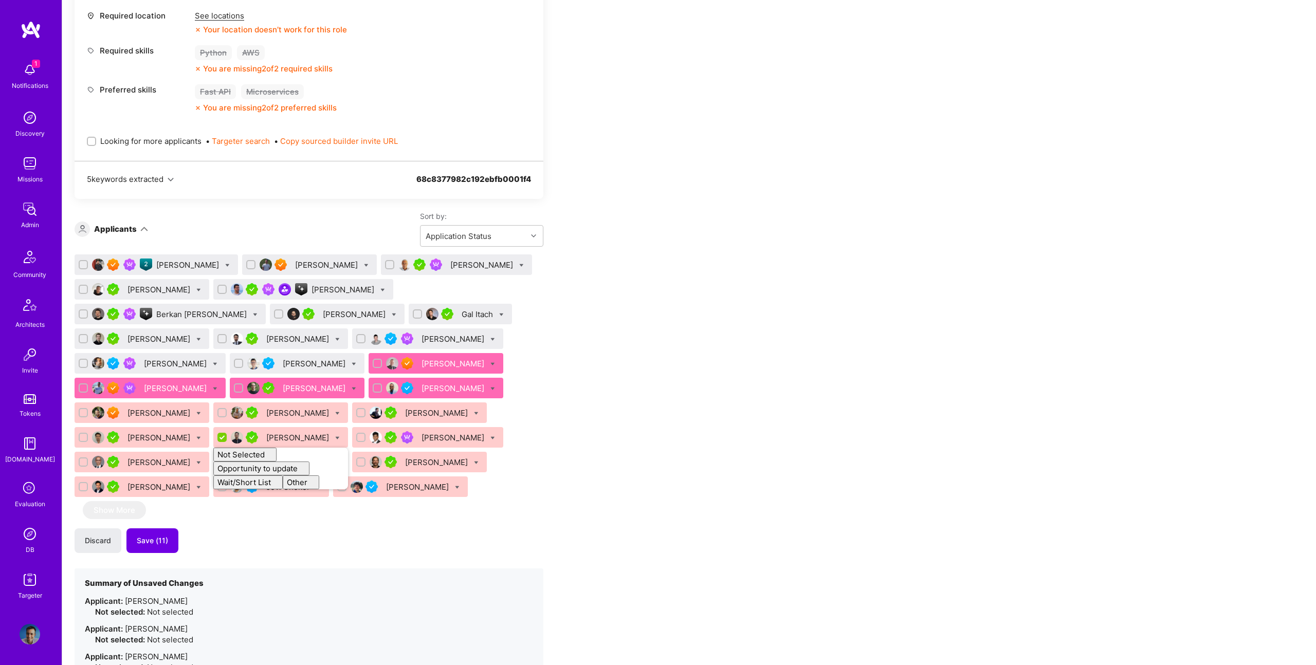
checkbox input "false"
click at [225, 264] on icon at bounding box center [227, 265] width 5 height 5
checkbox input "true"
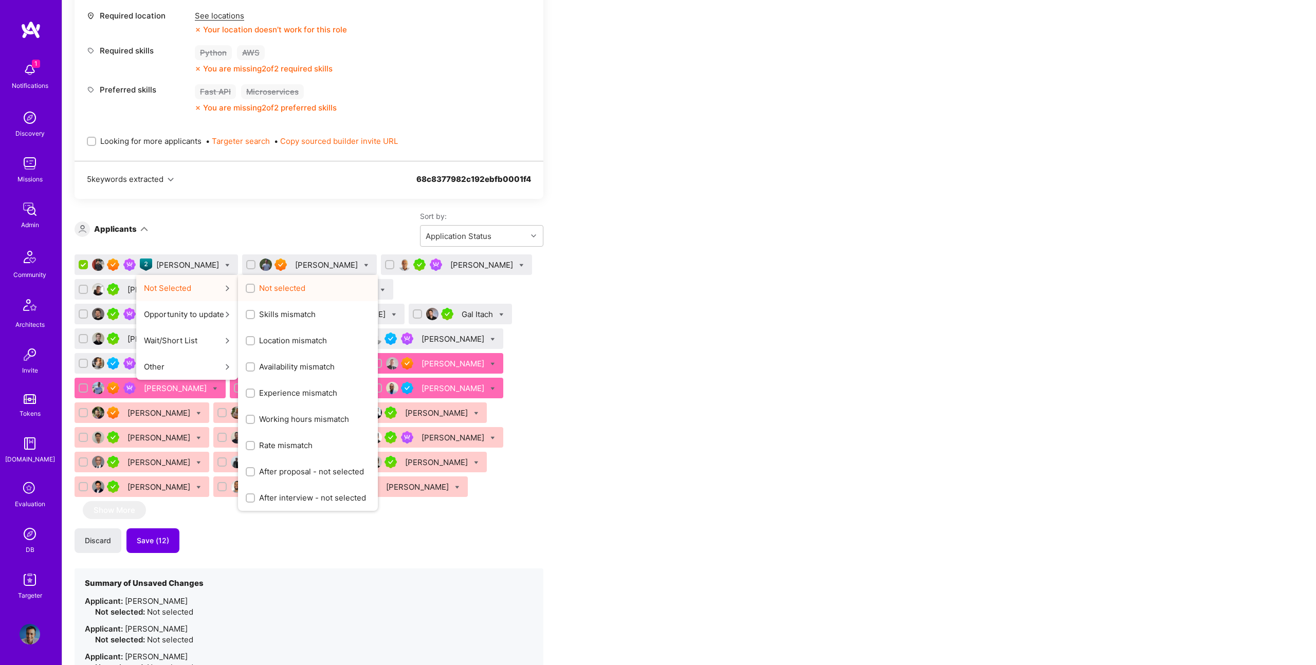
click at [275, 285] on span "Not selected" at bounding box center [282, 288] width 46 height 11
click at [255, 285] on input "Not selected" at bounding box center [251, 288] width 7 height 7
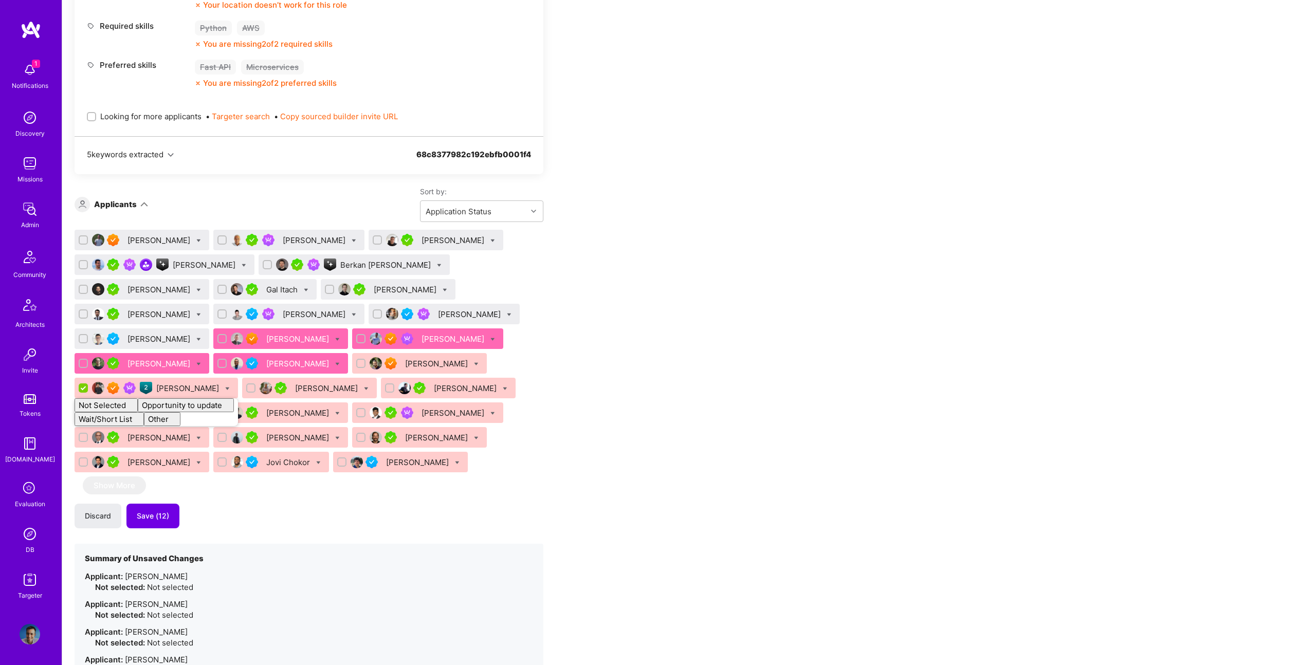
checkbox input "false"
drag, startPoint x: 820, startPoint y: 326, endPoint x: 651, endPoint y: 335, distance: 169.8
click at [157, 516] on span "Save (13)" at bounding box center [153, 516] width 32 height 10
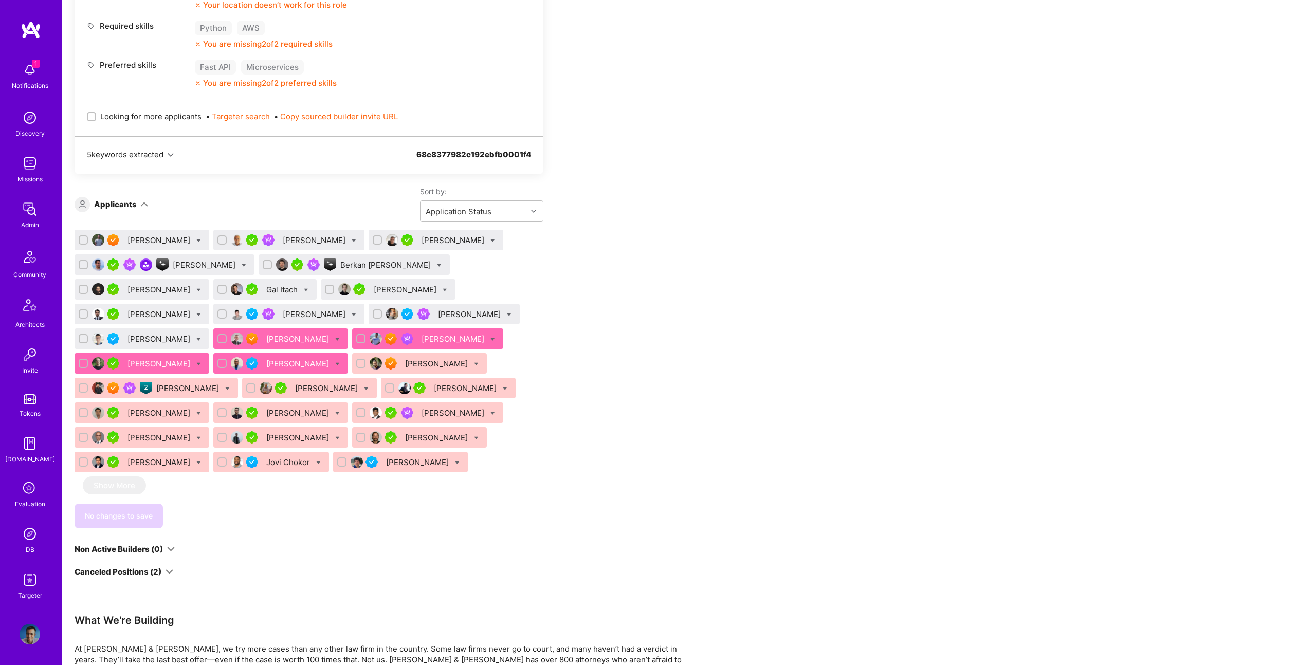
click at [85, 238] on input "checkbox" at bounding box center [84, 240] width 7 height 7
checkbox input "true"
click at [85, 265] on input "checkbox" at bounding box center [84, 265] width 7 height 7
checkbox input "true"
click at [84, 286] on input "checkbox" at bounding box center [84, 289] width 7 height 7
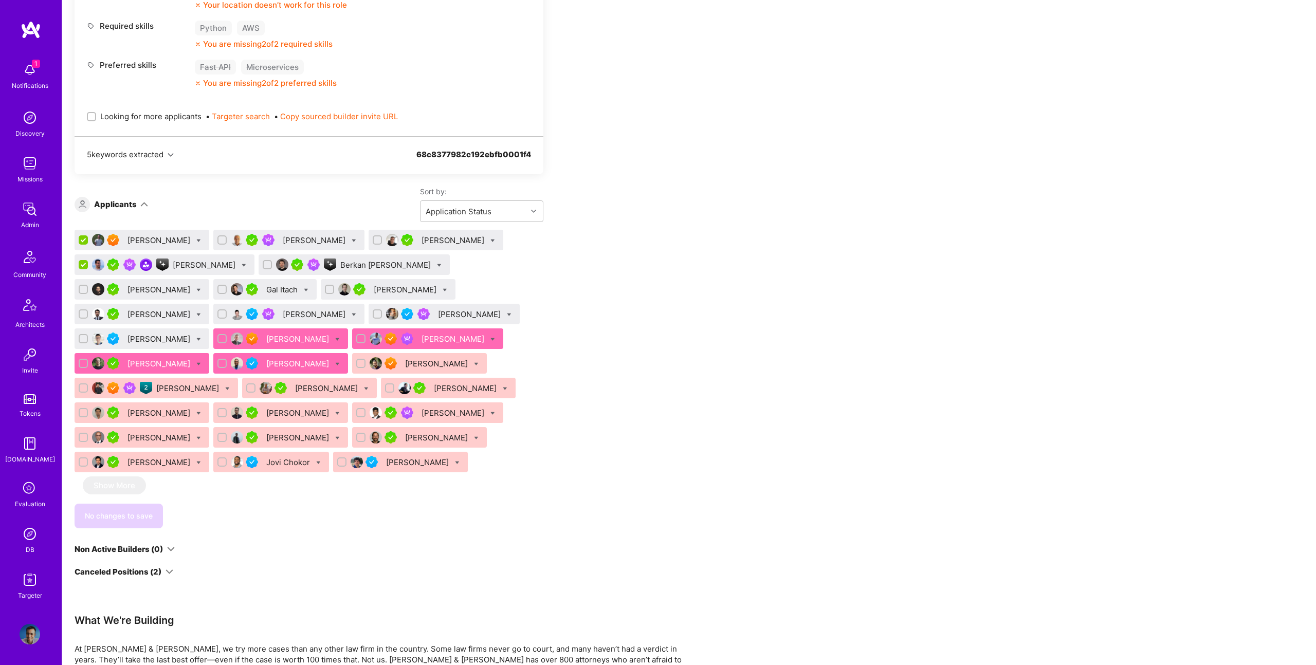
checkbox input "true"
click at [83, 308] on div "Oscar Garavito" at bounding box center [142, 314] width 135 height 21
click at [81, 340] on input "checkbox" at bounding box center [84, 339] width 7 height 7
checkbox input "true"
click at [84, 313] on input "checkbox" at bounding box center [84, 314] width 7 height 7
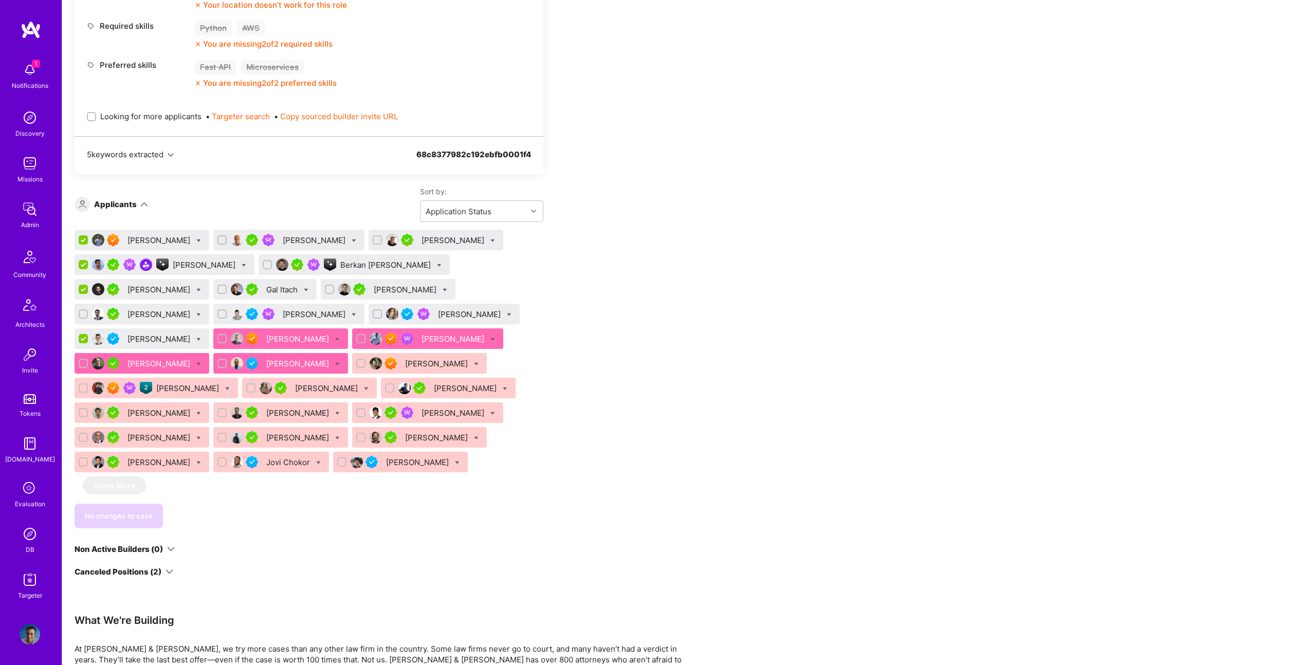
checkbox input "true"
click at [219, 313] on input "checkbox" at bounding box center [222, 314] width 7 height 7
checkbox input "true"
click at [227, 289] on input "checkbox" at bounding box center [222, 289] width 7 height 7
checkbox input "true"
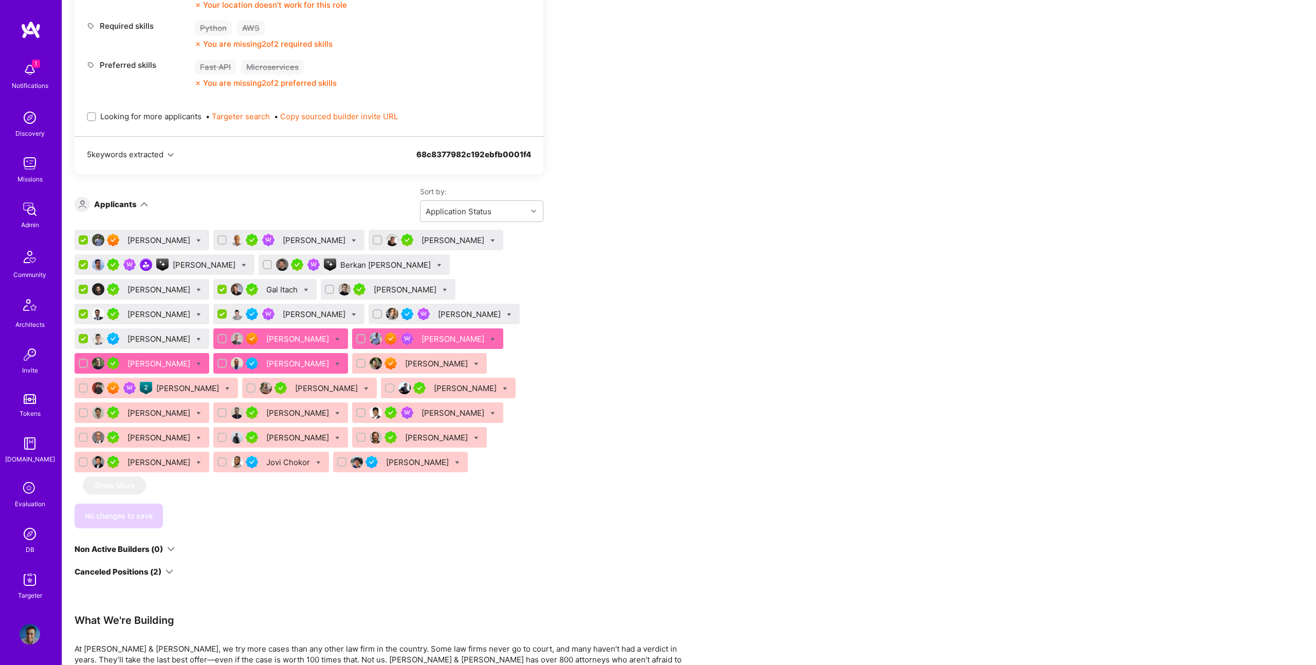
click at [265, 262] on input "checkbox" at bounding box center [268, 265] width 7 height 7
checkbox input "true"
drag, startPoint x: 194, startPoint y: 238, endPoint x: 315, endPoint y: 243, distance: 120.8
click at [219, 238] on input "checkbox" at bounding box center [222, 240] width 7 height 7
checkbox input "true"
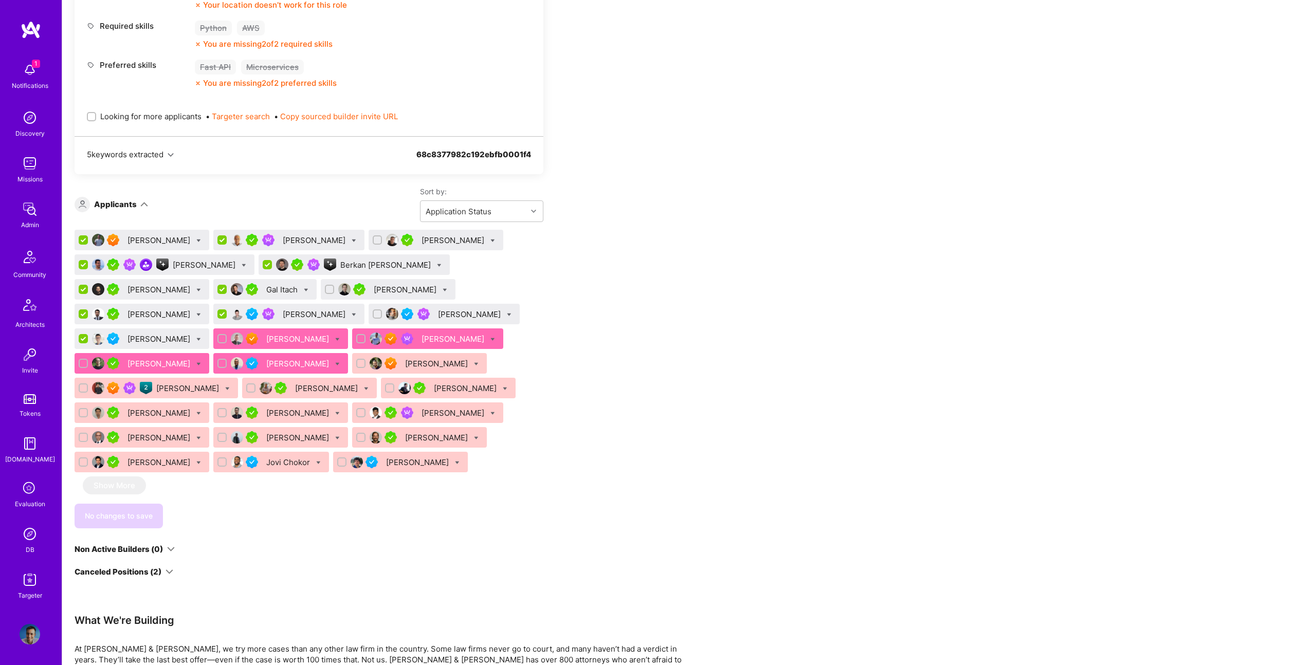
click at [373, 242] on div at bounding box center [377, 239] width 9 height 9
click at [375, 242] on input "checkbox" at bounding box center [378, 240] width 7 height 7
checkbox input "true"
click at [334, 288] on input "checkbox" at bounding box center [330, 289] width 7 height 7
checkbox input "true"
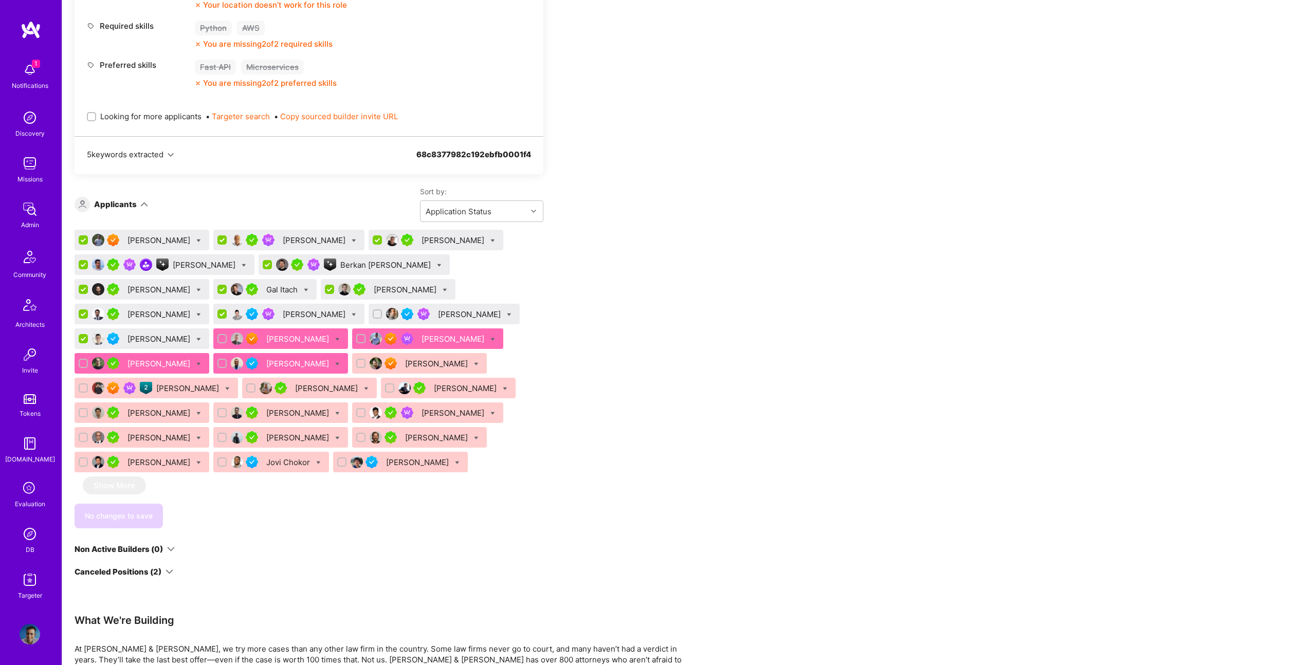
click at [382, 315] on input "checkbox" at bounding box center [378, 314] width 7 height 7
checkbox input "true"
click at [507, 315] on icon at bounding box center [509, 314] width 5 height 5
click at [543, 392] on span "Waitlist" at bounding box center [554, 389] width 26 height 11
click at [537, 392] on input "Waitlist" at bounding box center [532, 390] width 7 height 7
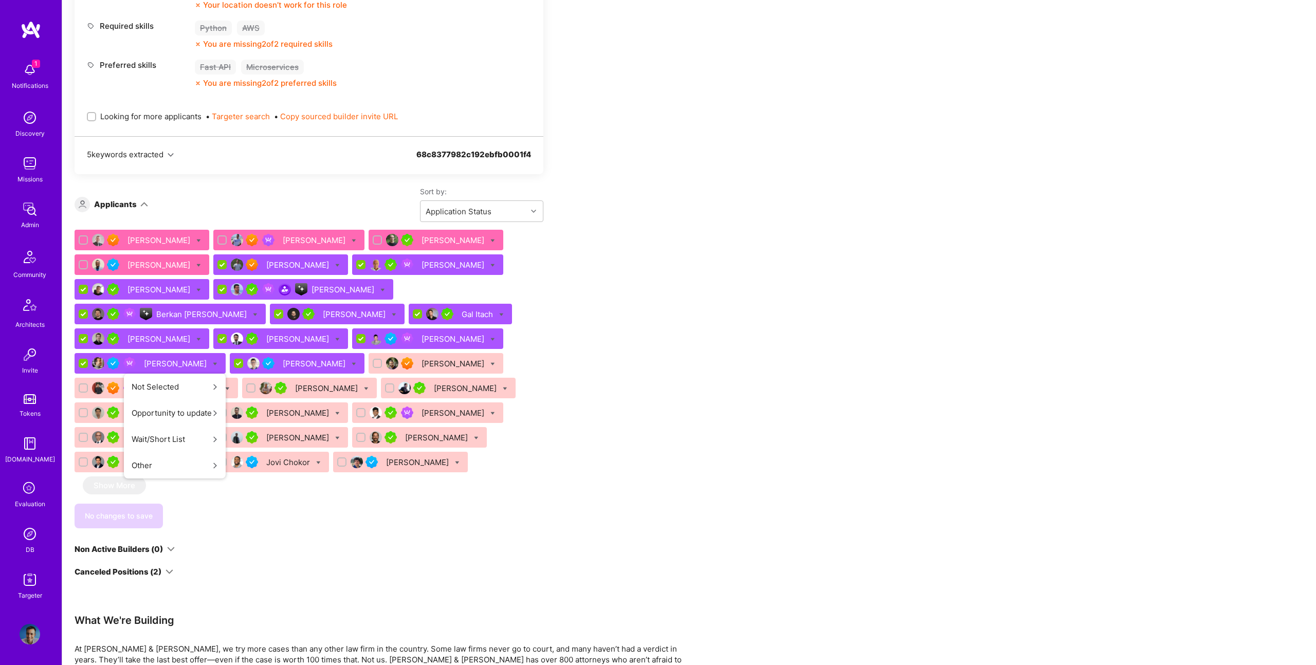
scroll to position [465, 0]
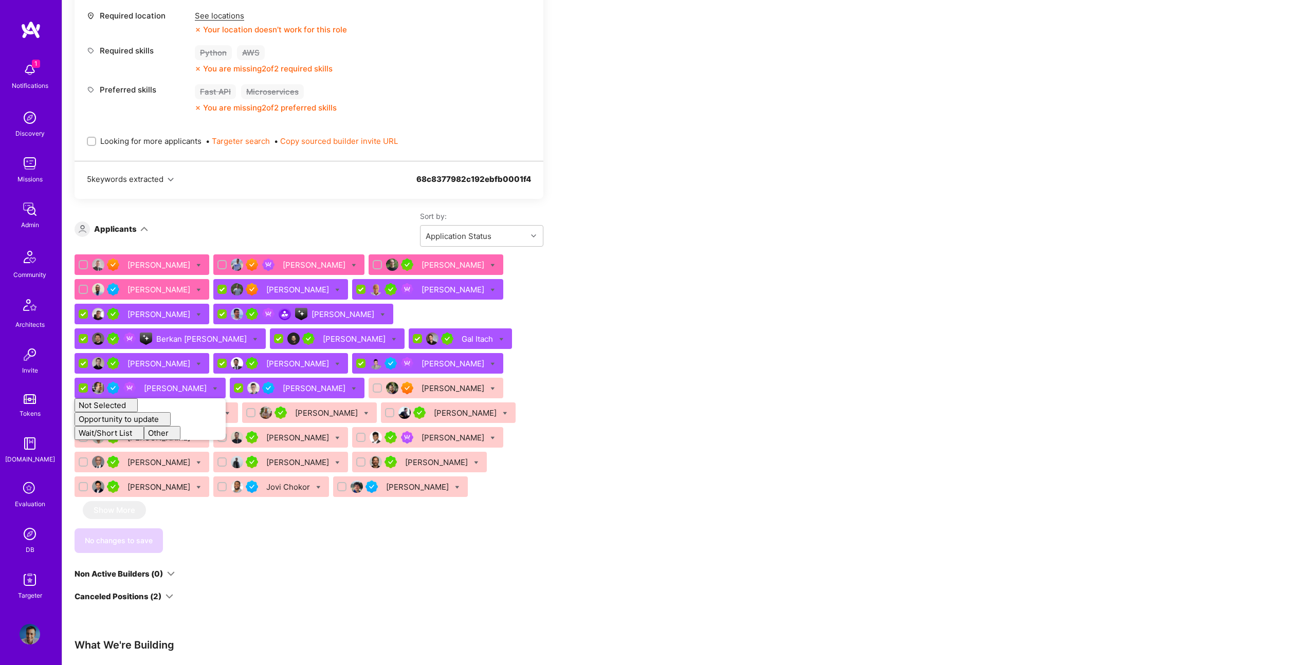
checkbox input "false"
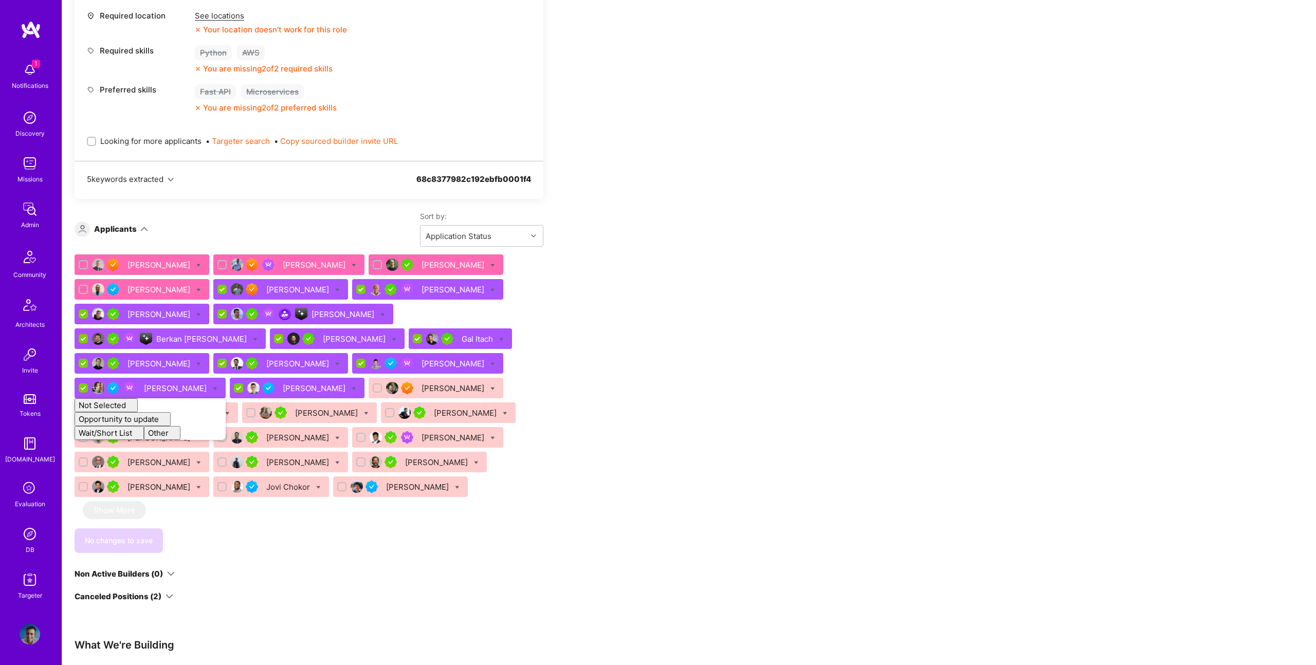
checkbox input "false"
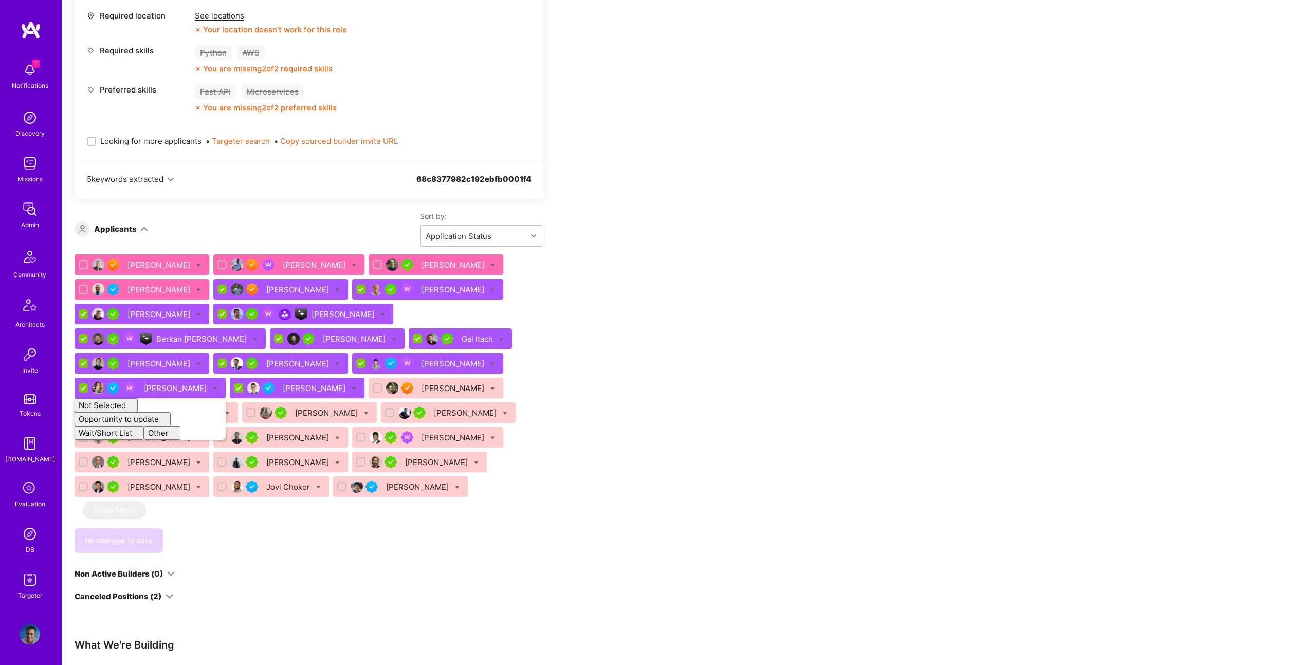
checkbox input "false"
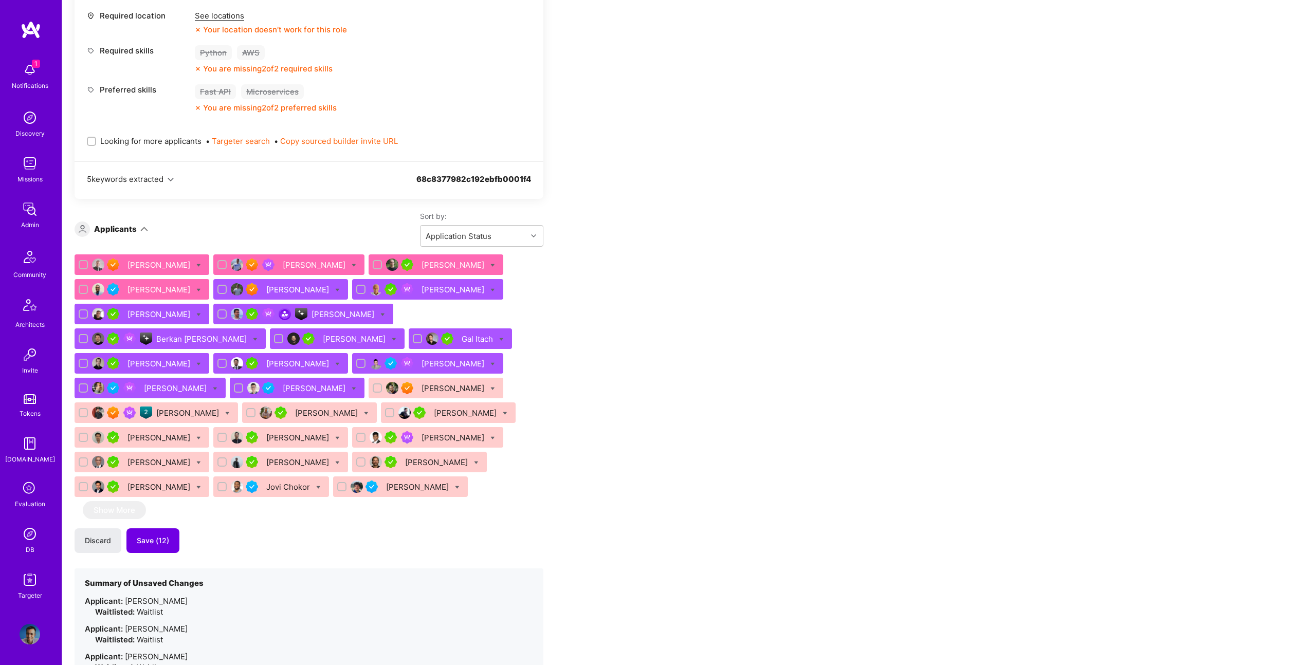
click at [155, 542] on span "Save (12)" at bounding box center [153, 541] width 32 height 10
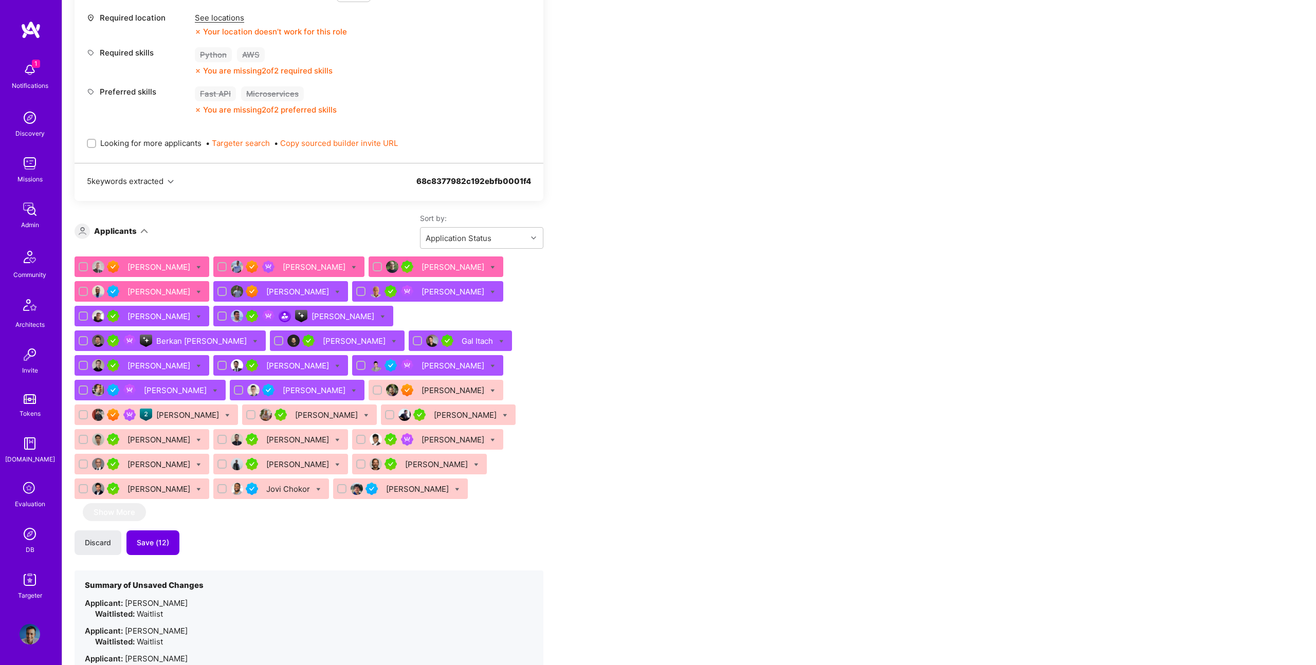
scroll to position [461, 0]
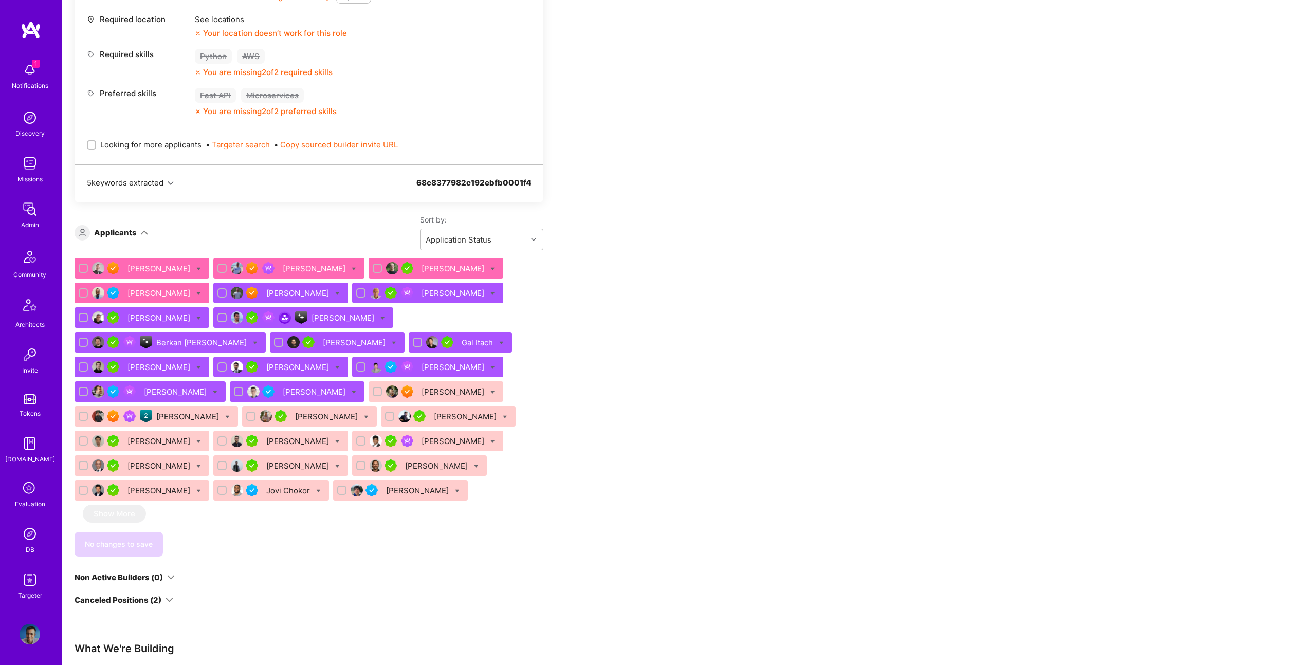
click at [158, 548] on div "No changes to save" at bounding box center [309, 544] width 469 height 25
drag, startPoint x: 158, startPoint y: 548, endPoint x: 191, endPoint y: 521, distance: 42.4
click at [158, 548] on div "No changes to save" at bounding box center [309, 544] width 469 height 25
